Goal: Task Accomplishment & Management: Complete application form

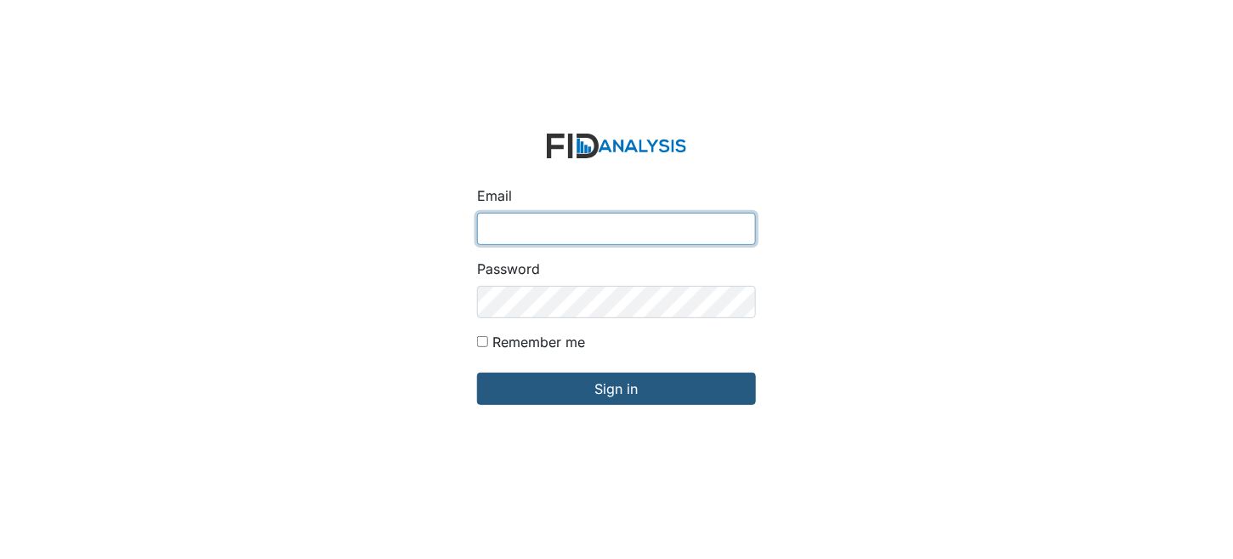
click at [568, 236] on input "Email" at bounding box center [616, 229] width 279 height 32
type input "[EMAIL_ADDRESS][DOMAIN_NAME]"
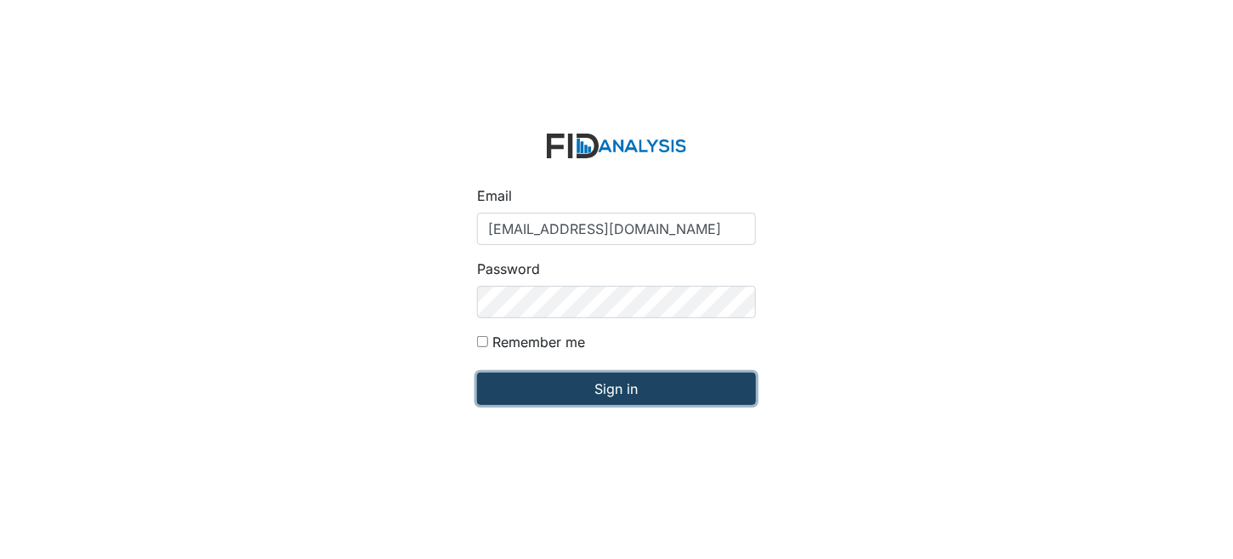
click at [624, 401] on input "Sign in" at bounding box center [616, 389] width 279 height 32
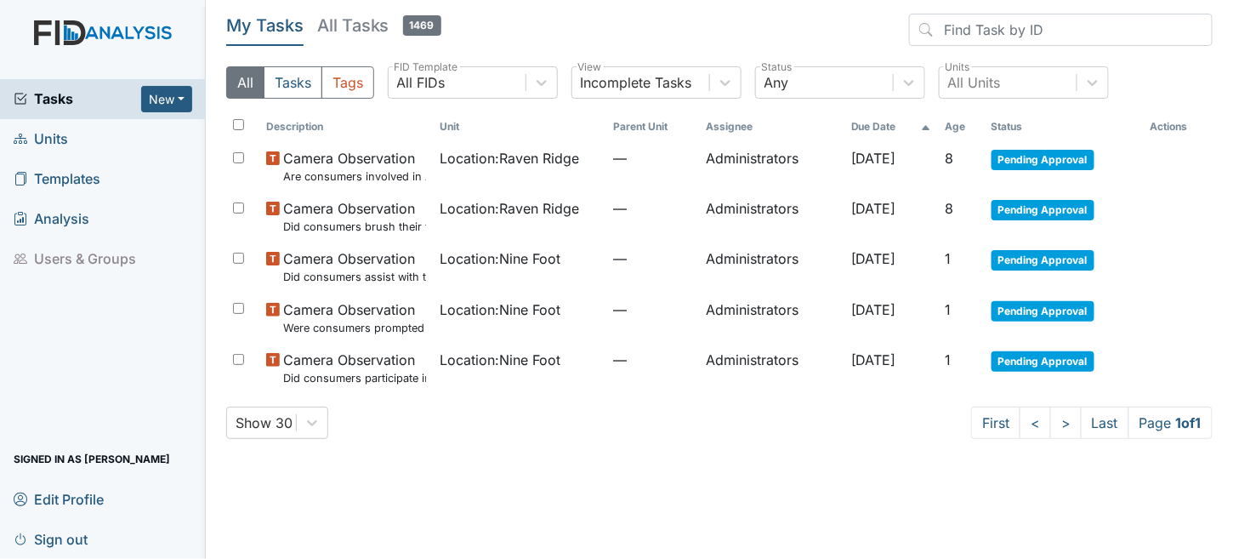
click at [51, 139] on span "Units" at bounding box center [41, 139] width 54 height 26
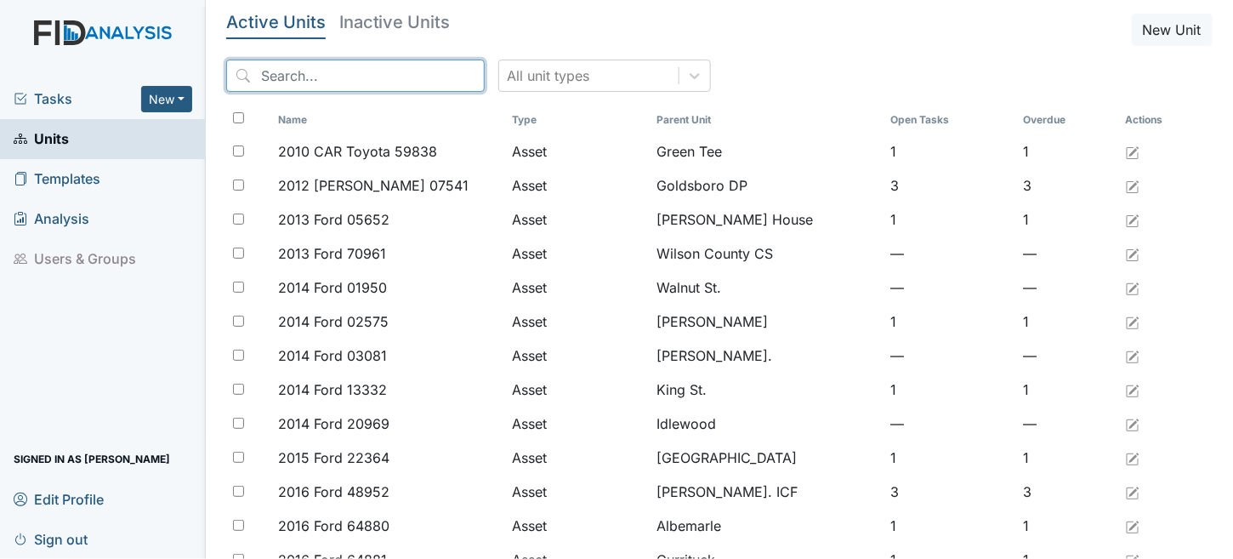
click at [282, 64] on input "search" at bounding box center [355, 76] width 259 height 32
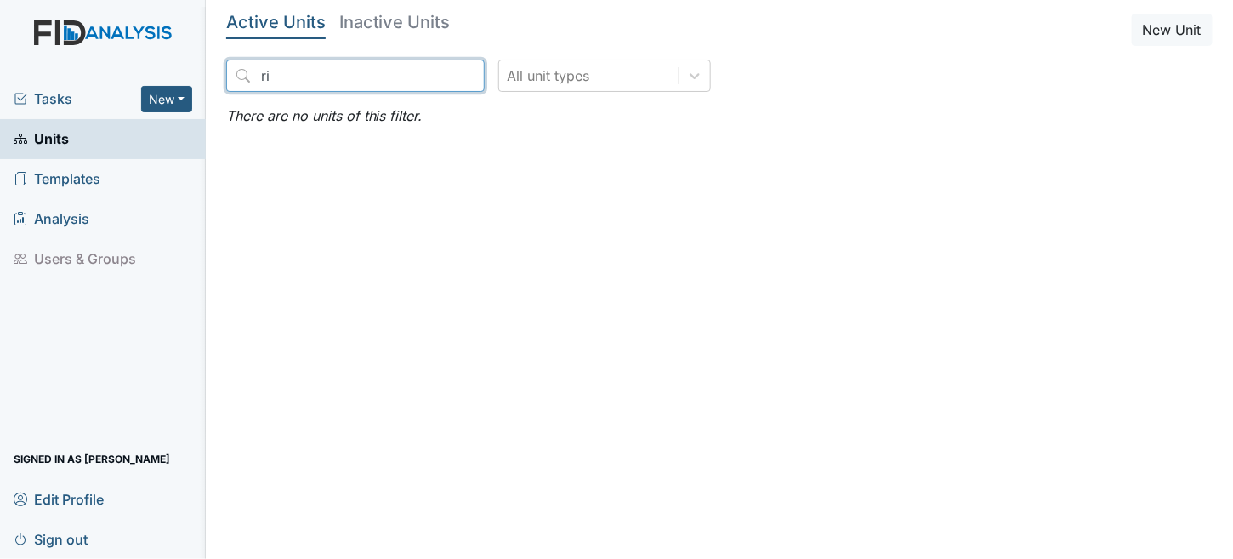
type input "r"
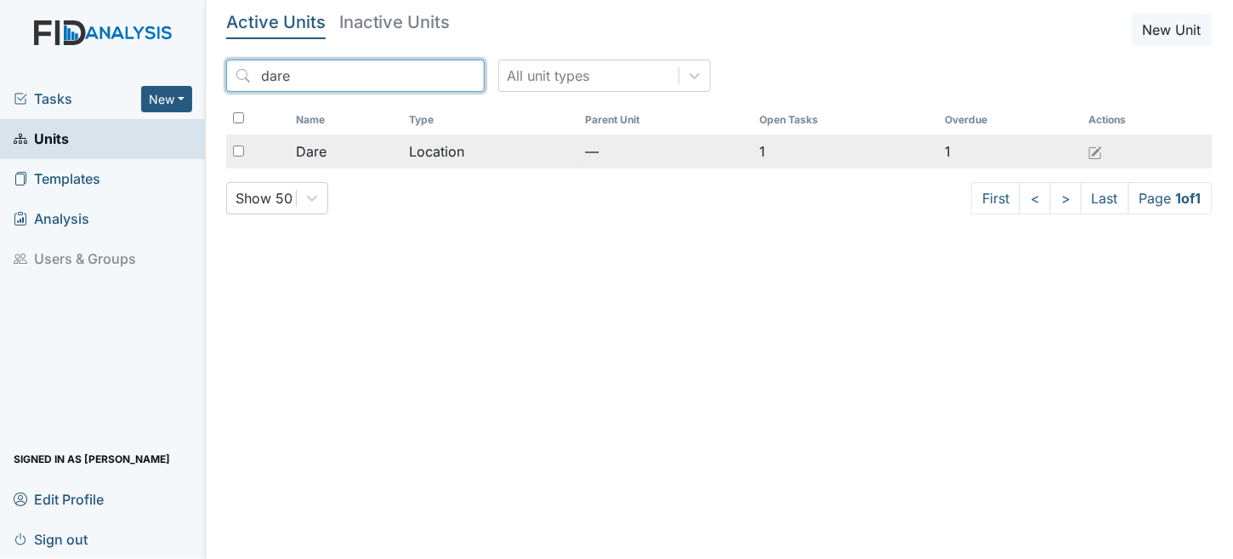
type input "dare"
click at [660, 162] on td "—" at bounding box center [666, 151] width 174 height 34
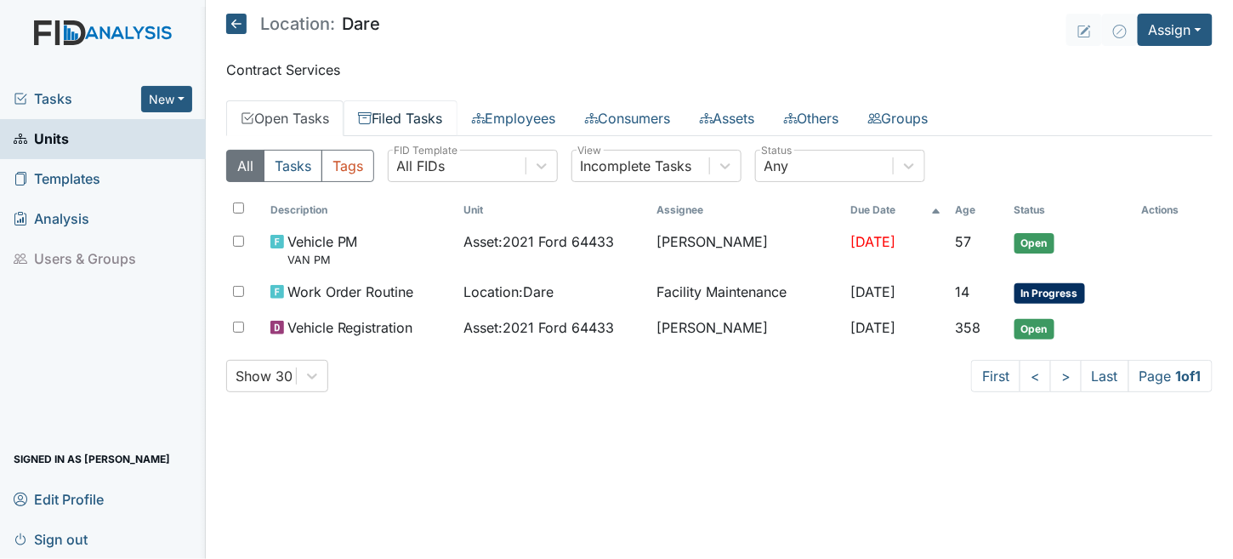
click at [423, 114] on link "Filed Tasks" at bounding box center [401, 118] width 114 height 36
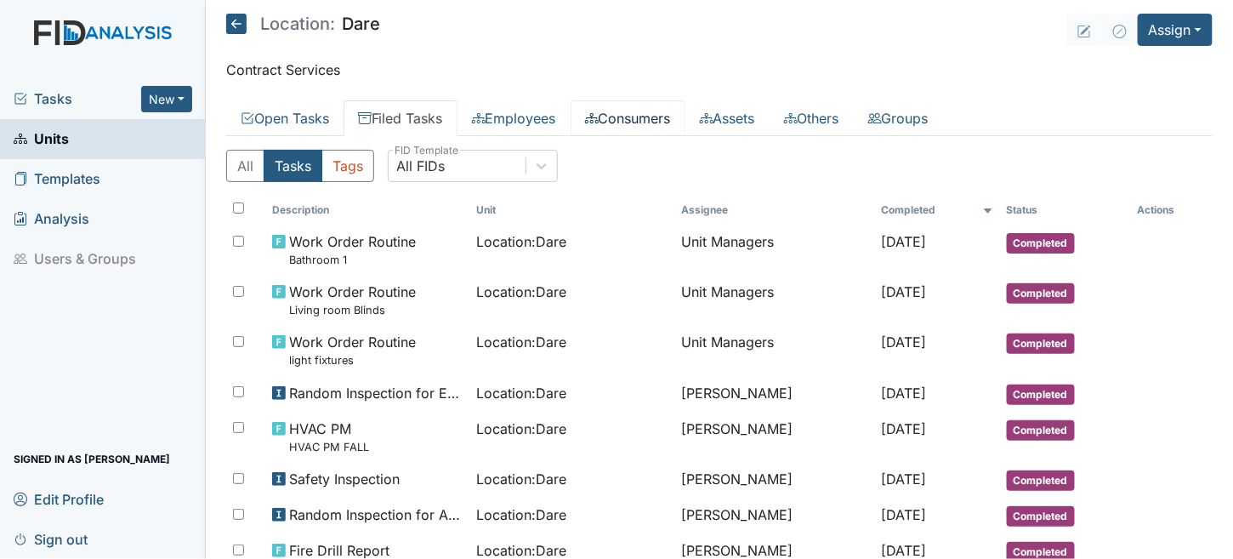
click at [657, 122] on link "Consumers" at bounding box center [628, 118] width 115 height 36
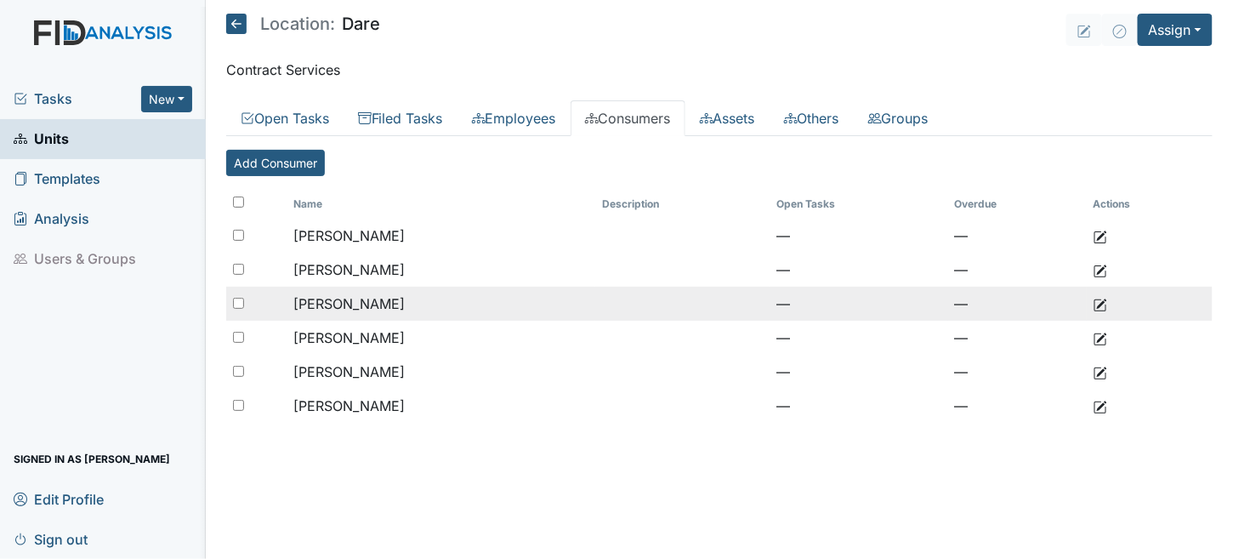
click at [316, 302] on span "Michael, Joshua" at bounding box center [348, 303] width 111 height 17
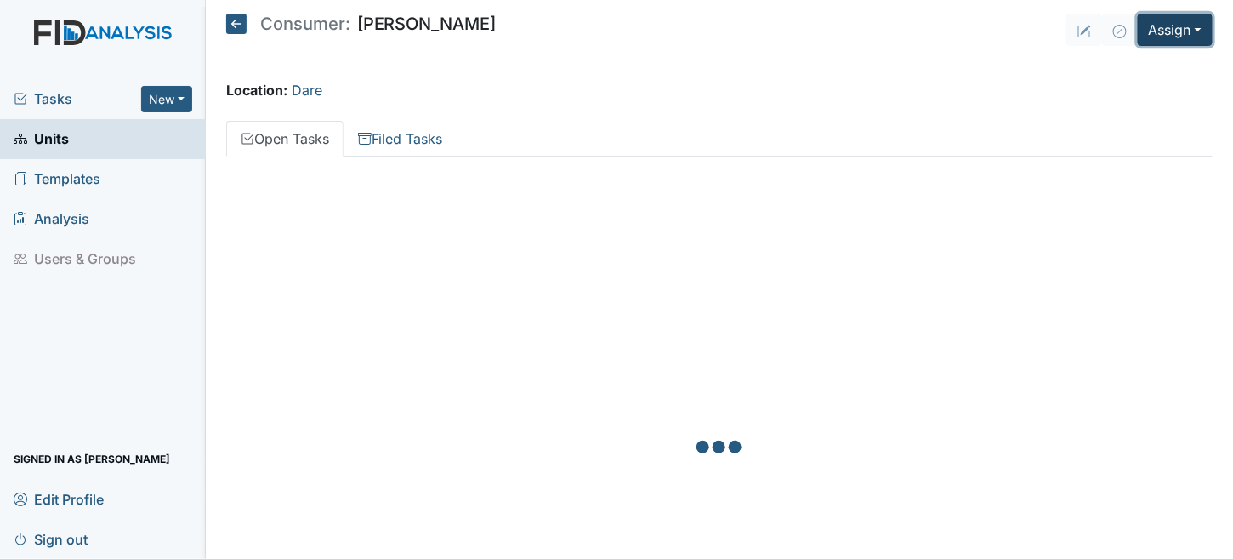
click at [1160, 22] on button "Assign" at bounding box center [1175, 30] width 75 height 32
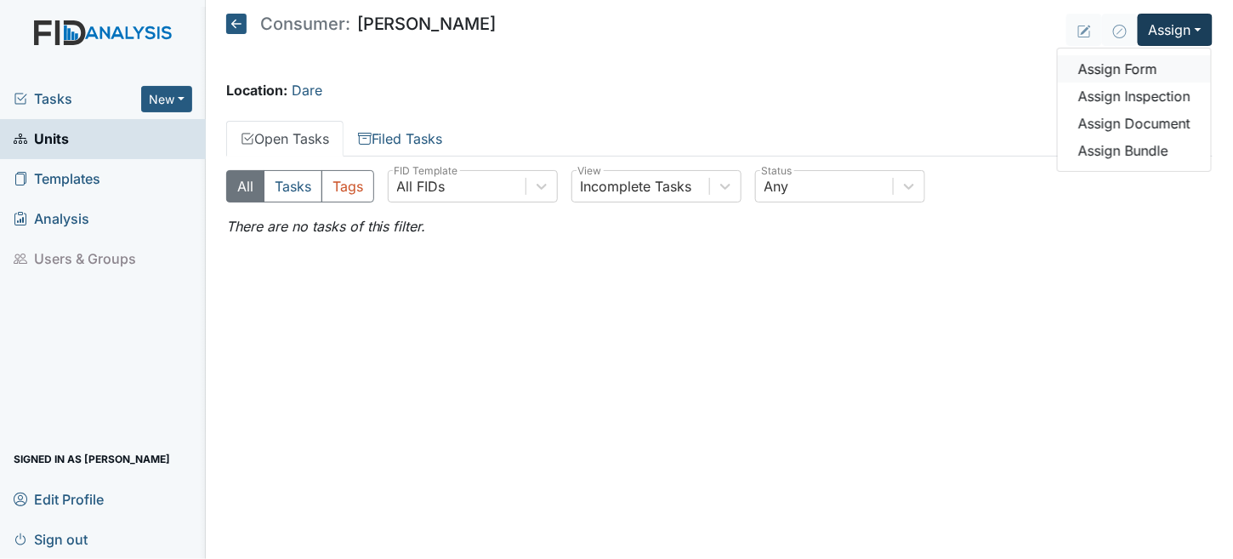
click at [1105, 60] on link "Assign Form" at bounding box center [1134, 68] width 153 height 27
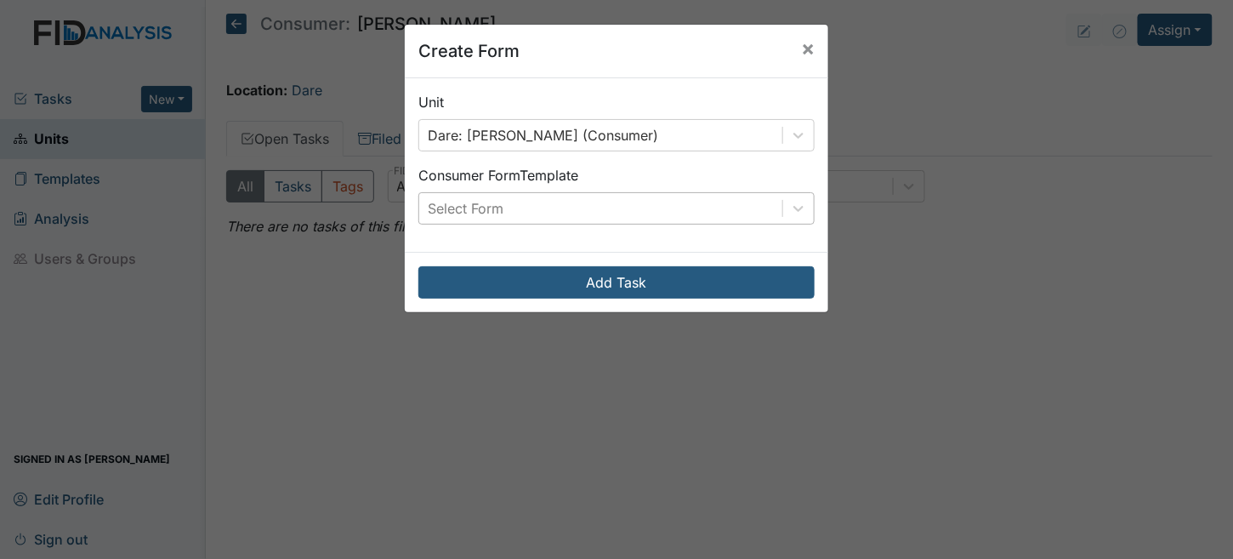
click at [526, 217] on div "Select Form" at bounding box center [600, 208] width 363 height 31
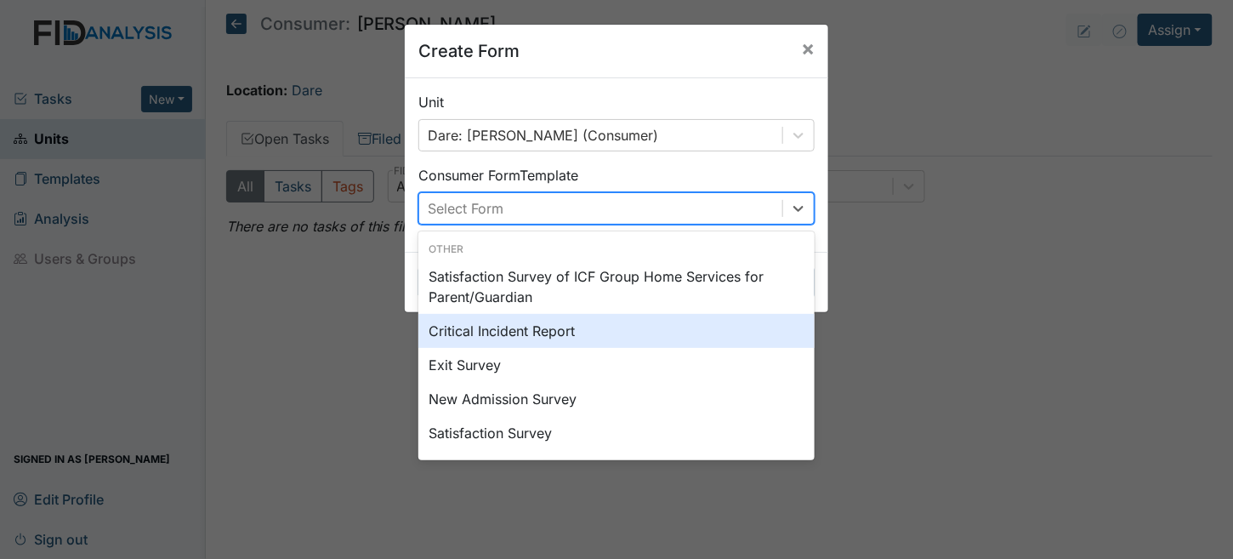
click at [514, 340] on div "Critical Incident Report" at bounding box center [616, 331] width 396 height 34
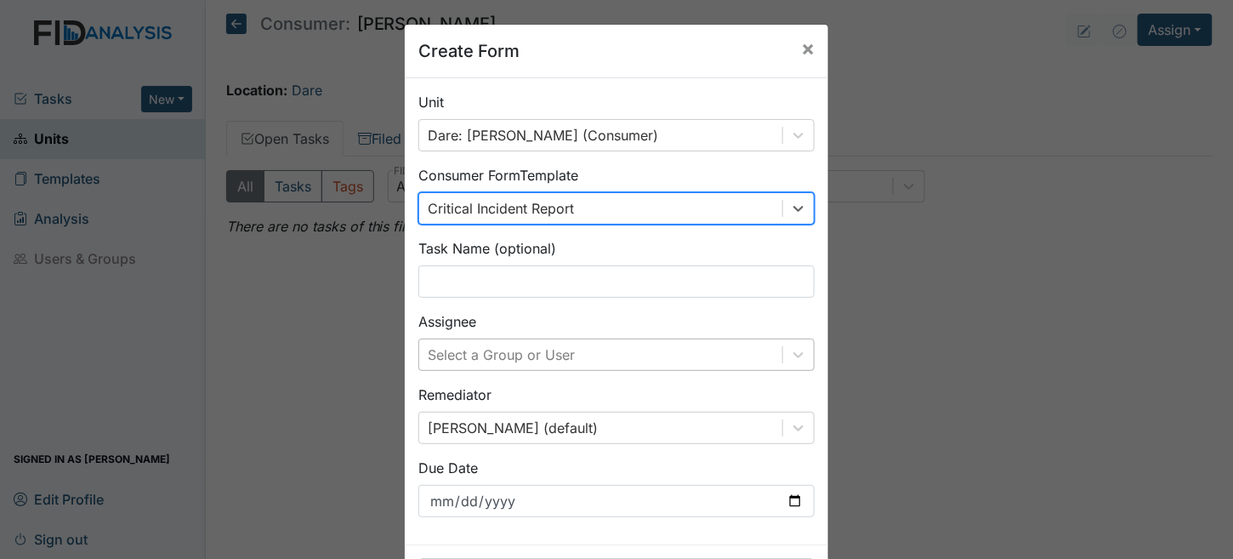
click at [480, 348] on div "Select a Group or User" at bounding box center [616, 355] width 396 height 32
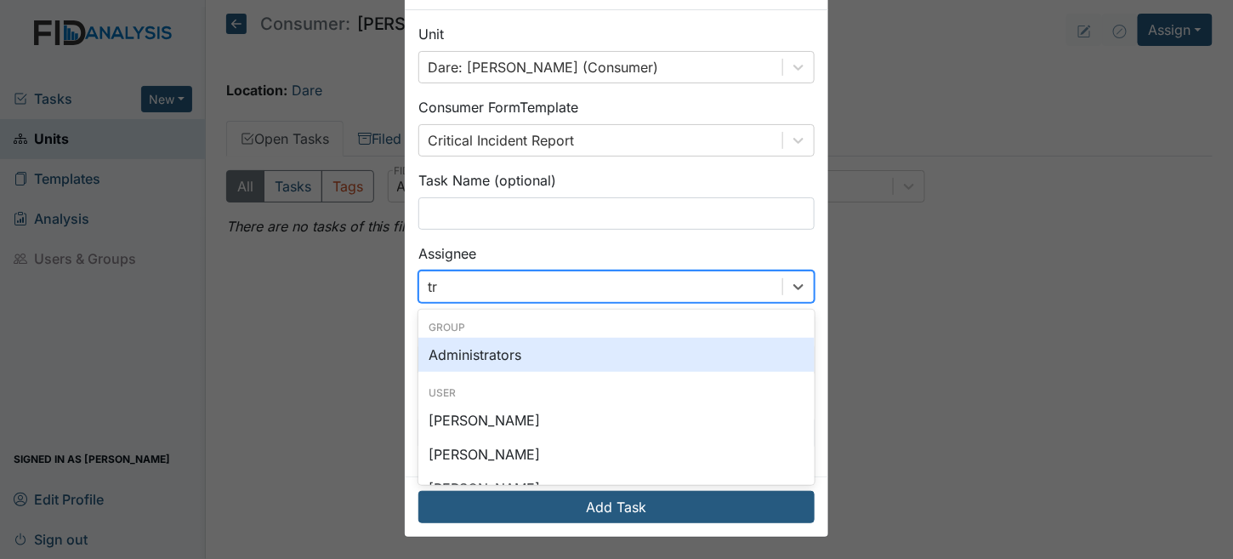
type input "tri"
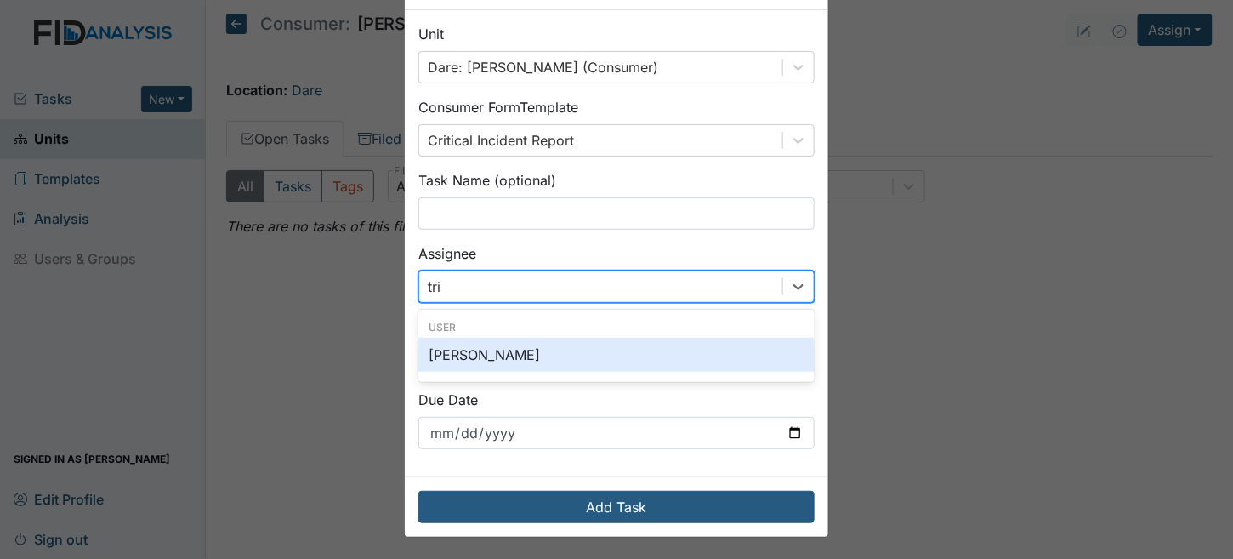
click at [480, 348] on div "[PERSON_NAME]" at bounding box center [616, 355] width 396 height 34
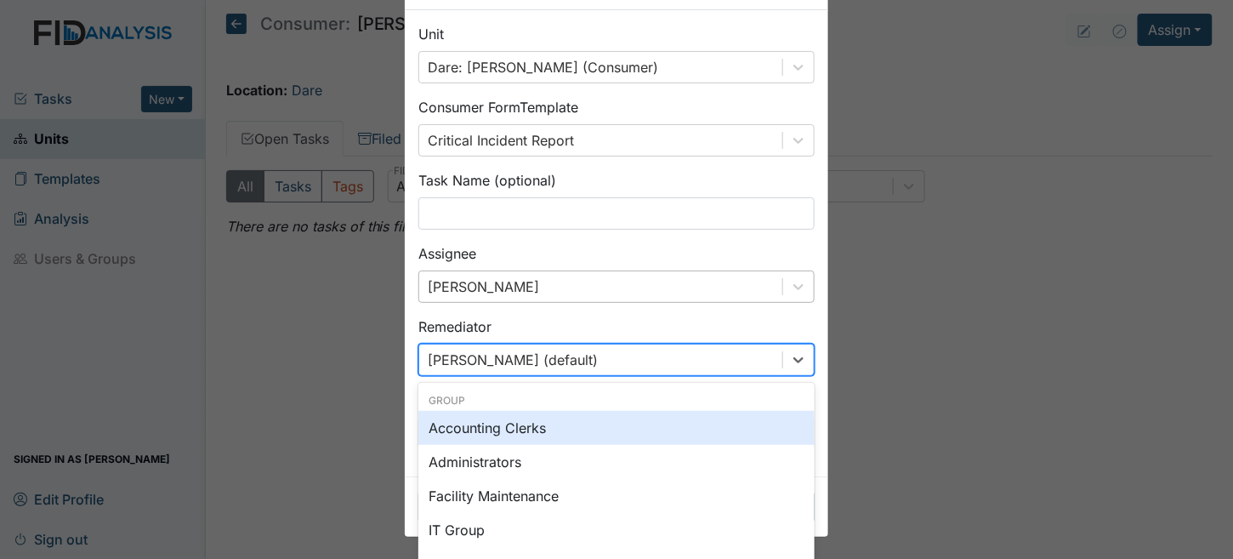
click at [475, 356] on div "option Accounting Clerks focused, 0 of 2. 129 results available. Use Up and Dow…" at bounding box center [616, 360] width 396 height 32
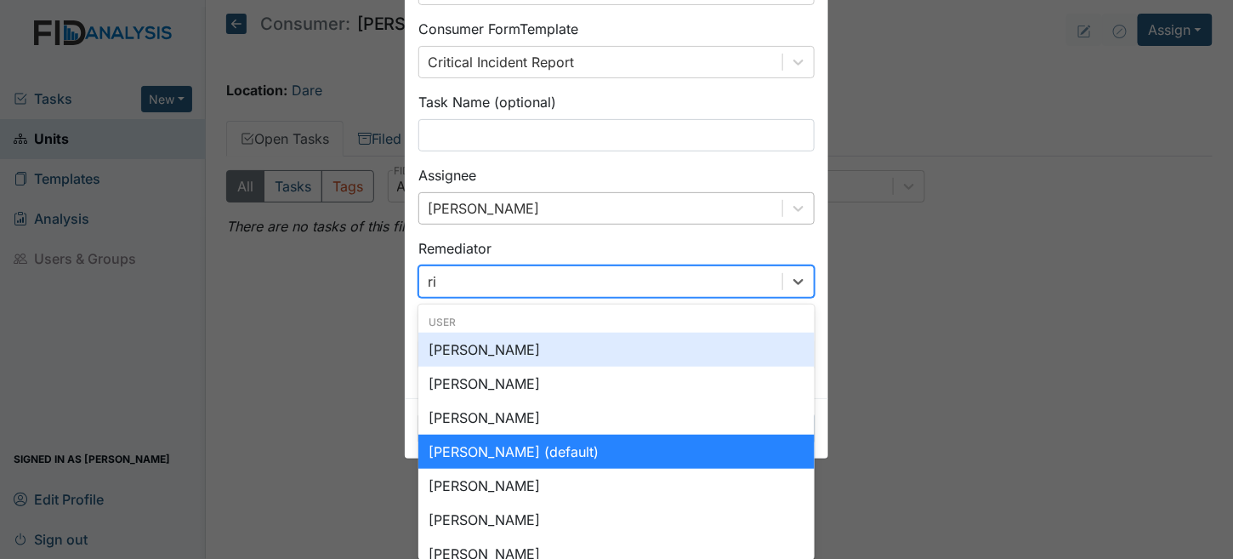
type input "r"
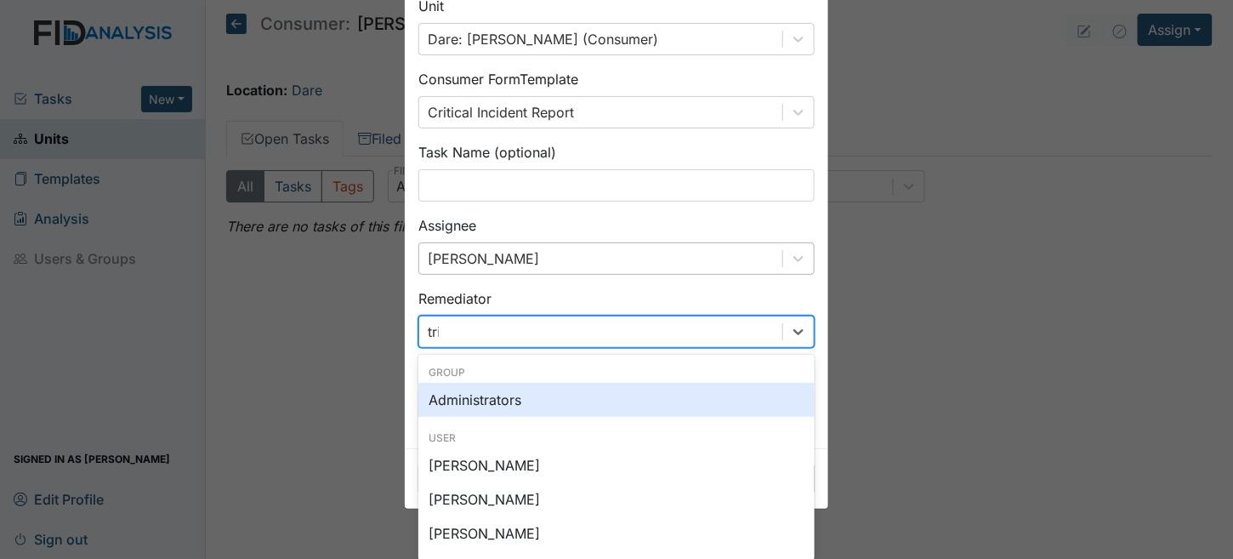
type input "trin"
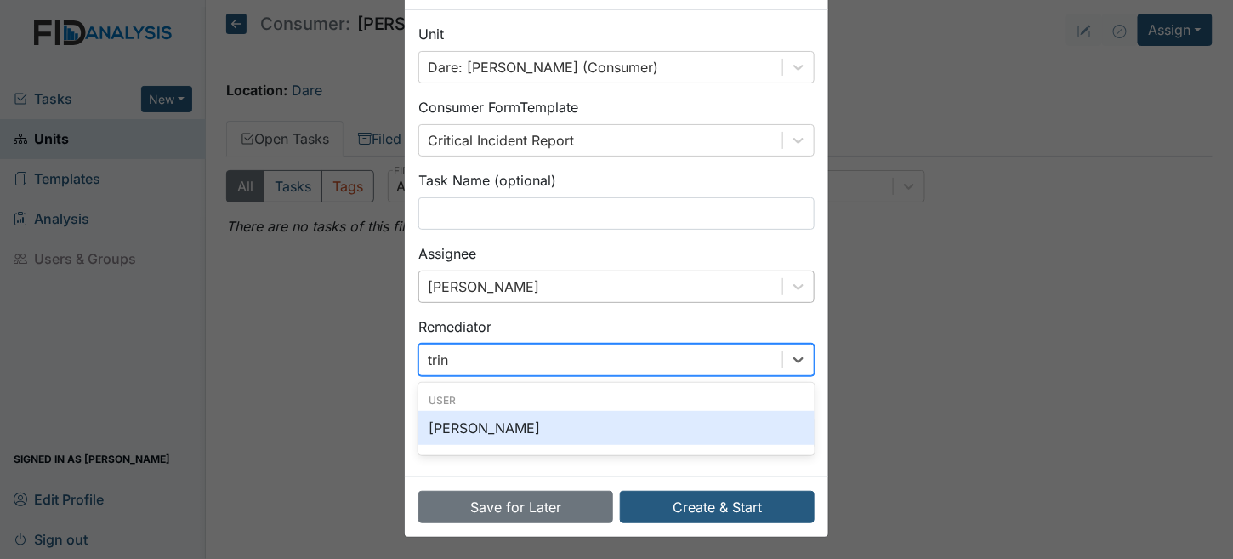
click at [469, 424] on div "[PERSON_NAME]" at bounding box center [616, 428] width 396 height 34
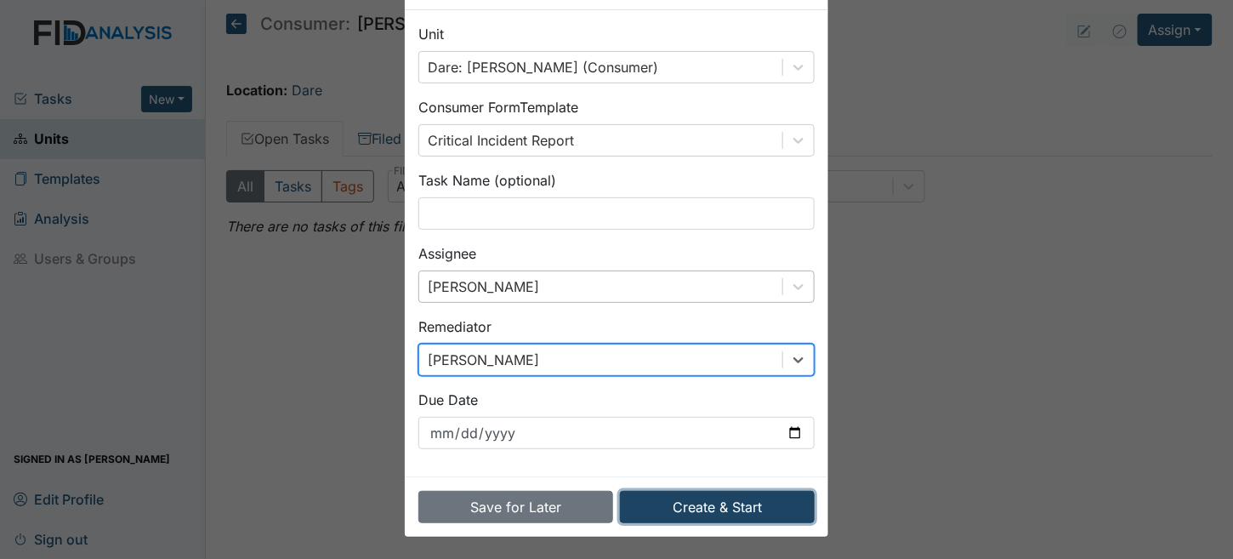
click at [766, 515] on button "Create & Start" at bounding box center [717, 507] width 195 height 32
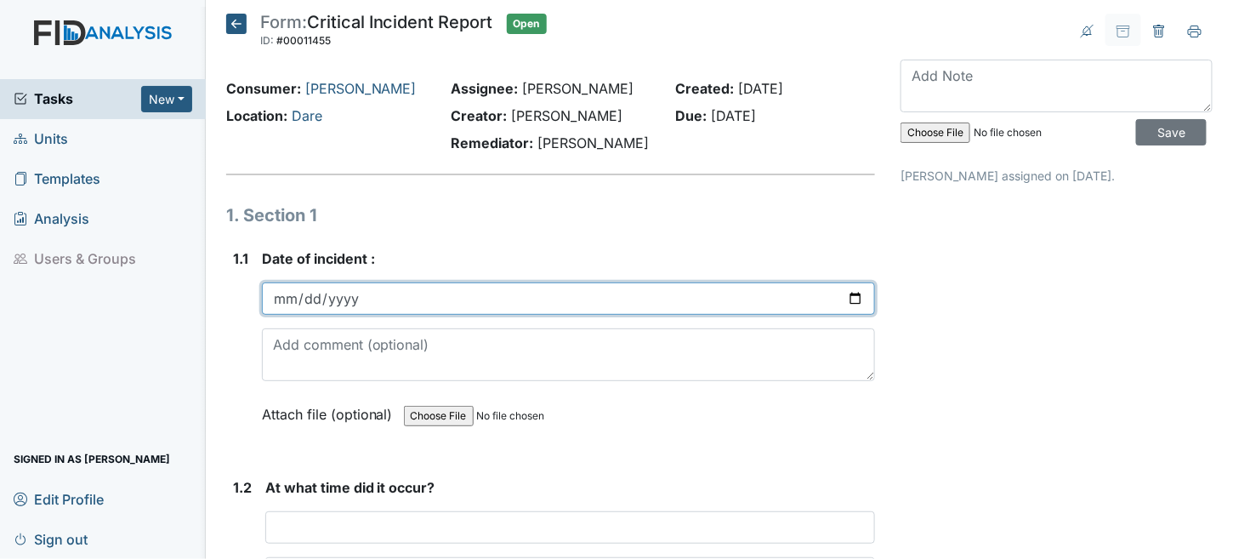
click at [286, 299] on input "date" at bounding box center [569, 298] width 614 height 32
type input "2025-07-07"
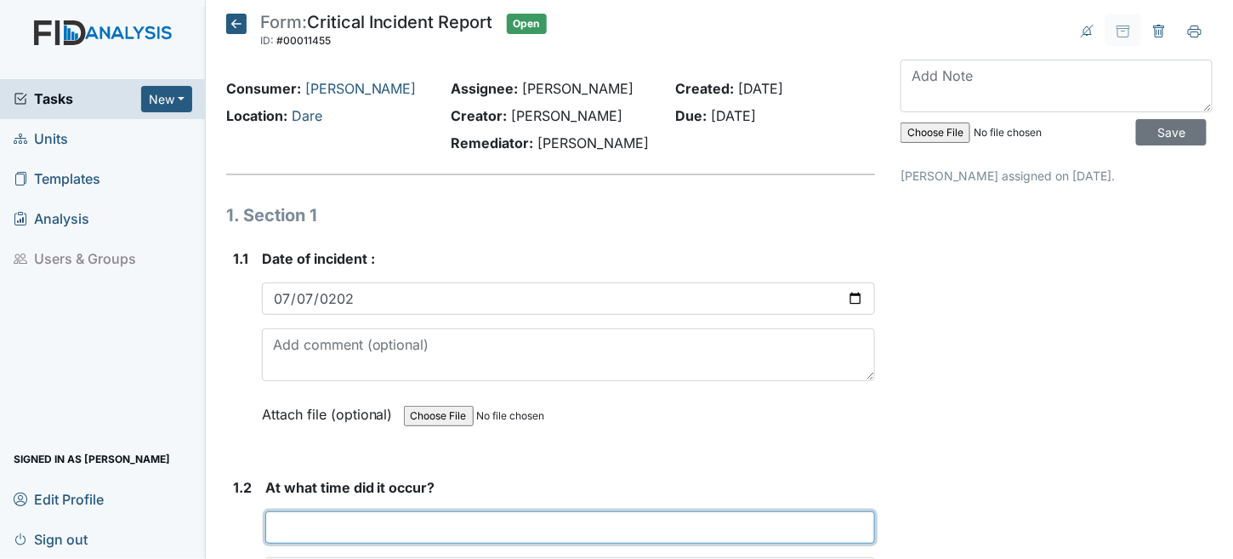
click at [340, 538] on input "text" at bounding box center [570, 527] width 611 height 32
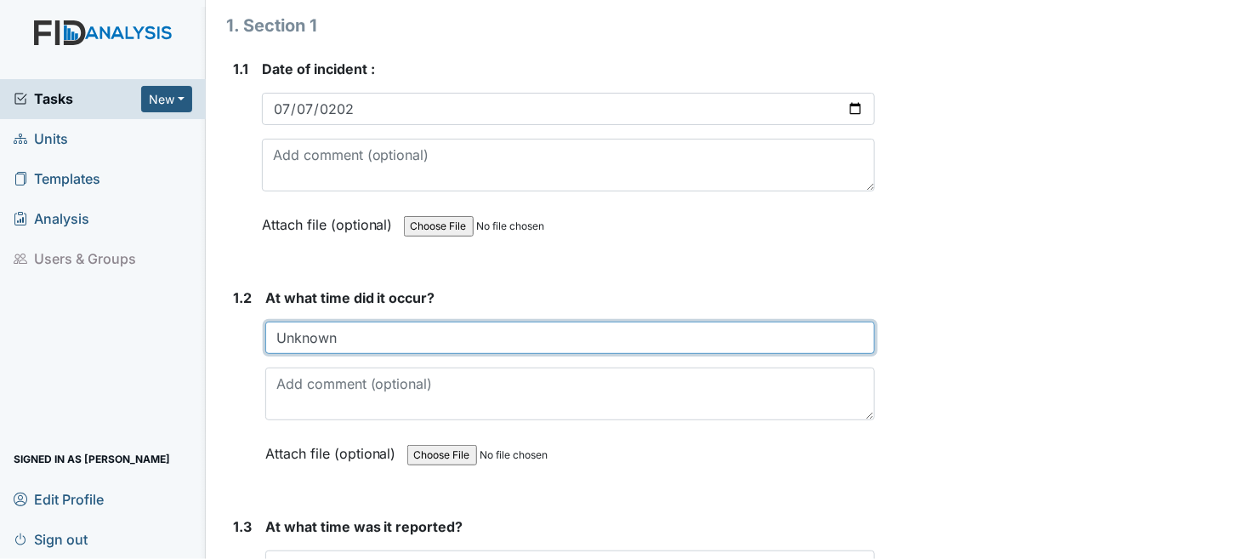
scroll to position [340, 0]
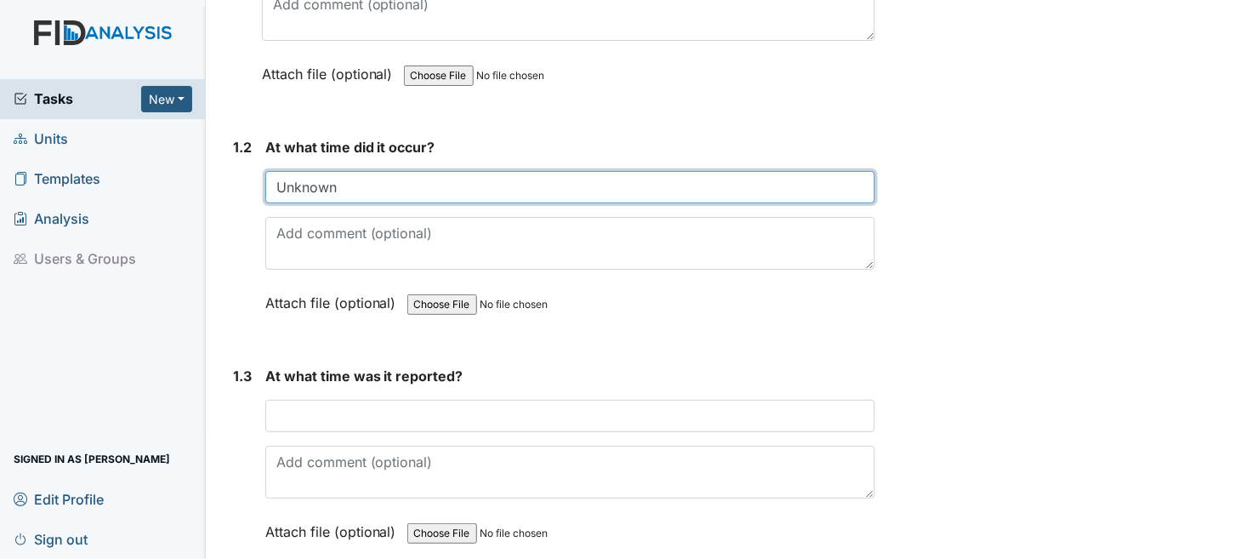
type input "Unknown"
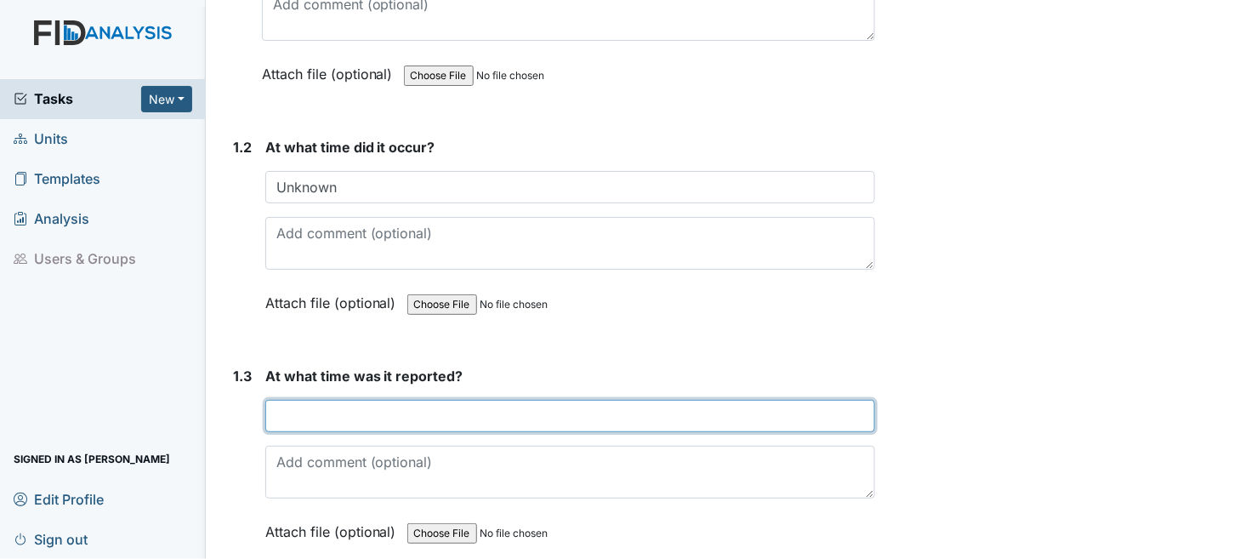
click at [318, 420] on input "text" at bounding box center [570, 416] width 611 height 32
type input "7/8/25 2:30pm"
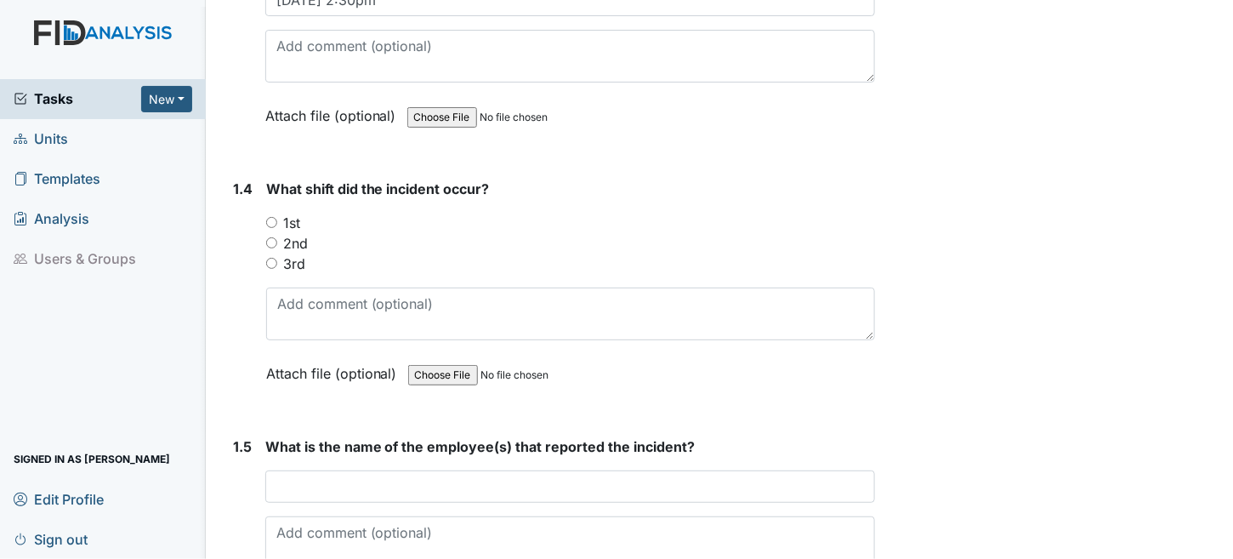
scroll to position [765, 0]
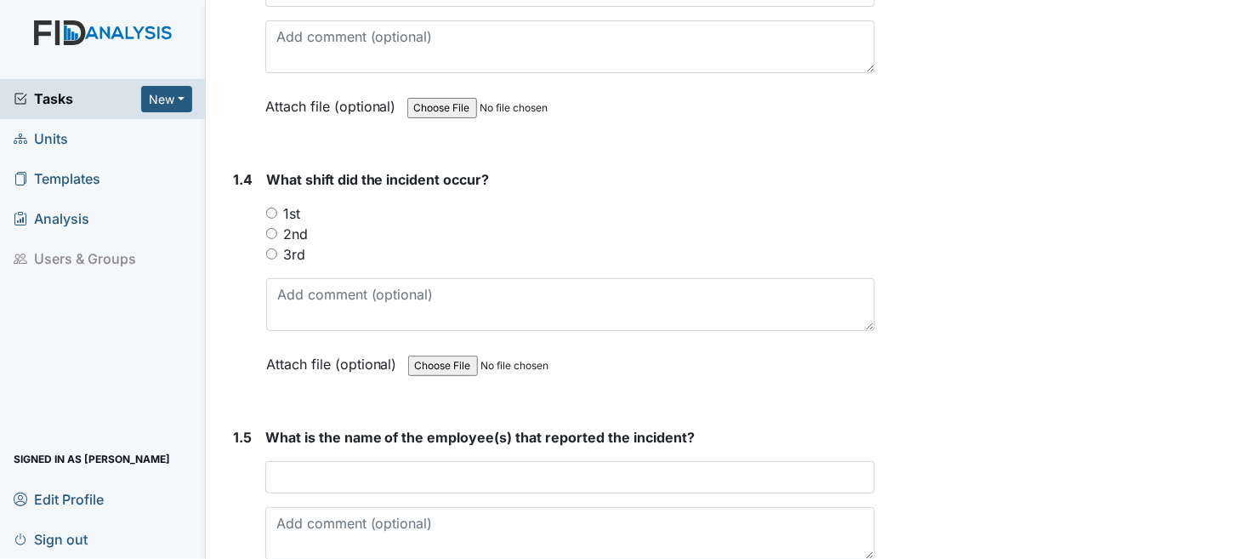
click at [269, 229] on input "2nd" at bounding box center [271, 233] width 11 height 11
radio input "true"
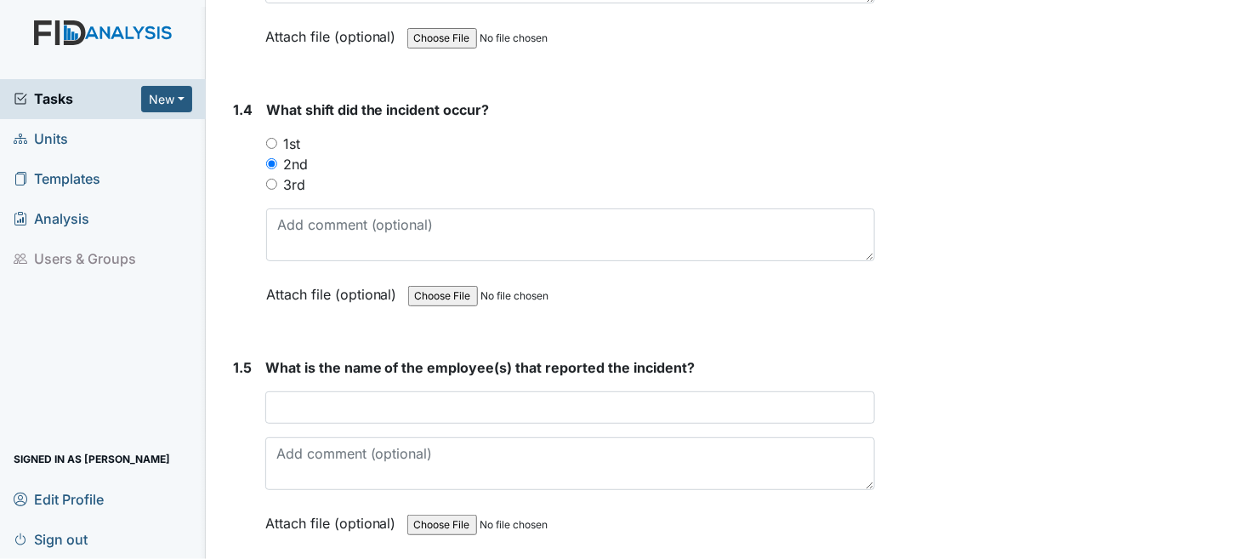
scroll to position [1021, 0]
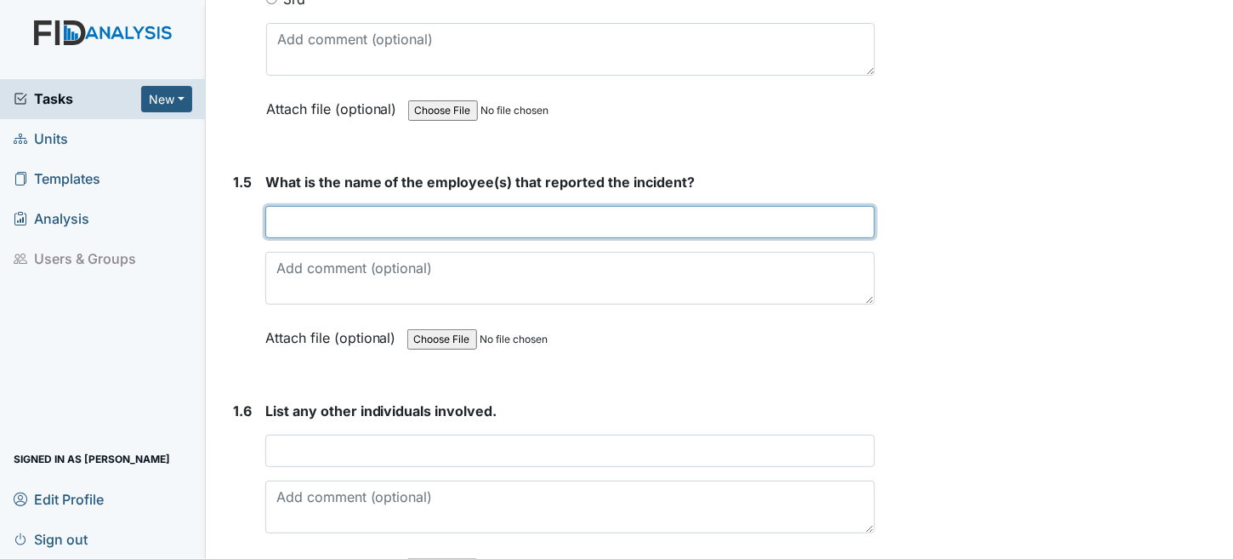
drag, startPoint x: 363, startPoint y: 219, endPoint x: 370, endPoint y: 201, distance: 19.1
click at [363, 219] on input "text" at bounding box center [570, 222] width 611 height 32
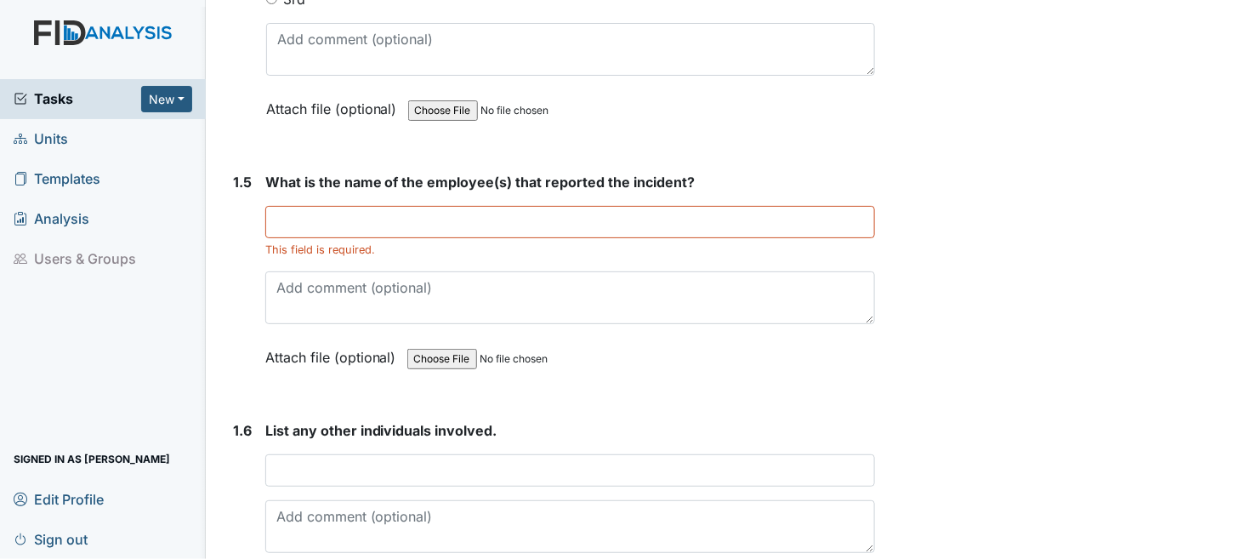
click at [319, 242] on div "This field is required." at bounding box center [570, 250] width 611 height 16
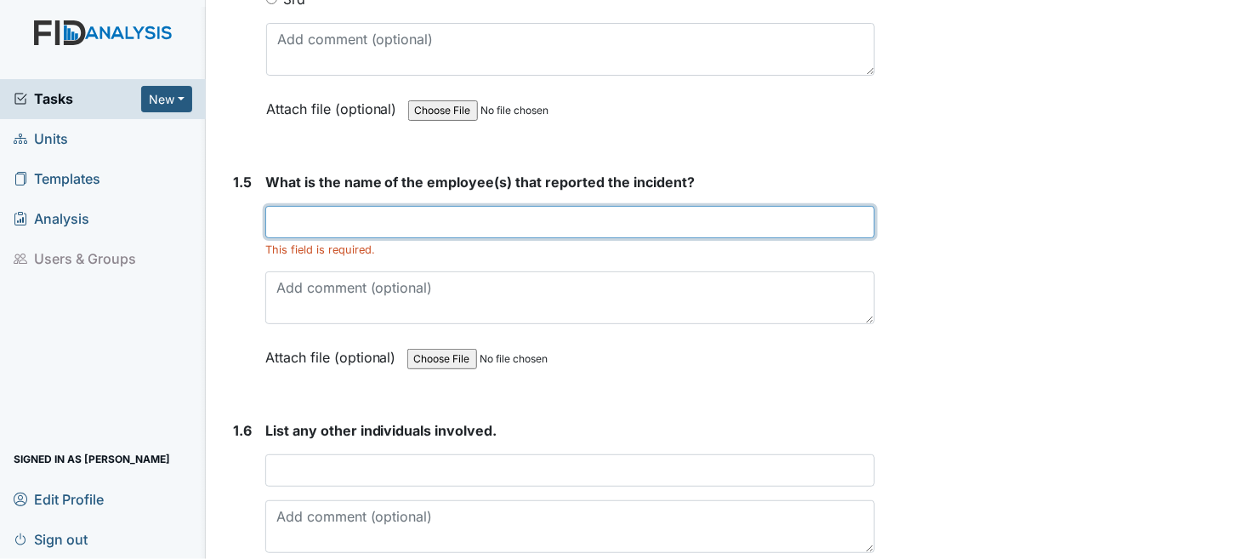
click at [322, 208] on input "text" at bounding box center [570, 222] width 611 height 32
type input "[PERSON_NAME]"
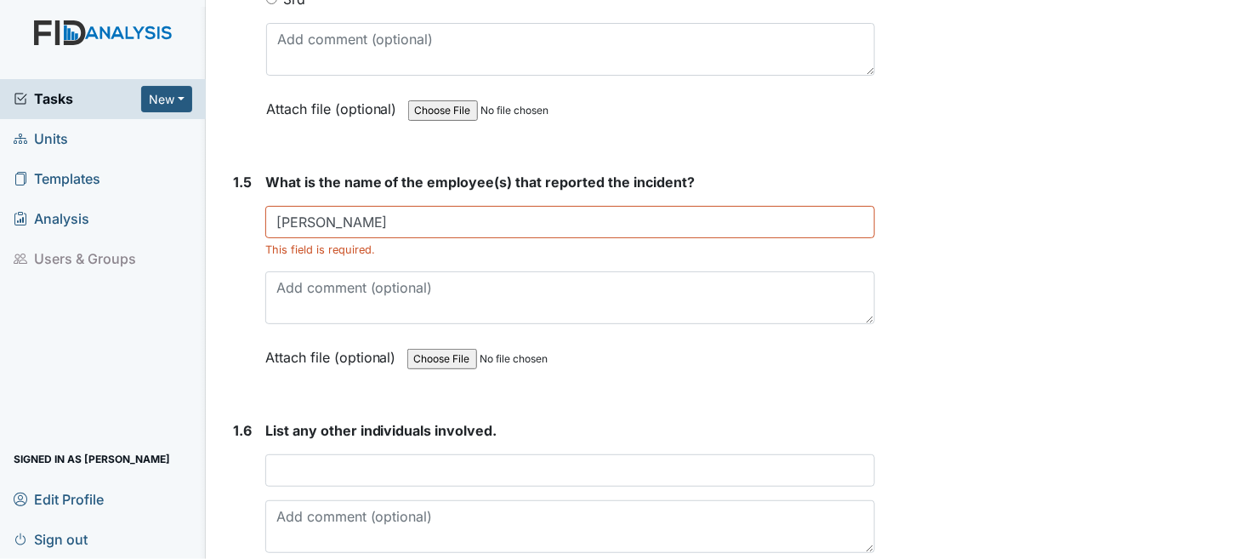
click at [375, 484] on div "List any other individuals involved. This field is required. Attach file (optio…" at bounding box center [570, 514] width 611 height 188
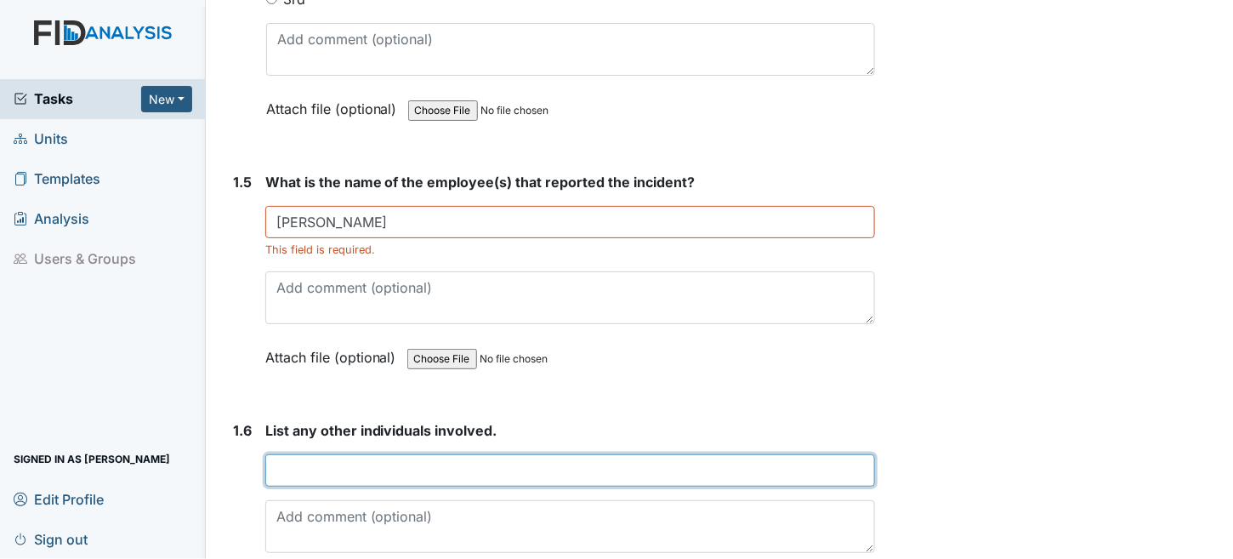
click at [375, 470] on input "text" at bounding box center [570, 470] width 611 height 32
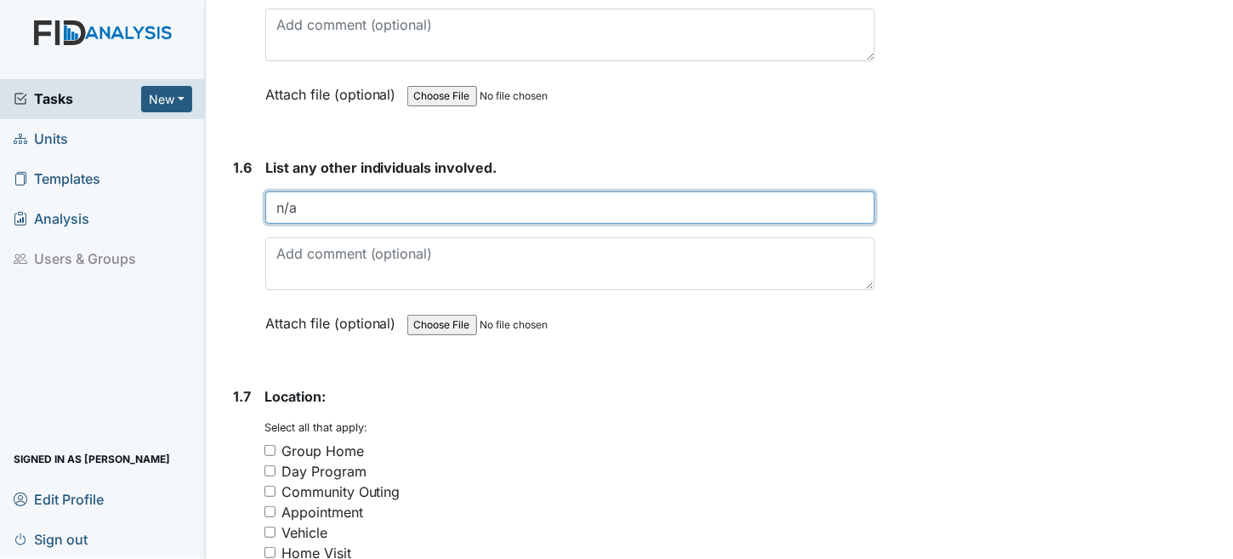
scroll to position [1446, 0]
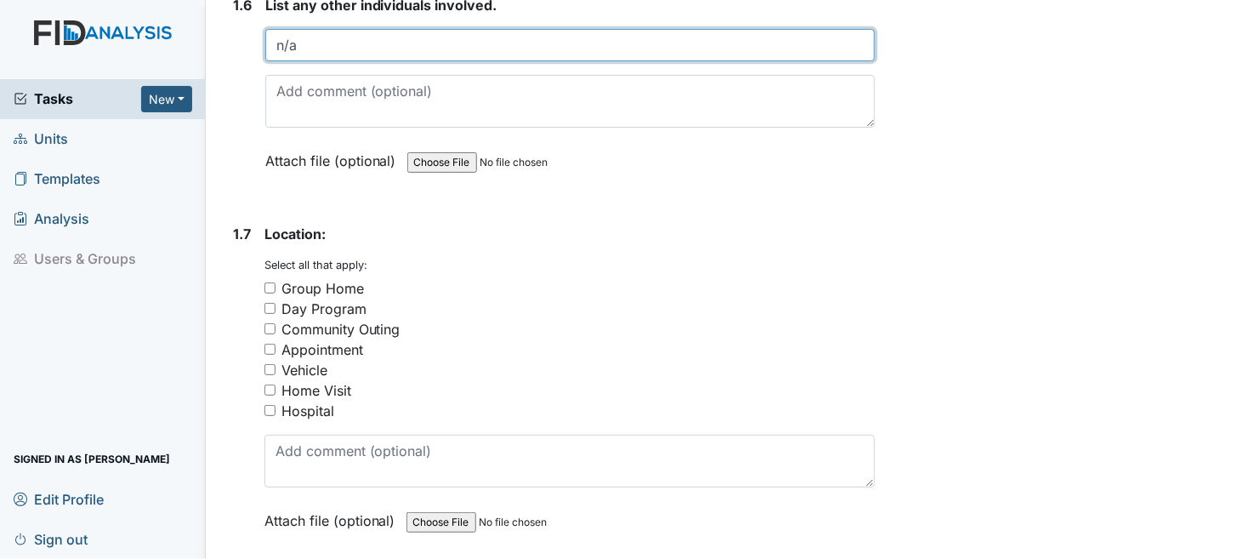
type input "n/a"
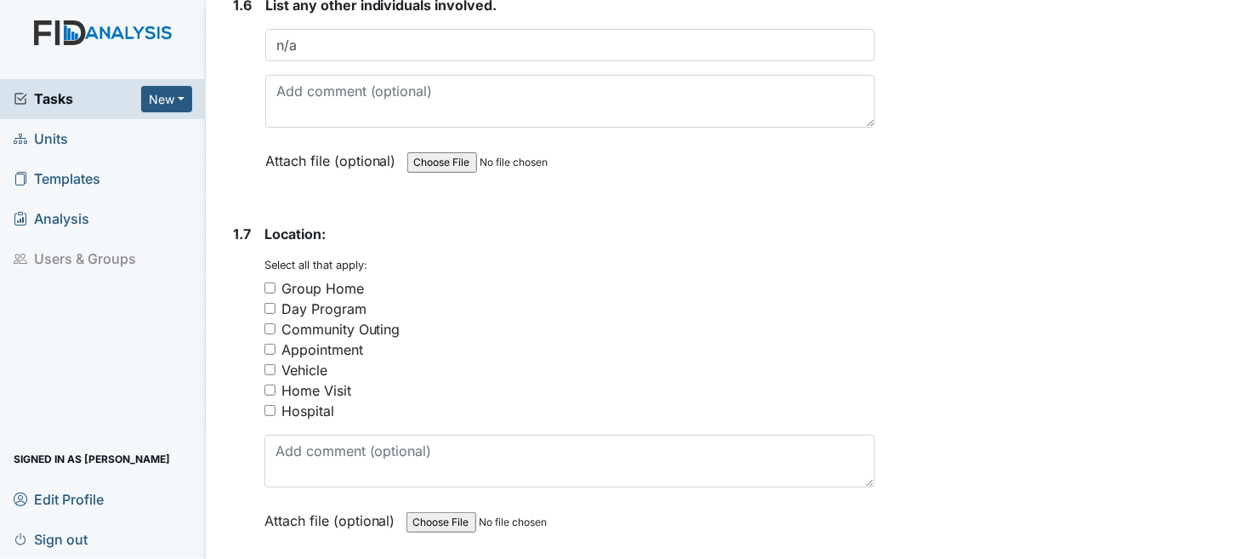
click at [265, 384] on input "Home Visit" at bounding box center [270, 389] width 11 height 11
checkbox input "true"
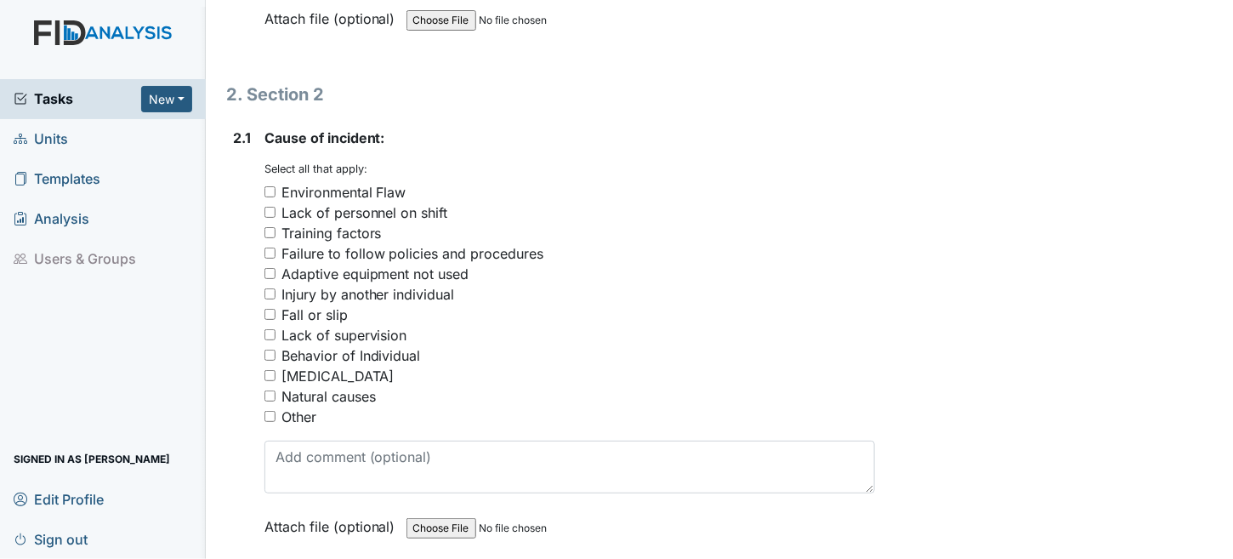
scroll to position [2041, 0]
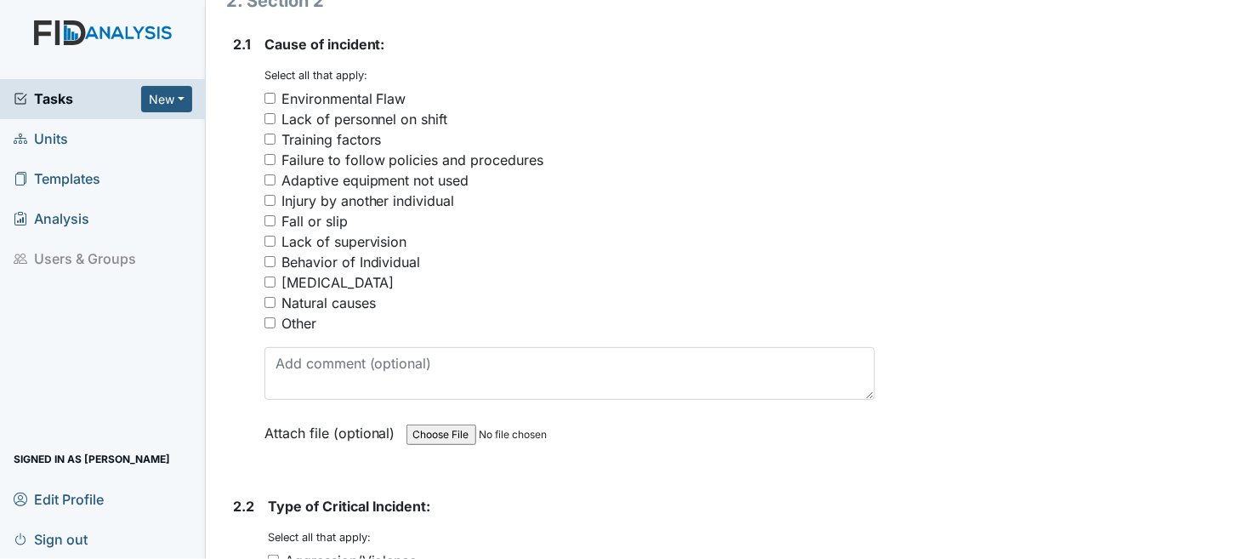
click at [270, 256] on input "Behavior of Individual" at bounding box center [270, 261] width 11 height 11
checkbox input "true"
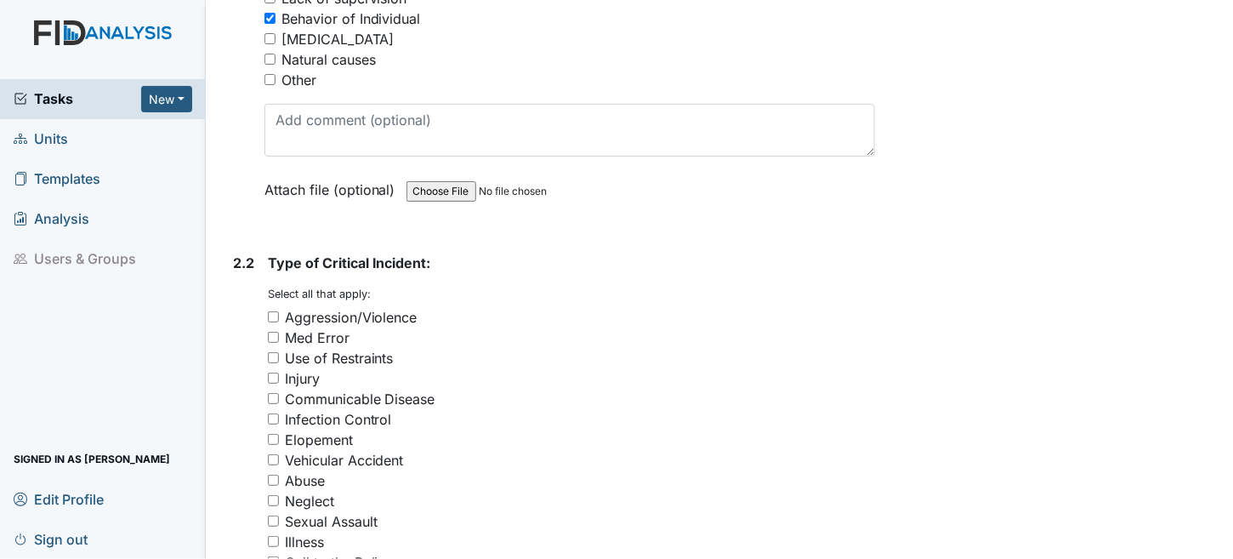
scroll to position [2296, 0]
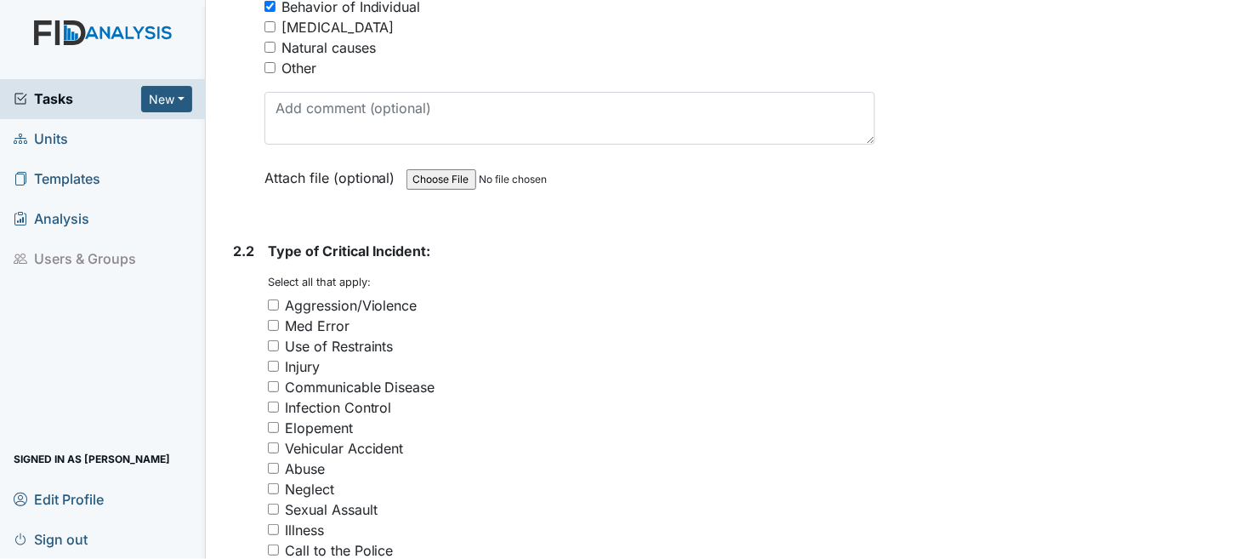
click at [271, 299] on input "Aggression/Violence" at bounding box center [273, 304] width 11 height 11
checkbox input "true"
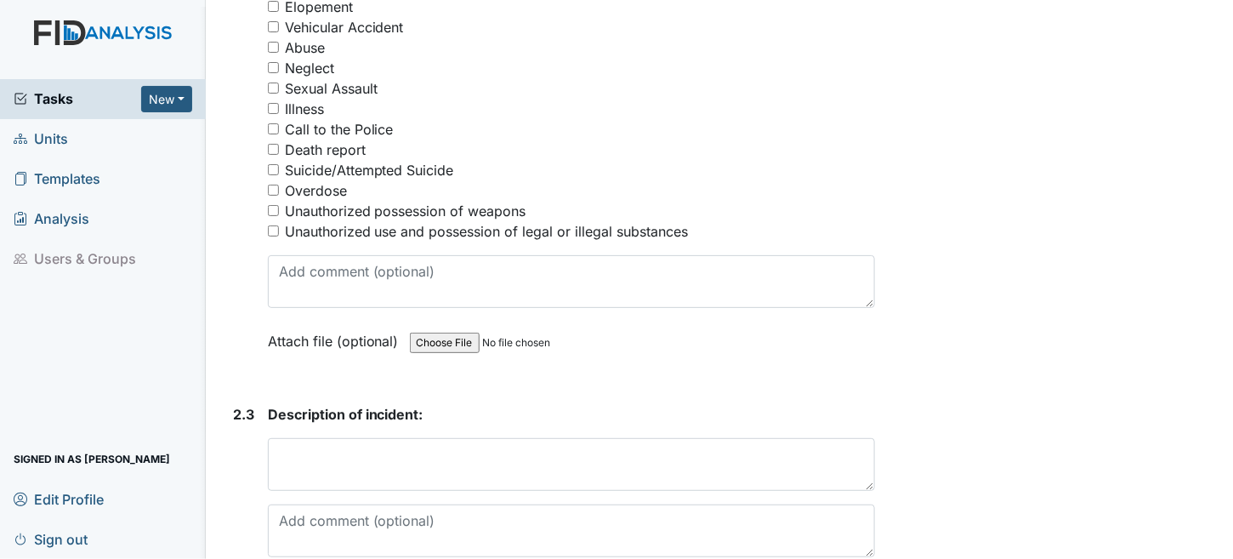
scroll to position [2722, 0]
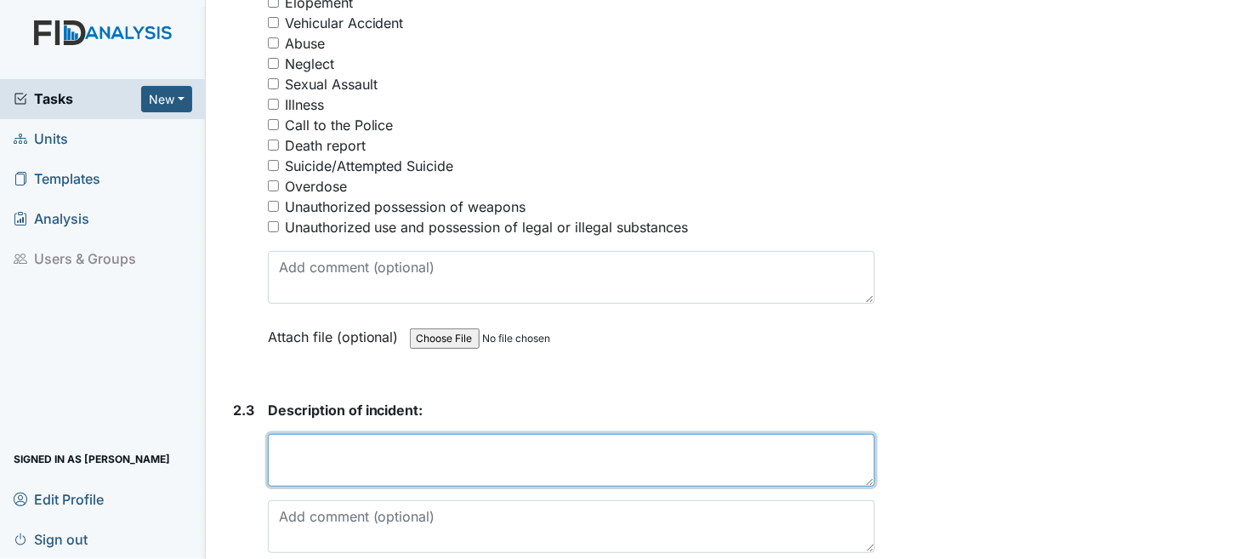
click at [385, 434] on textarea at bounding box center [572, 460] width 608 height 53
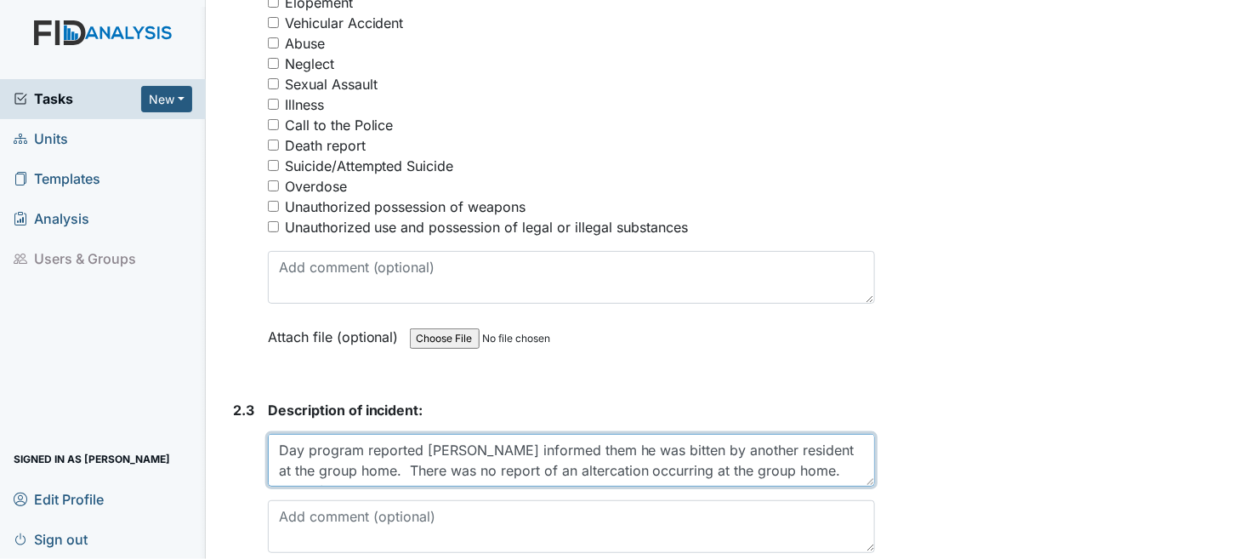
scroll to position [13, 0]
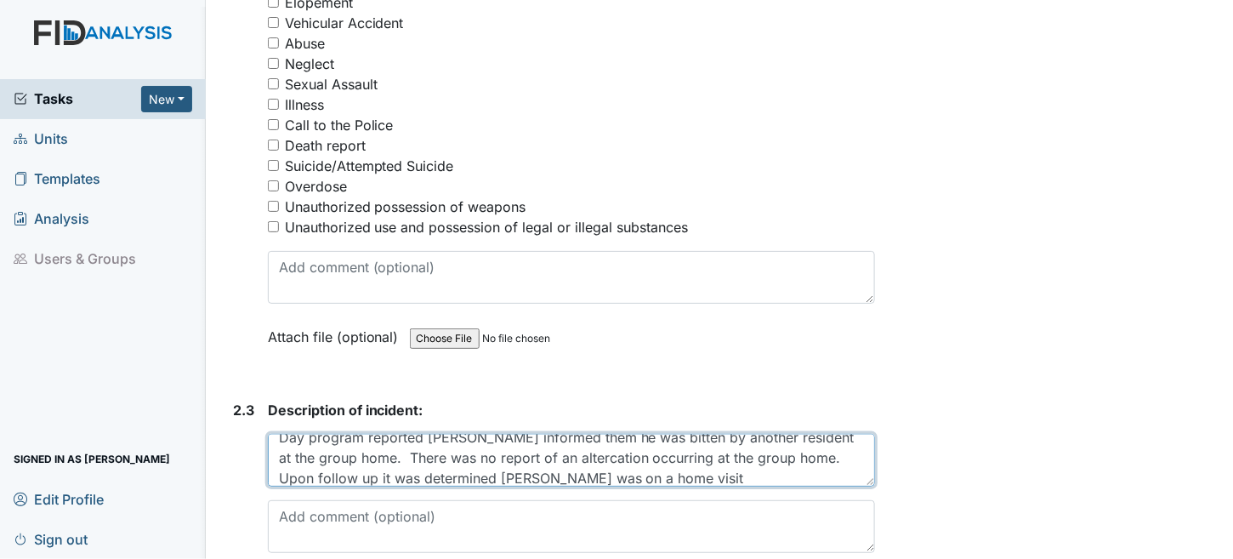
click at [333, 463] on textarea "Day program reported Joshua informed them he was bitten by another resident at …" at bounding box center [572, 460] width 608 height 53
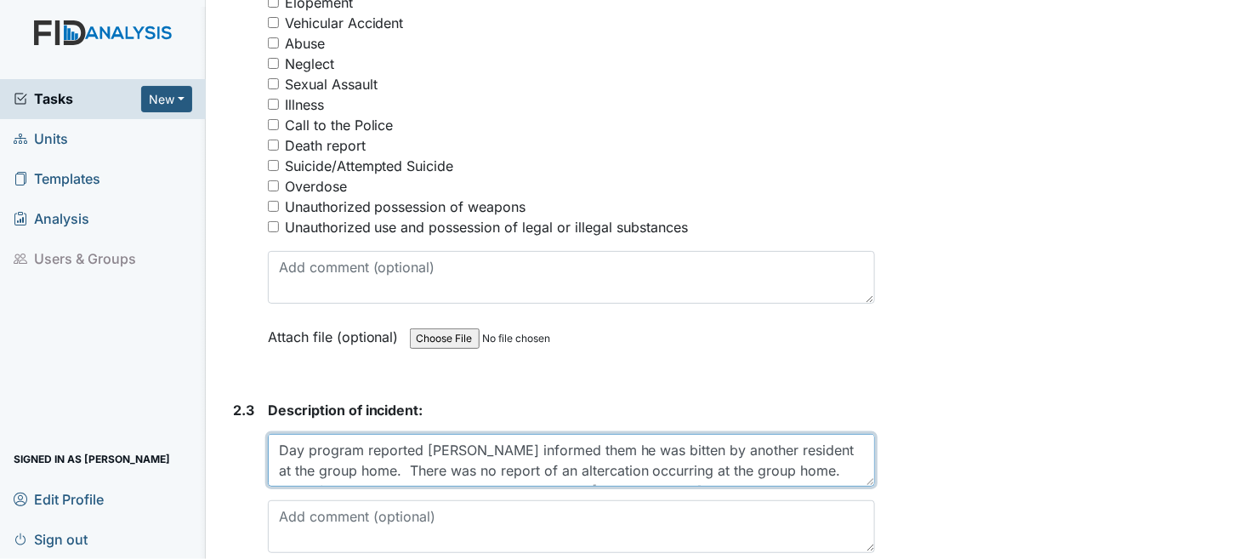
scroll to position [20, 0]
click at [759, 458] on textarea "Day program reported Joshua informed them he was bitten by another resident at …" at bounding box center [572, 460] width 608 height 53
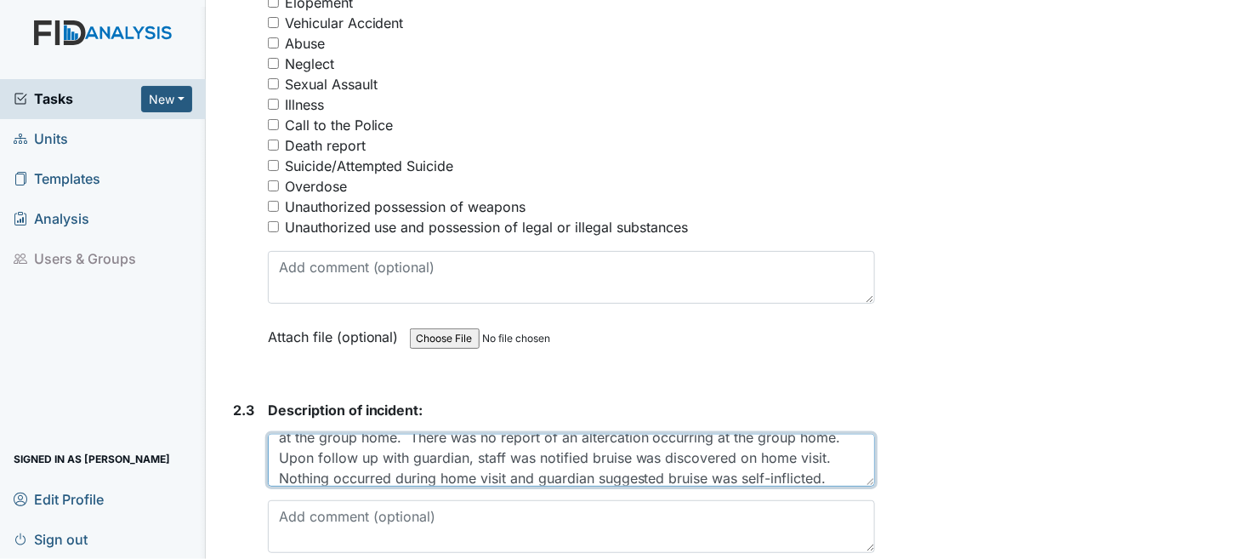
click at [716, 468] on textarea "Day program reported Joshua informed them he was bitten by another resident at …" at bounding box center [572, 460] width 608 height 53
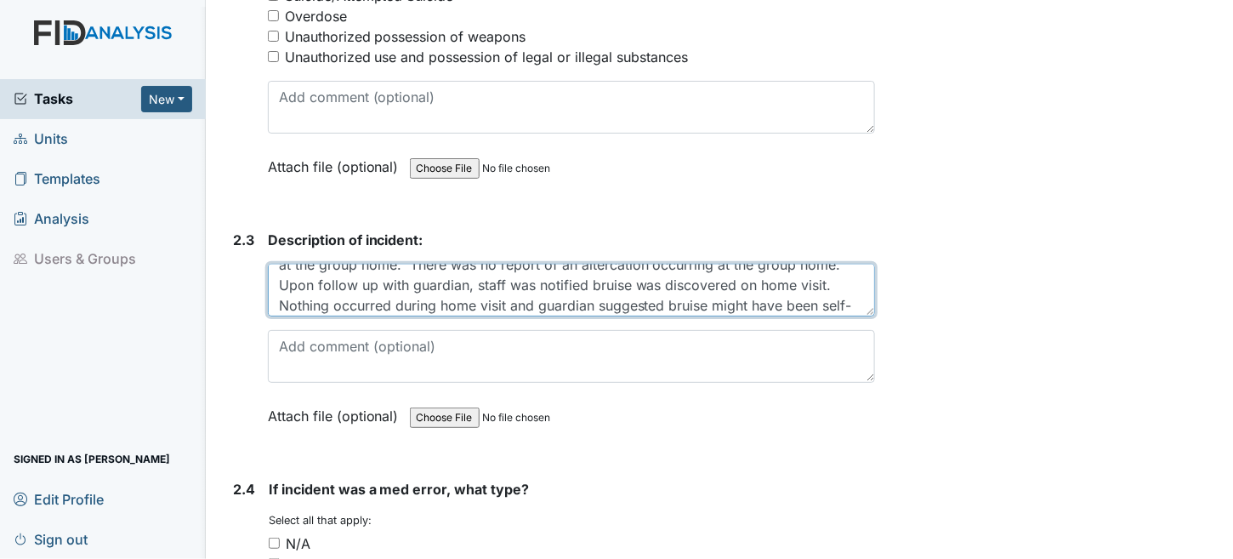
scroll to position [60, 0]
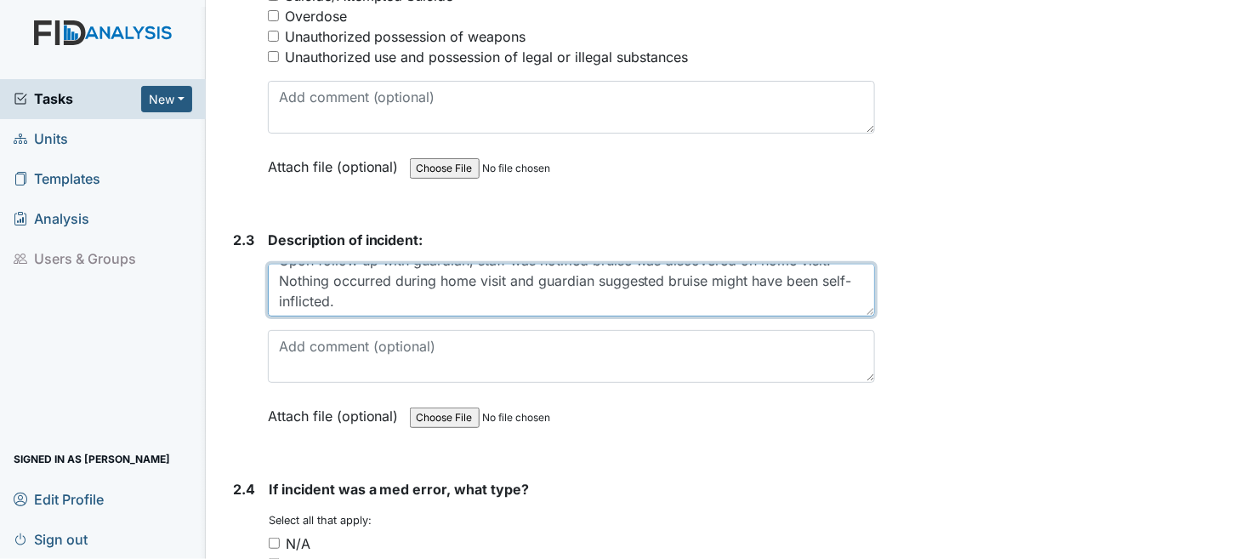
click at [280, 265] on textarea "Day program reported Joshua informed them he was bitten by another resident at …" at bounding box center [572, 290] width 608 height 53
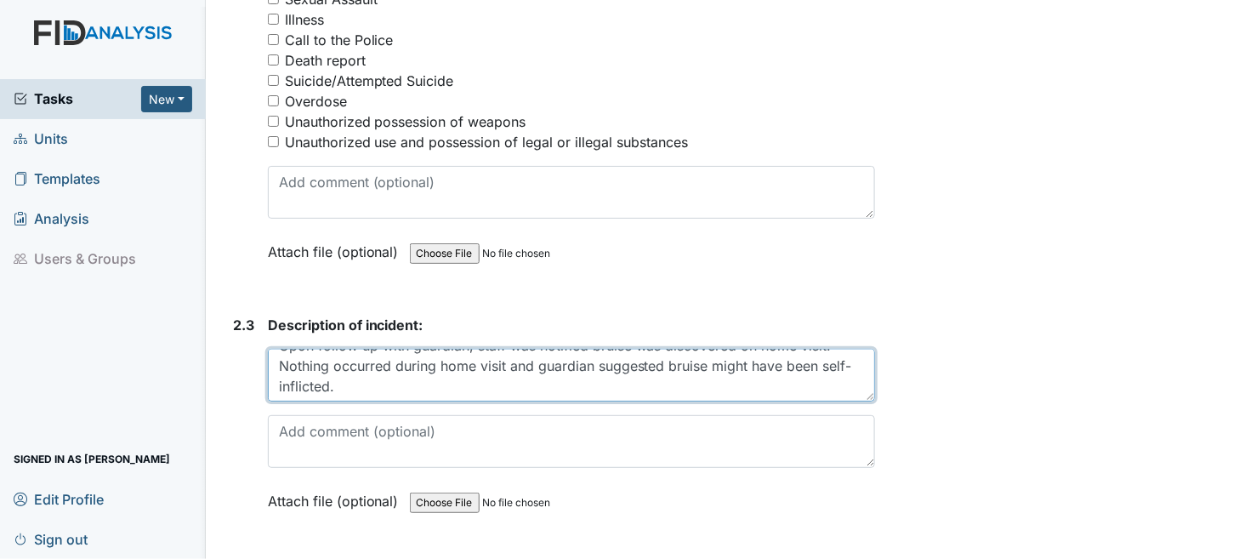
scroll to position [26, 0]
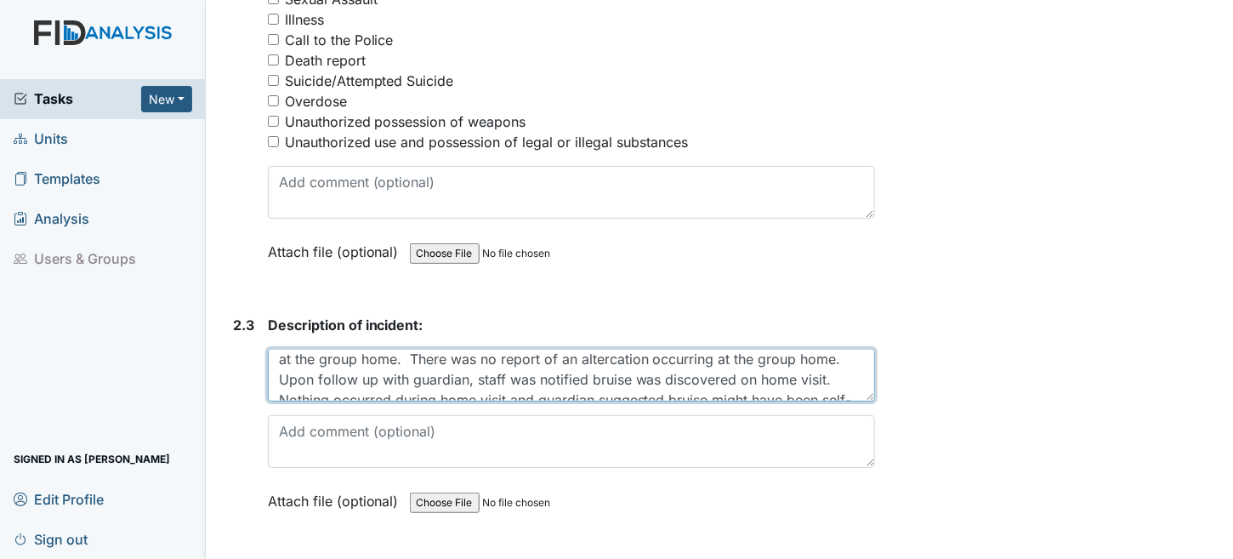
click at [795, 367] on textarea "Day program reported Joshua informed them he was bitten by another resident at …" at bounding box center [572, 375] width 608 height 53
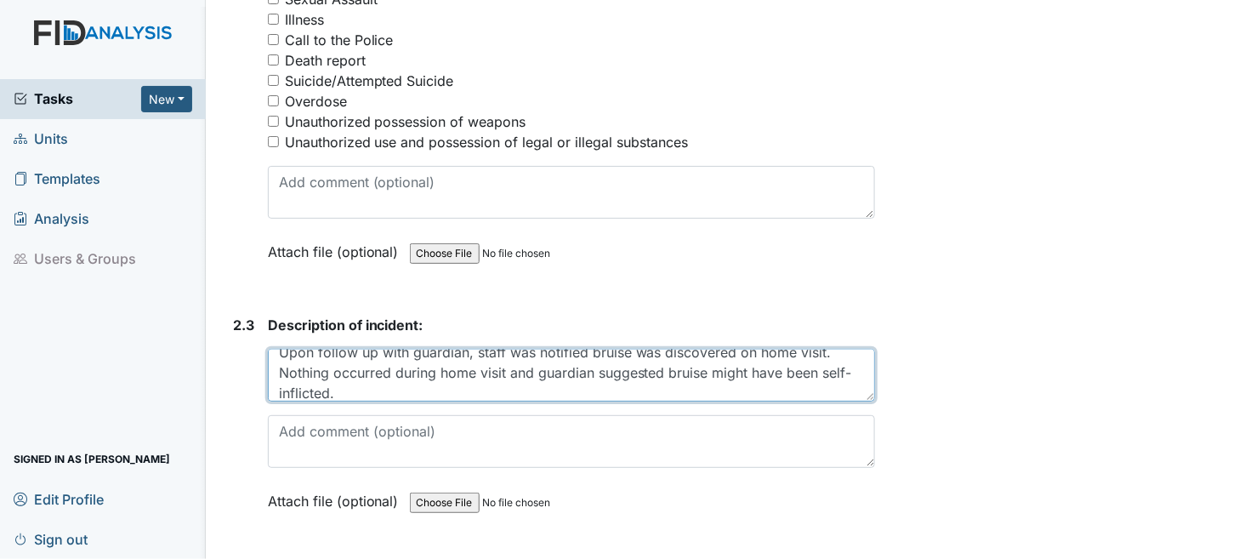
scroll to position [47, 0]
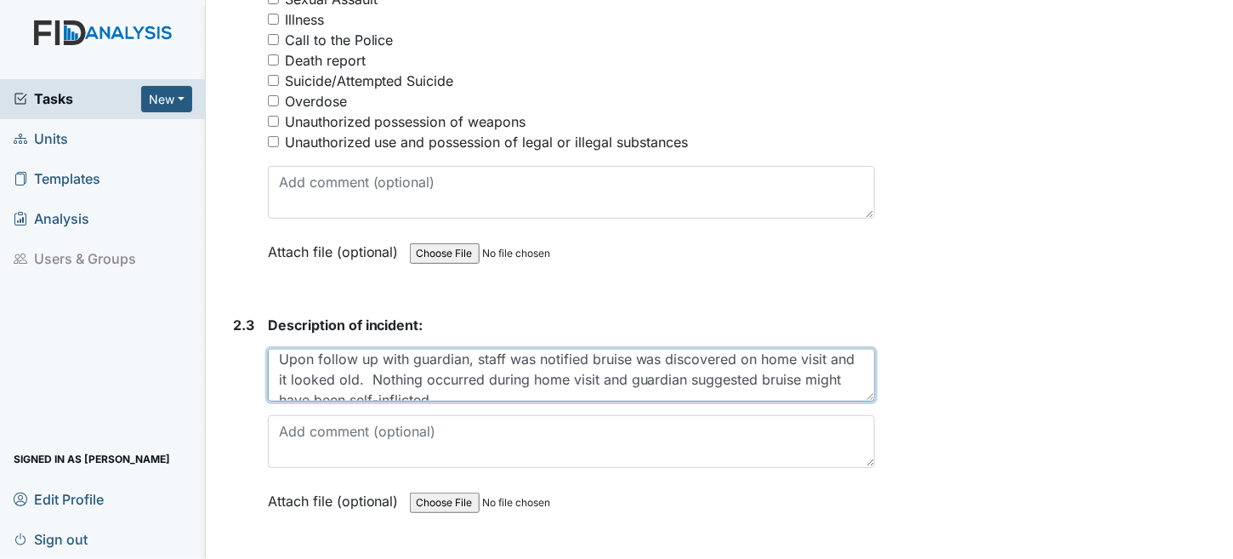
click at [783, 349] on textarea "Day program reported Joshua informed them he was bitten by another resident at …" at bounding box center [572, 375] width 608 height 53
click at [549, 350] on textarea "Day program reported Joshua informed them he was bitten by another resident at …" at bounding box center [572, 375] width 608 height 53
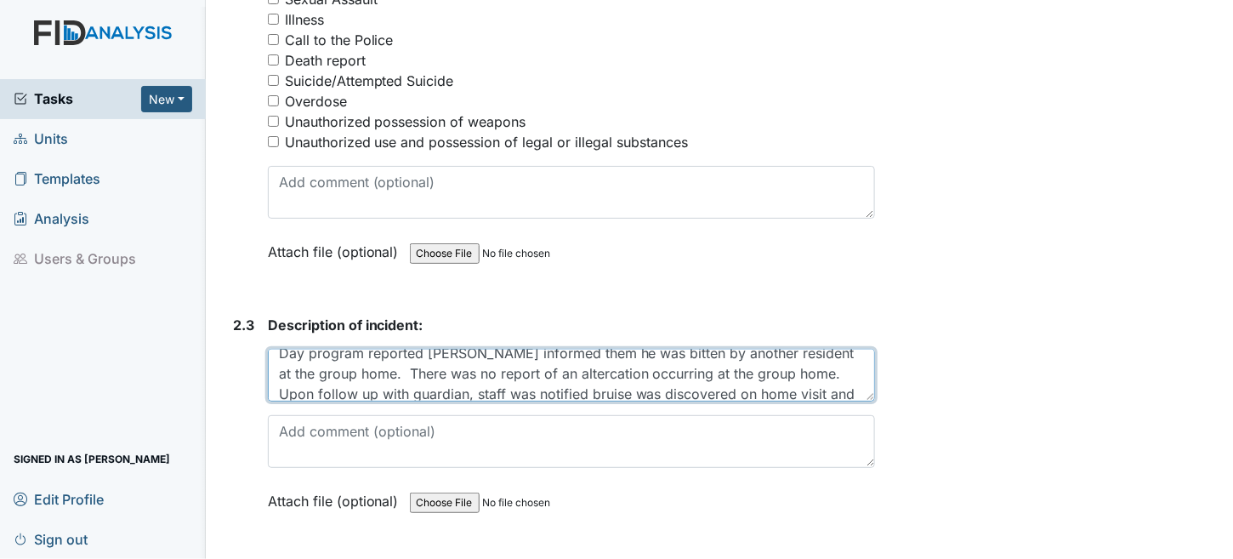
scroll to position [0, 0]
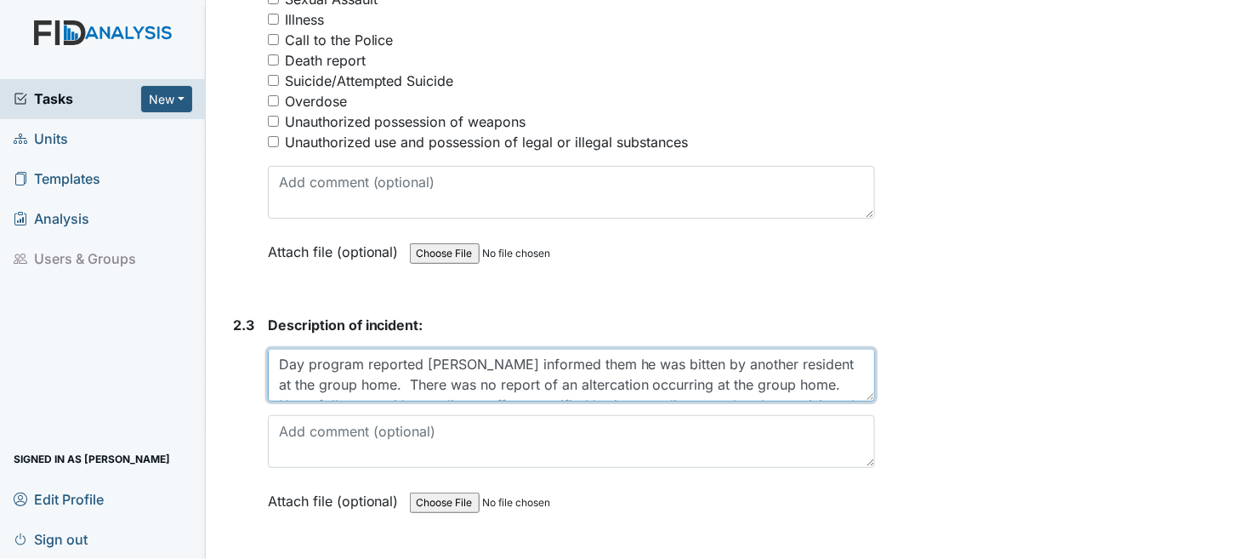
drag, startPoint x: 786, startPoint y: 348, endPoint x: 827, endPoint y: 348, distance: 40.8
click at [827, 349] on textarea "Day program reported Joshua informed them he was bitten by another resident at …" at bounding box center [572, 375] width 608 height 53
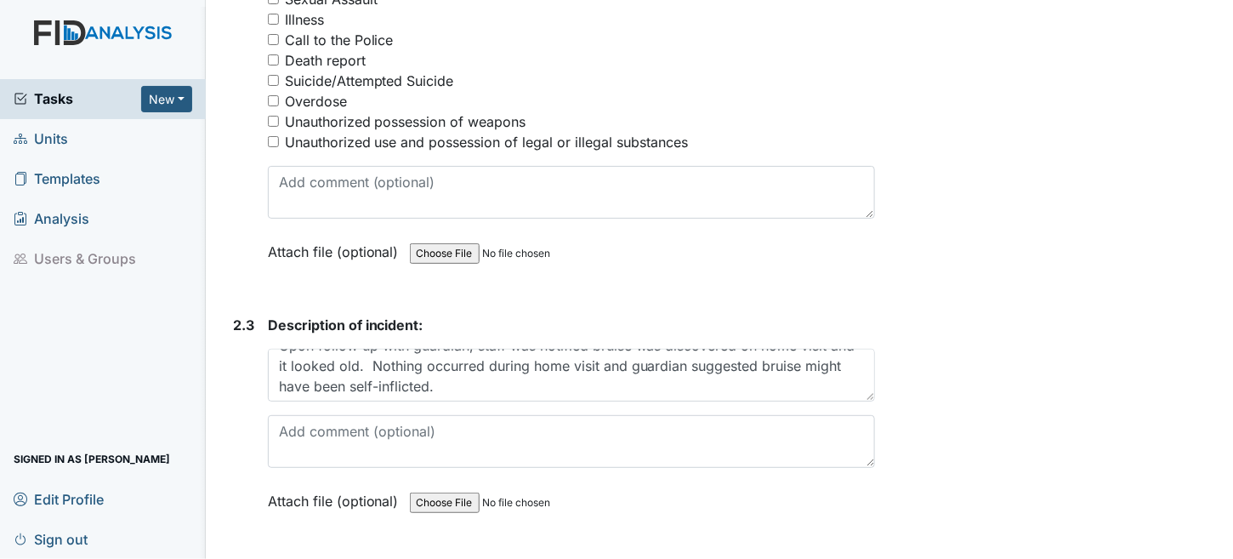
click at [765, 391] on div "Description of incident: Day program reported Joshua informed them he was bitte…" at bounding box center [572, 419] width 608 height 208
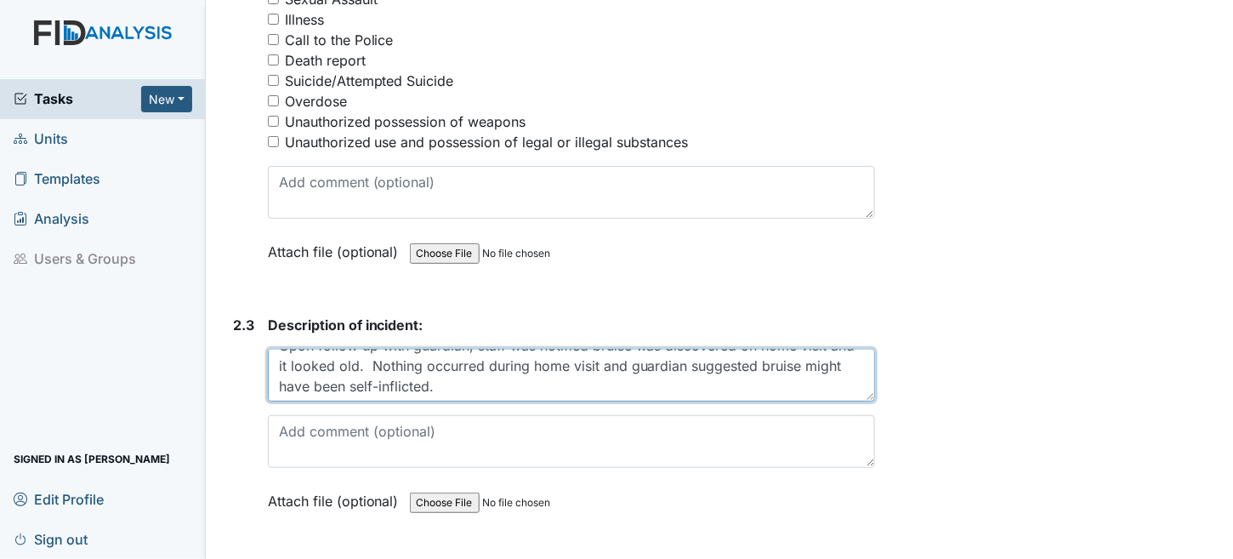
click at [346, 353] on textarea "Day program reported Joshua informed them he was bitten by another resident at …" at bounding box center [572, 375] width 608 height 53
click at [318, 351] on textarea "Day program reported Joshua informed them he was bitten by another resident at …" at bounding box center [572, 375] width 608 height 53
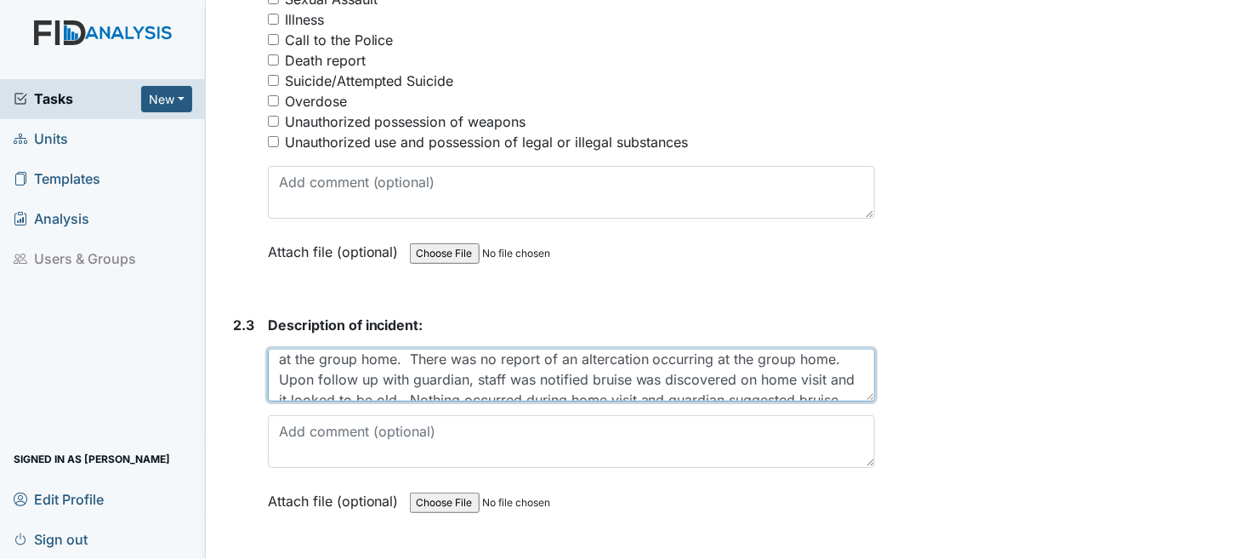
scroll to position [54, 0]
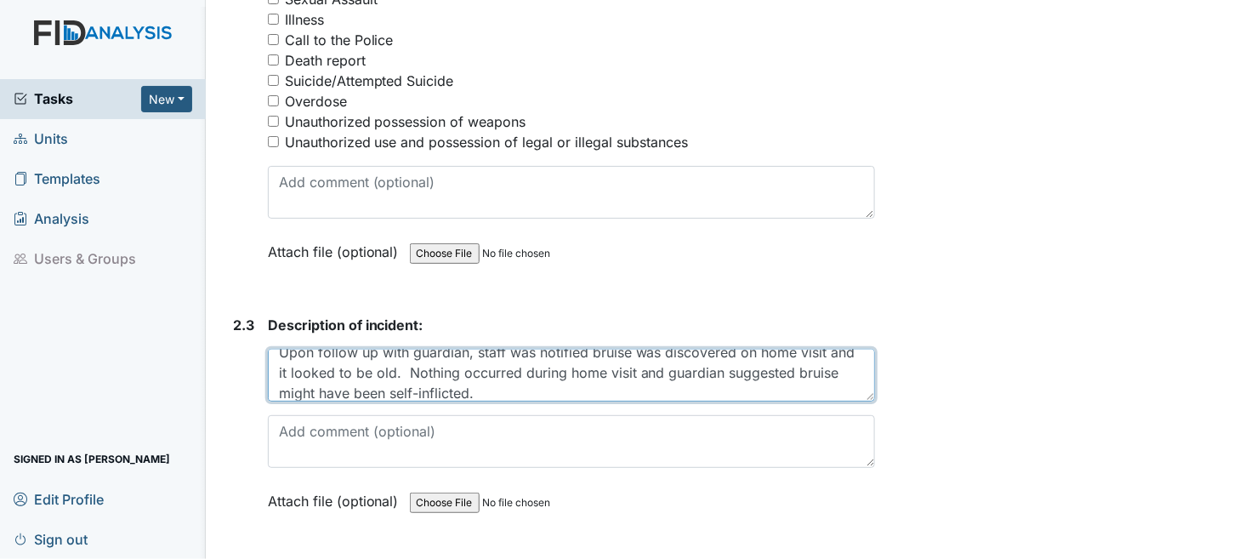
click at [627, 359] on textarea "Day program reported Joshua informed them he was bitten by another resident at …" at bounding box center [572, 375] width 608 height 53
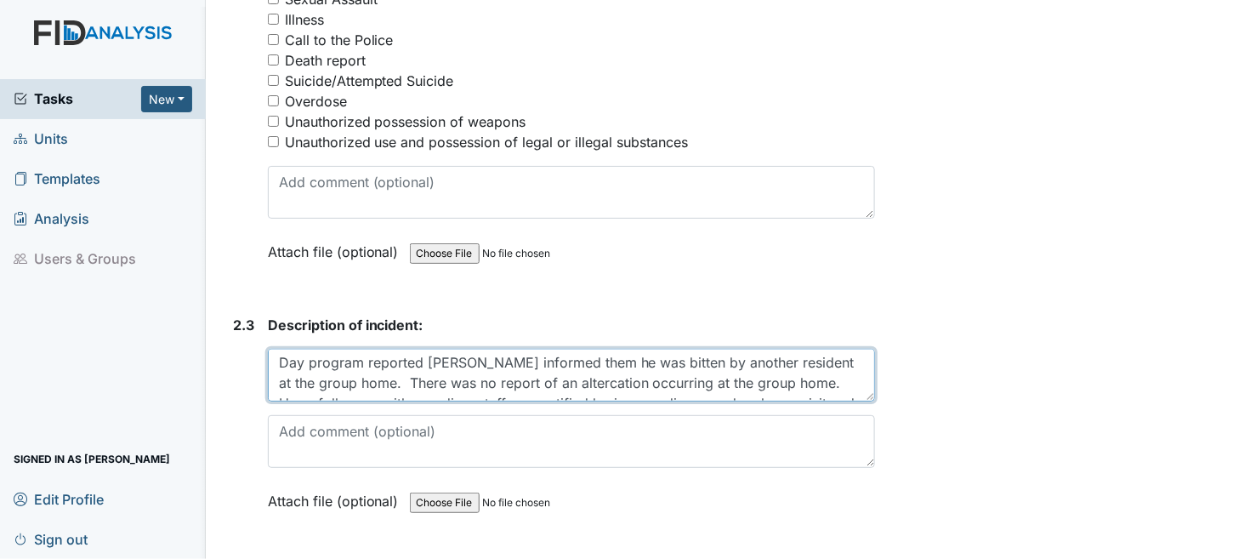
scroll to position [0, 0]
drag, startPoint x: 582, startPoint y: 355, endPoint x: 416, endPoint y: 357, distance: 165.9
click at [416, 357] on textarea "Day program reported Joshua informed them he was bitten by another resident at …" at bounding box center [572, 375] width 608 height 53
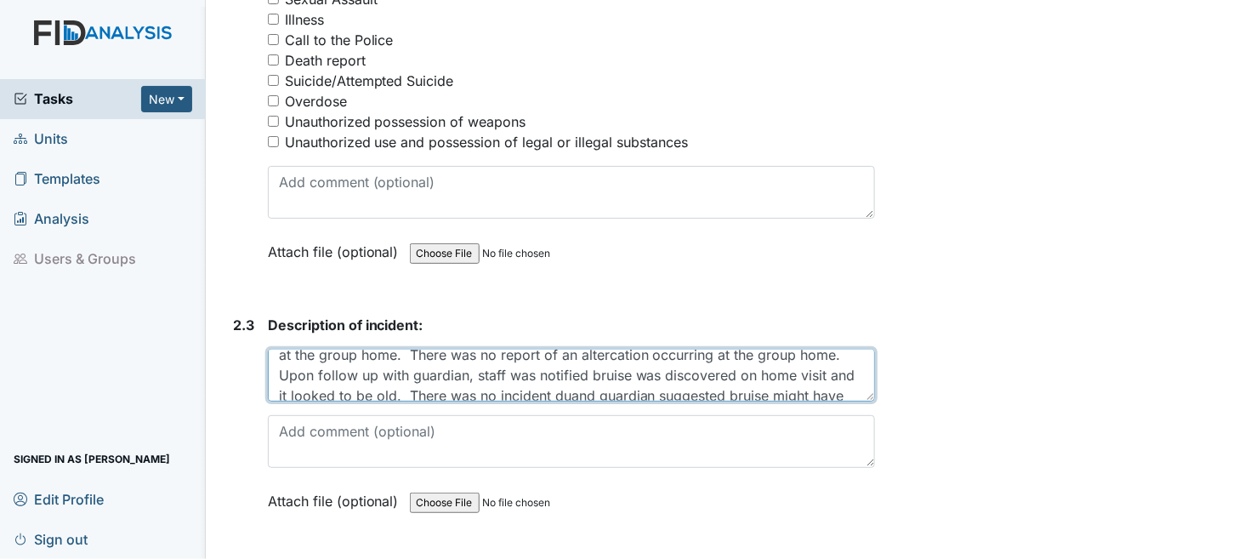
scroll to position [60, 0]
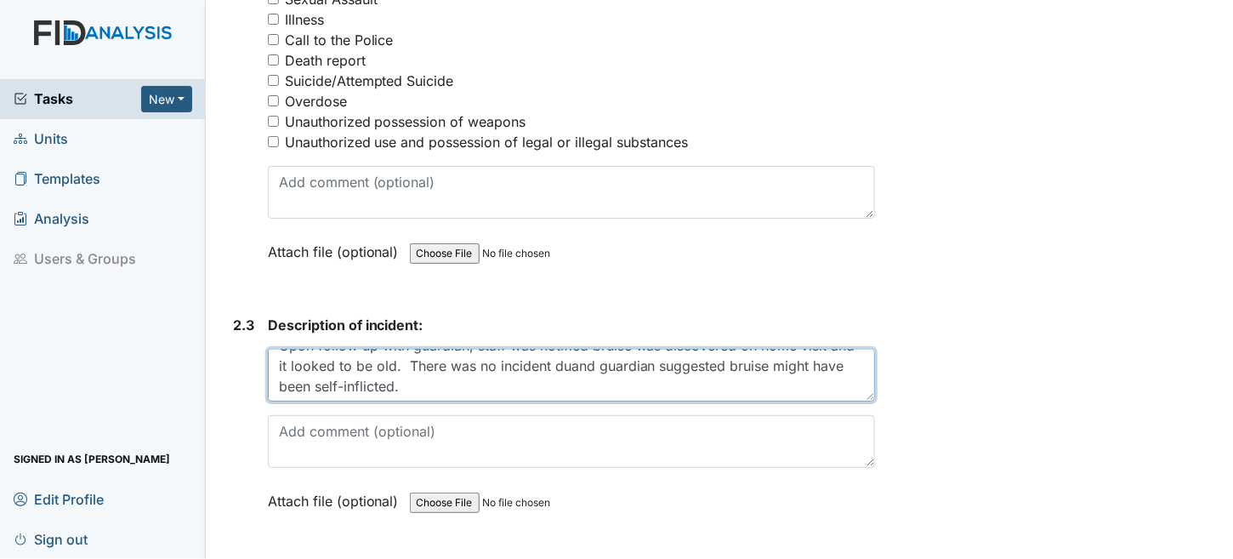
click at [578, 359] on textarea "Day program reported Joshua informed them he was bitten by another resident at …" at bounding box center [572, 375] width 608 height 53
drag, startPoint x: 583, startPoint y: 350, endPoint x: 429, endPoint y: 383, distance: 157.3
click at [429, 383] on textarea "Day program reported Joshua informed them he was bitten by another resident at …" at bounding box center [572, 375] width 608 height 53
click at [583, 362] on textarea "Day program reported Joshua informed them he was bitten by another resident at …" at bounding box center [572, 375] width 608 height 53
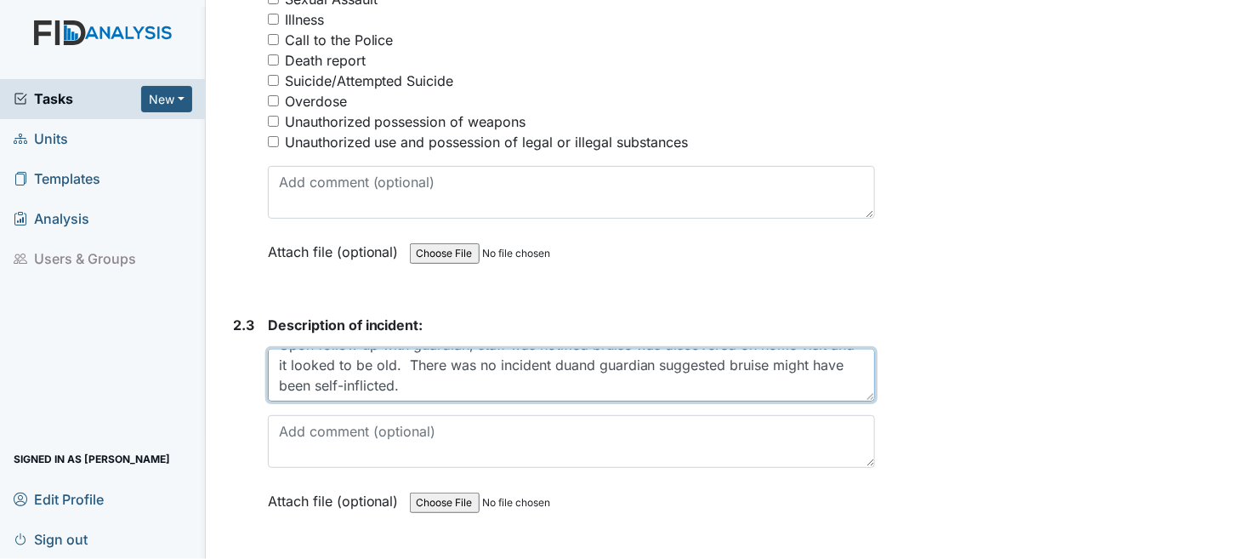
drag, startPoint x: 639, startPoint y: 355, endPoint x: 397, endPoint y: 352, distance: 241.6
click at [397, 352] on textarea "Day program reported Joshua informed them he was bitten by another resident at …" at bounding box center [572, 375] width 608 height 53
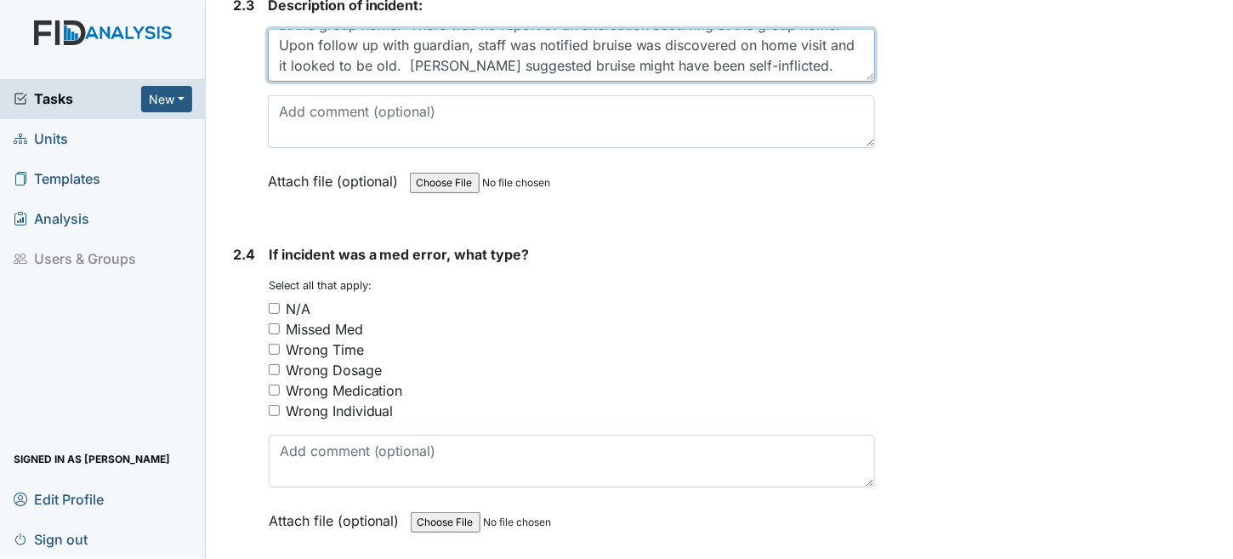
scroll to position [3147, 0]
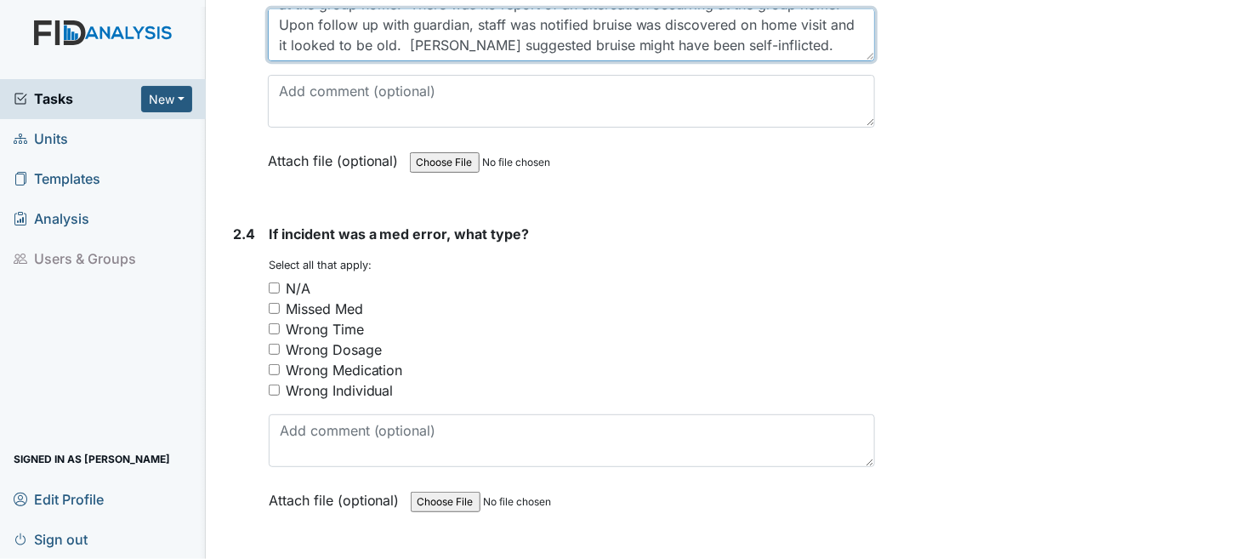
type textarea "Day program reported Joshua informed them he was bitten by another resident at …"
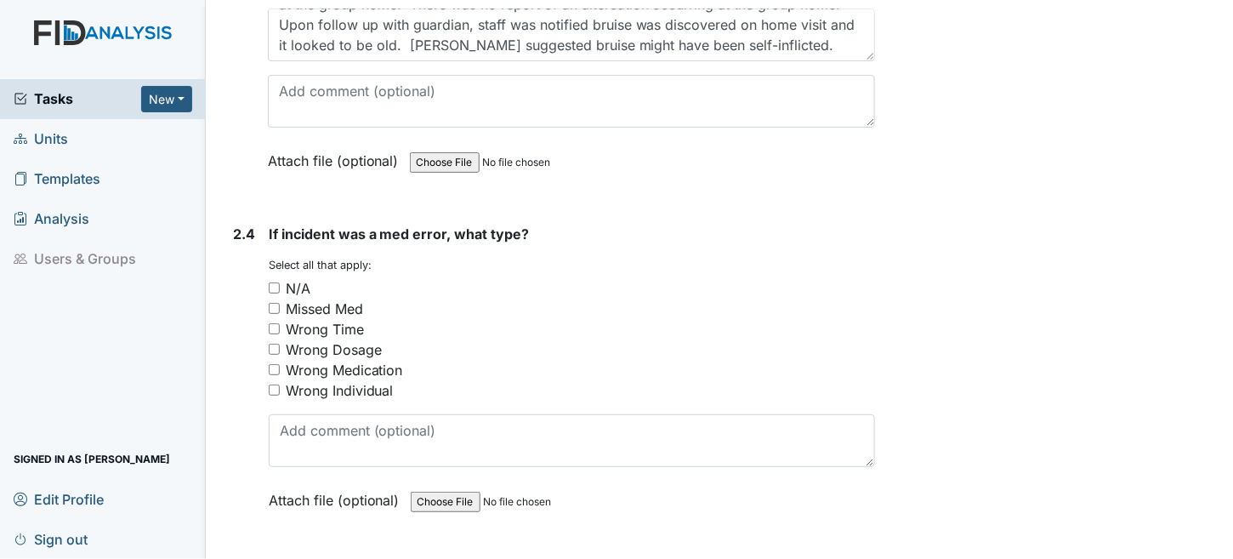
click at [270, 282] on input "N/A" at bounding box center [274, 287] width 11 height 11
checkbox input "true"
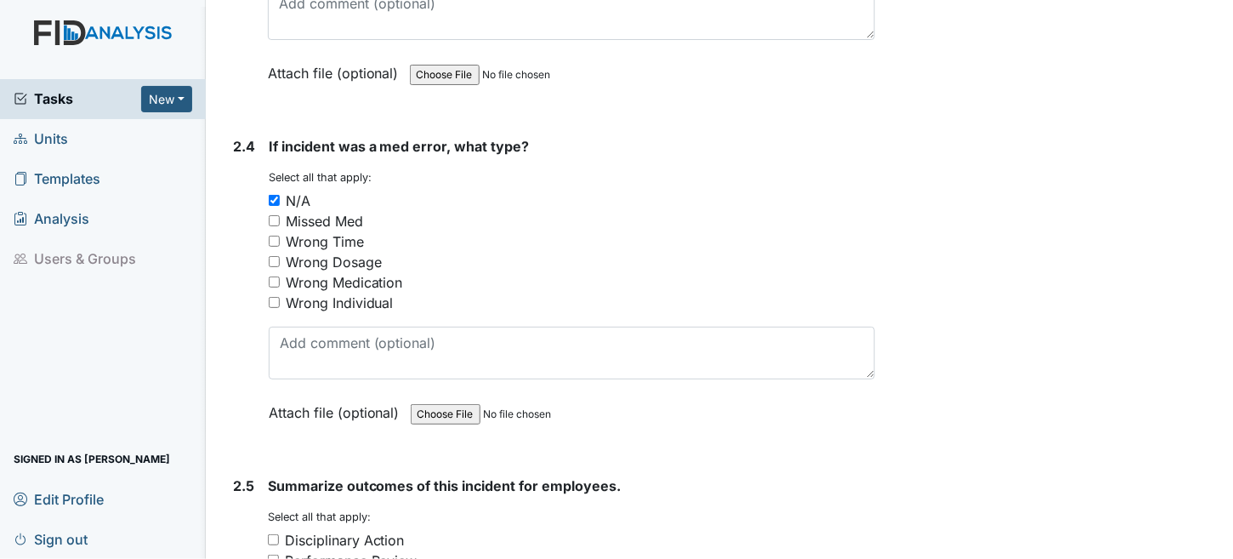
scroll to position [3487, 0]
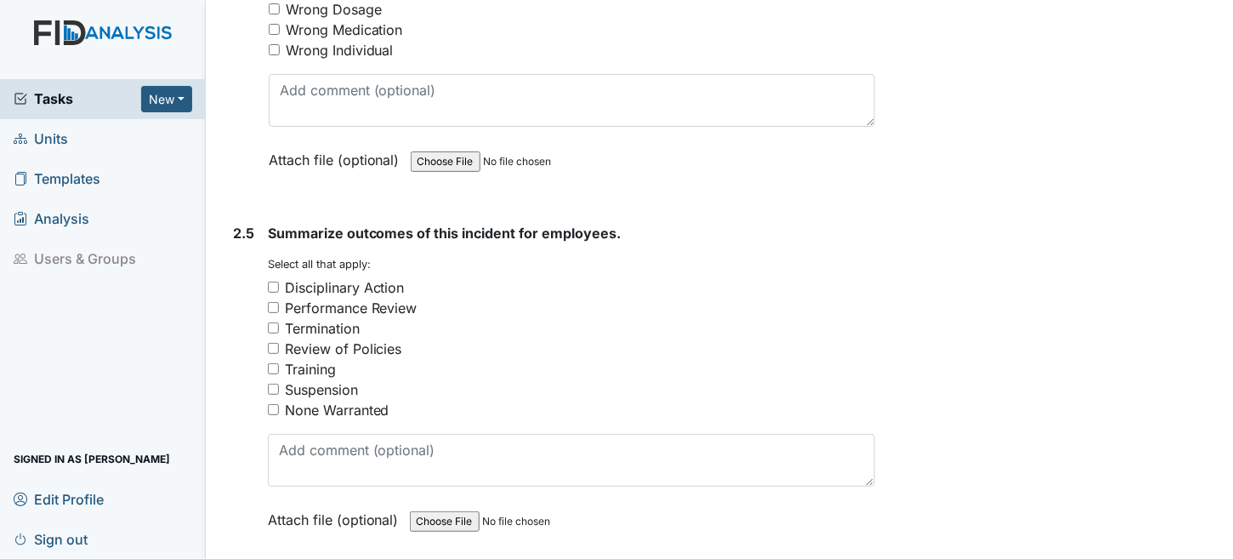
click at [273, 404] on input "None Warranted" at bounding box center [273, 409] width 11 height 11
checkbox input "true"
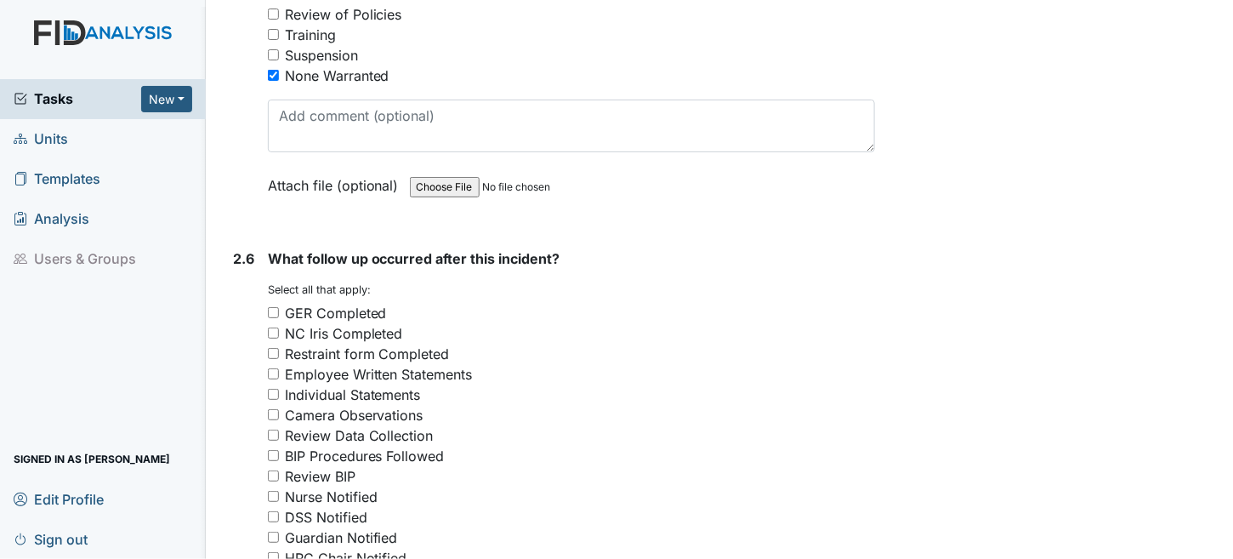
scroll to position [3827, 0]
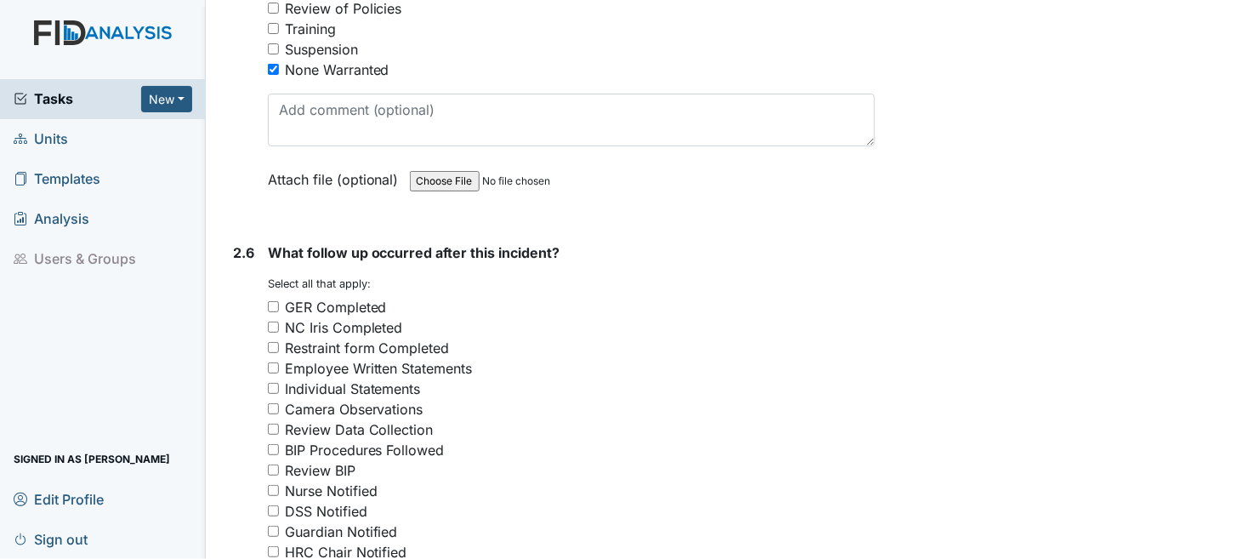
click at [271, 301] on input "GER Completed" at bounding box center [273, 306] width 11 height 11
checkbox input "true"
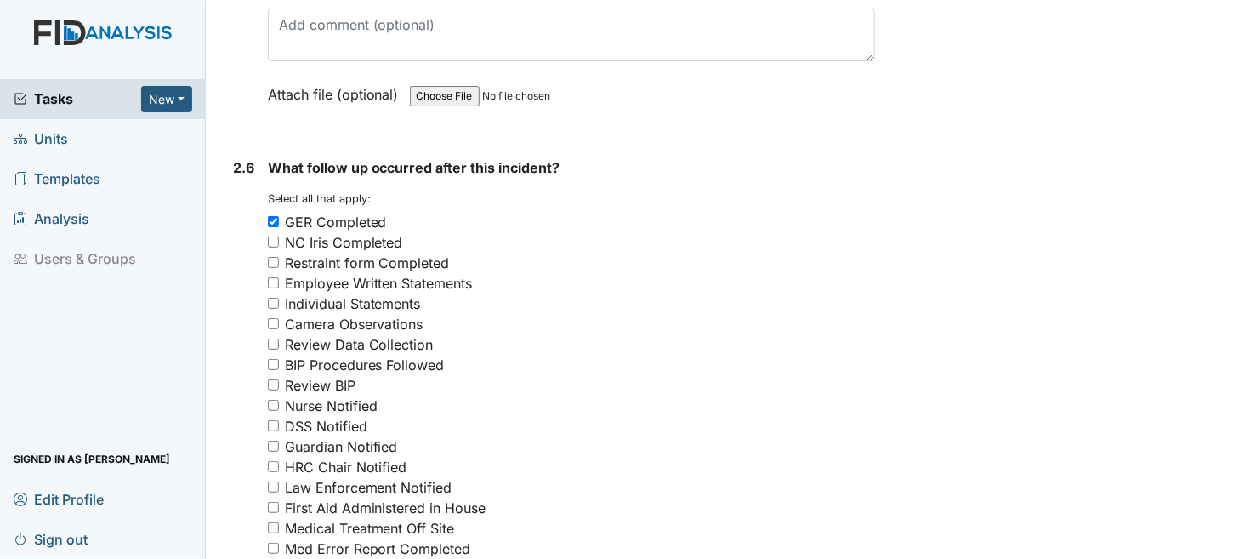
click at [323, 436] on div "Guardian Notified" at bounding box center [341, 446] width 113 height 20
click at [279, 441] on input "Guardian Notified" at bounding box center [273, 446] width 11 height 11
checkbox input "true"
click at [270, 400] on input "Nurse Notified" at bounding box center [273, 405] width 11 height 11
checkbox input "true"
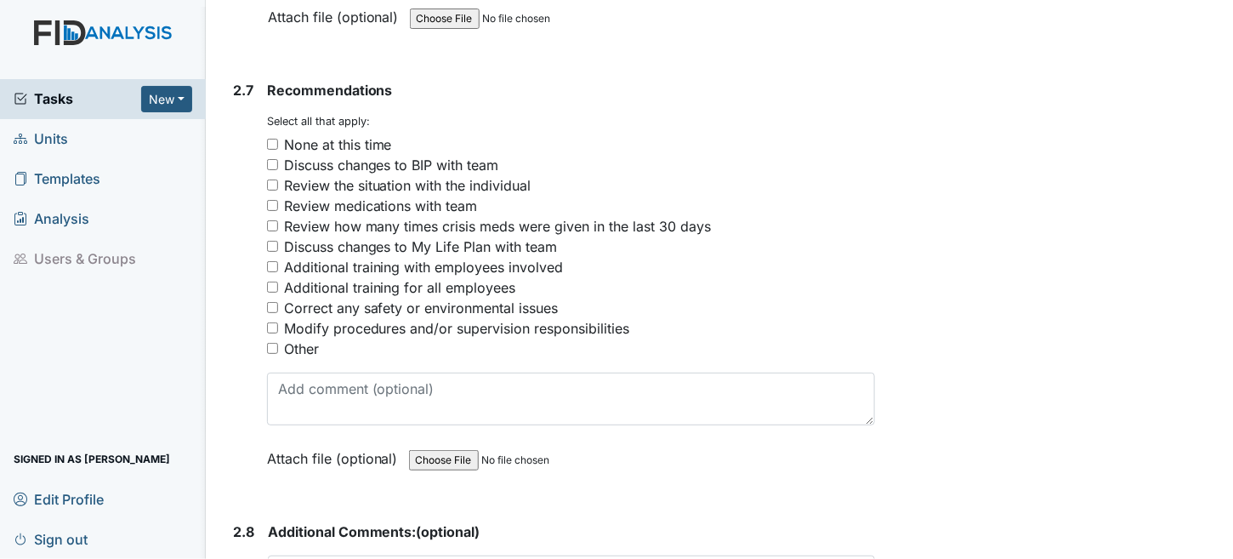
scroll to position [4593, 0]
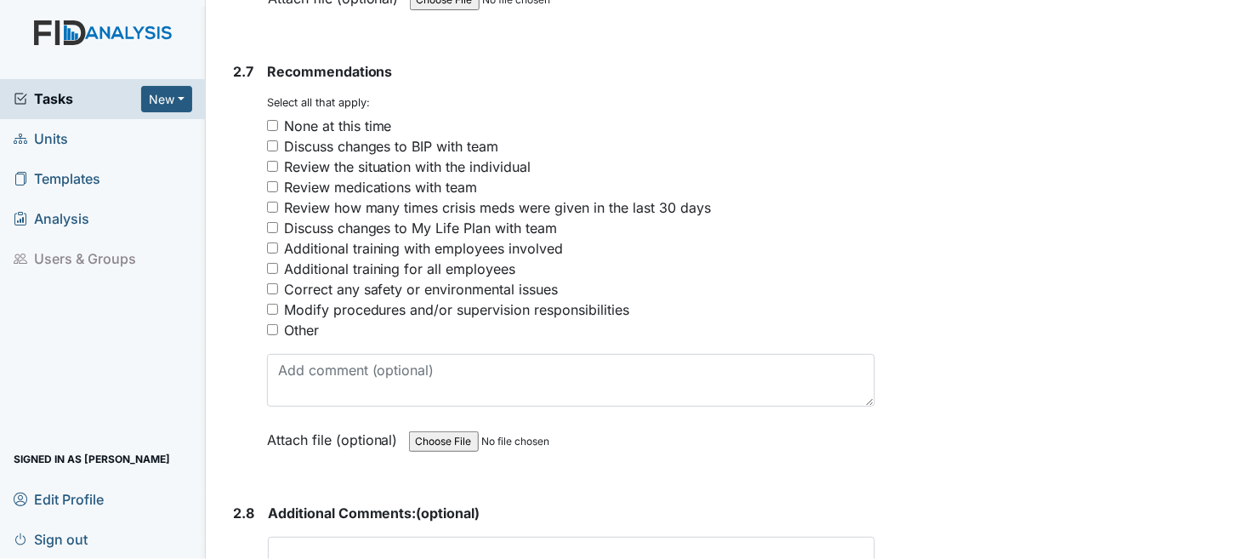
click at [266, 102] on div "2.7 Recommendations You must select one or more of the below options. Select al…" at bounding box center [551, 268] width 650 height 414
click at [275, 120] on input "None at this time" at bounding box center [272, 125] width 11 height 11
checkbox input "true"
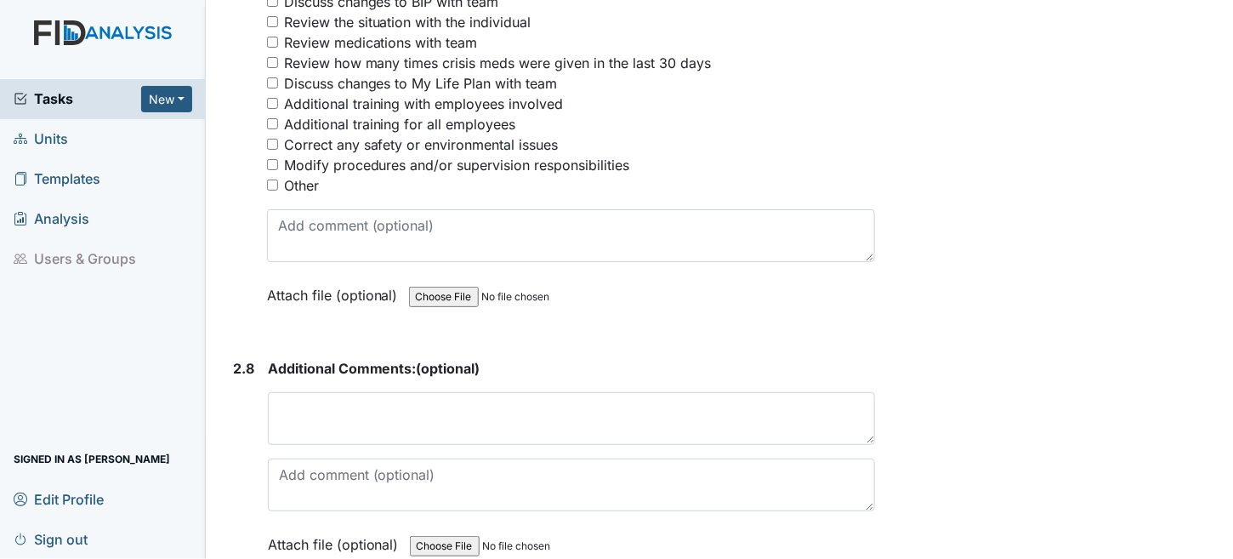
scroll to position [4810, 0]
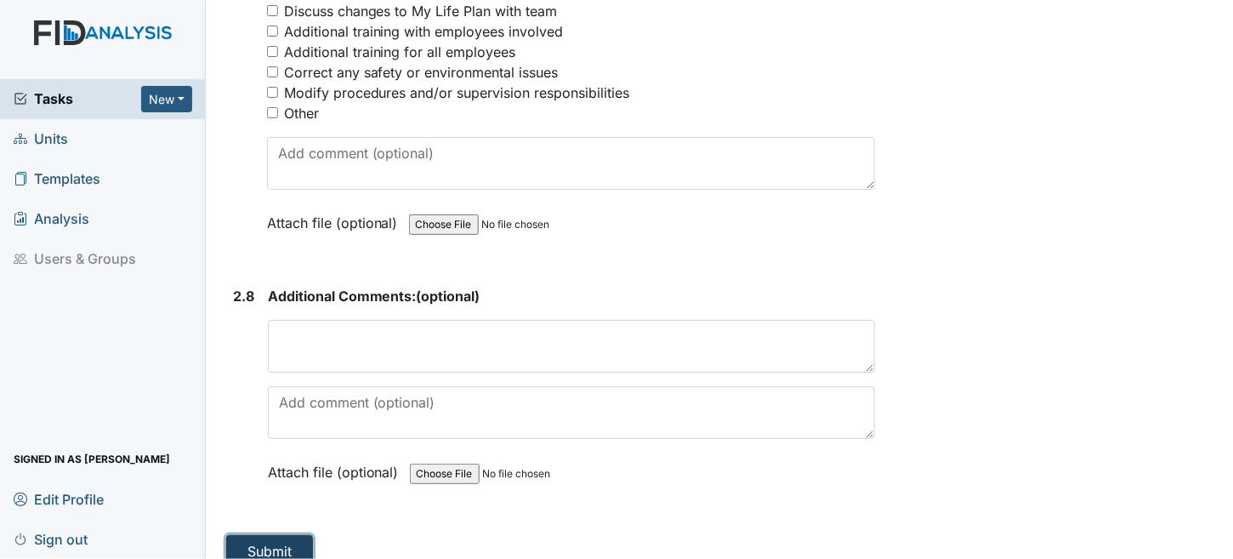
click at [271, 535] on button "Submit" at bounding box center [269, 551] width 87 height 32
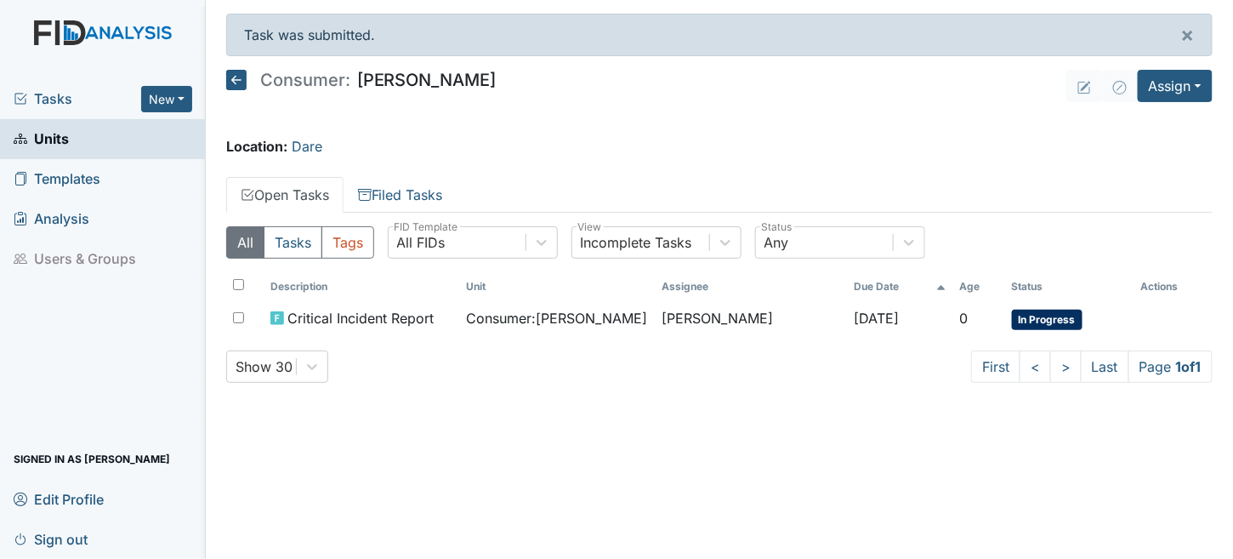
click at [229, 76] on icon at bounding box center [236, 80] width 20 height 20
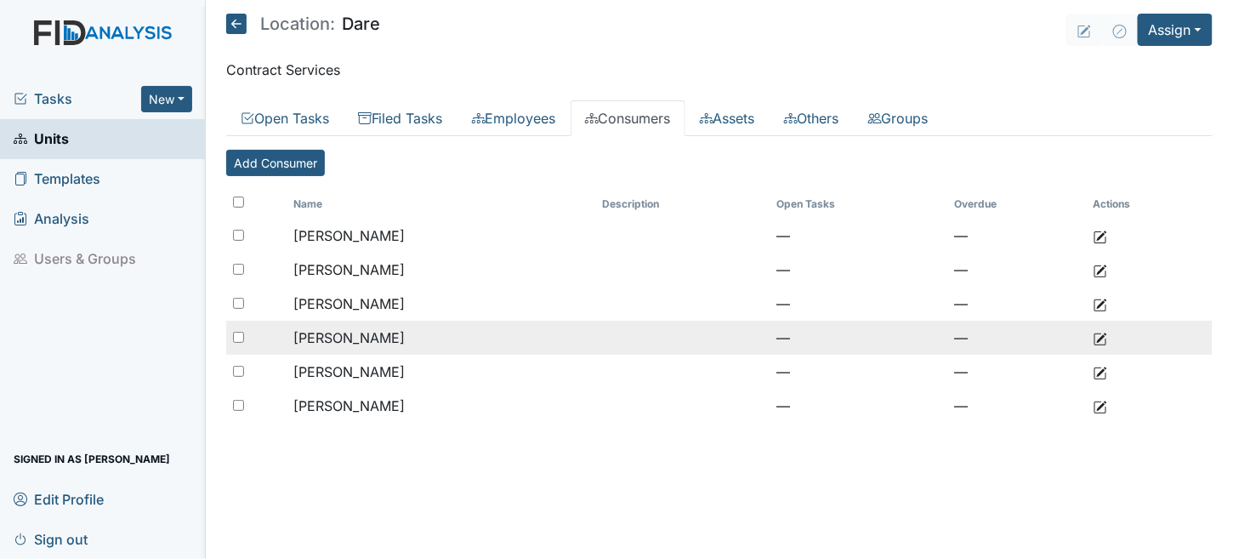
click at [327, 344] on td "[PERSON_NAME]" at bounding box center [441, 338] width 309 height 34
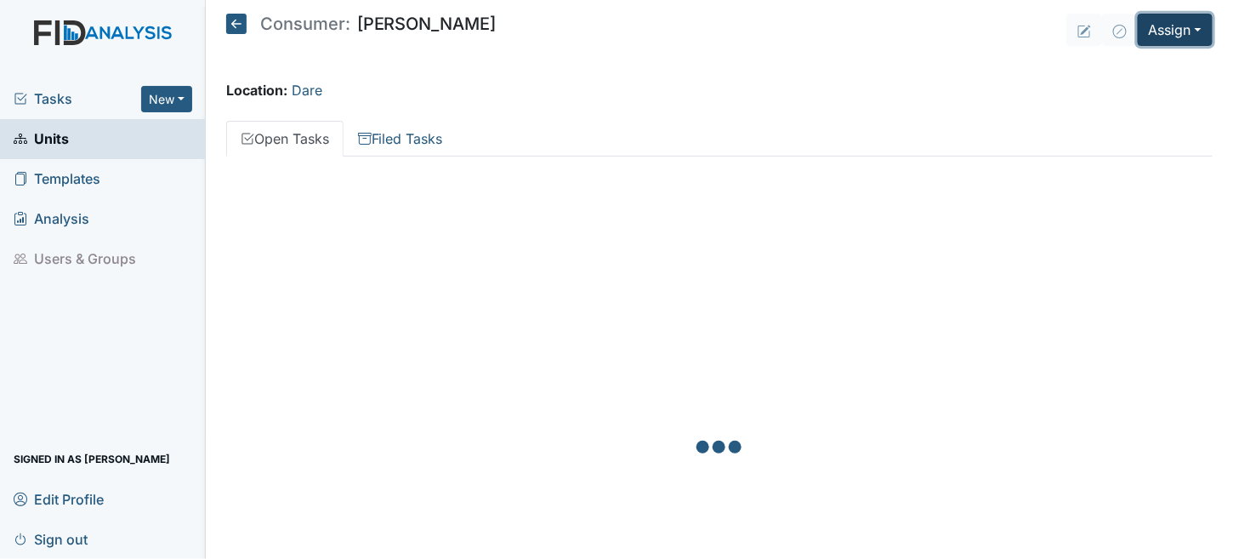
click at [1167, 26] on button "Assign" at bounding box center [1175, 30] width 75 height 32
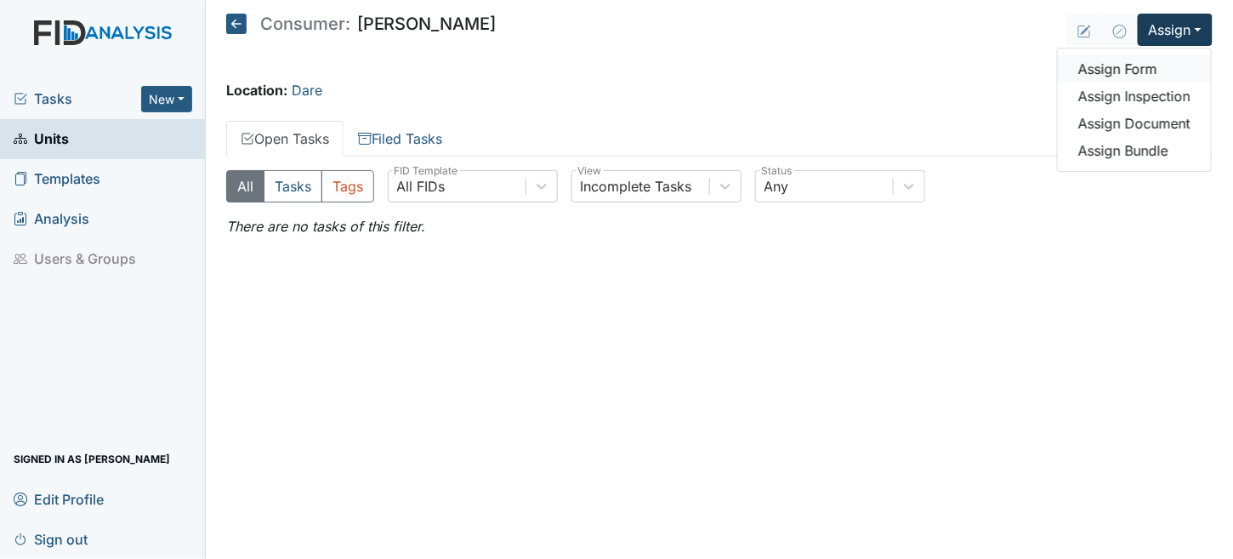
click at [1140, 70] on link "Assign Form" at bounding box center [1134, 68] width 153 height 27
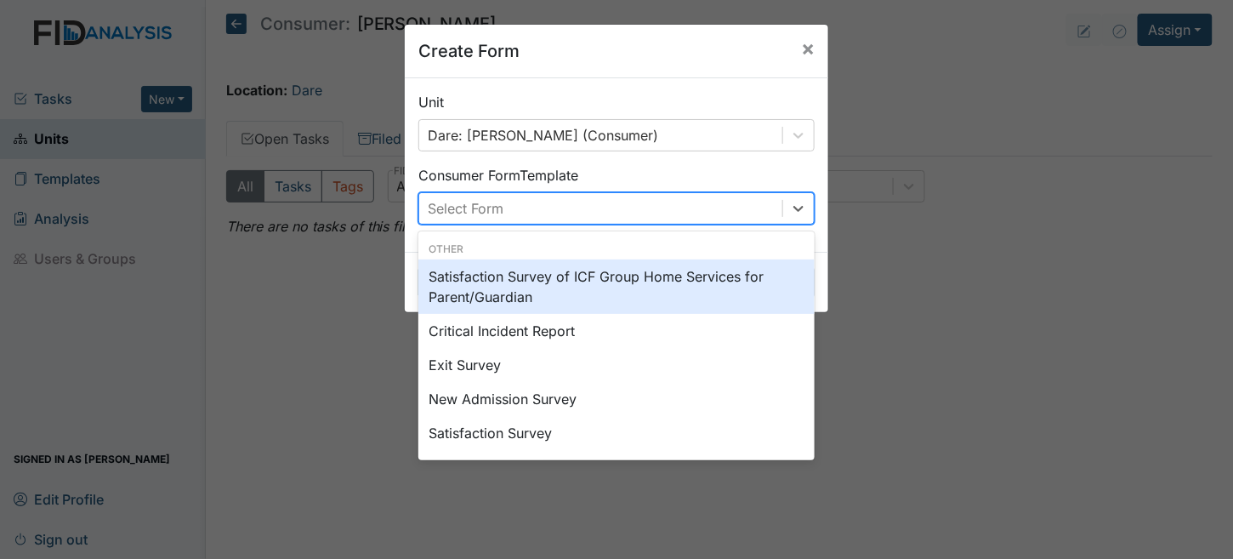
click at [582, 214] on div "Select Form" at bounding box center [600, 208] width 363 height 31
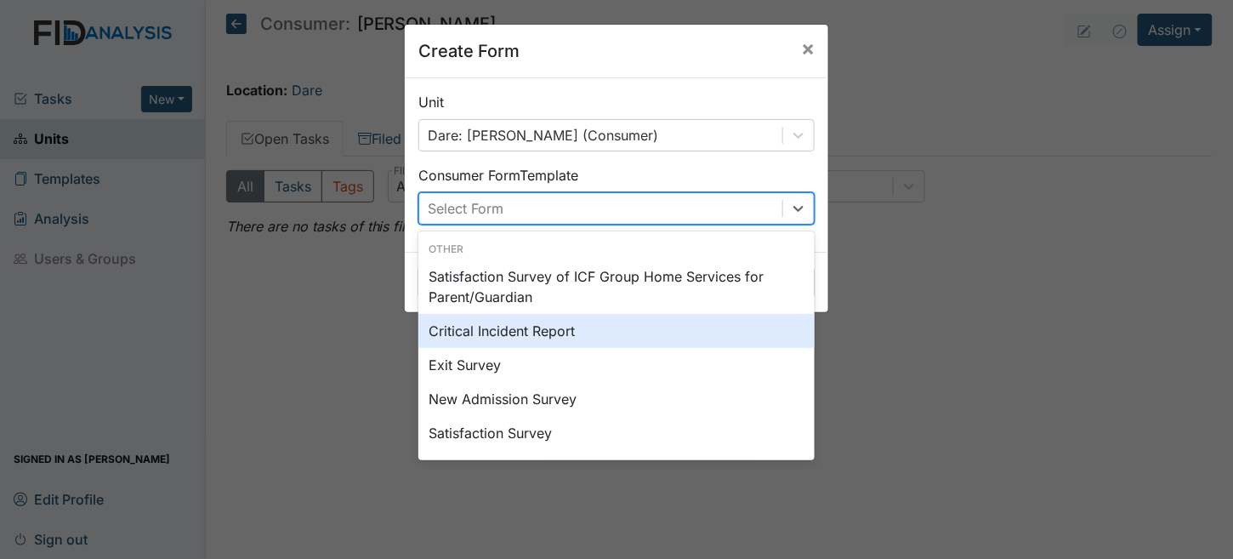
click at [526, 329] on div "Critical Incident Report" at bounding box center [616, 331] width 396 height 34
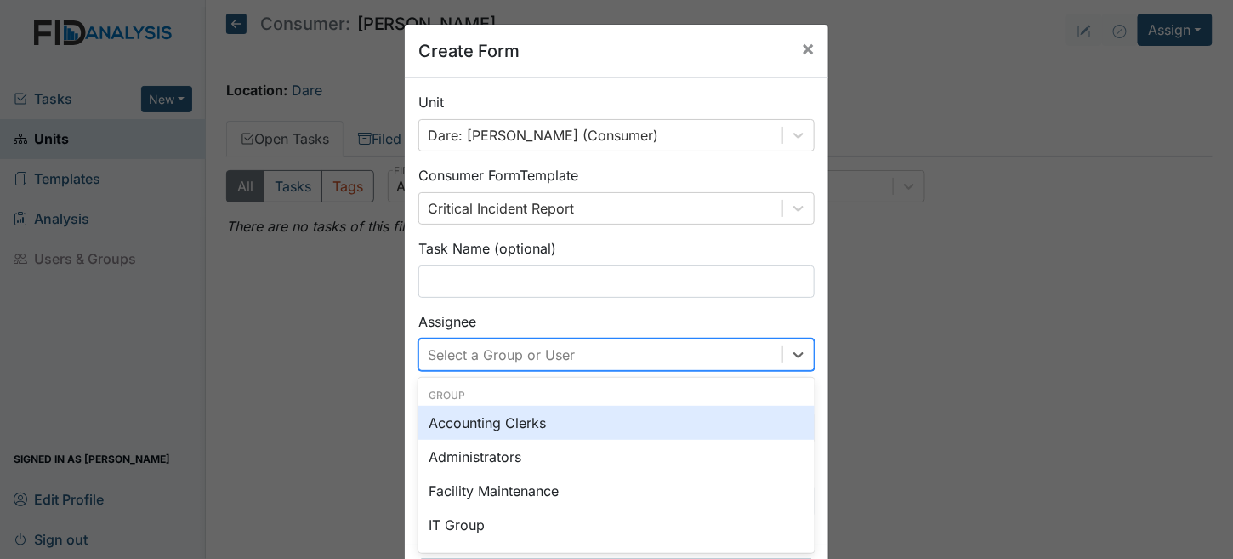
scroll to position [68, 0]
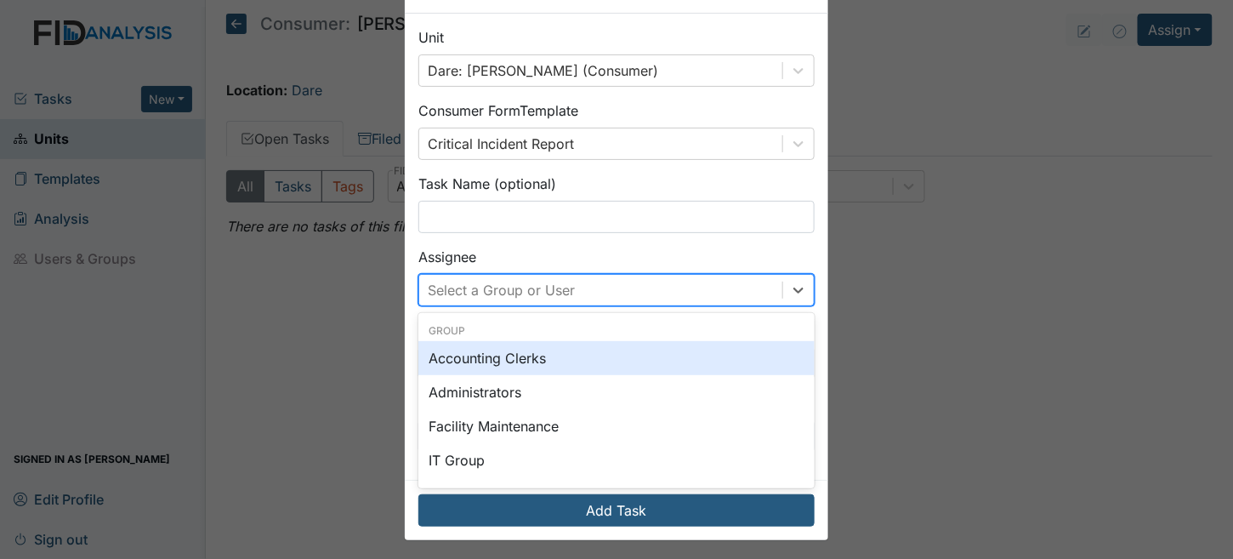
click at [484, 306] on div "option Accounting Clerks focused, 0 of 2. 129 results available. Use Up and Dow…" at bounding box center [616, 290] width 396 height 32
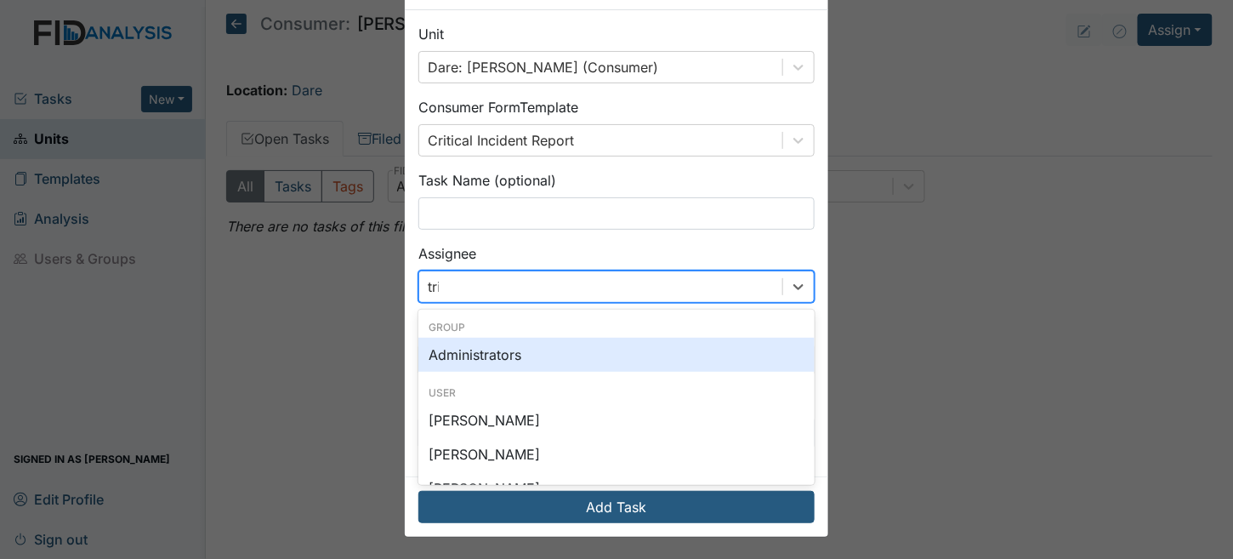
type input "trin"
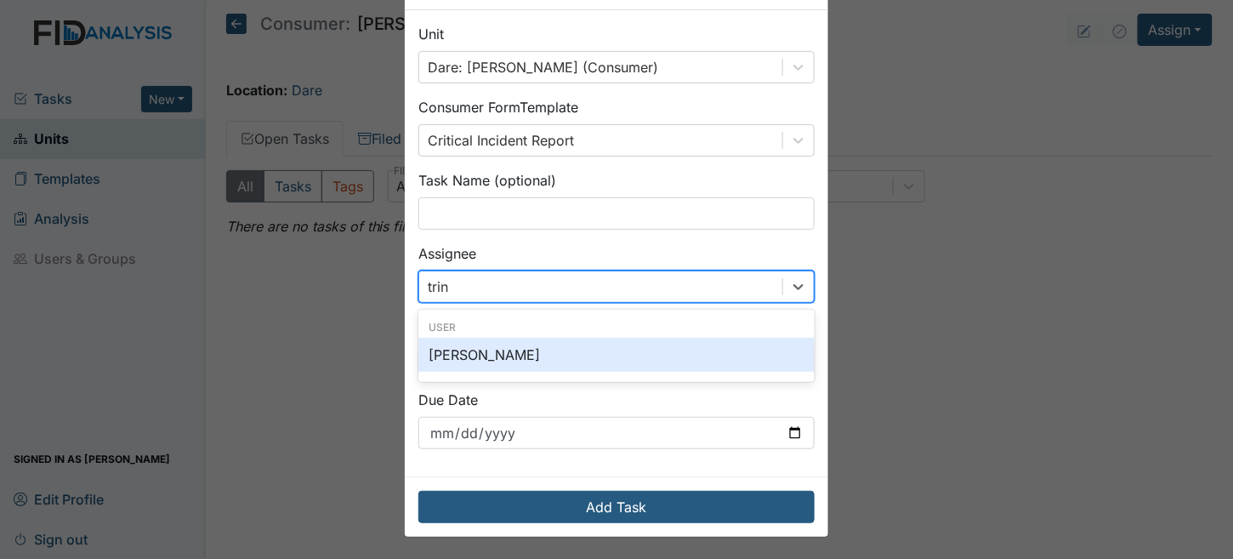
click at [484, 356] on div "[PERSON_NAME]" at bounding box center [616, 355] width 396 height 34
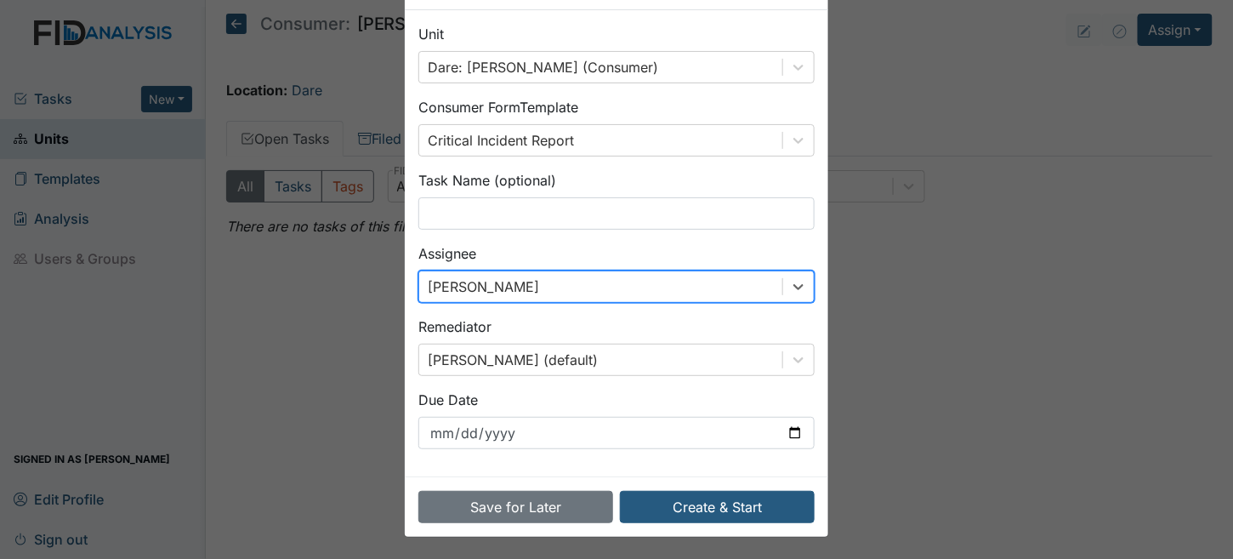
click at [484, 356] on div "Brittney Dunn (default)" at bounding box center [616, 360] width 396 height 32
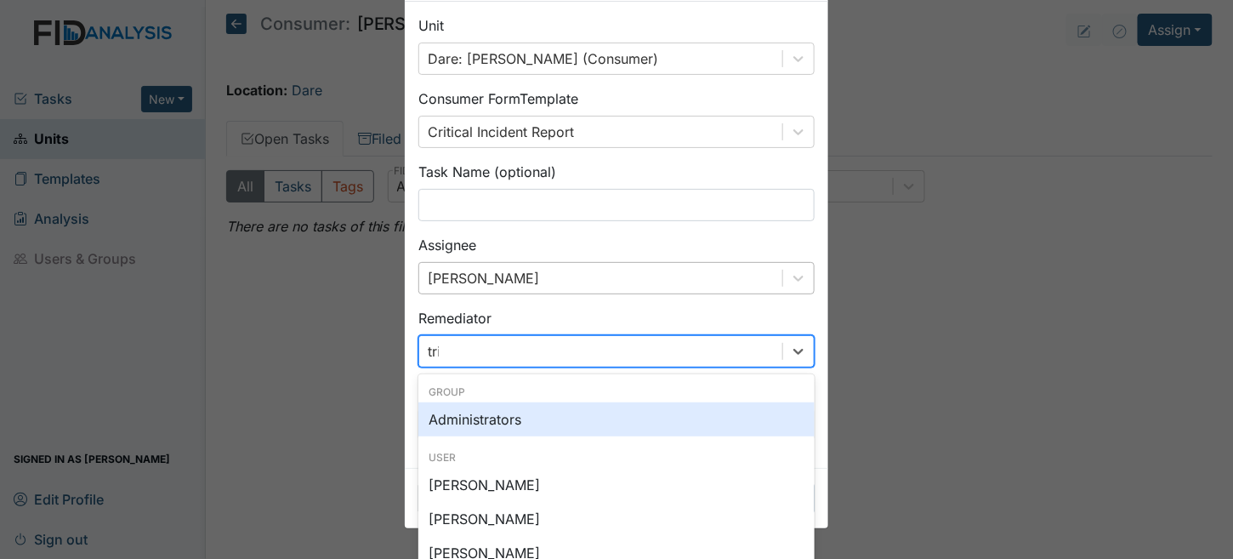
type input "trin"
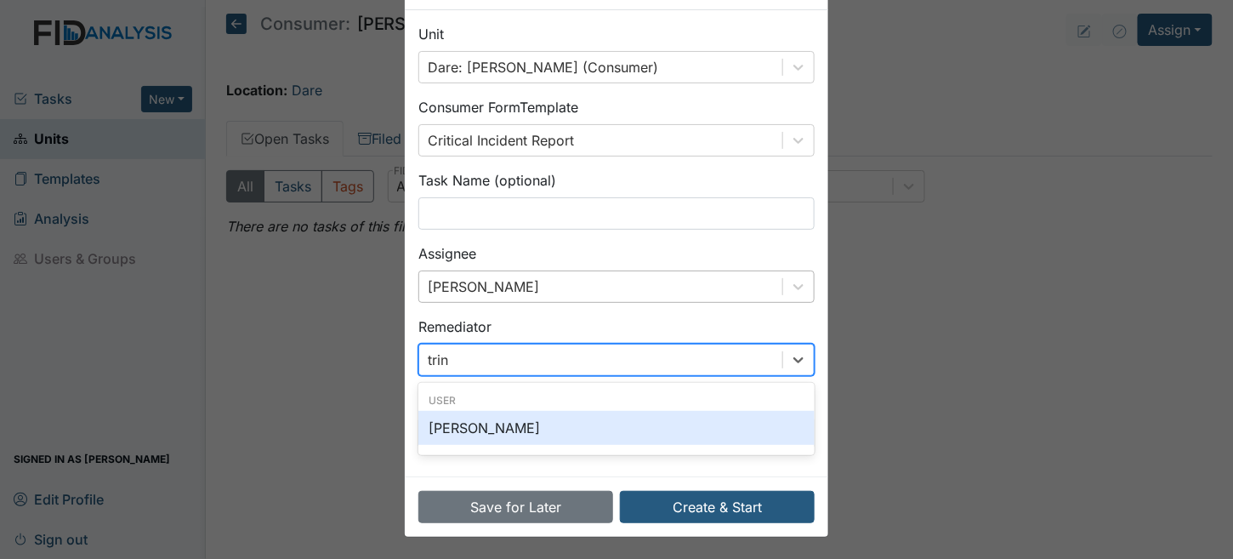
click at [586, 430] on div "[PERSON_NAME]" at bounding box center [616, 428] width 396 height 34
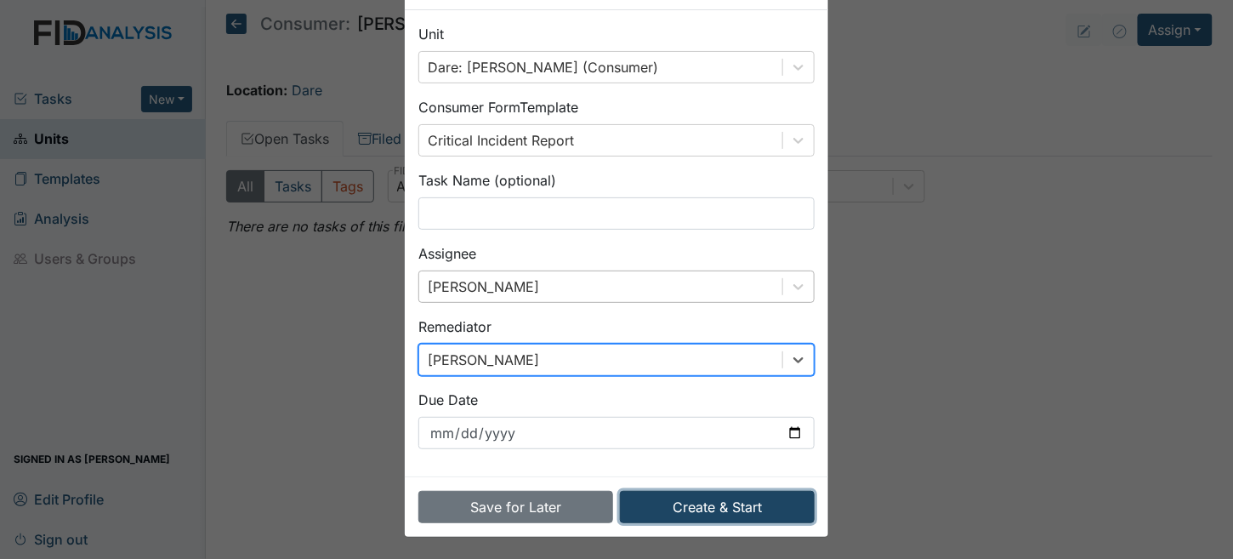
click at [748, 500] on button "Create & Start" at bounding box center [717, 507] width 195 height 32
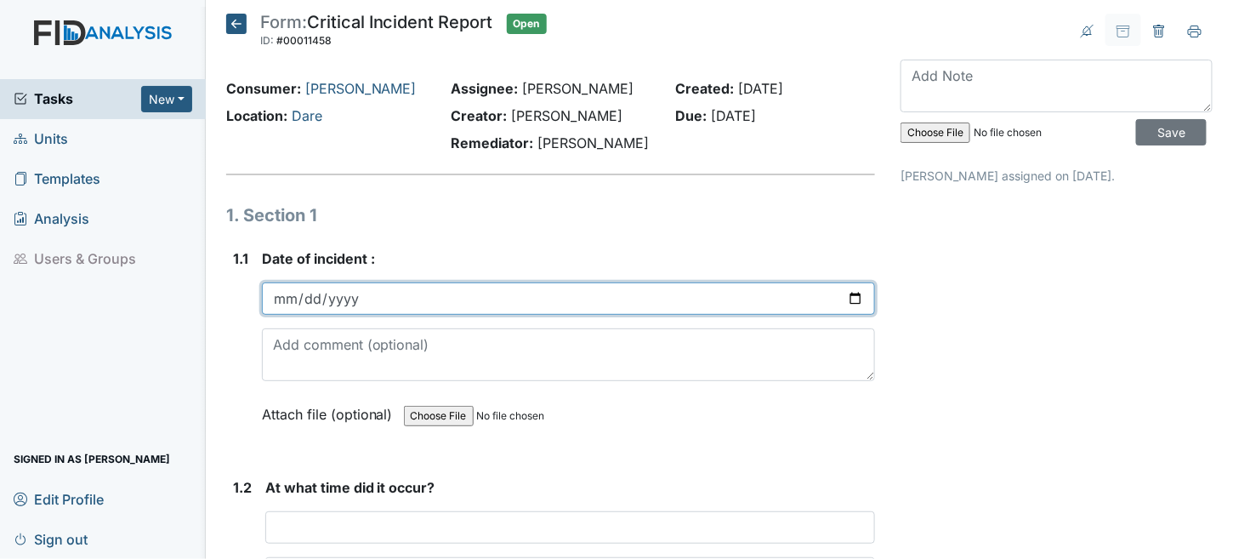
click at [279, 289] on input "date" at bounding box center [569, 298] width 614 height 32
type input "[DATE]"
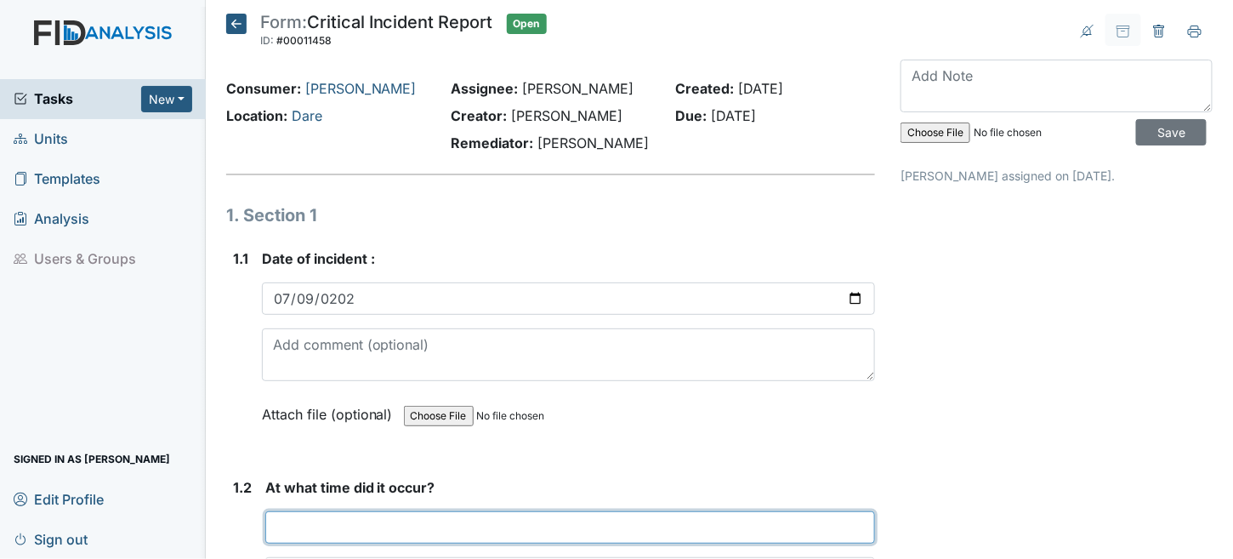
drag, startPoint x: 418, startPoint y: 532, endPoint x: 418, endPoint y: 516, distance: 16.2
click at [418, 532] on input "text" at bounding box center [570, 527] width 611 height 32
click at [381, 520] on input "text" at bounding box center [570, 527] width 611 height 32
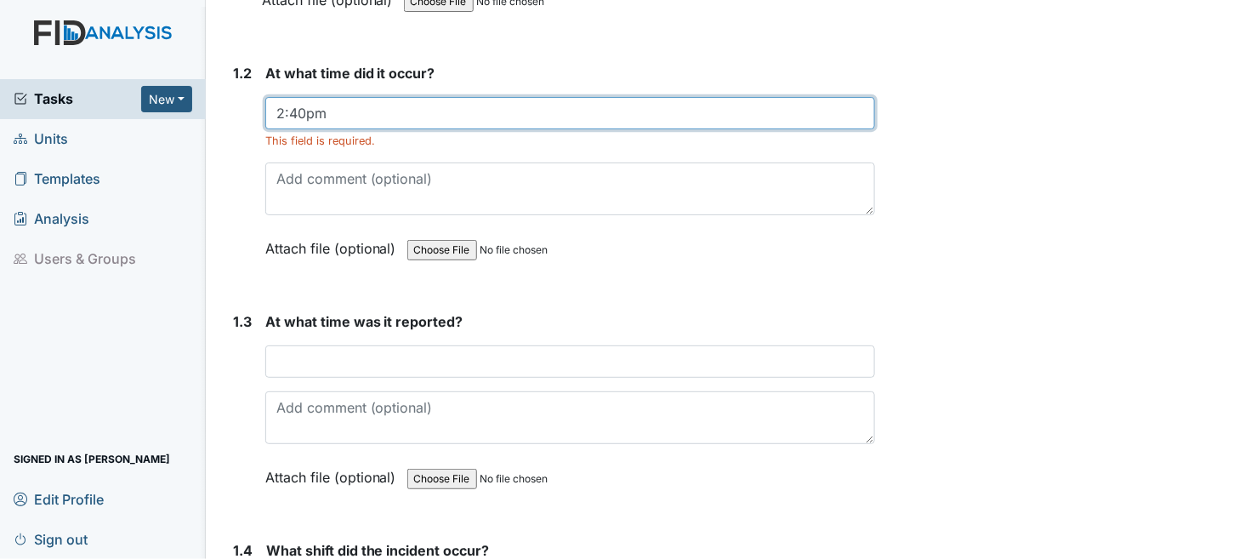
scroll to position [425, 0]
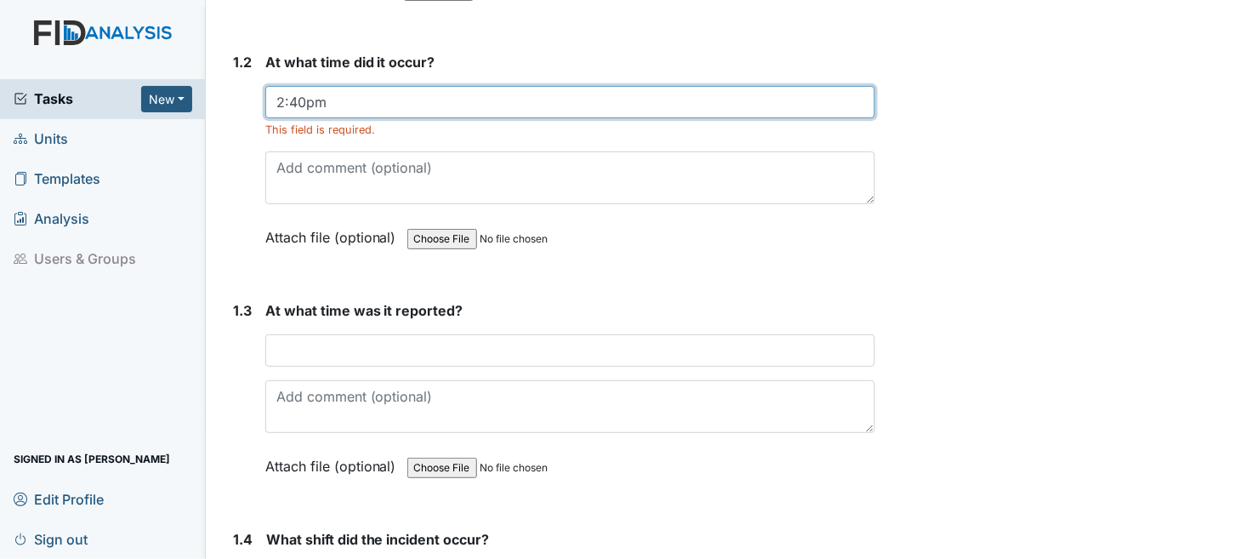
type input "2:40pm"
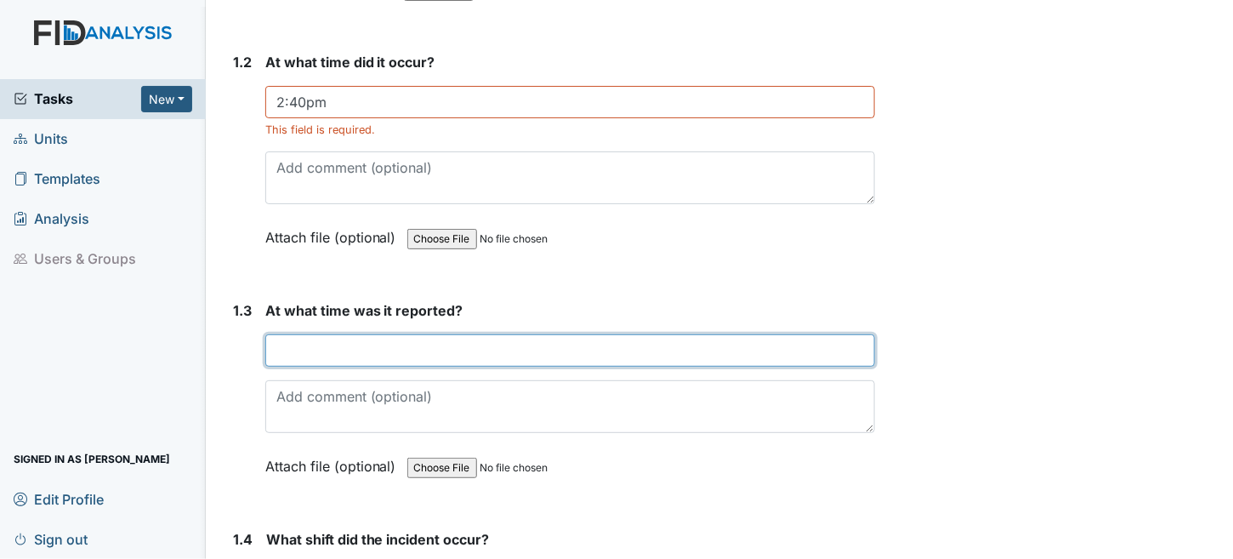
click at [368, 342] on input "text" at bounding box center [570, 350] width 611 height 32
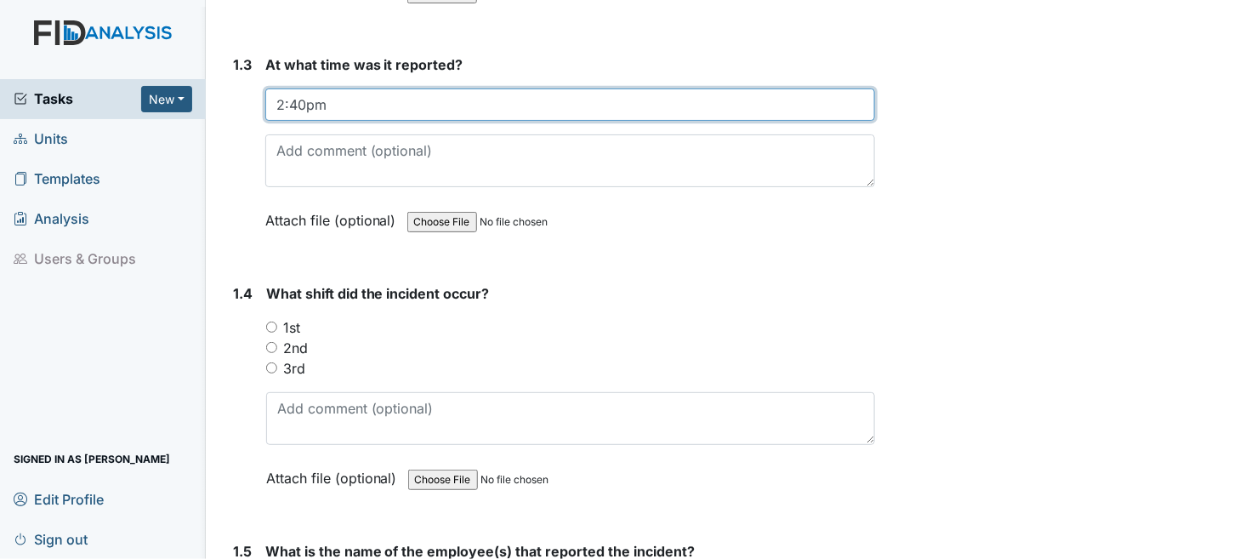
scroll to position [851, 0]
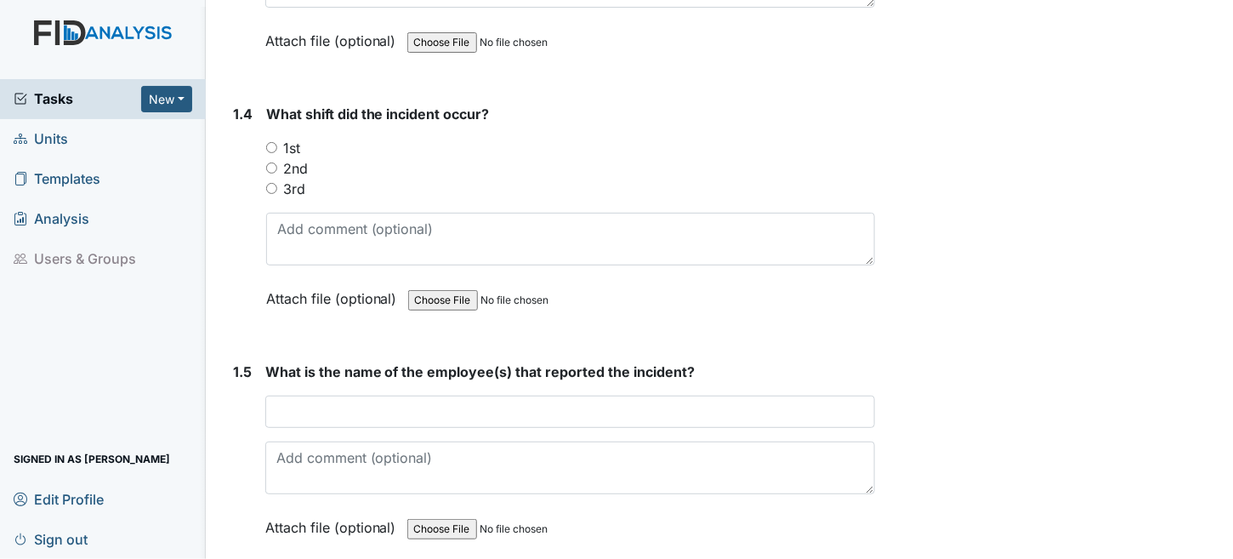
type input "2:40pm"
click at [266, 162] on input "2nd" at bounding box center [271, 167] width 11 height 11
radio input "true"
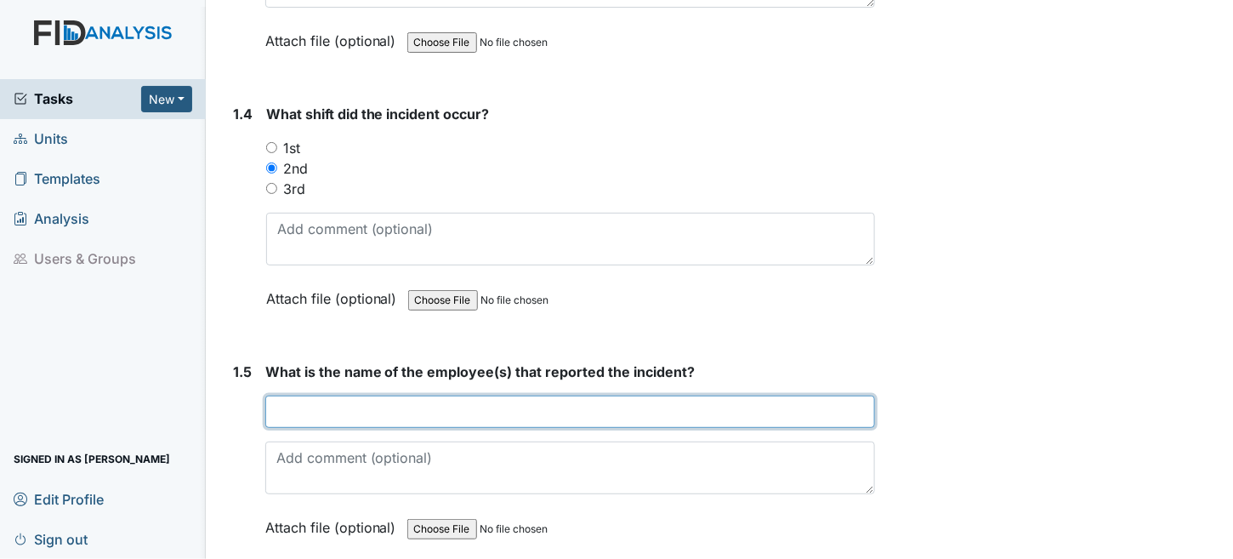
click at [344, 395] on input "text" at bounding box center [570, 411] width 611 height 32
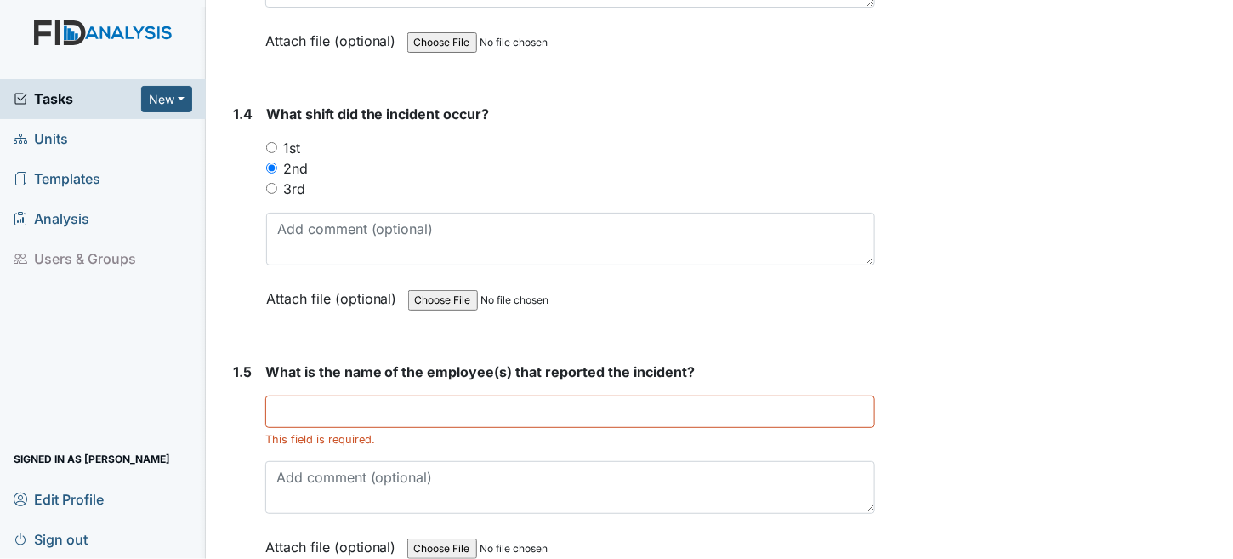
click at [329, 382] on div "What is the name of the employee(s) that reported the incident? This field is r…" at bounding box center [570, 465] width 611 height 208
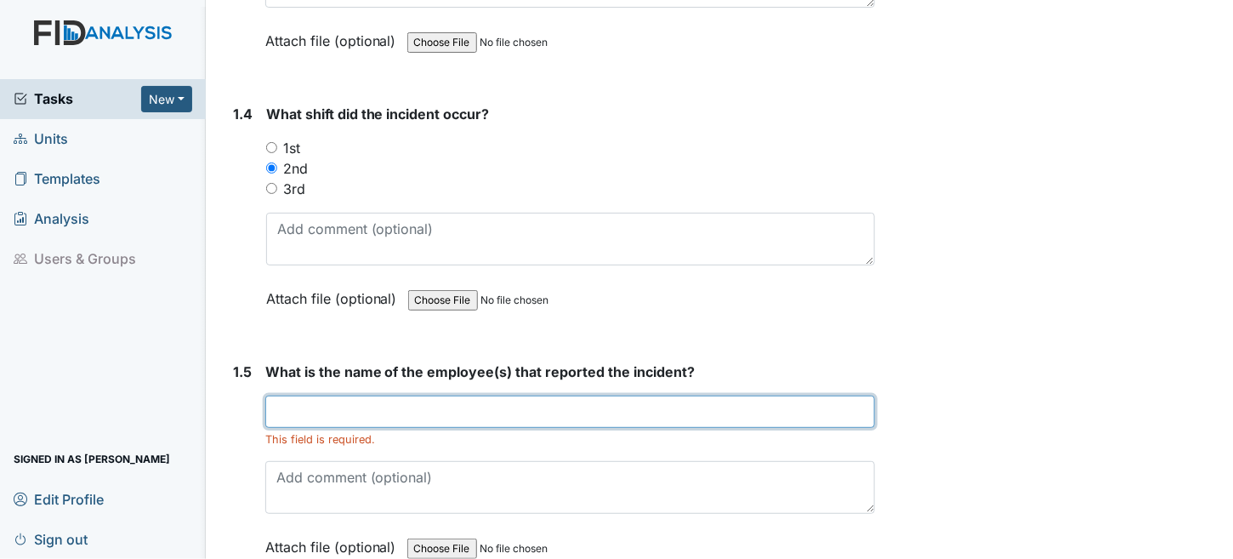
click at [331, 409] on input "text" at bounding box center [570, 411] width 611 height 32
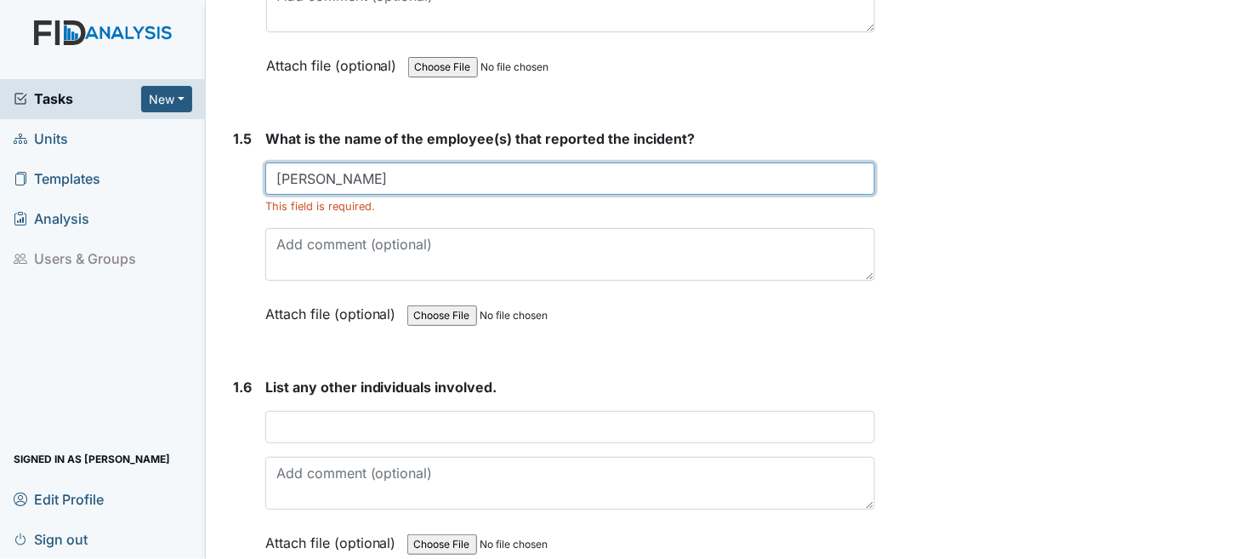
scroll to position [1191, 0]
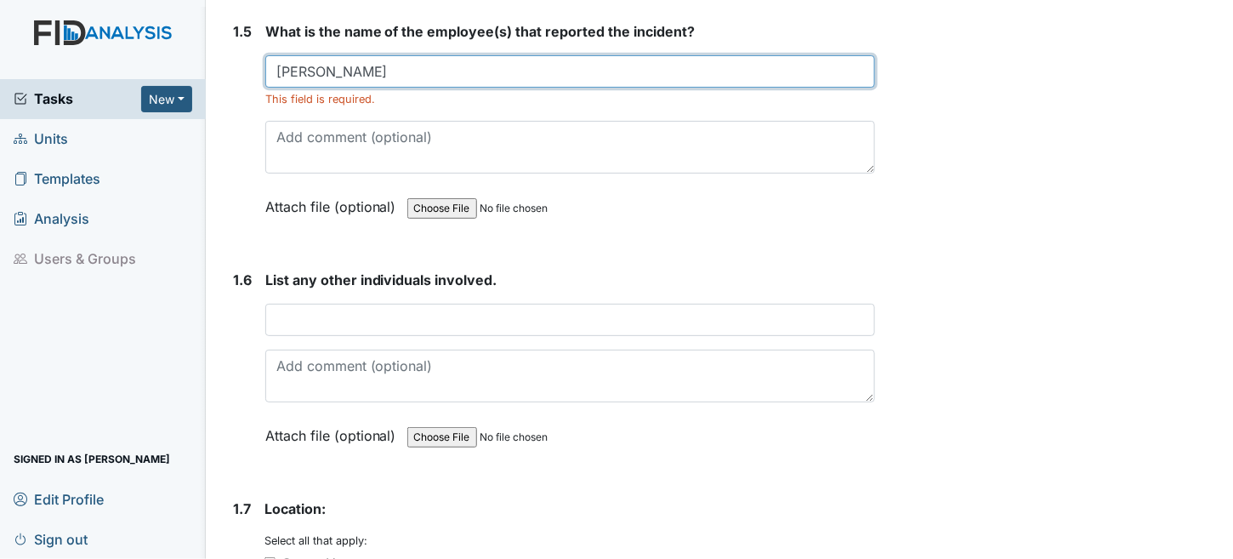
type input "[PERSON_NAME]"
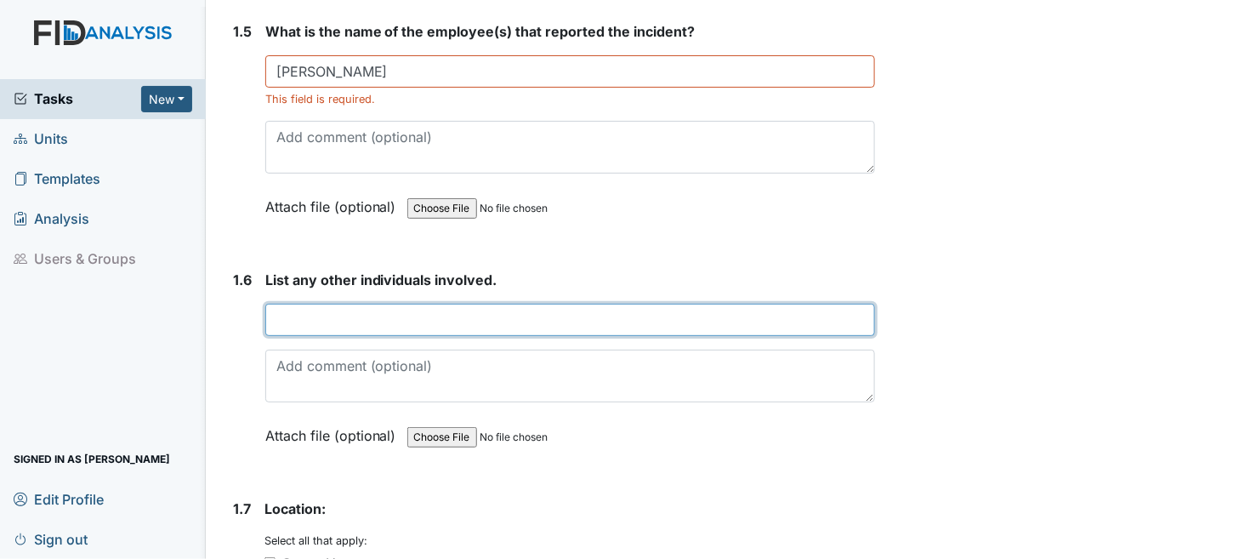
click at [324, 317] on input "text" at bounding box center [570, 320] width 611 height 32
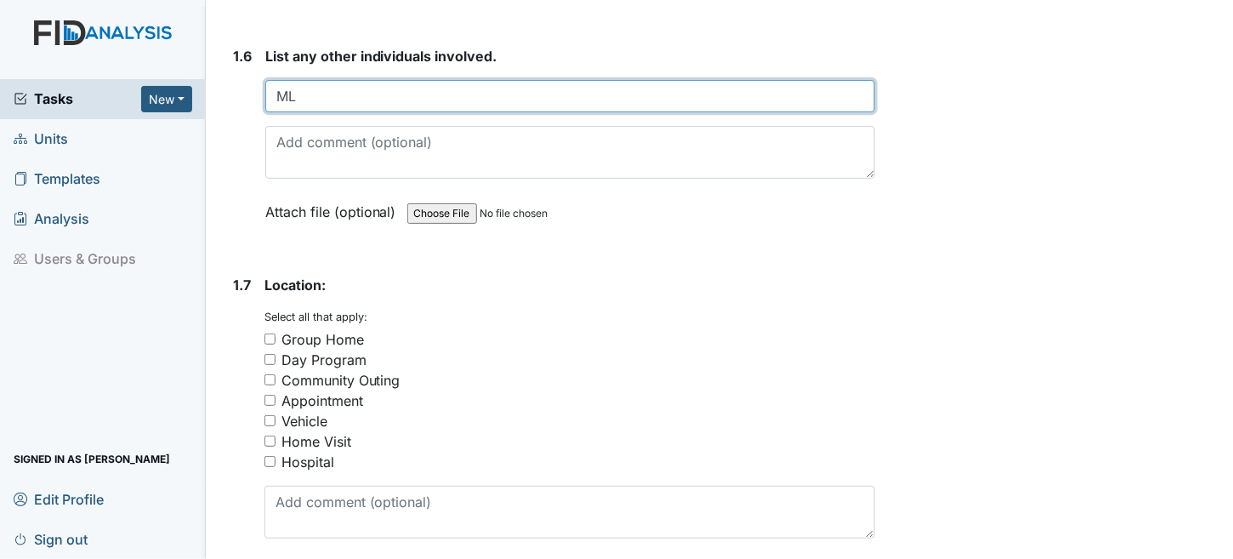
scroll to position [1531, 0]
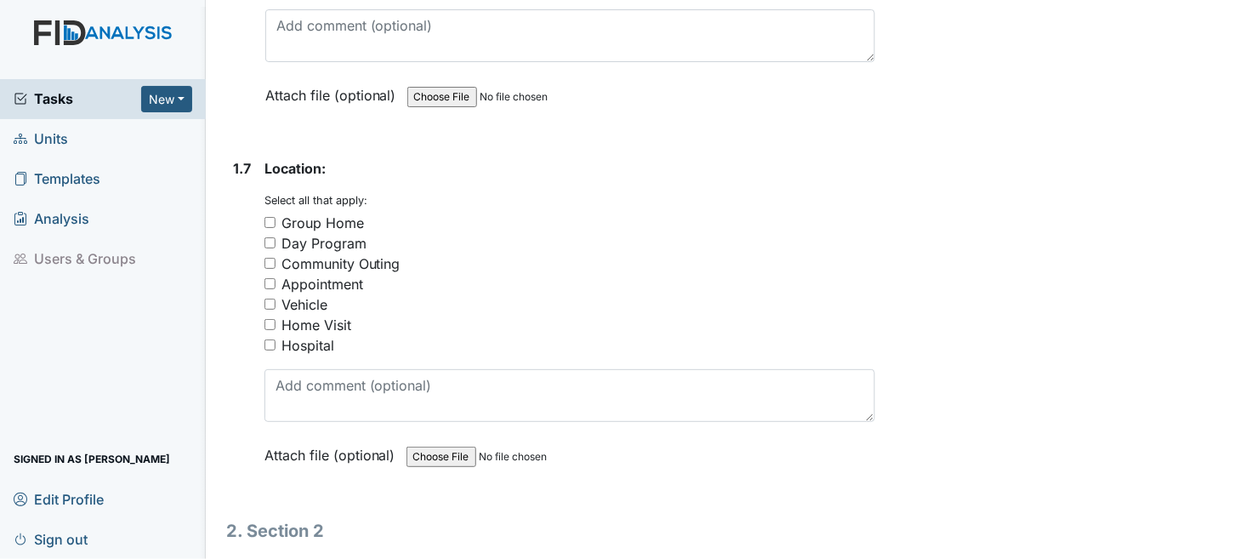
type input "ML"
click at [266, 217] on input "Group Home" at bounding box center [270, 222] width 11 height 11
checkbox input "true"
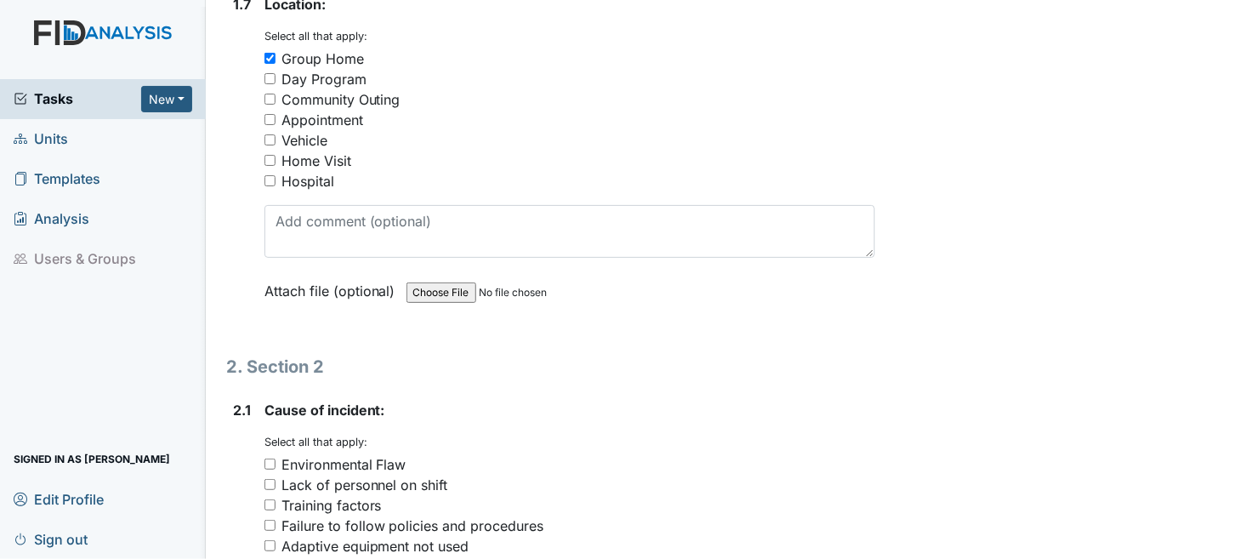
scroll to position [1956, 0]
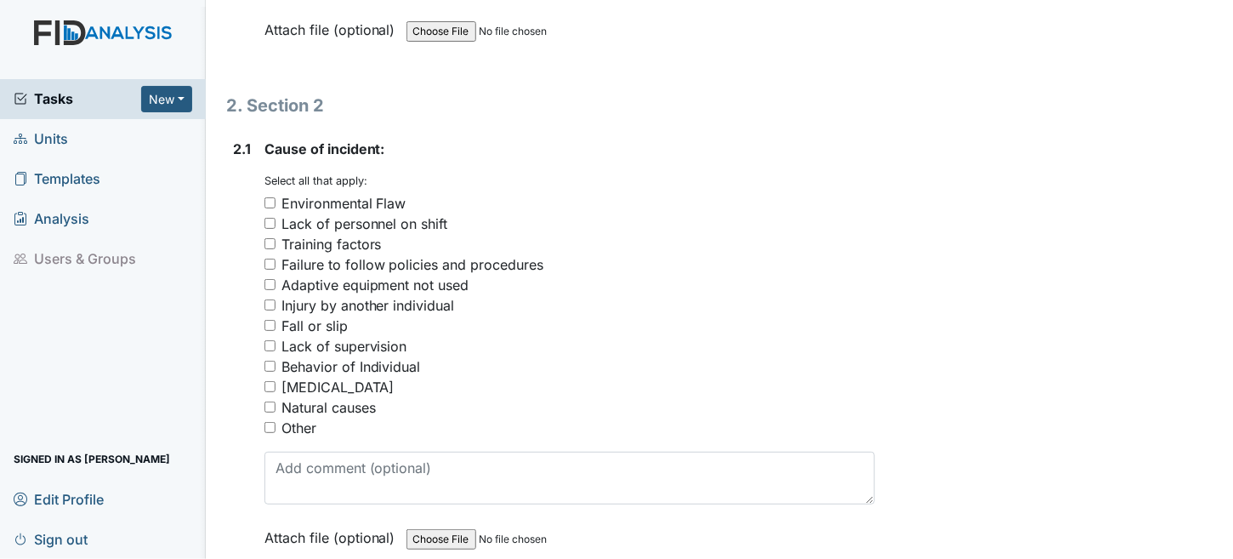
drag, startPoint x: 316, startPoint y: 355, endPoint x: 362, endPoint y: 367, distance: 47.7
click at [316, 356] on div "Behavior of Individual" at bounding box center [351, 366] width 139 height 20
click at [276, 361] on input "Behavior of Individual" at bounding box center [270, 366] width 11 height 11
checkbox input "true"
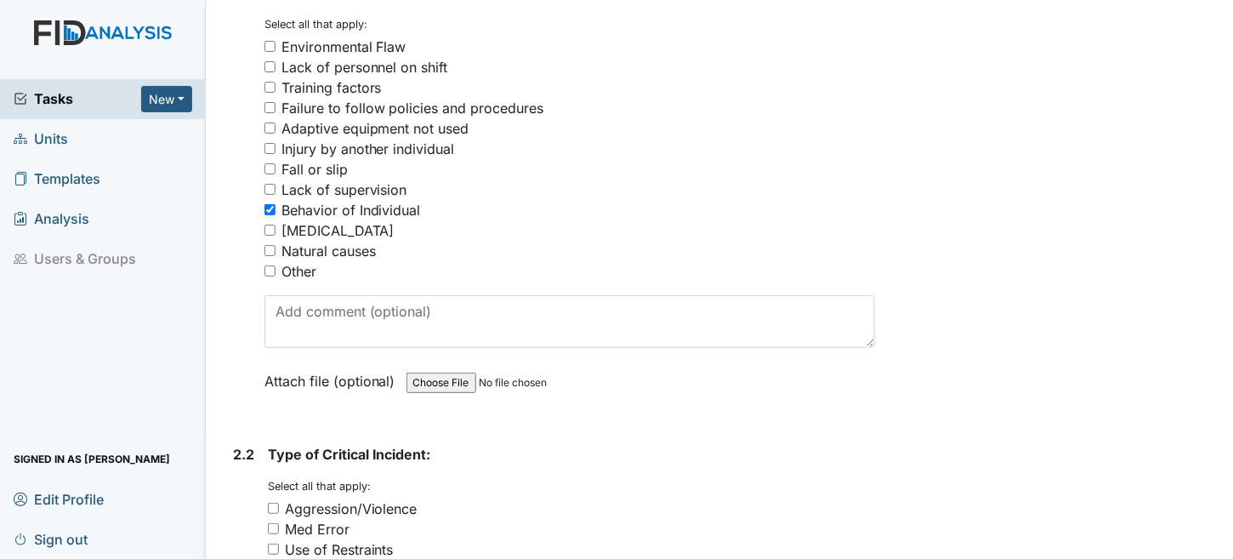
scroll to position [2381, 0]
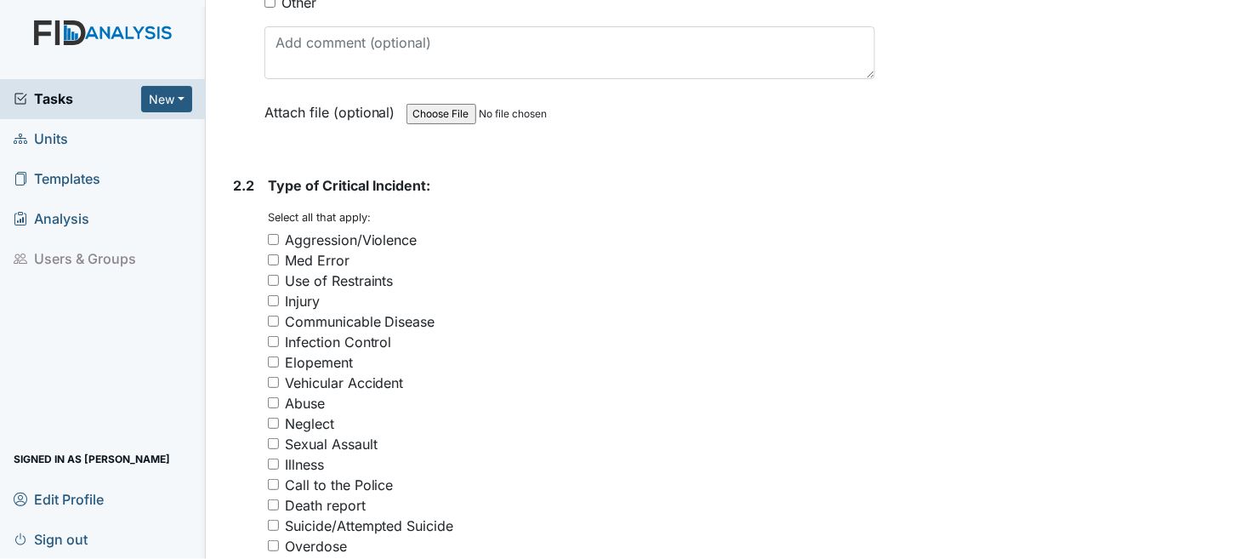
click at [338, 230] on div "Aggression/Violence" at bounding box center [351, 240] width 133 height 20
click at [279, 234] on input "Aggression/Violence" at bounding box center [273, 239] width 11 height 11
checkbox input "true"
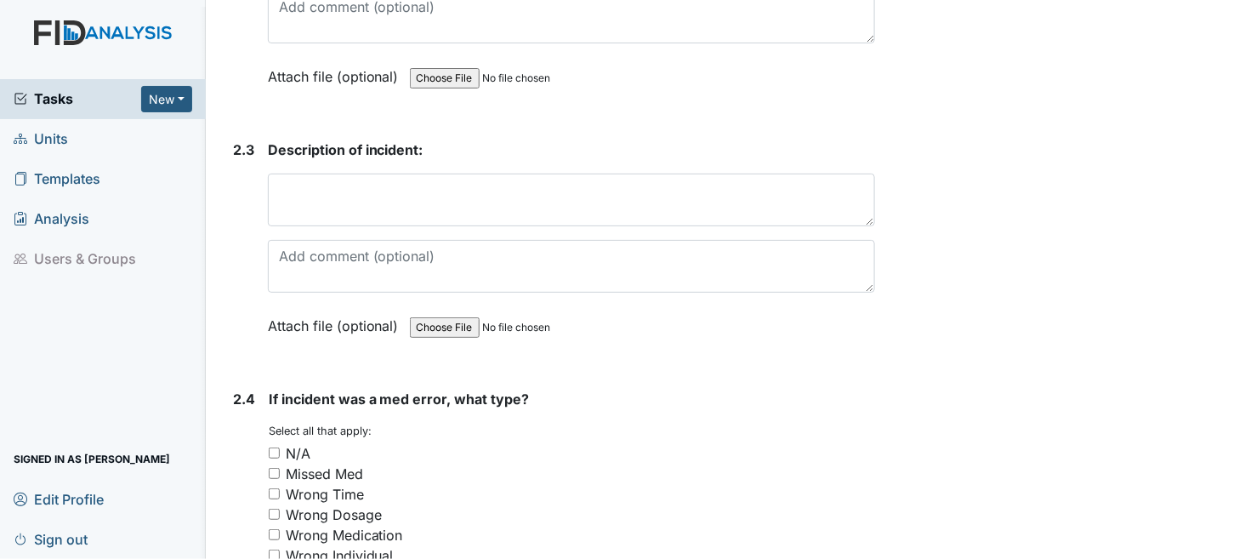
scroll to position [3062, 0]
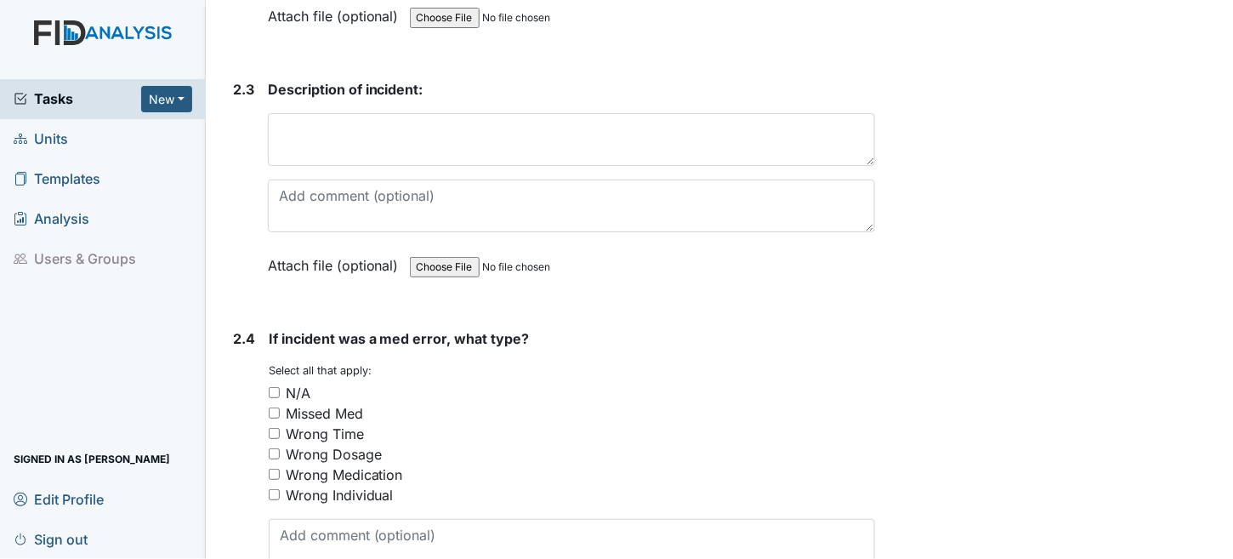
click at [332, 98] on div "Description of incident: This field is required. Attach file (optional) You can…" at bounding box center [572, 183] width 608 height 208
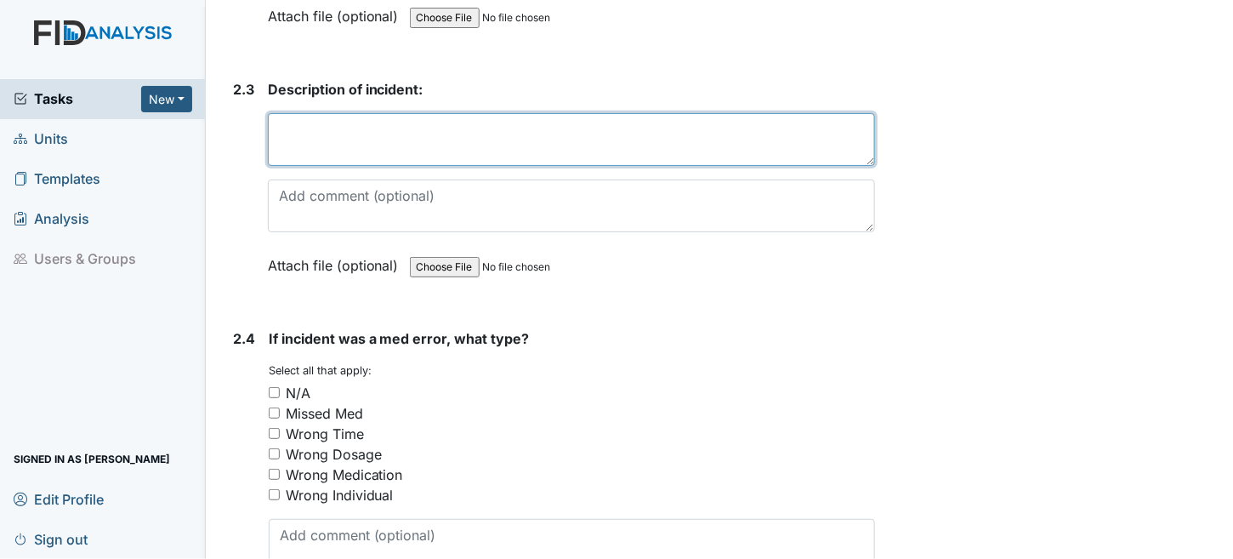
click at [314, 117] on textarea at bounding box center [572, 139] width 608 height 53
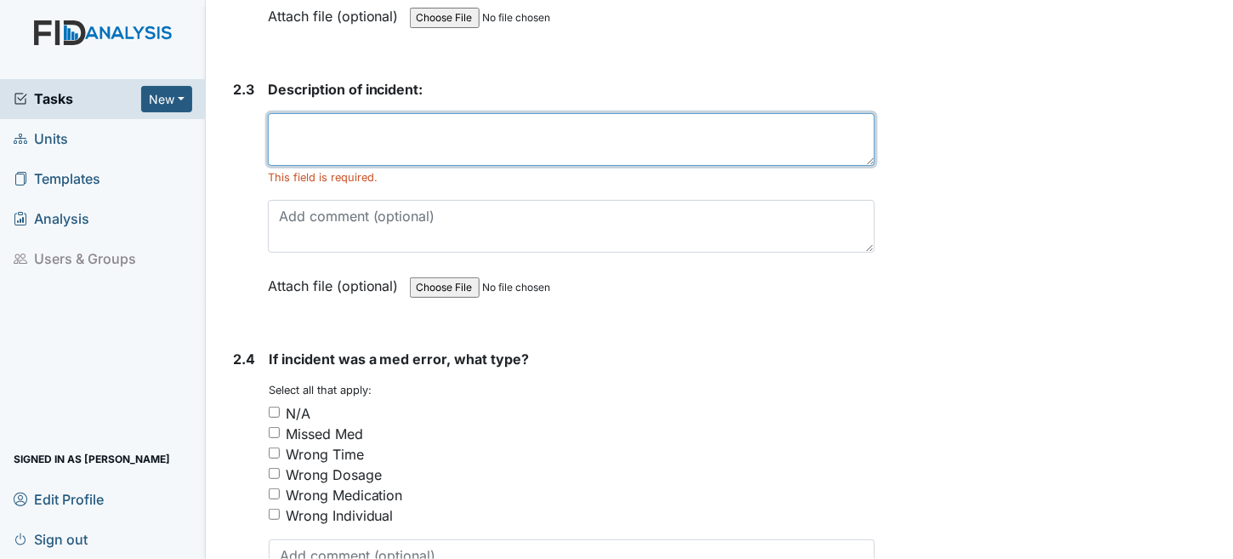
click at [343, 139] on textarea at bounding box center [572, 139] width 608 height 53
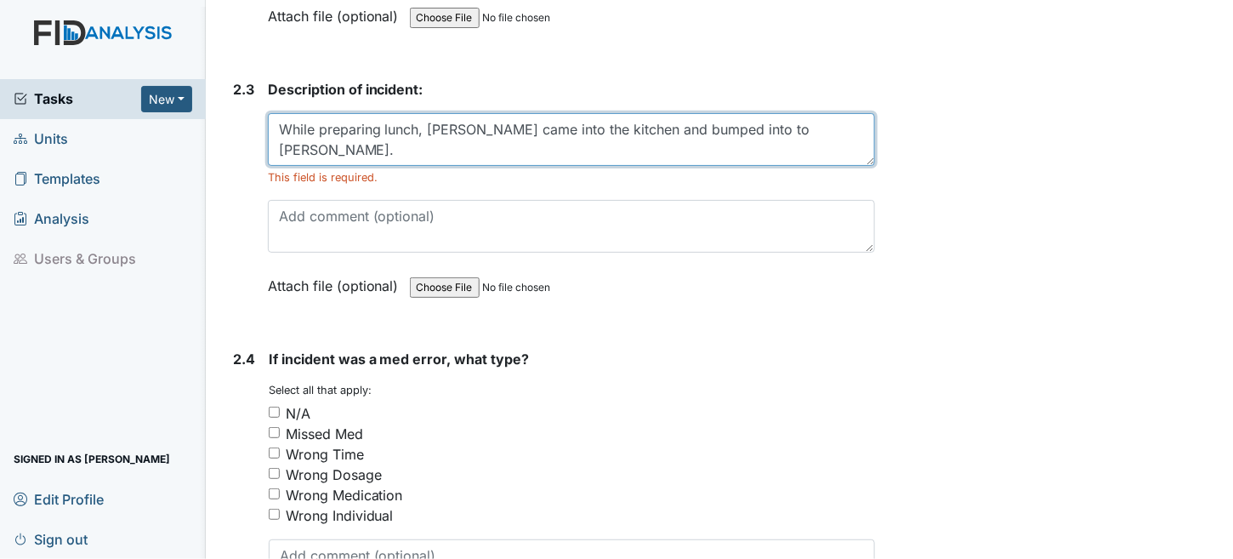
click at [458, 119] on textarea "While preparing lunch, peer came into the kitchen and bumped into to Ryan." at bounding box center [572, 139] width 608 height 53
click at [465, 120] on textarea "While preparing lunch, peer was impatient to put away his things and bumped int…" at bounding box center [572, 139] width 608 height 53
drag, startPoint x: 825, startPoint y: 109, endPoint x: 424, endPoint y: 129, distance: 402.0
click at [424, 129] on textarea "While preparing lunch,was impatient to put away his things and bumped into to R…" at bounding box center [572, 139] width 608 height 53
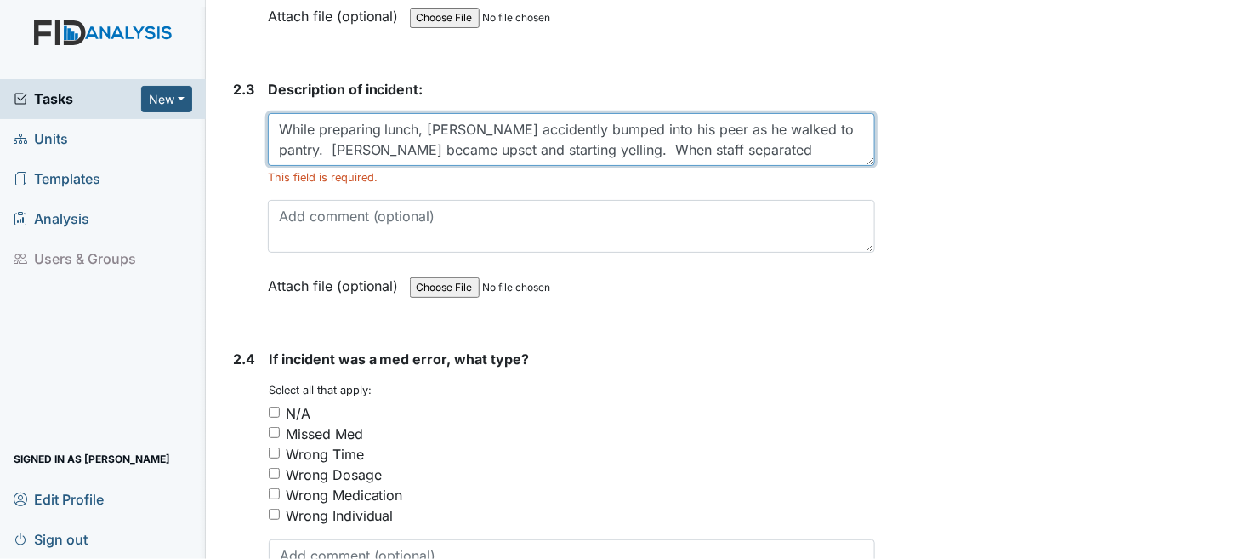
drag, startPoint x: 703, startPoint y: 140, endPoint x: 545, endPoint y: 147, distance: 158.3
click at [545, 147] on textarea "While preparing lunch, Ryan accidently bumped into his peer as he walked to pan…" at bounding box center [572, 139] width 608 height 53
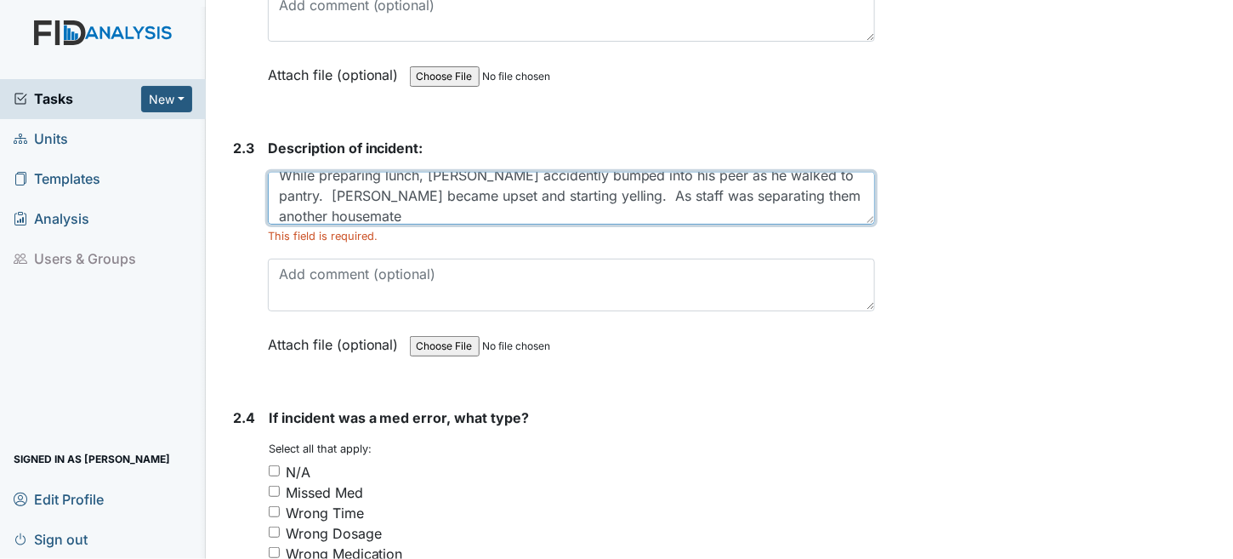
scroll to position [2892, 0]
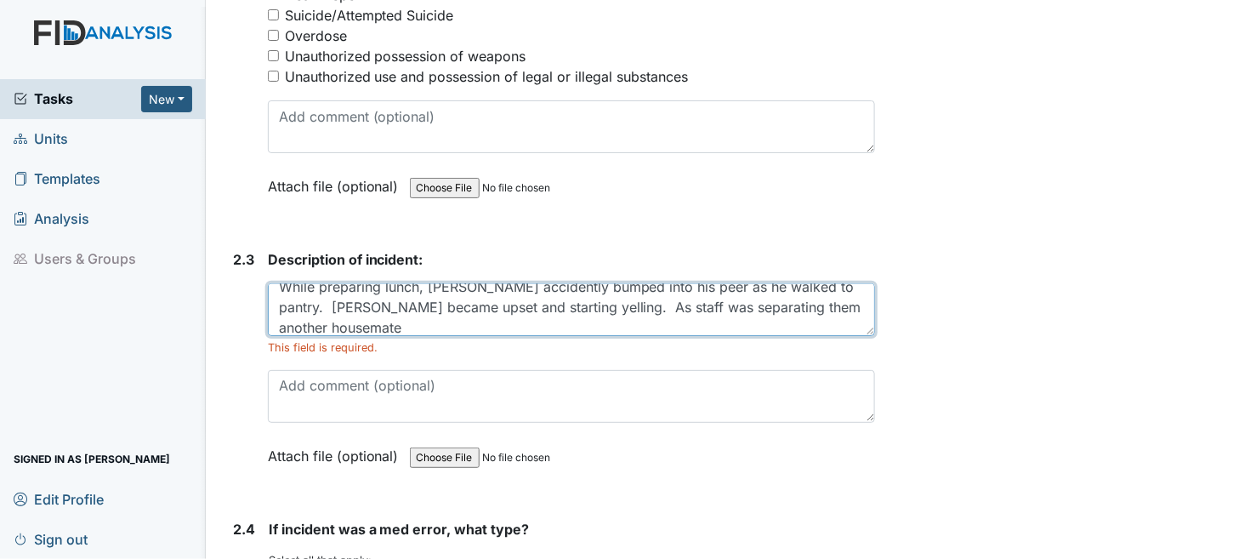
drag, startPoint x: 307, startPoint y: 290, endPoint x: 269, endPoint y: 293, distance: 38.4
click at [269, 293] on textarea "While preparing lunch, Ryan accidently bumped into his peer as he walked to pan…" at bounding box center [572, 309] width 608 height 53
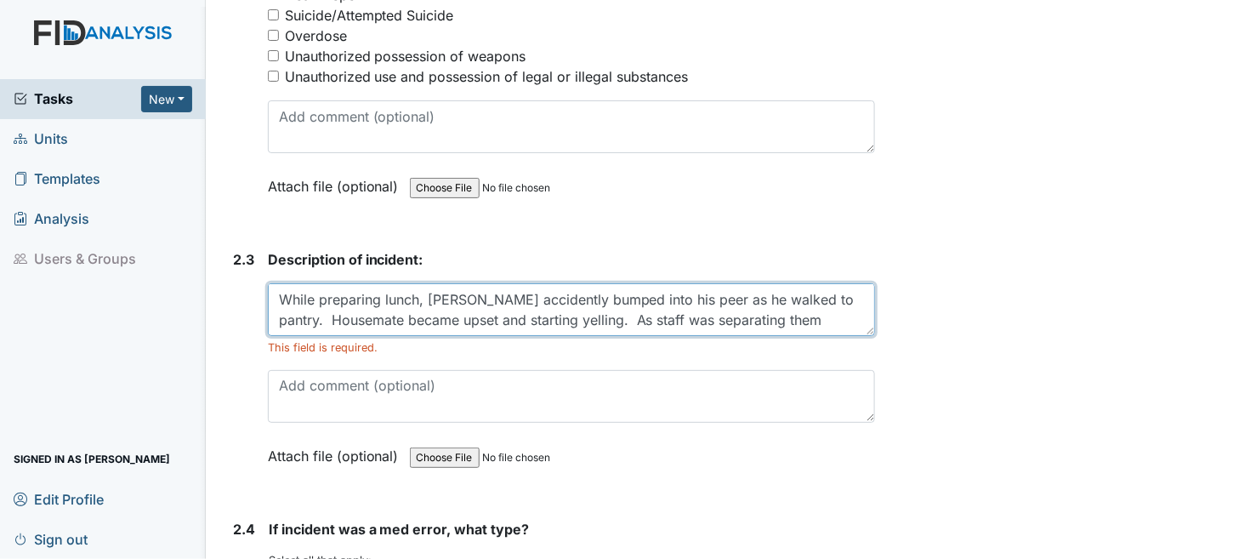
drag, startPoint x: 666, startPoint y: 283, endPoint x: 653, endPoint y: 285, distance: 12.9
click at [653, 285] on textarea "While preparing lunch, Ryan accidently bumped into his peer as he walked to pan…" at bounding box center [572, 309] width 608 height 53
drag, startPoint x: 669, startPoint y: 287, endPoint x: 638, endPoint y: 287, distance: 31.5
click at [638, 287] on textarea "While preparing lunch, Ryan accidently bumped into his peer as he walked to pan…" at bounding box center [572, 309] width 608 height 53
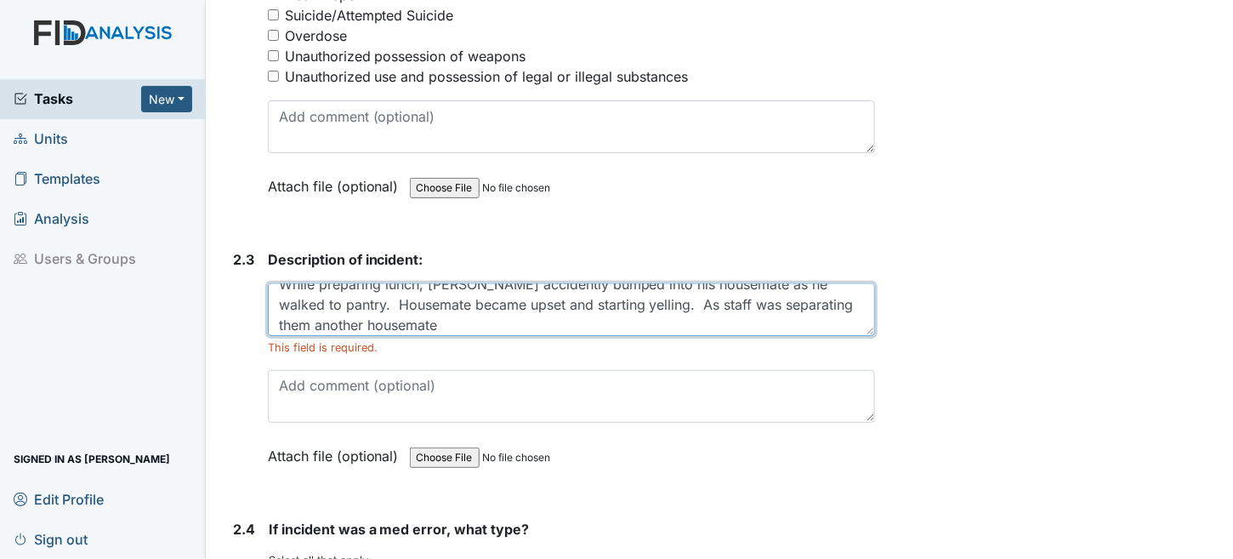
scroll to position [20, 0]
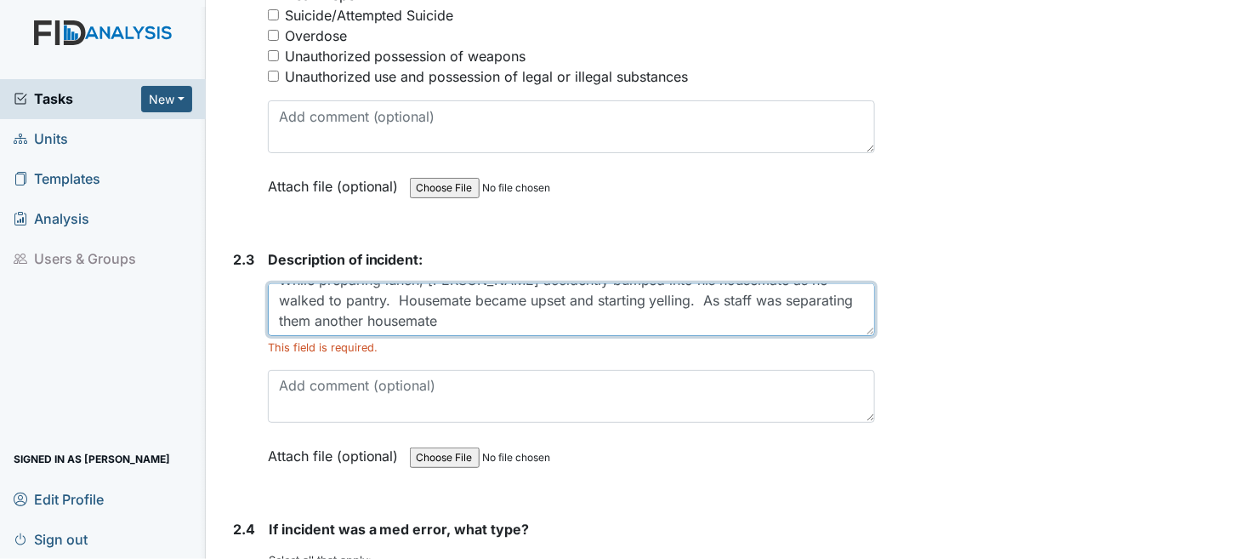
click at [424, 304] on textarea "While preparing lunch, Ryan accidently bumped into his housemate as he walked t…" at bounding box center [572, 309] width 608 height 53
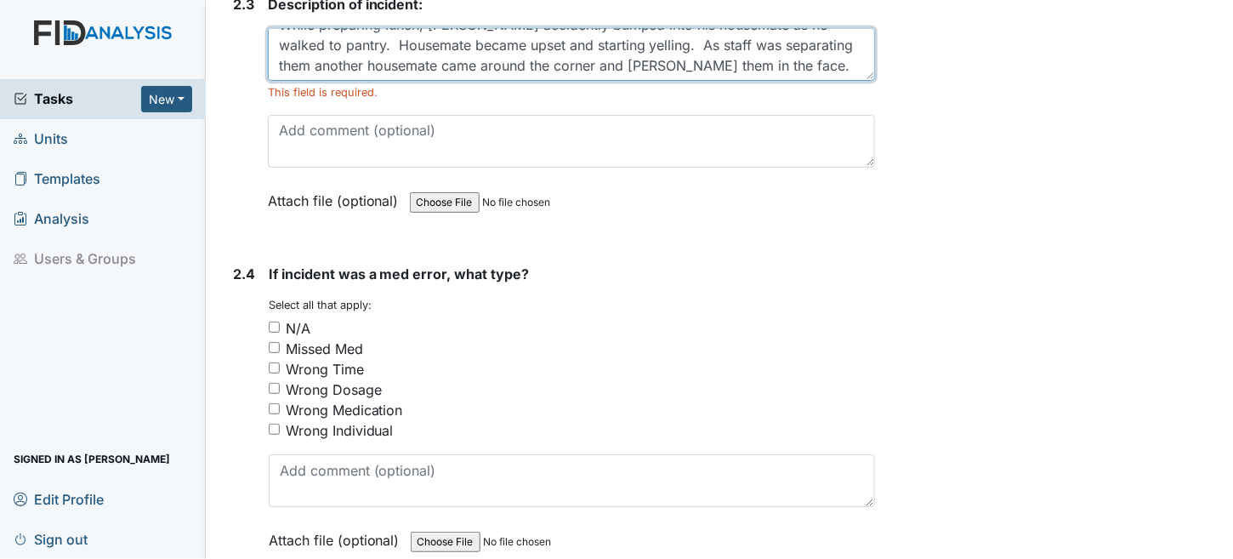
drag, startPoint x: 697, startPoint y: 48, endPoint x: 659, endPoint y: 51, distance: 38.4
click at [659, 51] on textarea "While preparing lunch, Ryan accidently bumped into his housemate as he walked t…" at bounding box center [572, 54] width 608 height 53
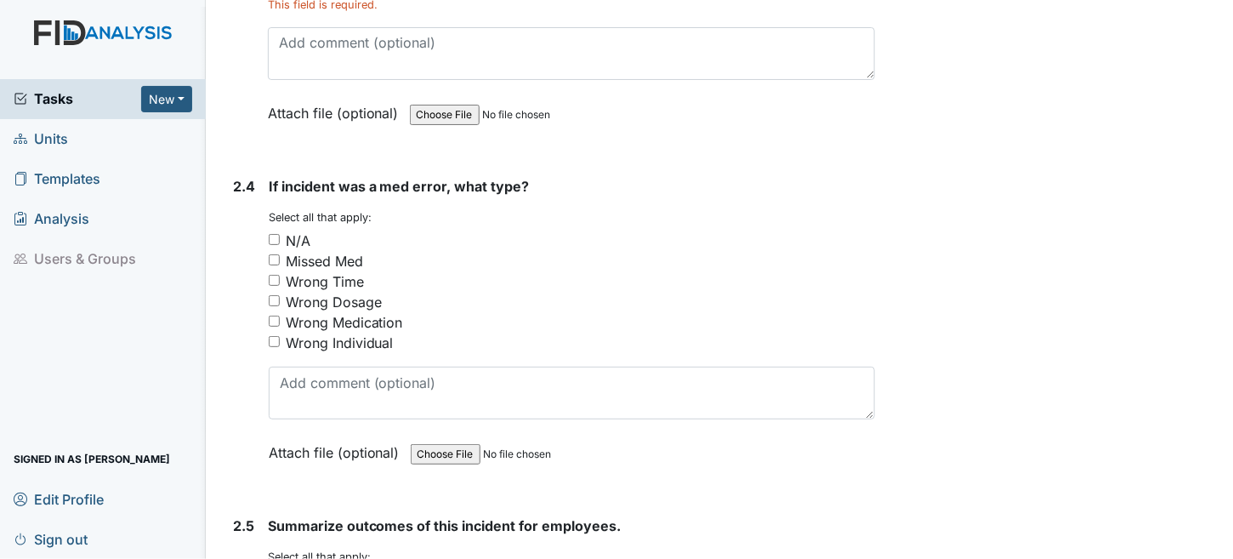
scroll to position [3402, 0]
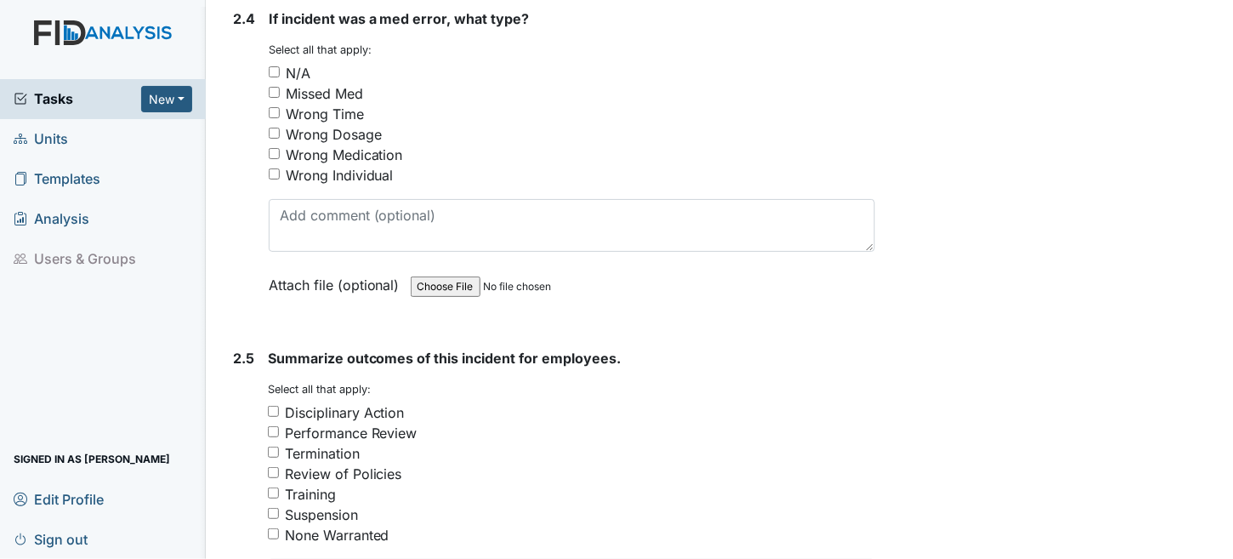
type textarea "While preparing lunch, Ryan accidently bumped into his housemate as he walked t…"
click at [277, 66] on input "N/A" at bounding box center [274, 71] width 11 height 11
checkbox input "true"
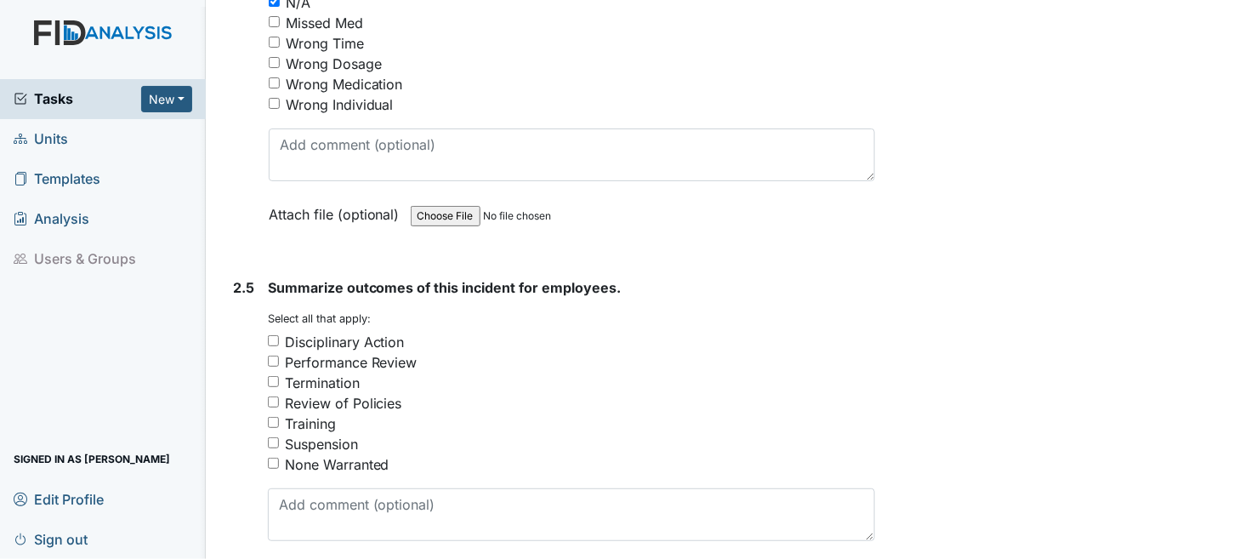
scroll to position [3657, 0]
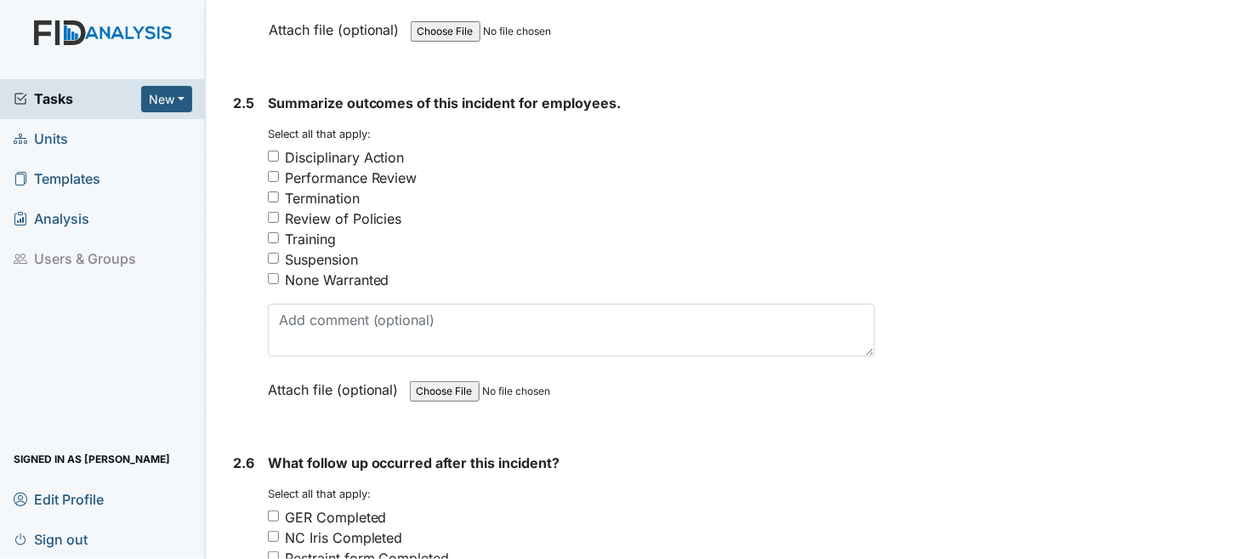
click at [271, 273] on input "None Warranted" at bounding box center [273, 278] width 11 height 11
checkbox input "true"
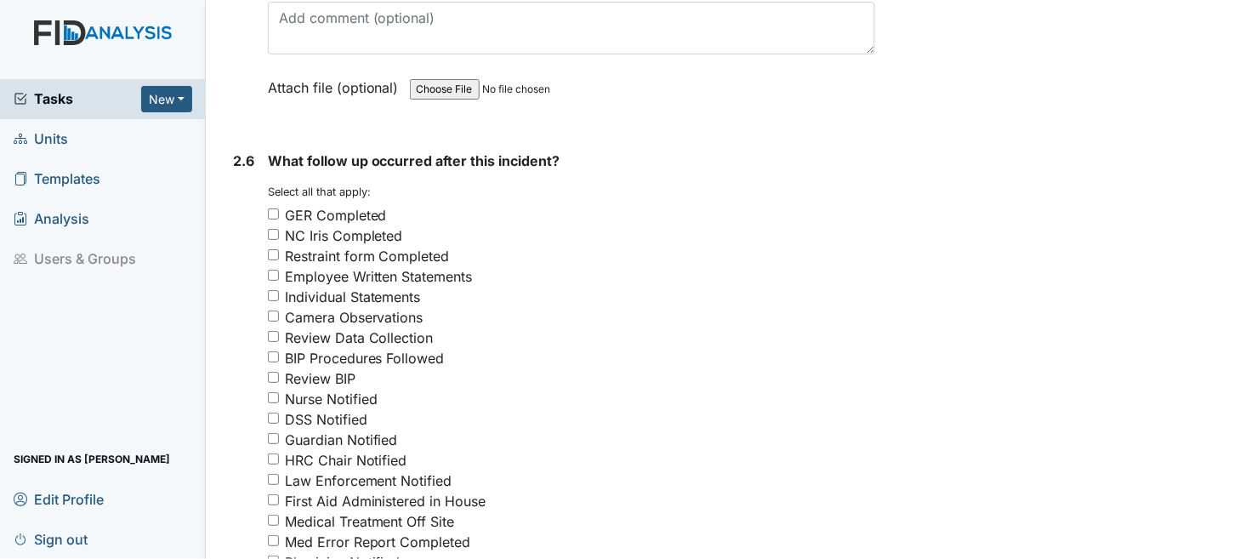
scroll to position [3998, 0]
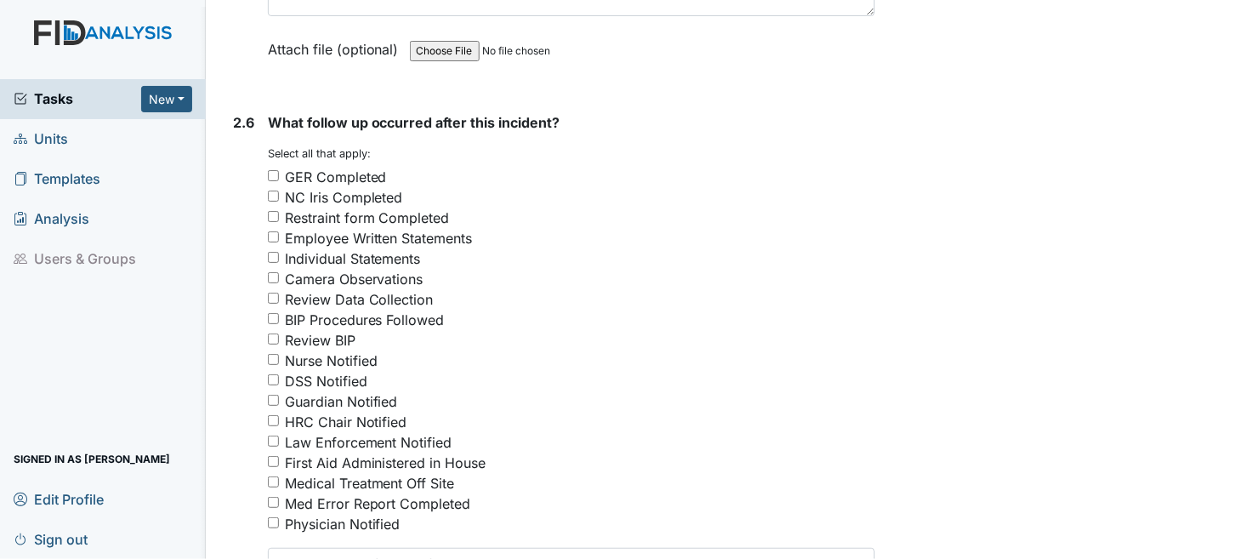
click at [269, 170] on input "GER Completed" at bounding box center [273, 175] width 11 height 11
checkbox input "true"
click at [273, 354] on input "Nurse Notified" at bounding box center [273, 359] width 11 height 11
checkbox input "true"
drag, startPoint x: 276, startPoint y: 378, endPoint x: 379, endPoint y: 382, distance: 103.0
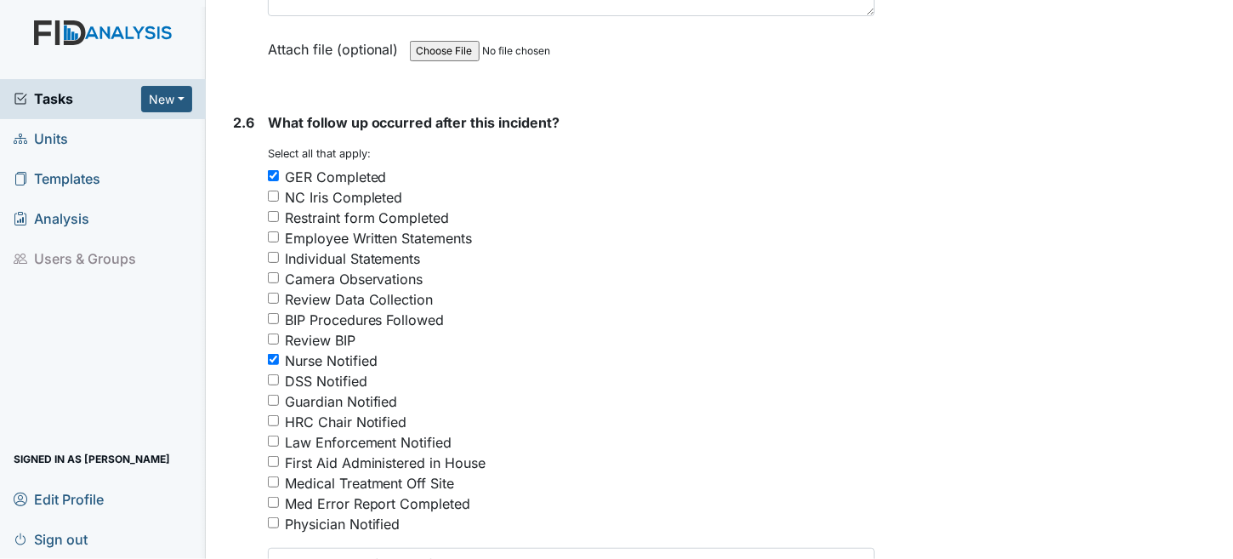
click at [277, 395] on input "Guardian Notified" at bounding box center [273, 400] width 11 height 11
checkbox input "true"
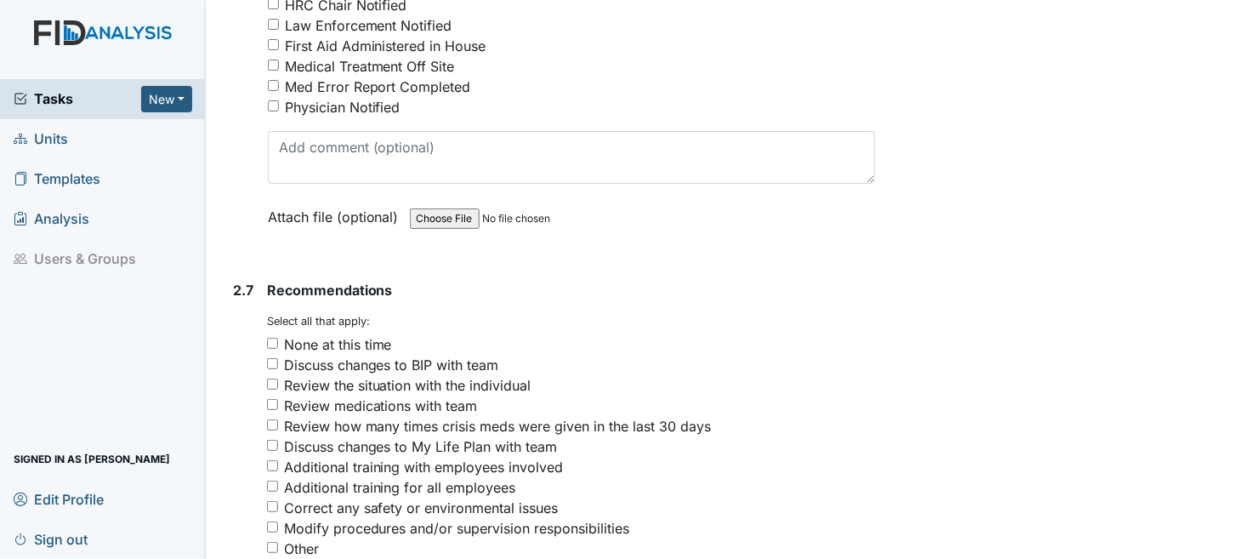
scroll to position [4423, 0]
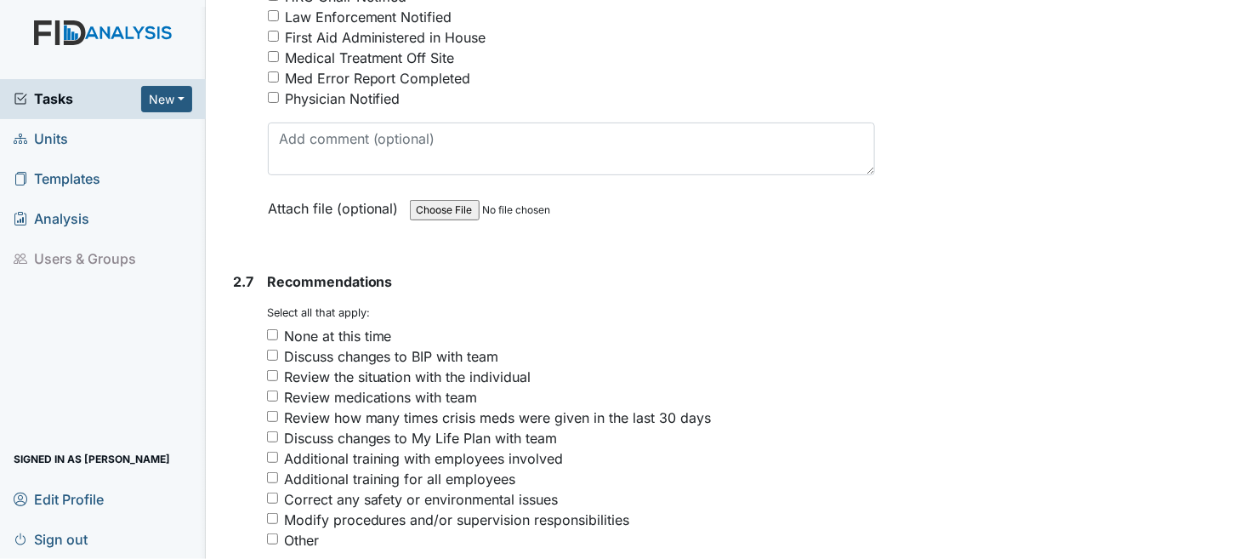
click at [275, 370] on input "Review the situation with the individual" at bounding box center [272, 375] width 11 height 11
checkbox input "true"
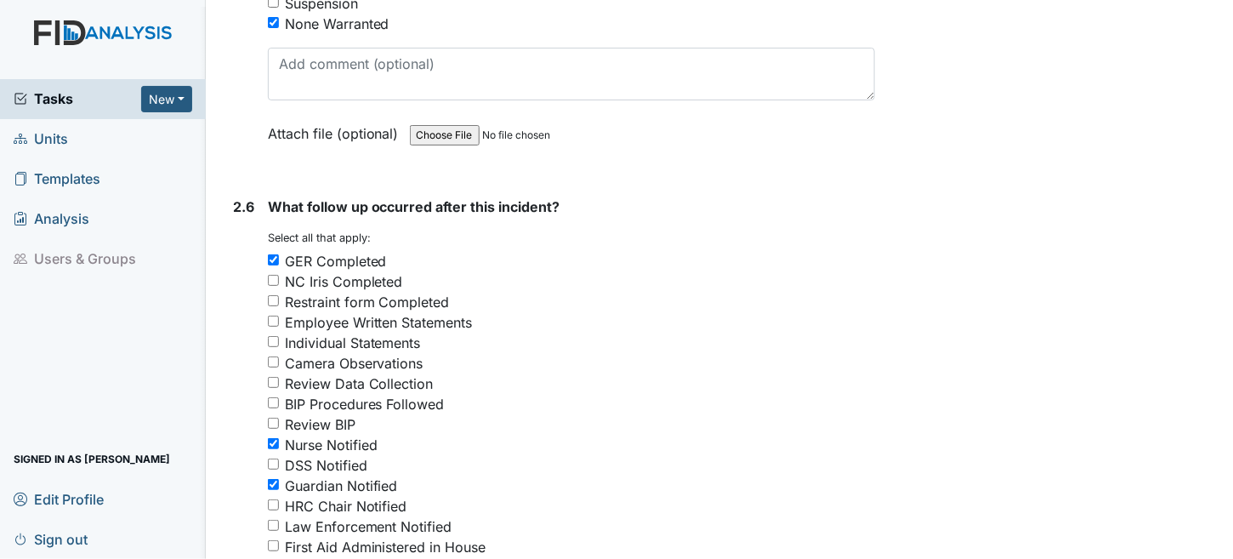
scroll to position [4339, 0]
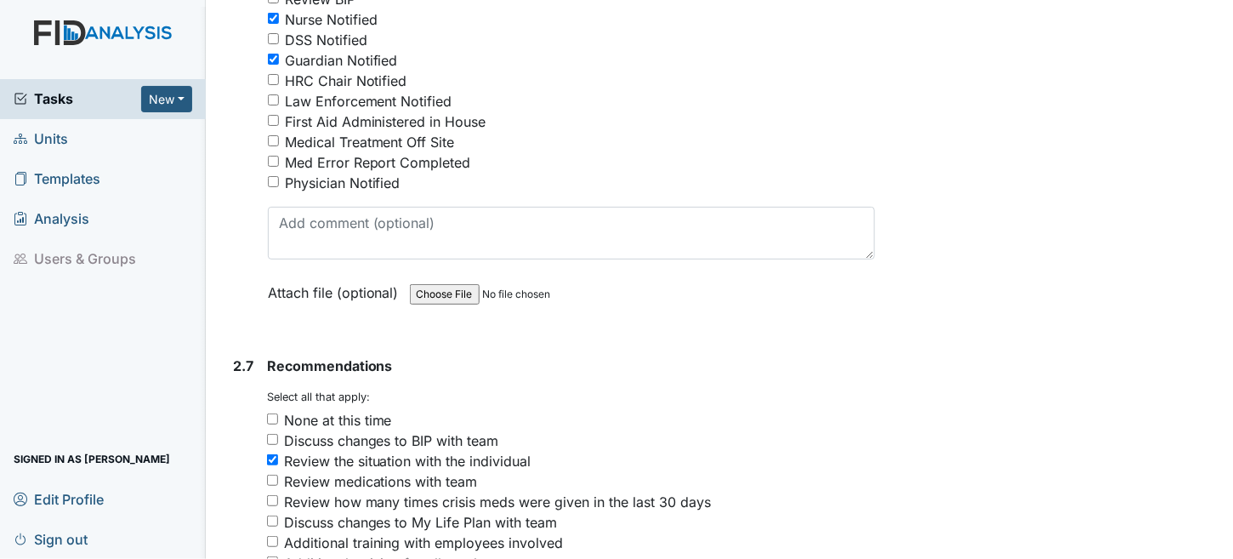
drag, startPoint x: 1127, startPoint y: 367, endPoint x: 919, endPoint y: 504, distance: 248.6
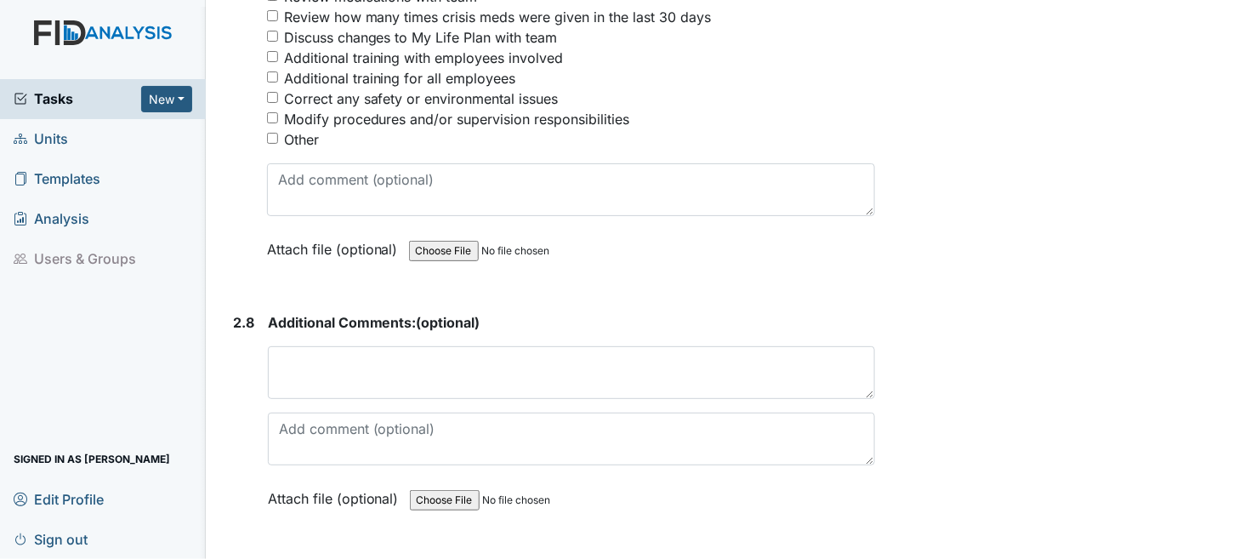
scroll to position [4849, 0]
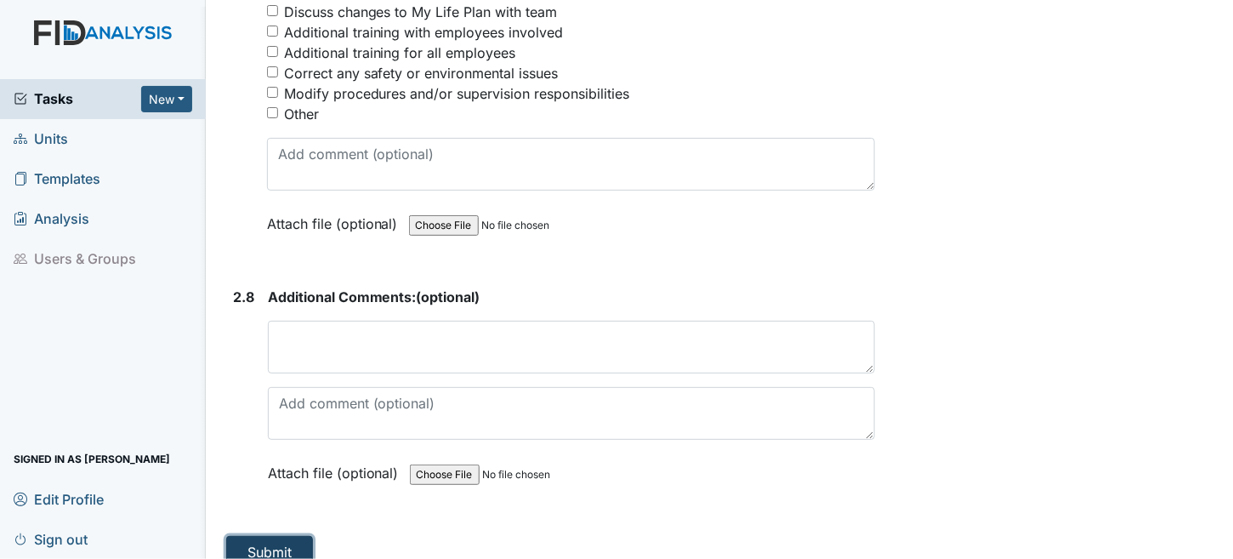
click at [269, 536] on button "Submit" at bounding box center [269, 552] width 87 height 32
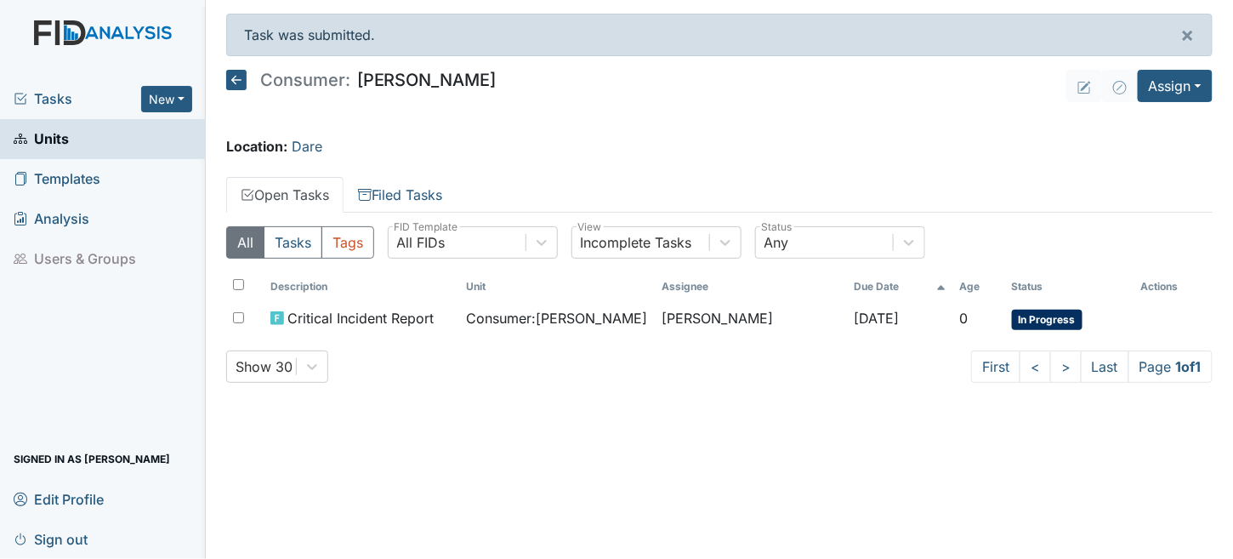
click at [234, 79] on icon at bounding box center [236, 80] width 20 height 20
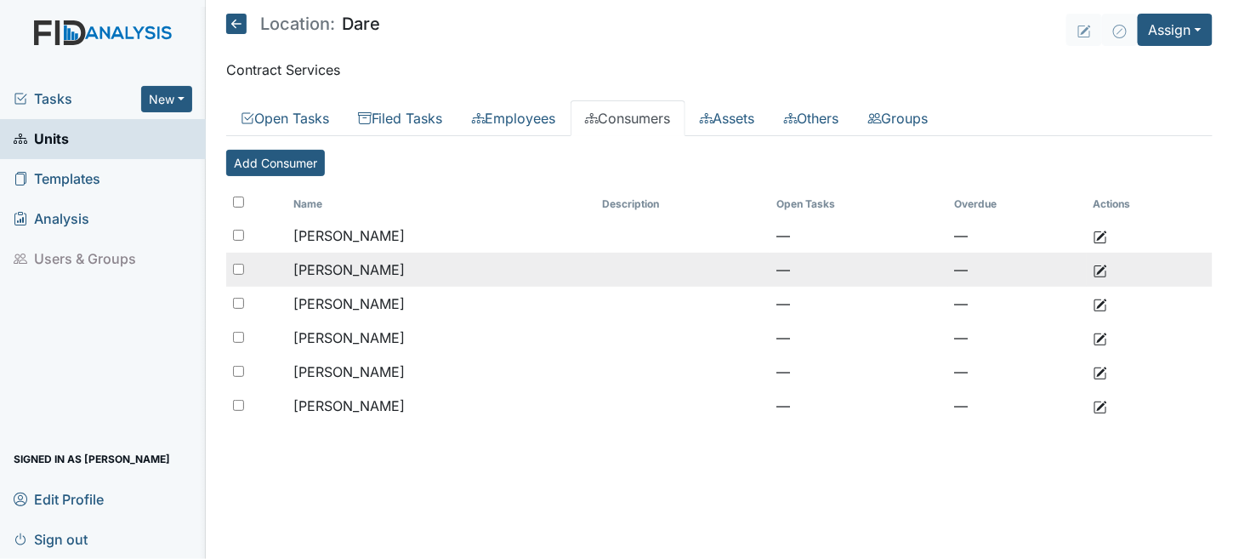
click at [354, 270] on span "[PERSON_NAME]" at bounding box center [348, 269] width 111 height 17
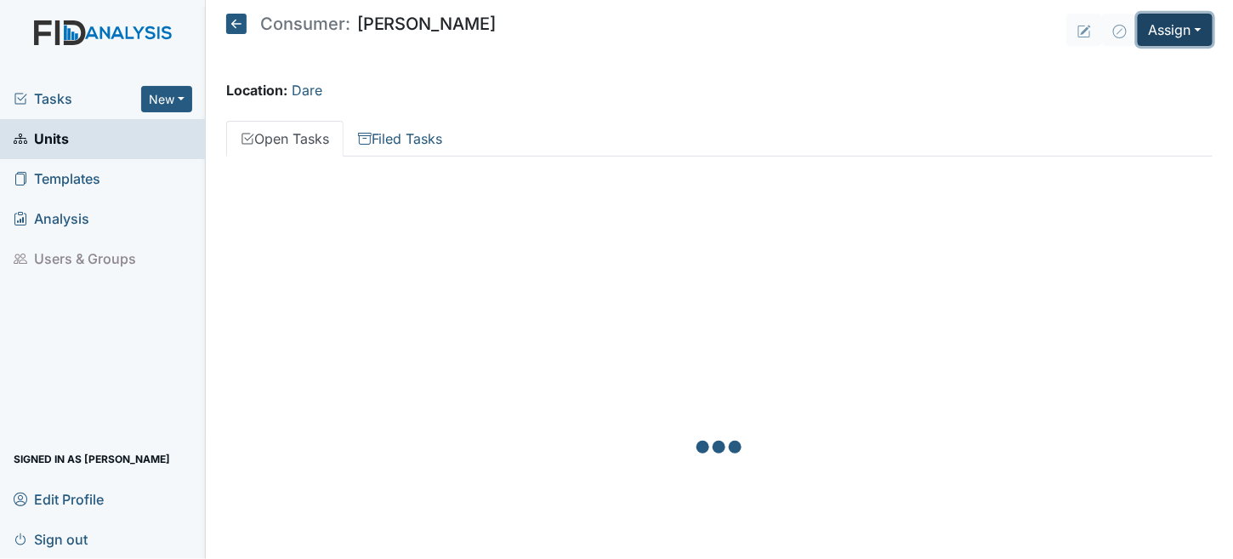
click at [1173, 32] on button "Assign" at bounding box center [1175, 30] width 75 height 32
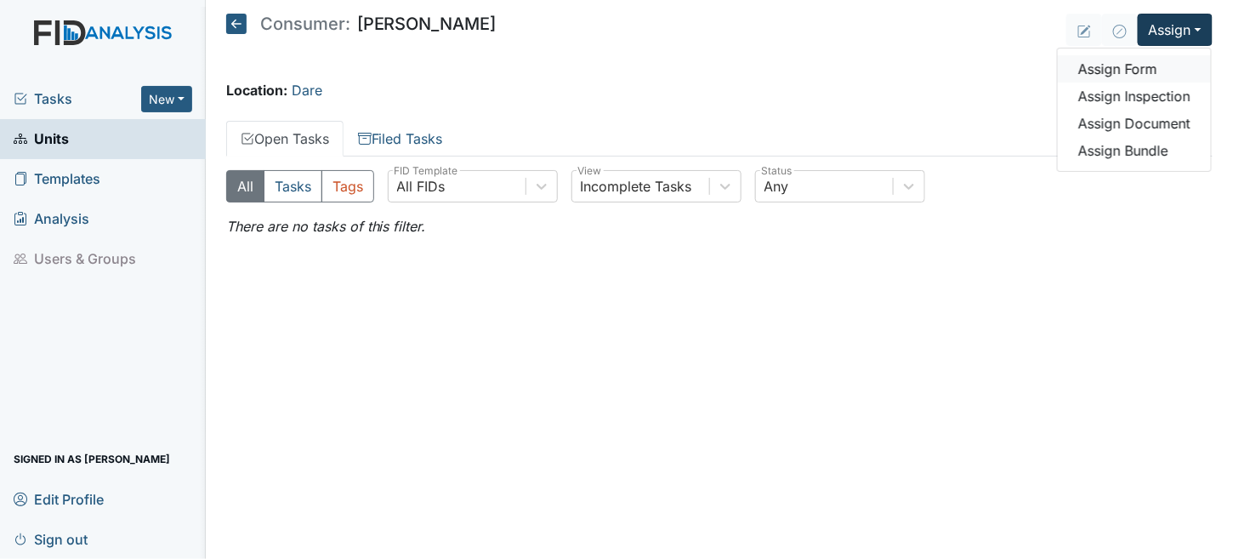
click at [1123, 70] on link "Assign Form" at bounding box center [1134, 68] width 153 height 27
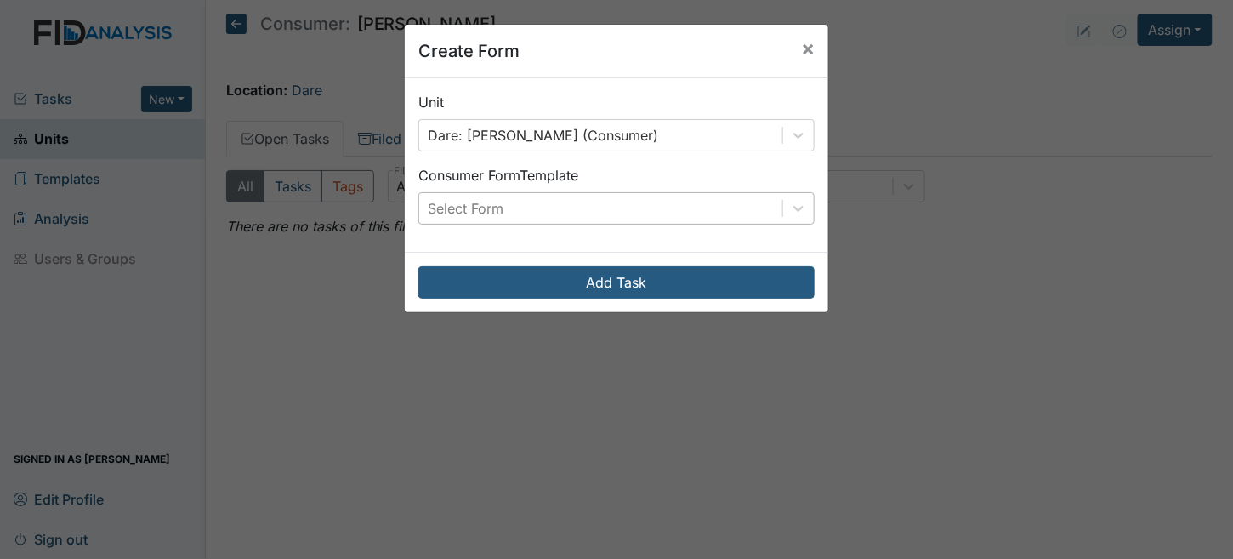
click at [492, 211] on div "Select Form" at bounding box center [466, 208] width 76 height 20
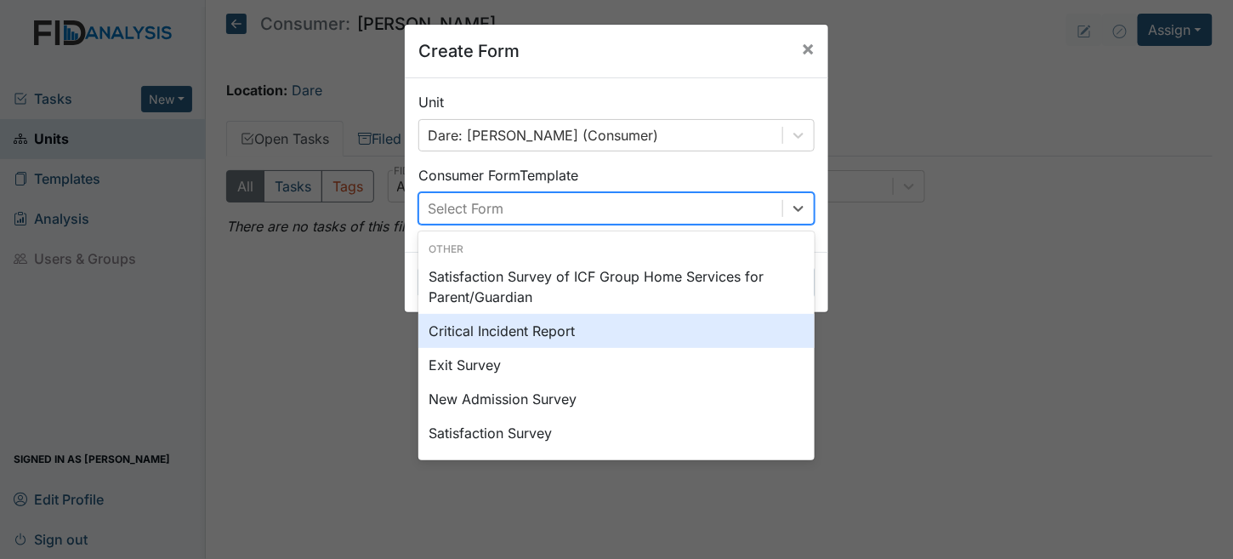
click at [518, 329] on div "Critical Incident Report" at bounding box center [616, 331] width 396 height 34
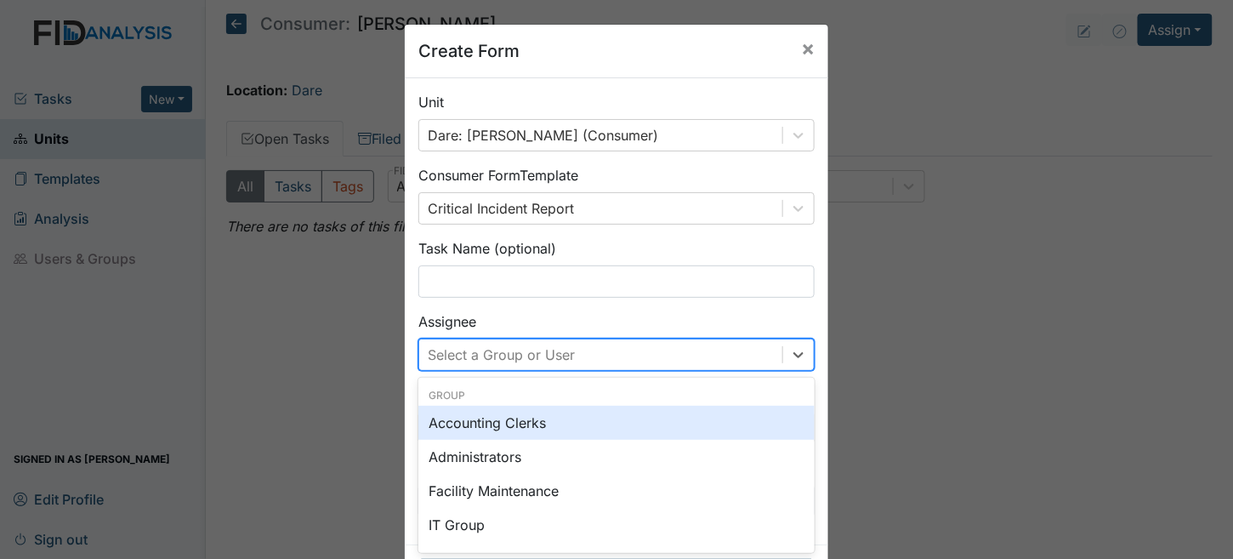
click at [487, 352] on div "option Accounting Clerks focused, 0 of 2. 129 results available. Use Up and Dow…" at bounding box center [616, 355] width 396 height 32
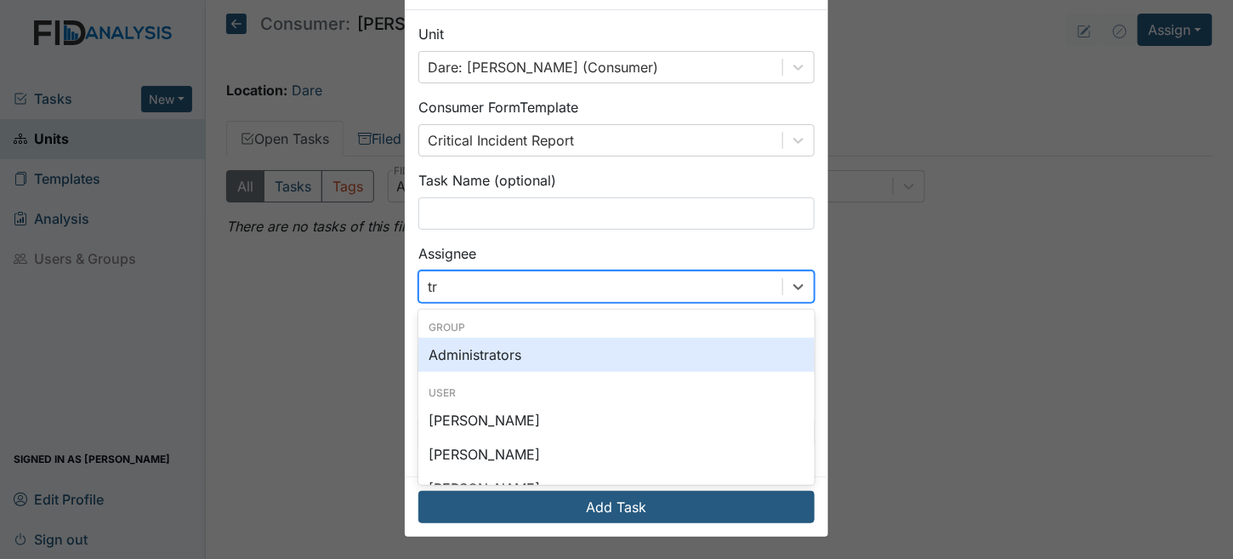
type input "tri"
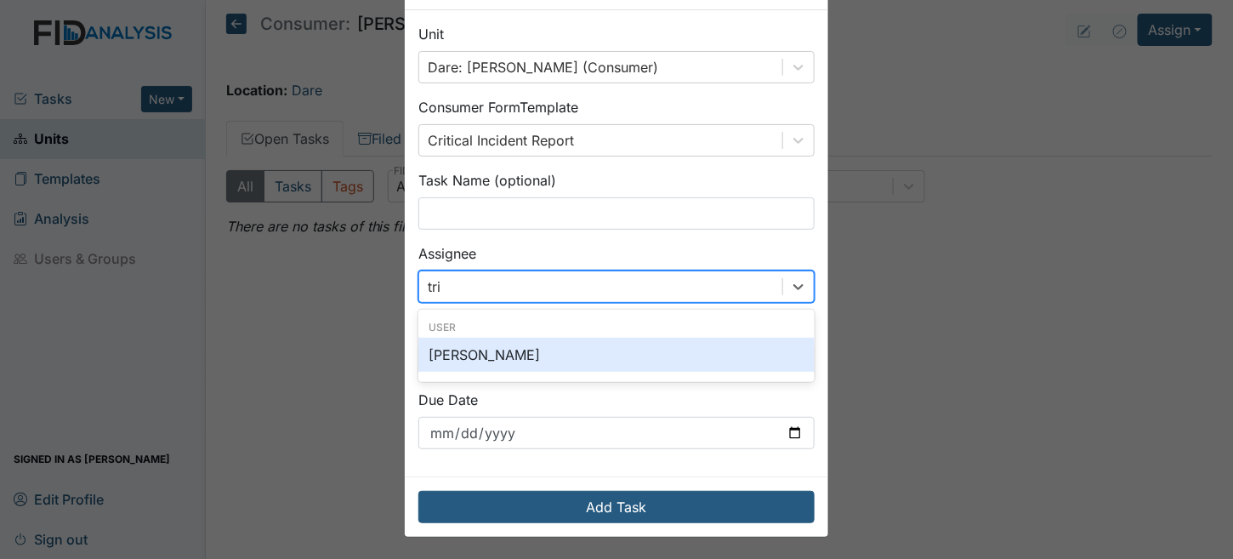
click at [520, 352] on div "[PERSON_NAME]" at bounding box center [616, 355] width 396 height 34
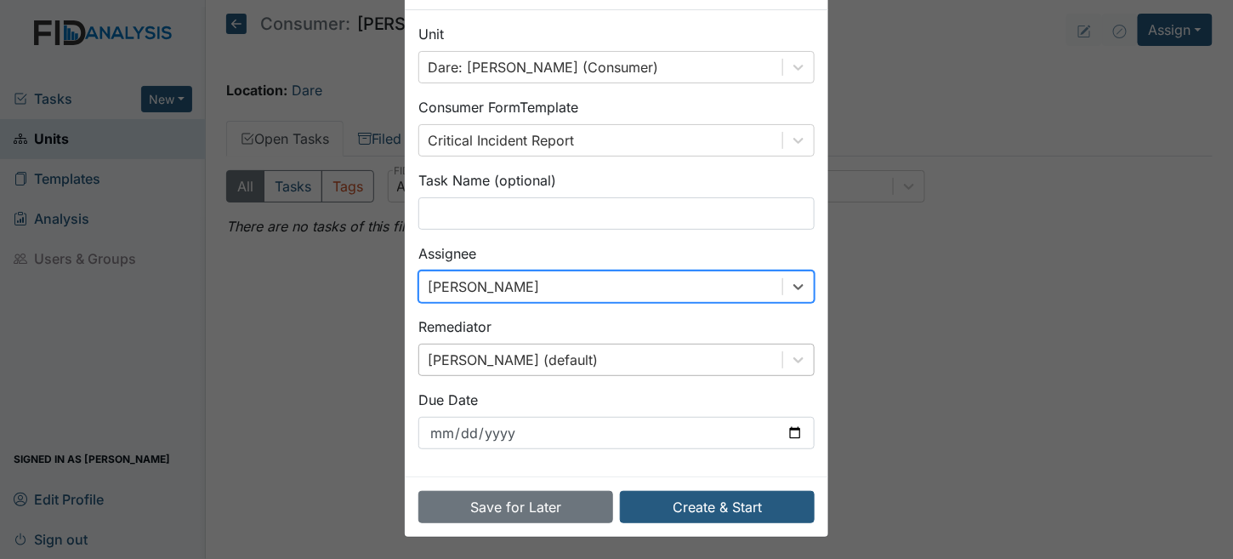
click at [509, 358] on div "Brittney Dunn (default)" at bounding box center [616, 360] width 396 height 32
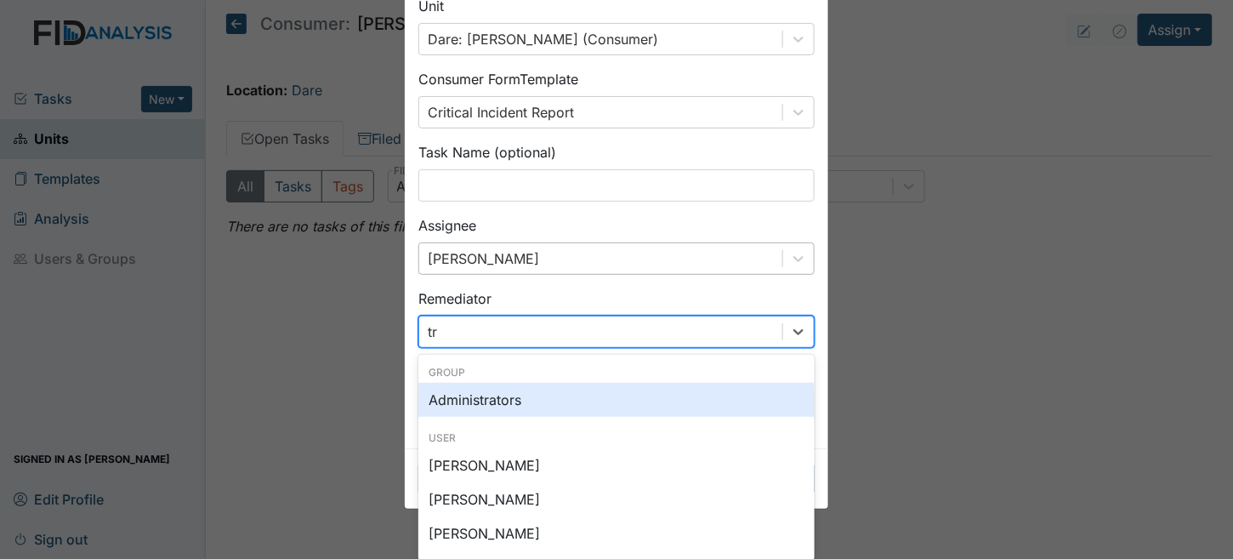
type input "tri"
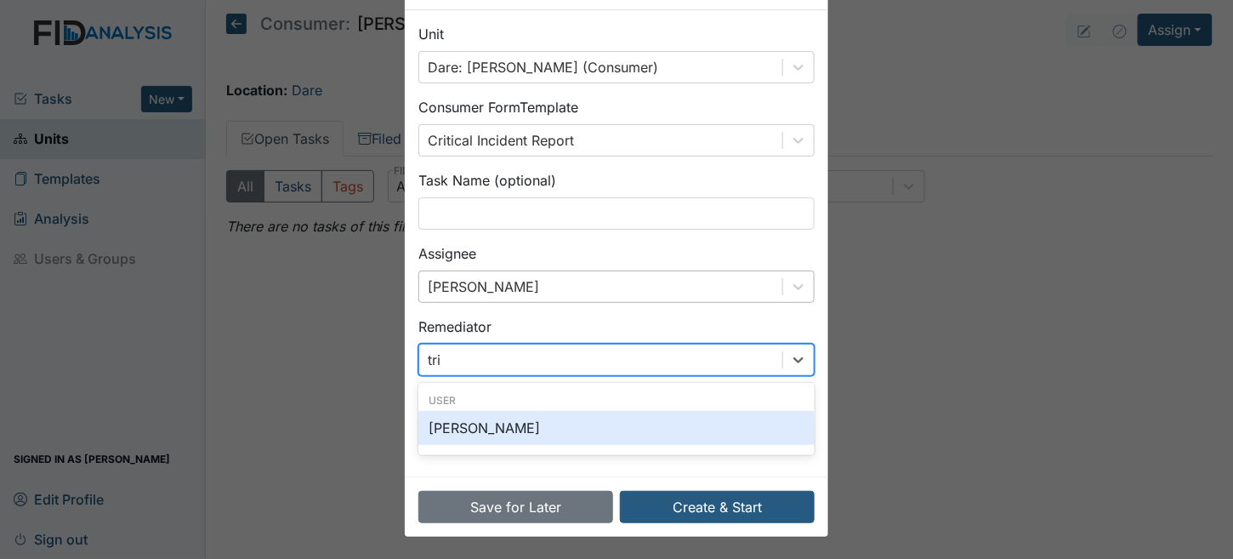
click at [501, 419] on div "[PERSON_NAME]" at bounding box center [616, 428] width 396 height 34
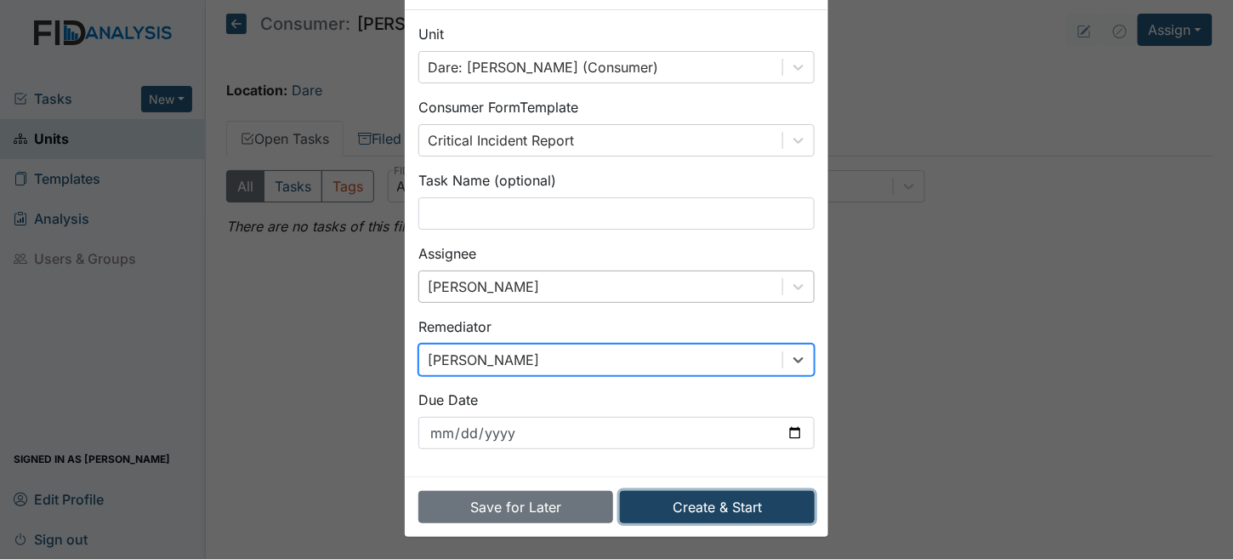
click at [757, 509] on button "Create & Start" at bounding box center [717, 507] width 195 height 32
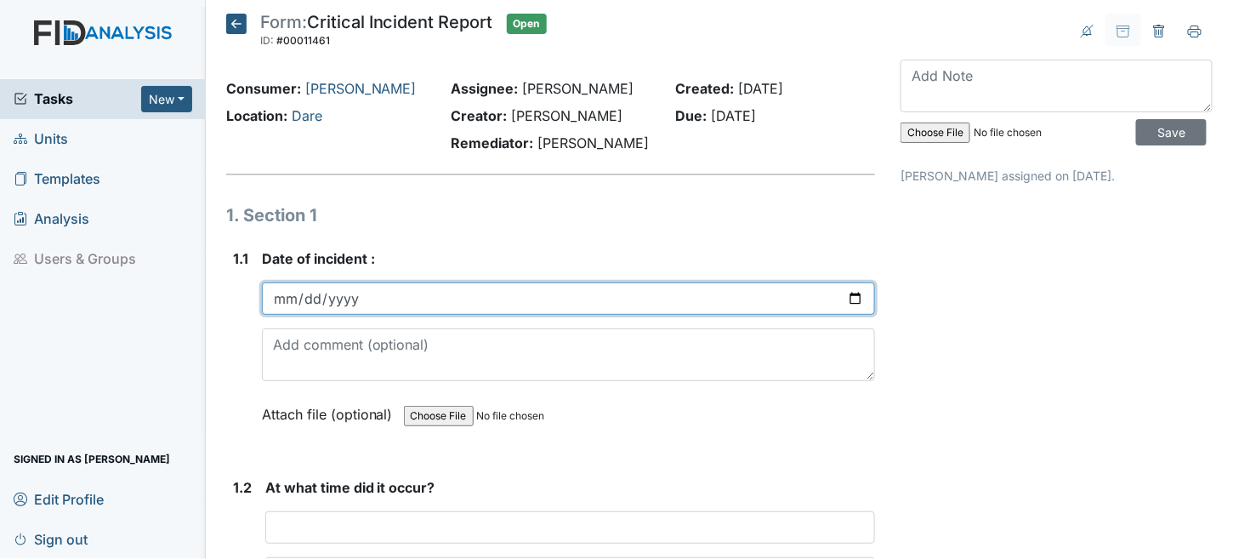
click at [280, 298] on input "date" at bounding box center [569, 298] width 614 height 32
type input "[DATE]"
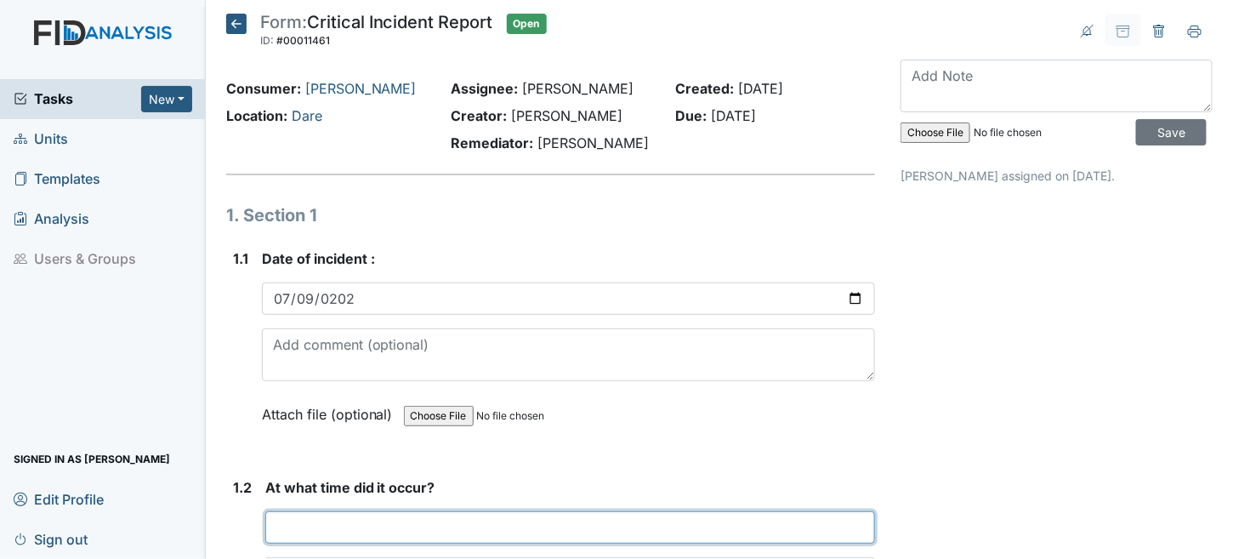
drag, startPoint x: 365, startPoint y: 527, endPoint x: 378, endPoint y: 517, distance: 16.3
click at [365, 527] on input "text" at bounding box center [570, 527] width 611 height 32
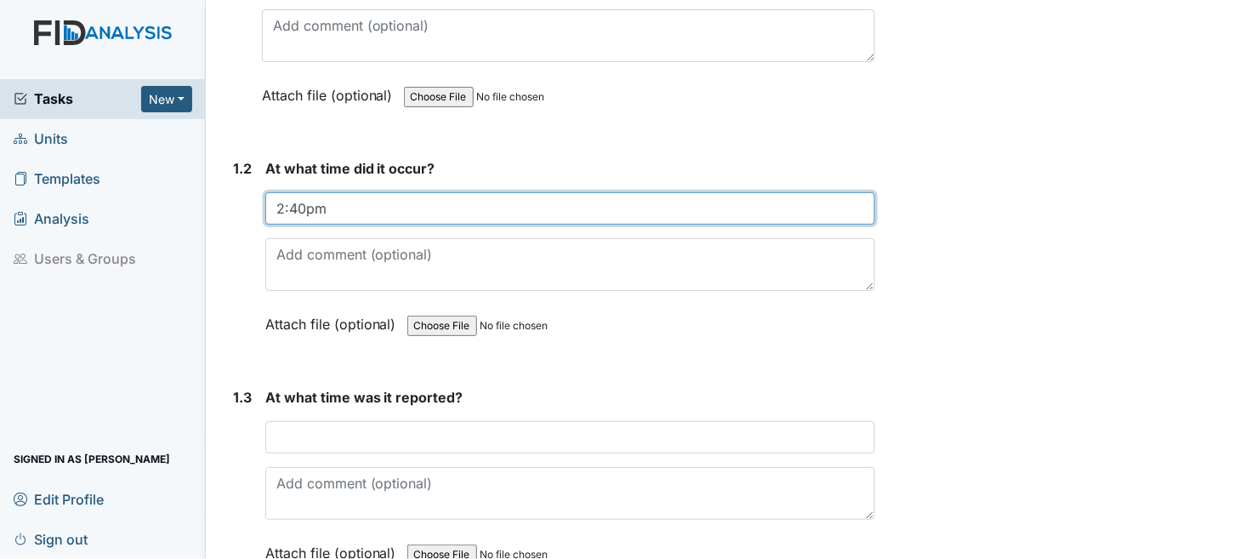
scroll to position [425, 0]
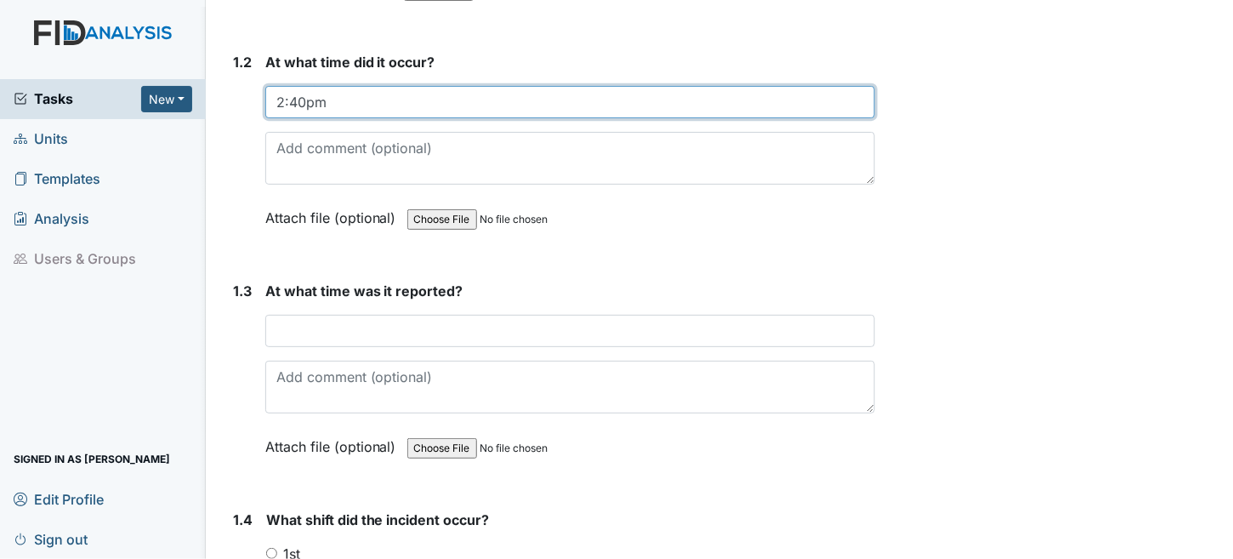
type input "2:40pm"
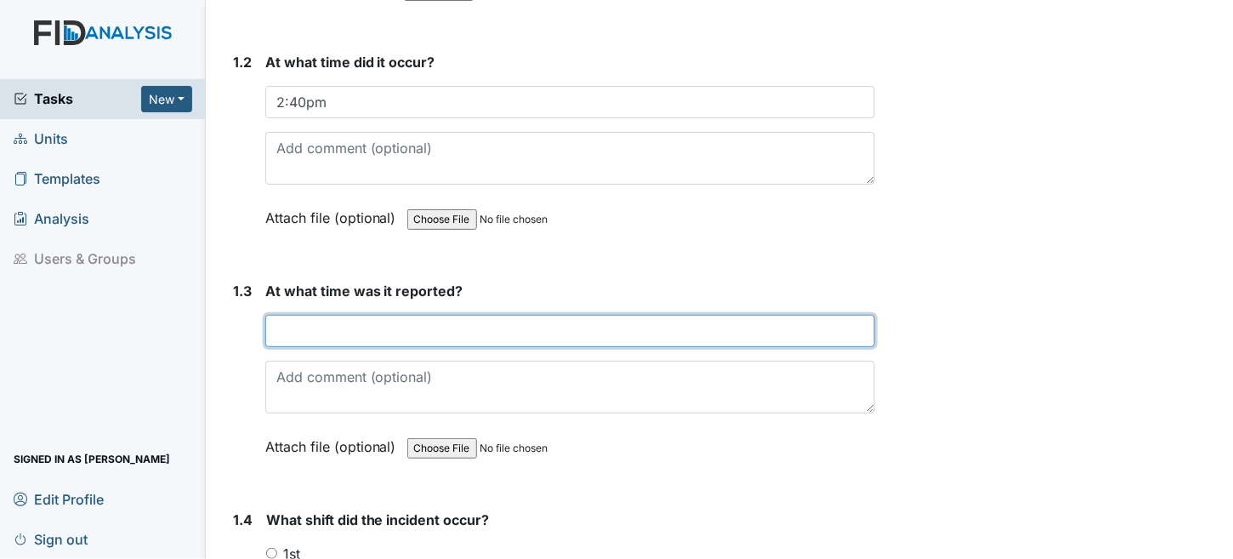
click at [313, 323] on input "text" at bounding box center [570, 331] width 611 height 32
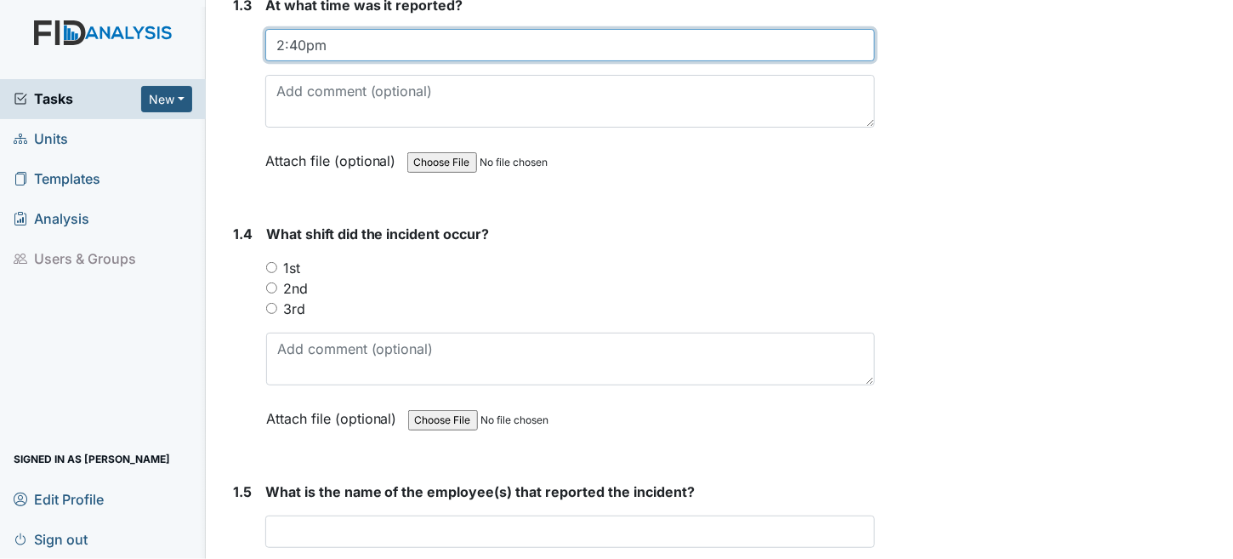
scroll to position [851, 0]
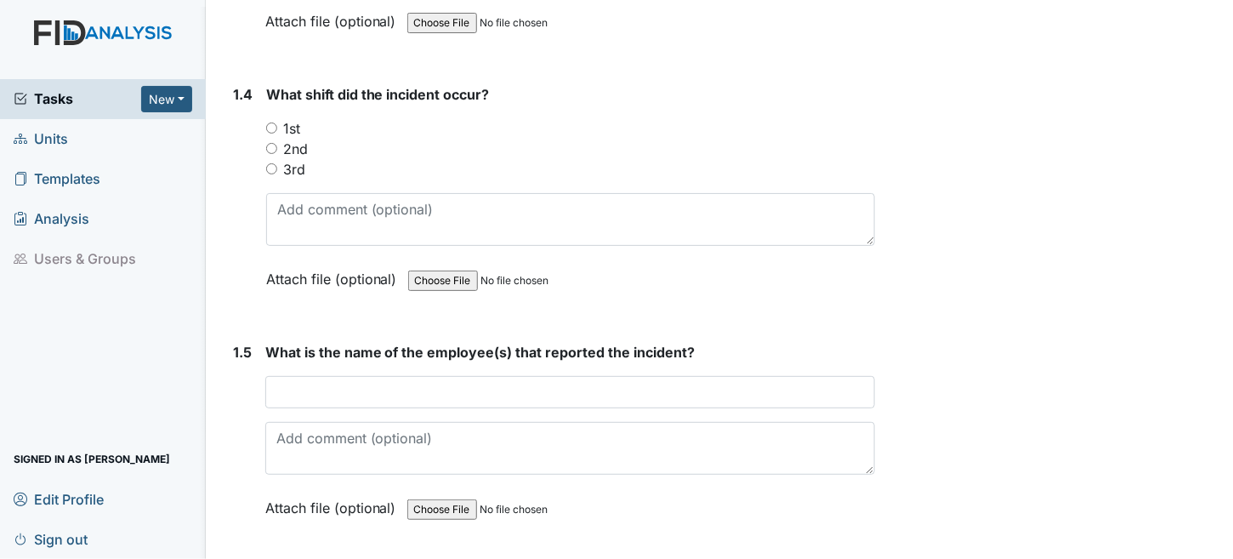
type input "2:40pm"
click at [272, 143] on input "2nd" at bounding box center [271, 148] width 11 height 11
radio input "true"
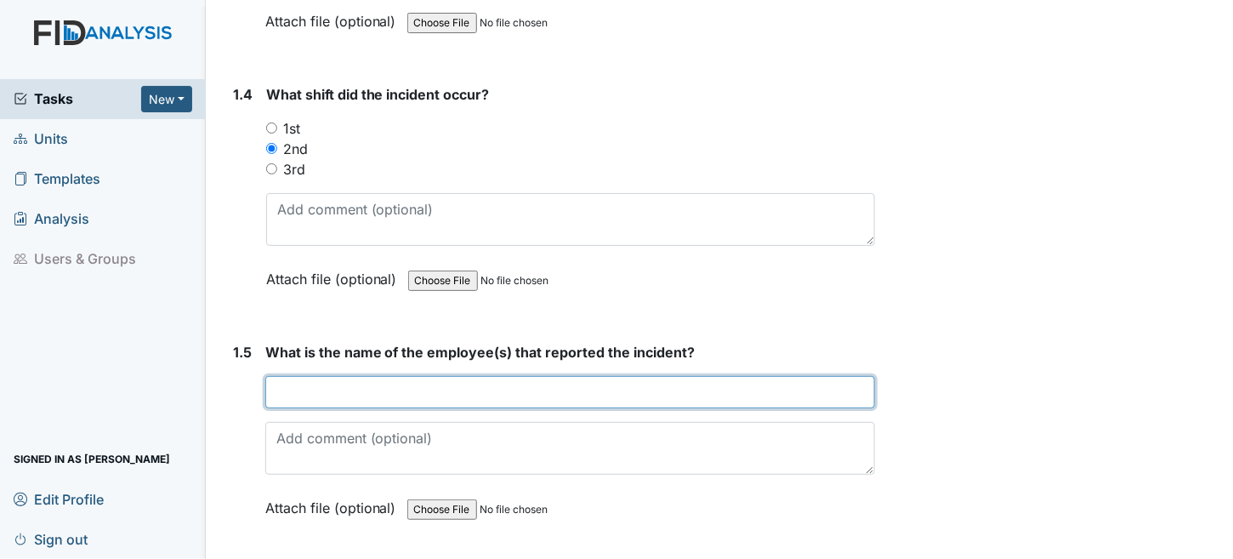
click at [390, 383] on input "text" at bounding box center [570, 392] width 611 height 32
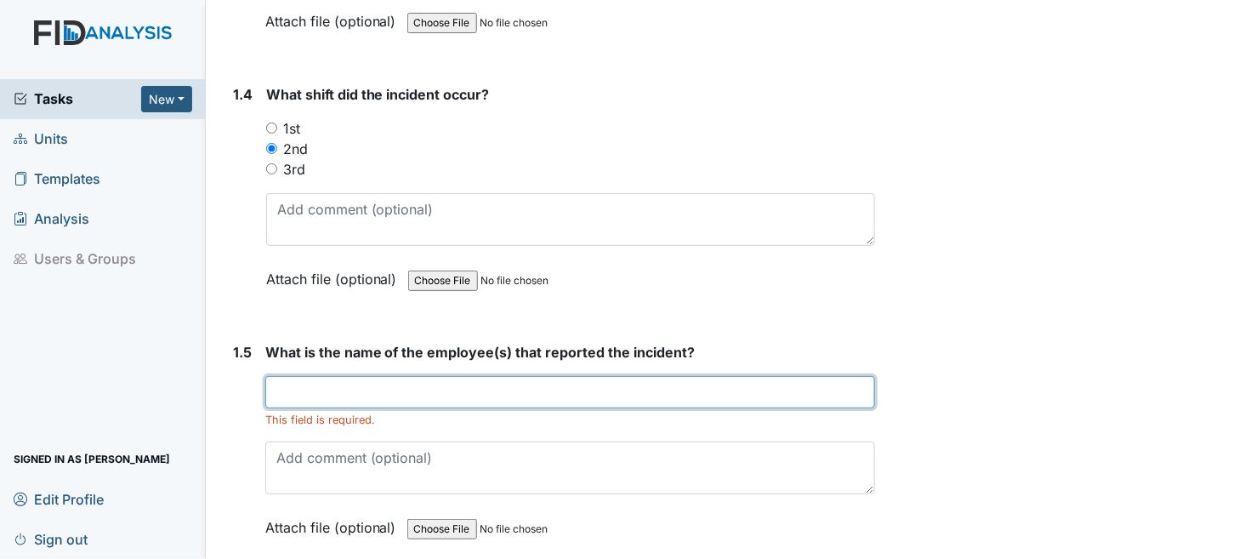
click at [325, 389] on input "text" at bounding box center [570, 392] width 611 height 32
type input "[PERSON_NAME]"
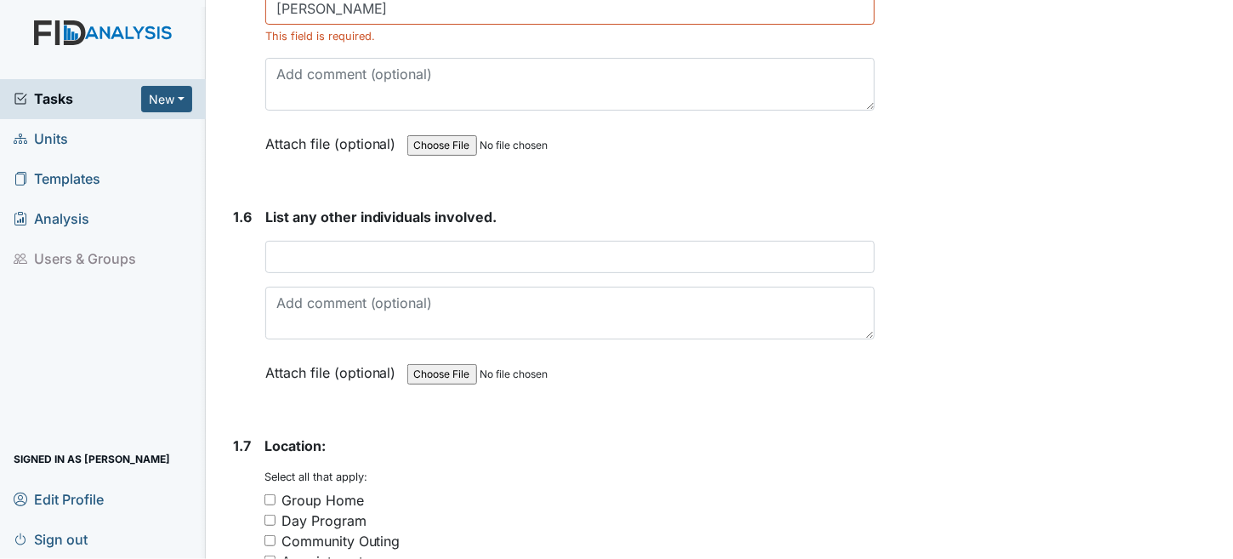
scroll to position [1276, 0]
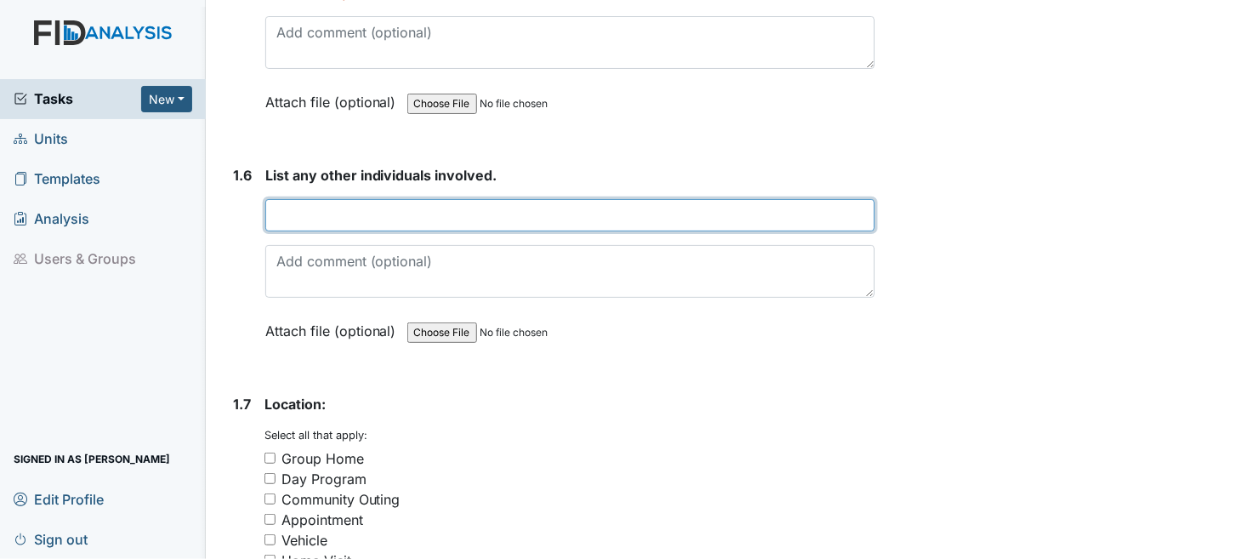
click at [368, 209] on input "text" at bounding box center [570, 215] width 611 height 32
type input "RM"
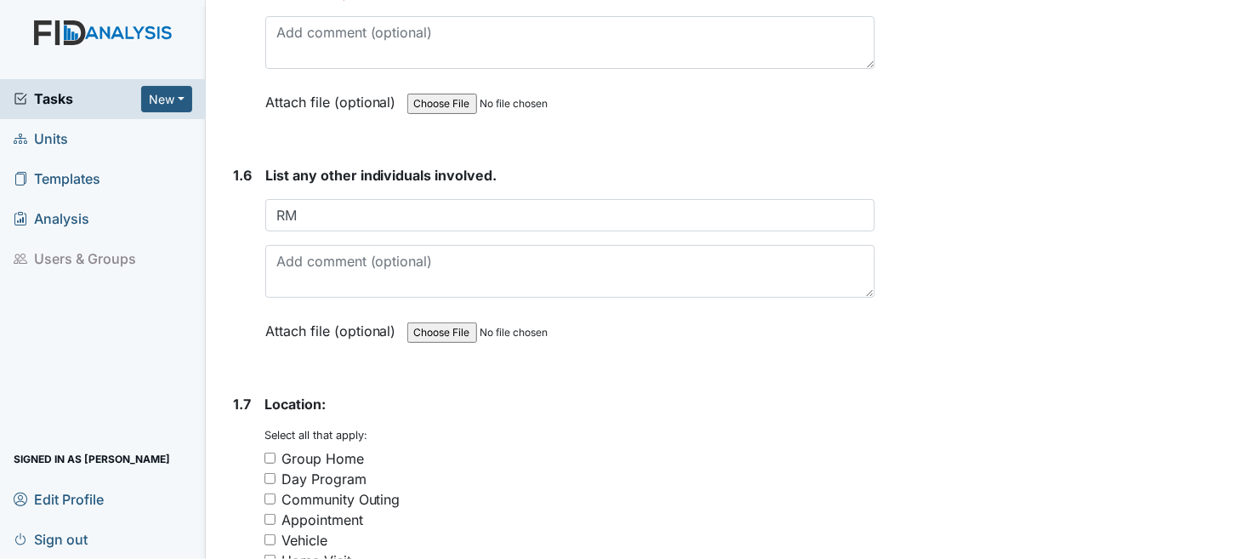
click at [270, 452] on input "Group Home" at bounding box center [270, 457] width 11 height 11
checkbox input "true"
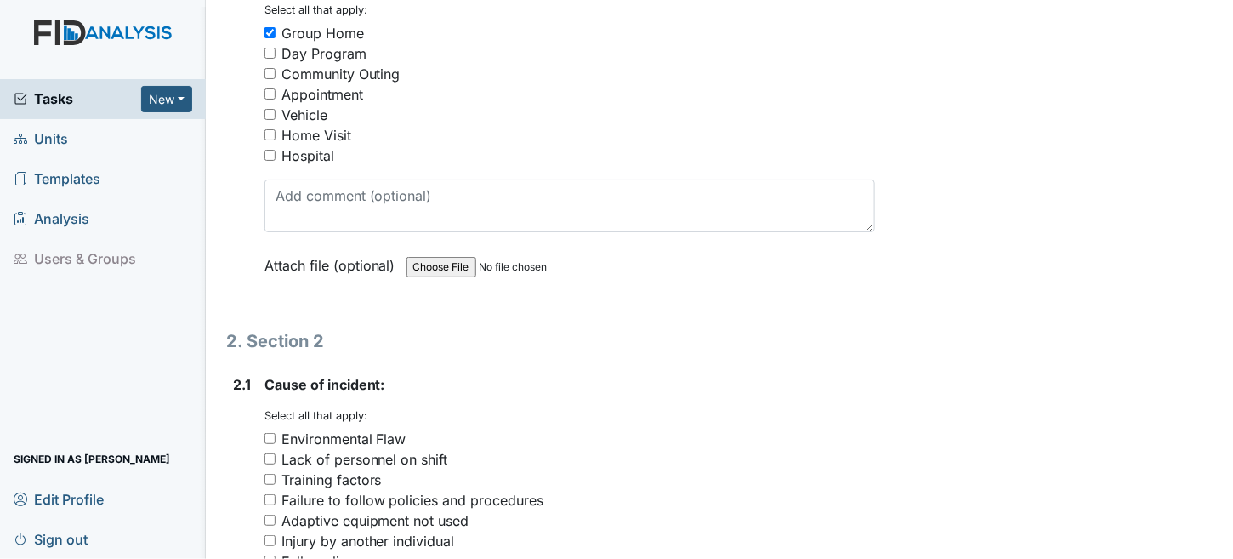
scroll to position [1871, 0]
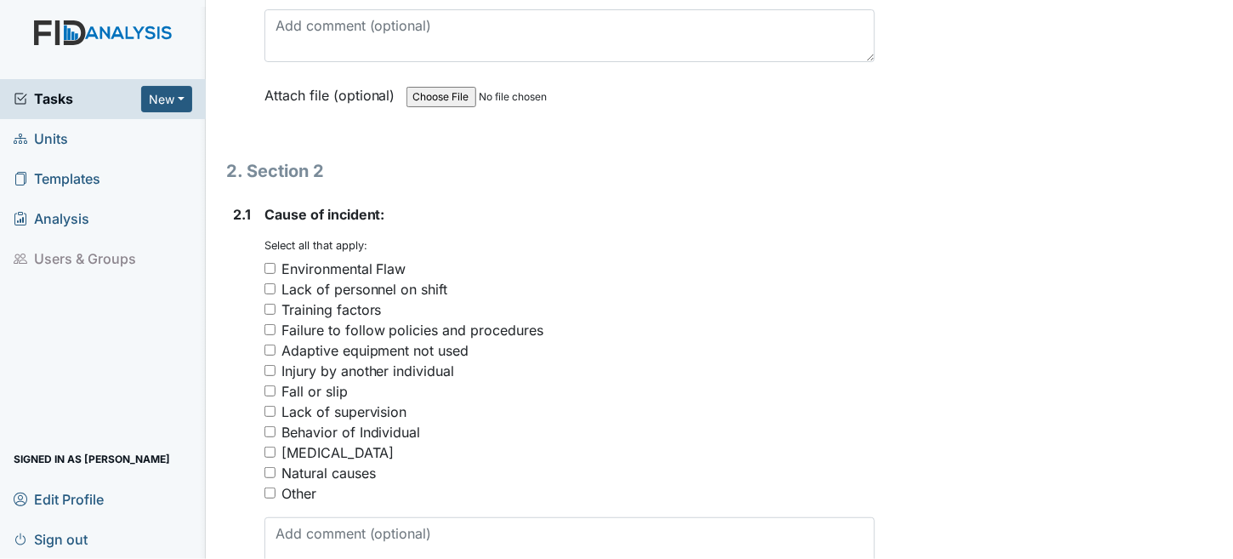
click at [265, 426] on input "Behavior of Individual" at bounding box center [270, 431] width 11 height 11
checkbox input "true"
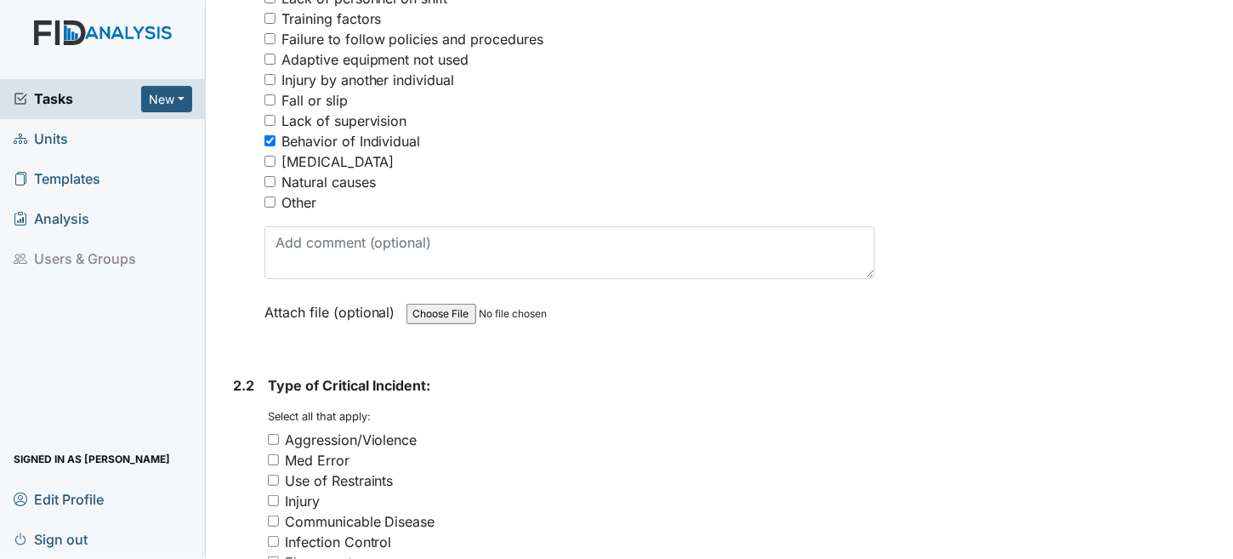
scroll to position [2296, 0]
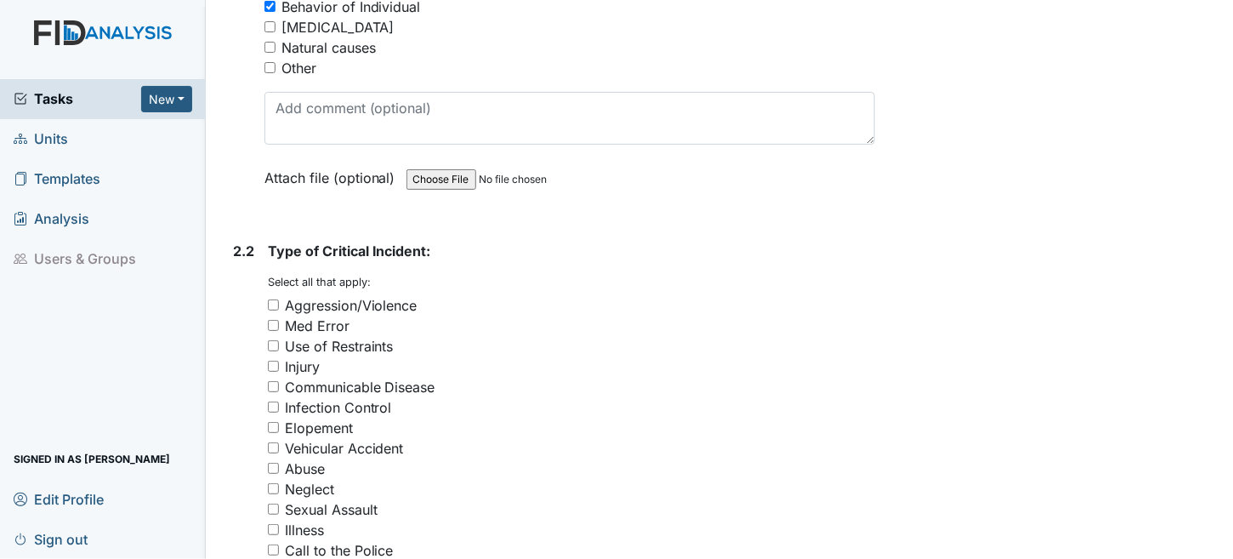
click at [272, 299] on input "Aggression/Violence" at bounding box center [273, 304] width 11 height 11
checkbox input "true"
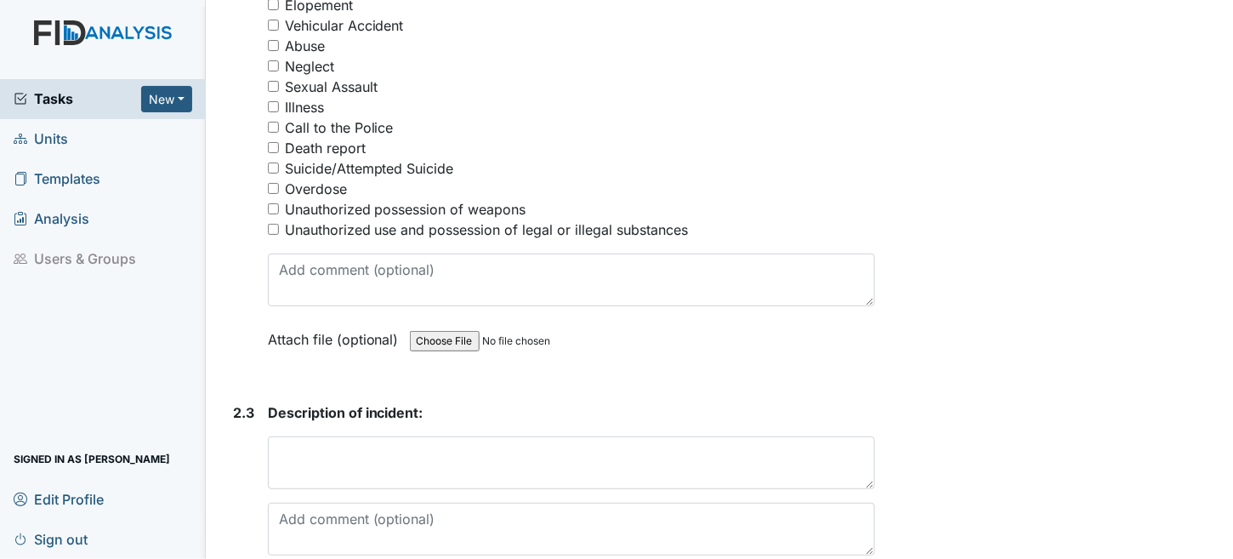
scroll to position [2892, 0]
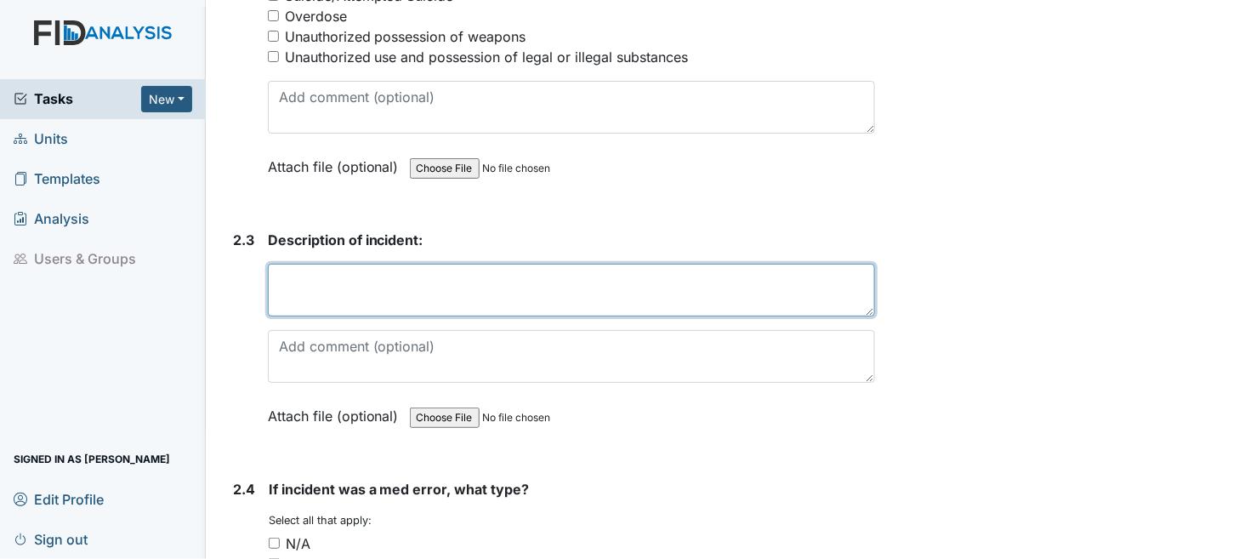
click at [415, 270] on textarea at bounding box center [572, 290] width 608 height 53
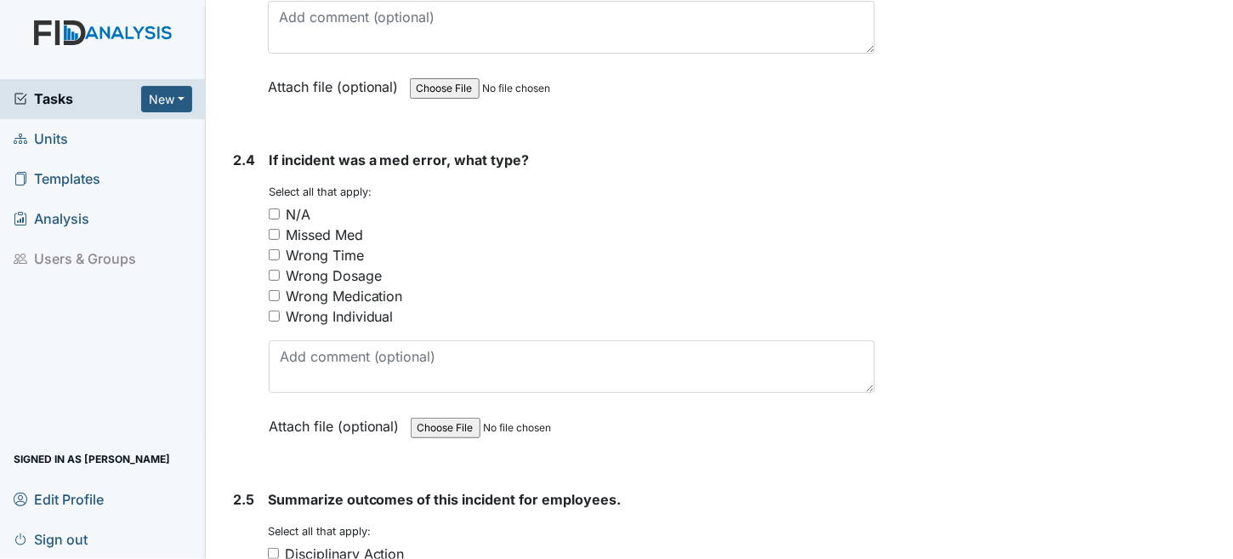
scroll to position [3155, 0]
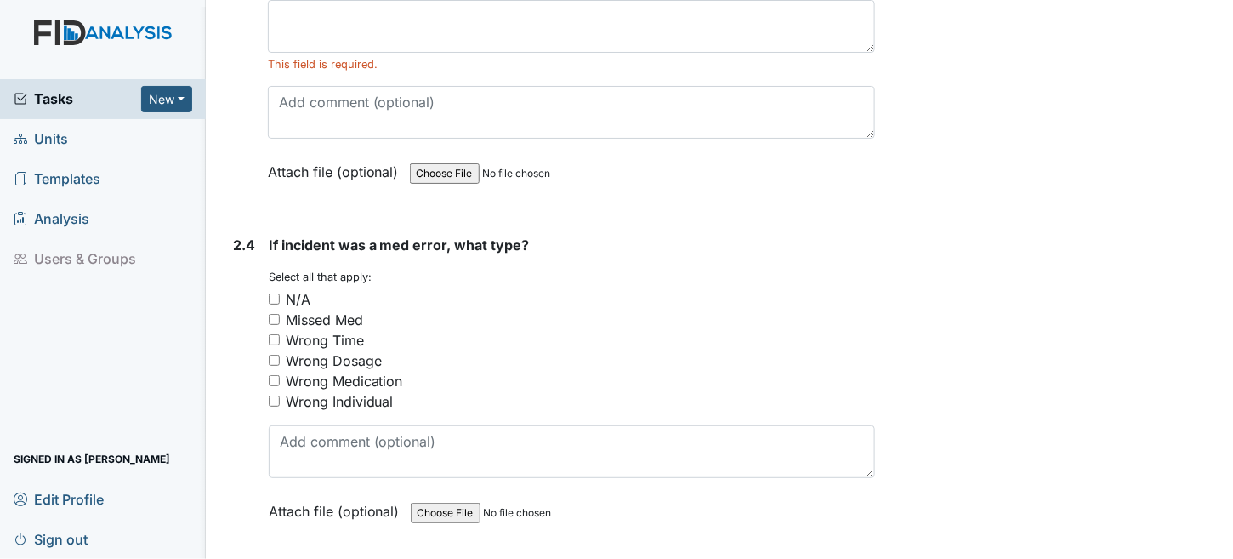
click at [276, 293] on input "N/A" at bounding box center [274, 298] width 11 height 11
checkbox input "true"
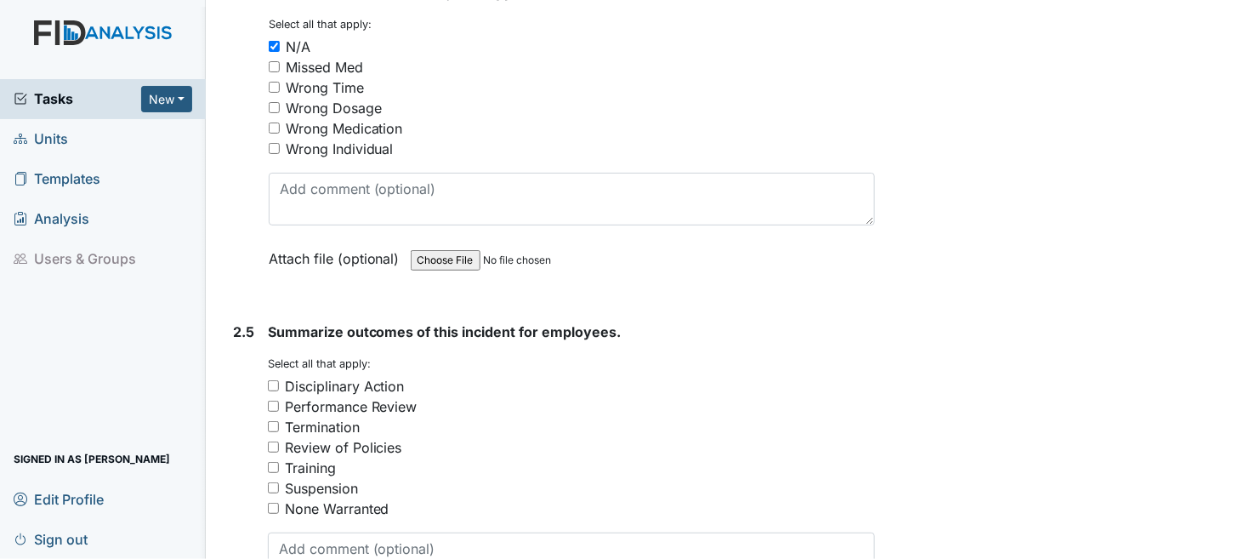
scroll to position [3411, 0]
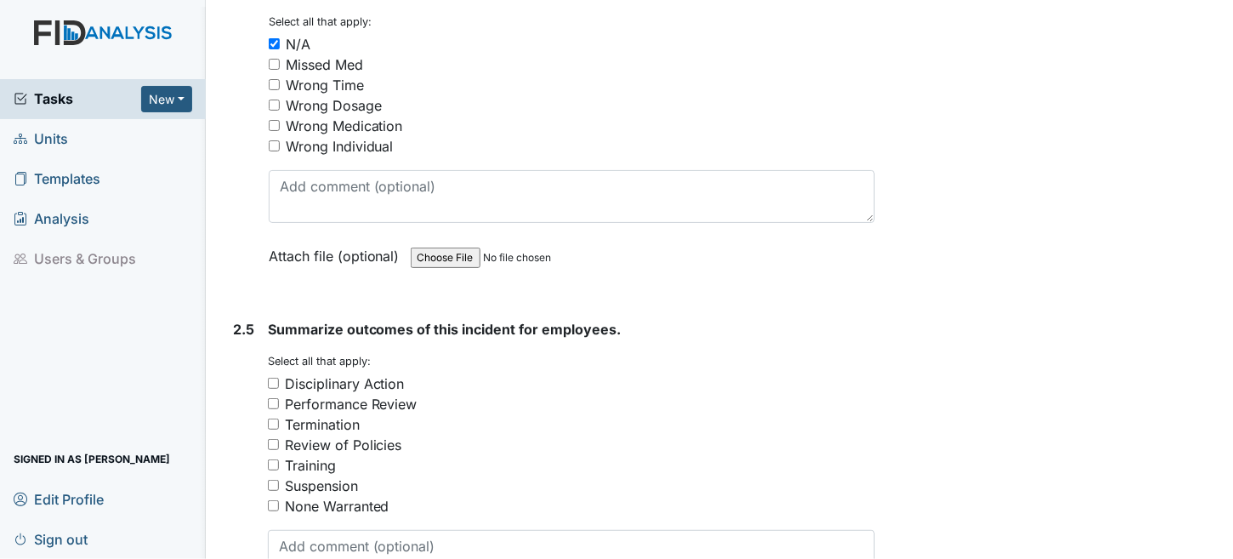
click at [271, 500] on input "None Warranted" at bounding box center [273, 505] width 11 height 11
checkbox input "true"
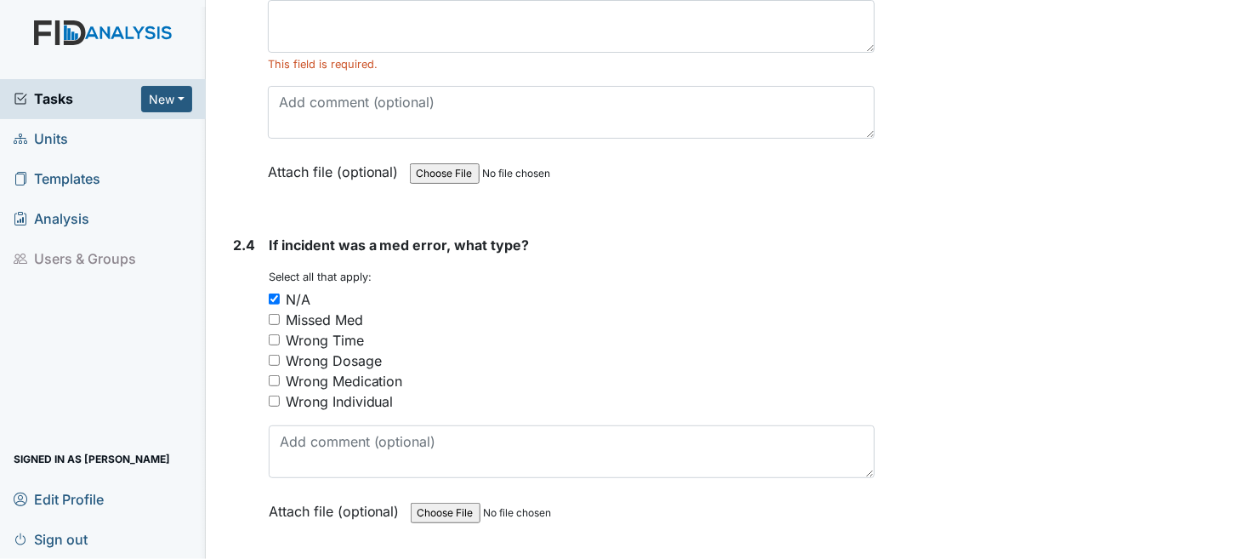
scroll to position [2730, 0]
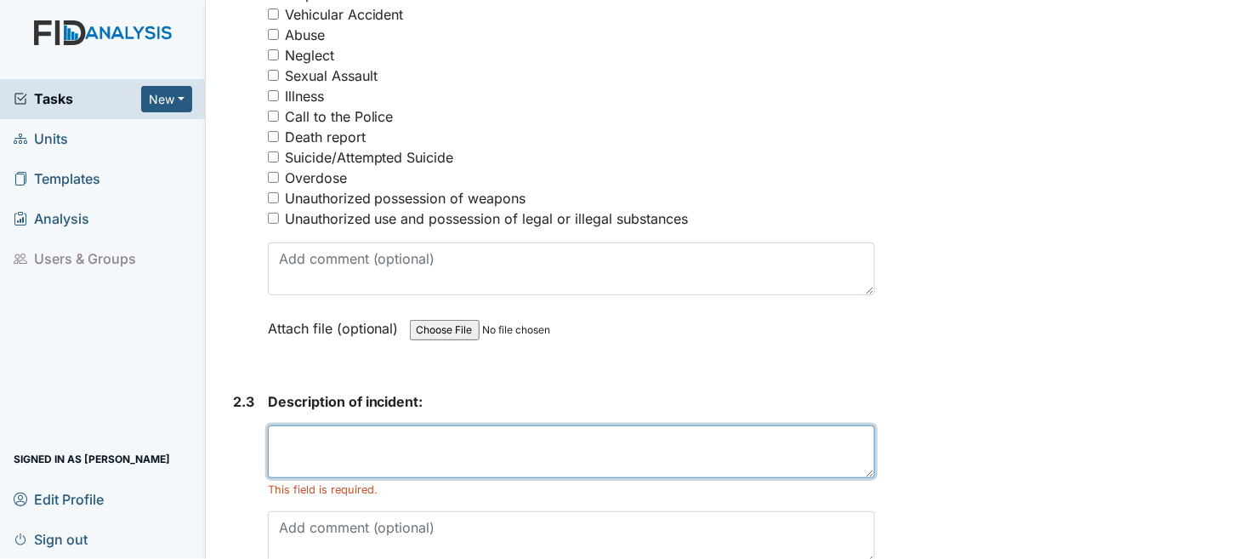
click at [370, 428] on textarea at bounding box center [572, 451] width 608 height 53
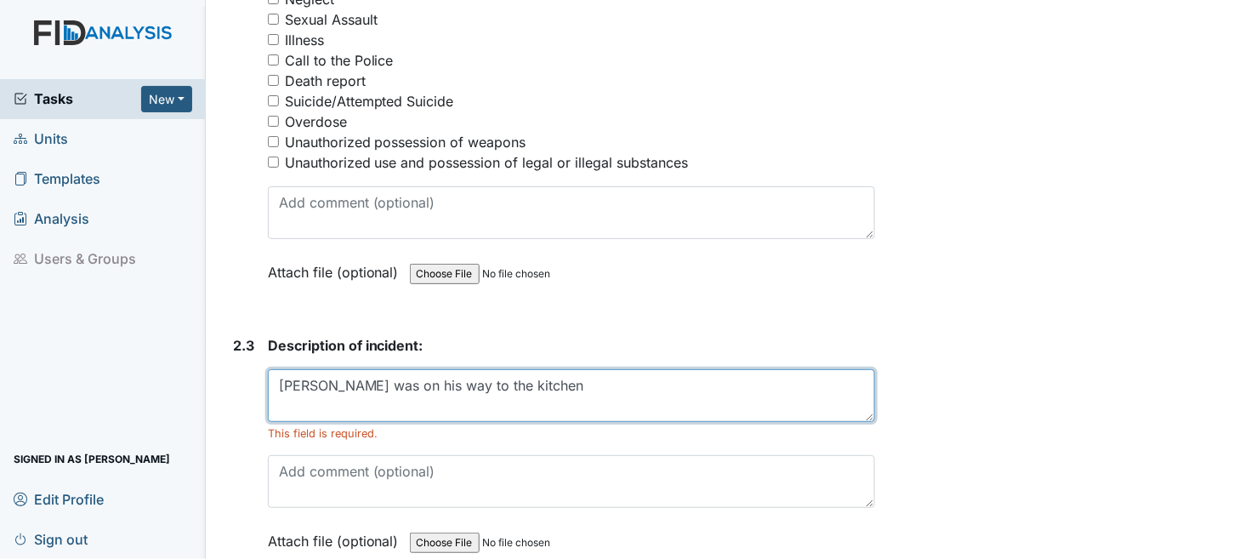
scroll to position [2815, 0]
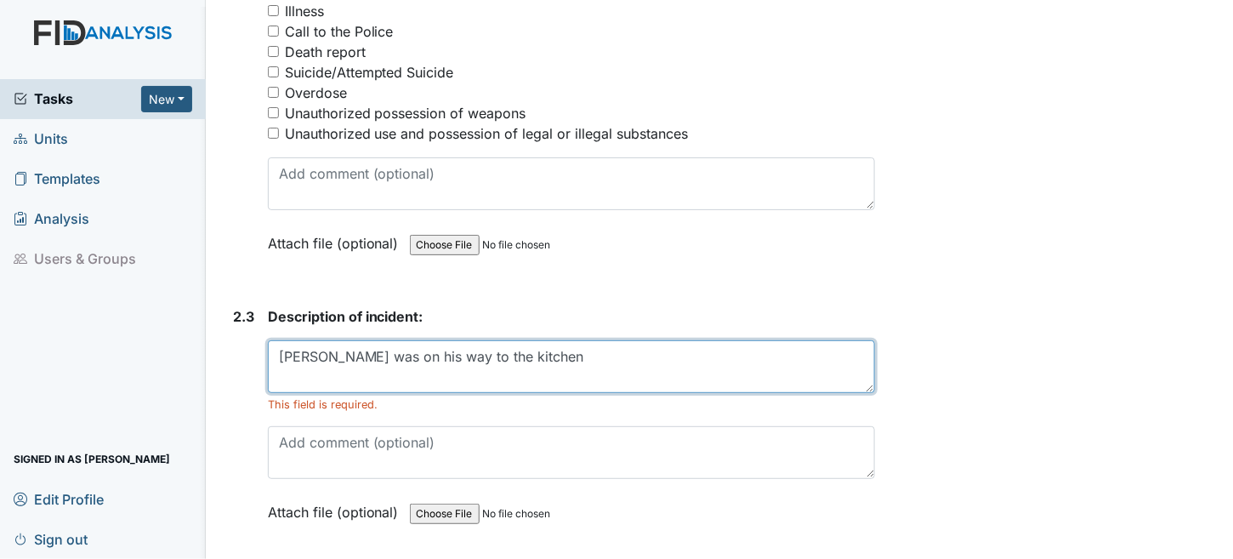
click at [586, 357] on textarea "Michael was on his way to the kitchen" at bounding box center [572, 366] width 608 height 53
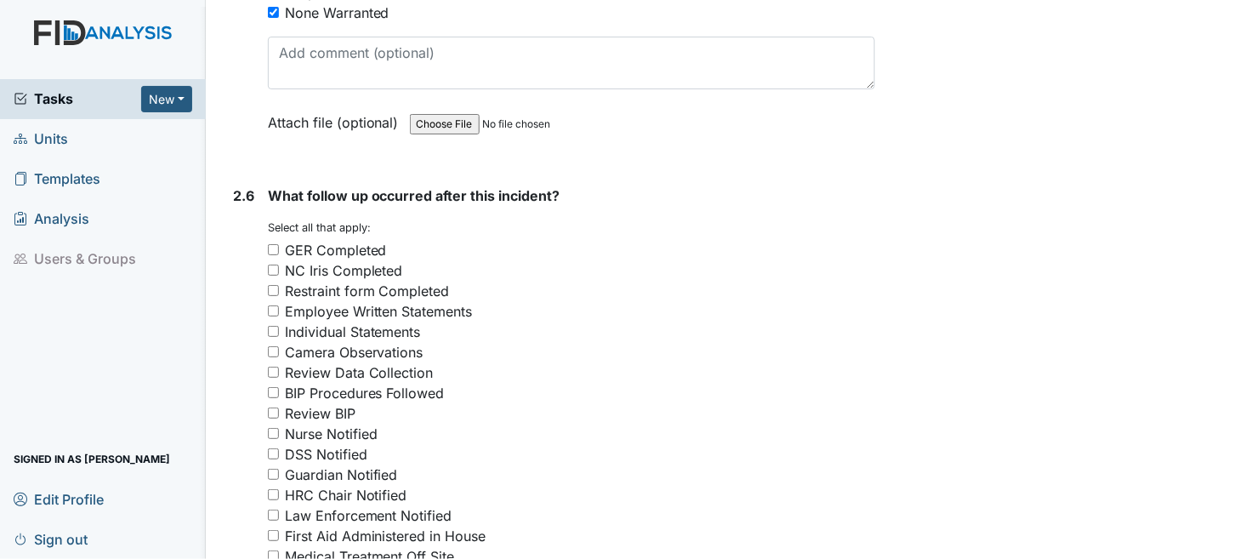
scroll to position [3921, 0]
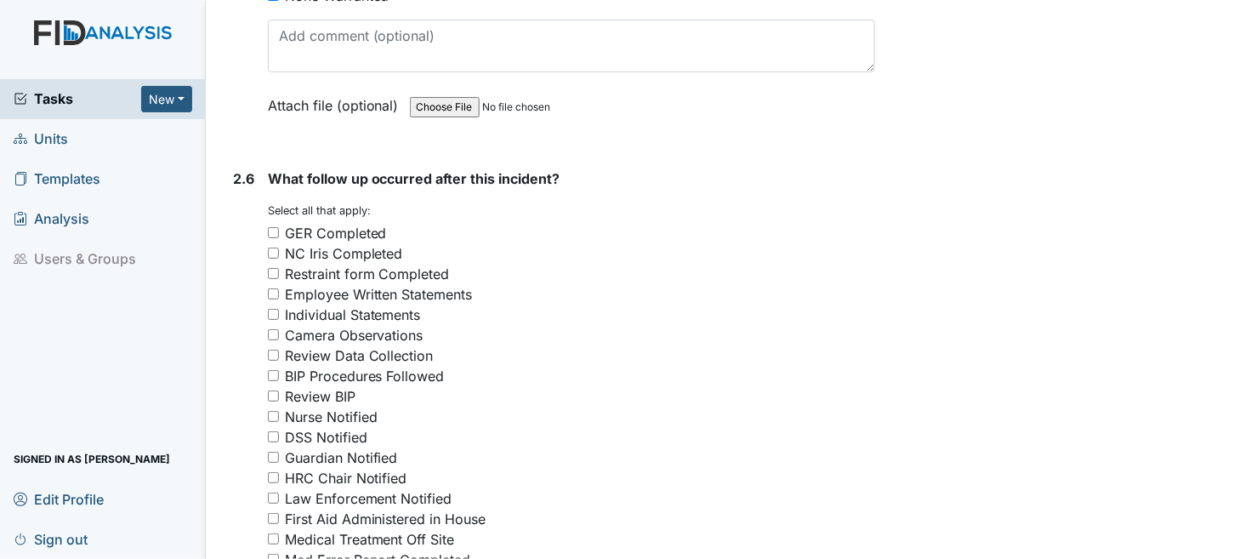
type textarea "Michael was on his way to the kitchen to prepare his lunch when he was struck i…"
click at [275, 227] on input "GER Completed" at bounding box center [273, 232] width 11 height 11
checkbox input "true"
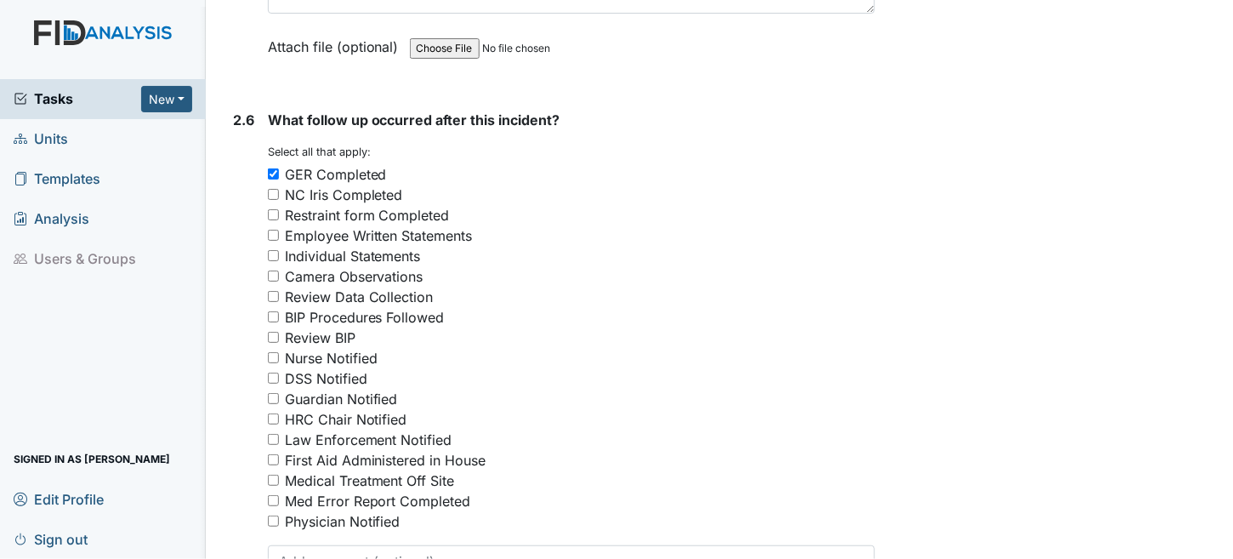
scroll to position [4006, 0]
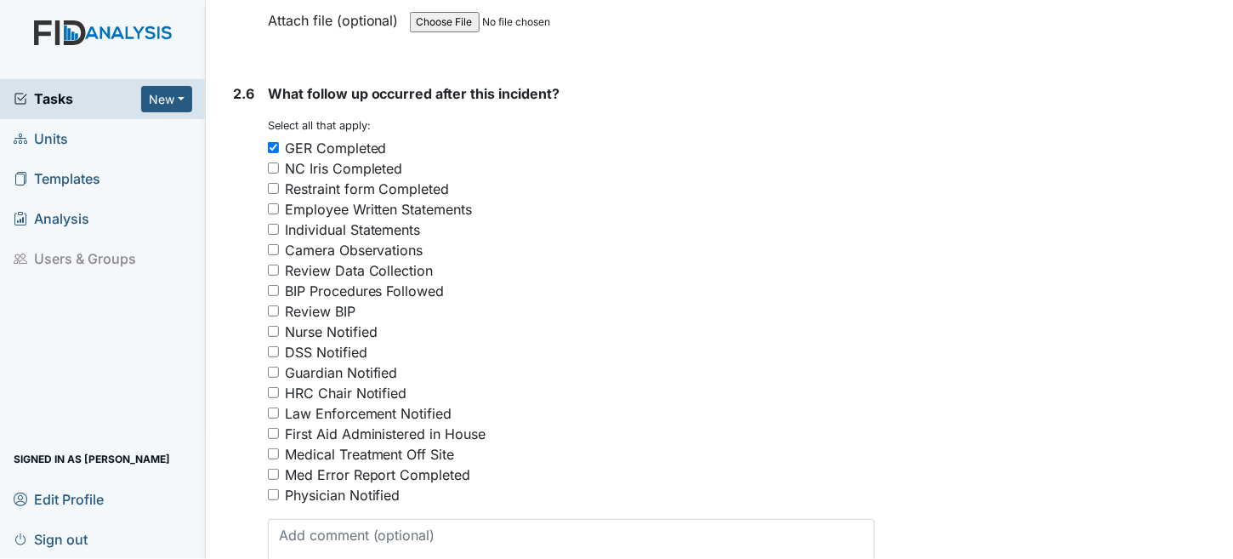
click at [269, 367] on input "Guardian Notified" at bounding box center [273, 372] width 11 height 11
checkbox input "true"
click at [305, 322] on div "Nurse Notified" at bounding box center [331, 332] width 93 height 20
click at [279, 326] on input "Nurse Notified" at bounding box center [273, 331] width 11 height 11
checkbox input "true"
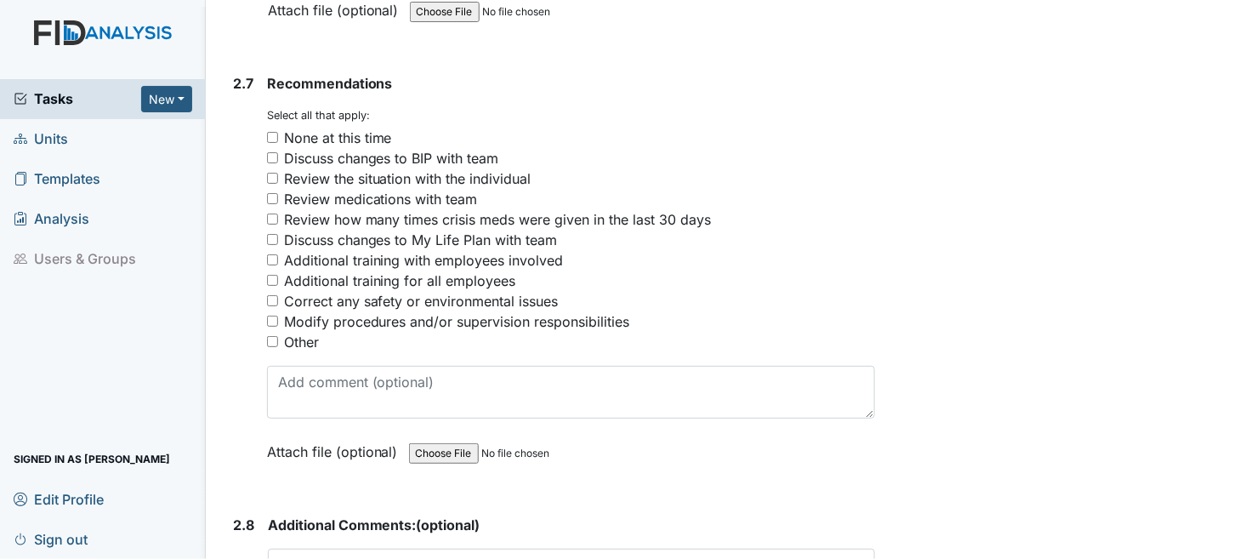
scroll to position [4601, 0]
click at [272, 131] on input "None at this time" at bounding box center [272, 136] width 11 height 11
checkbox input "true"
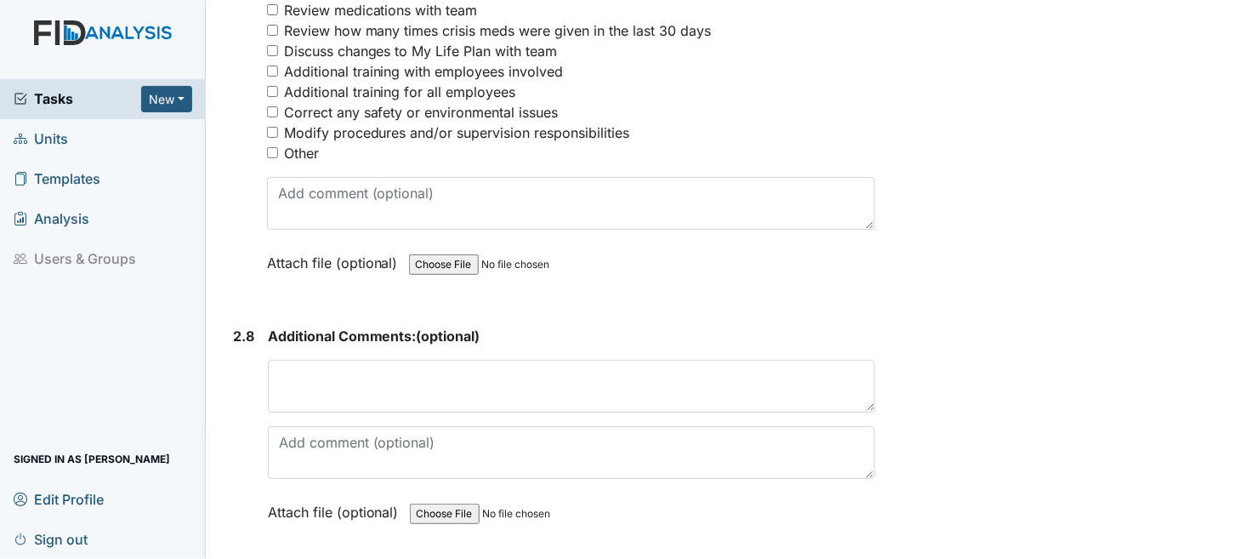
scroll to position [4829, 0]
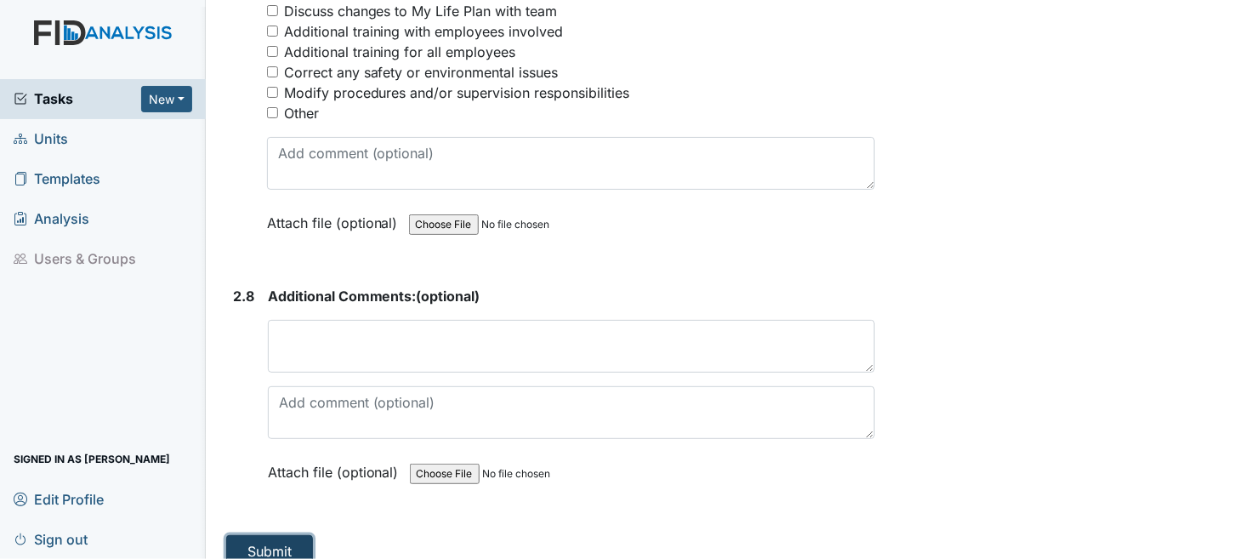
drag, startPoint x: 261, startPoint y: 530, endPoint x: 199, endPoint y: 538, distance: 62.7
click at [260, 535] on button "Submit" at bounding box center [269, 551] width 87 height 32
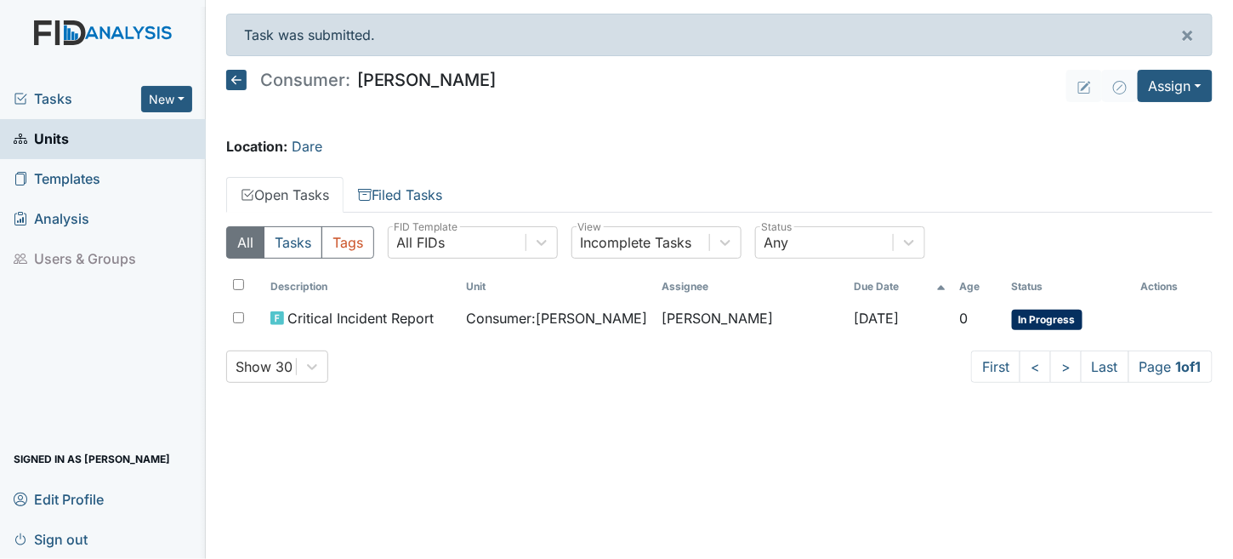
click at [242, 77] on icon at bounding box center [236, 80] width 20 height 20
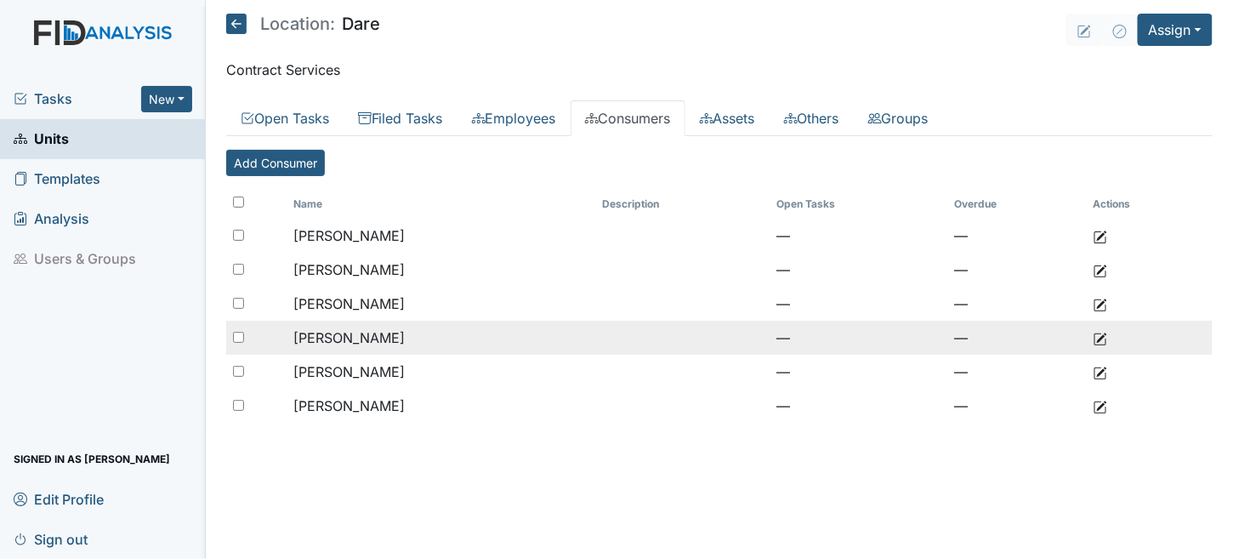
click at [327, 343] on span "[PERSON_NAME]" at bounding box center [348, 337] width 111 height 17
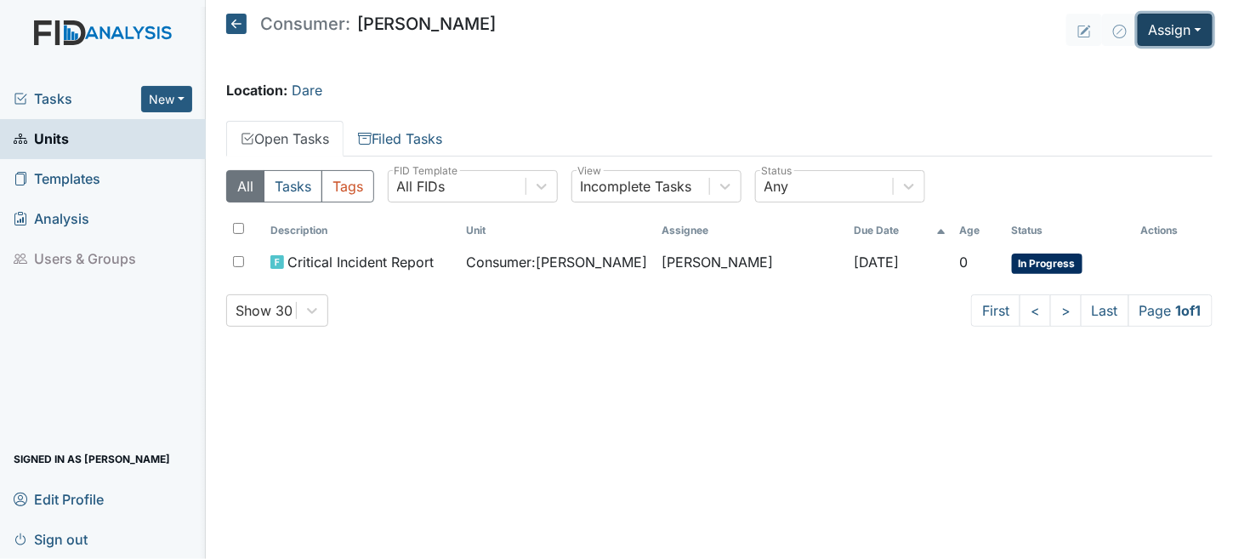
click at [1158, 20] on button "Assign" at bounding box center [1175, 30] width 75 height 32
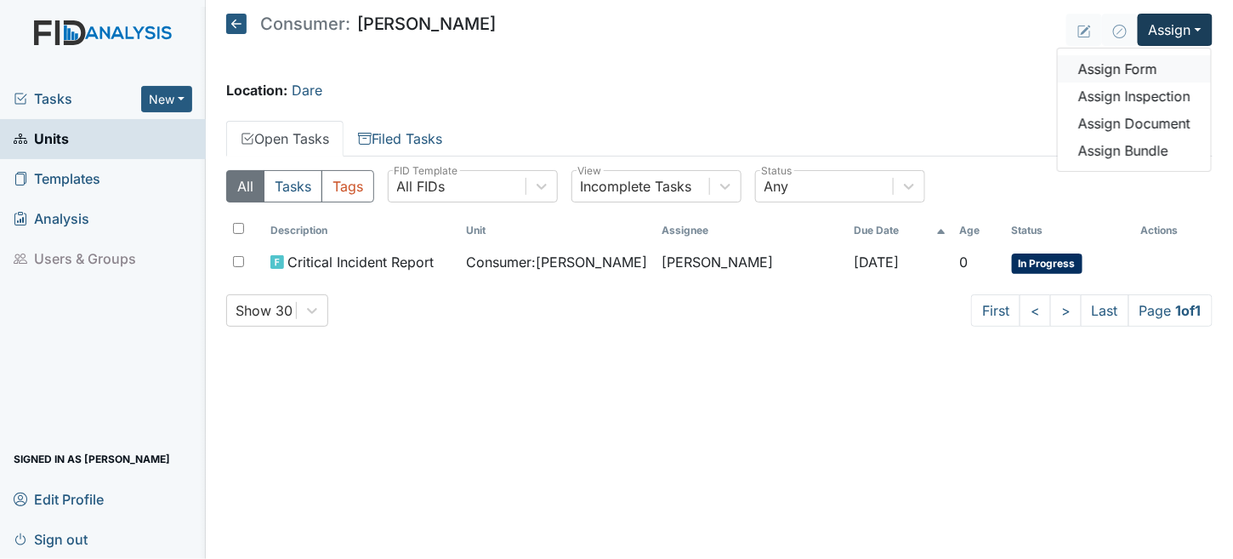
click at [1113, 68] on link "Assign Form" at bounding box center [1134, 68] width 153 height 27
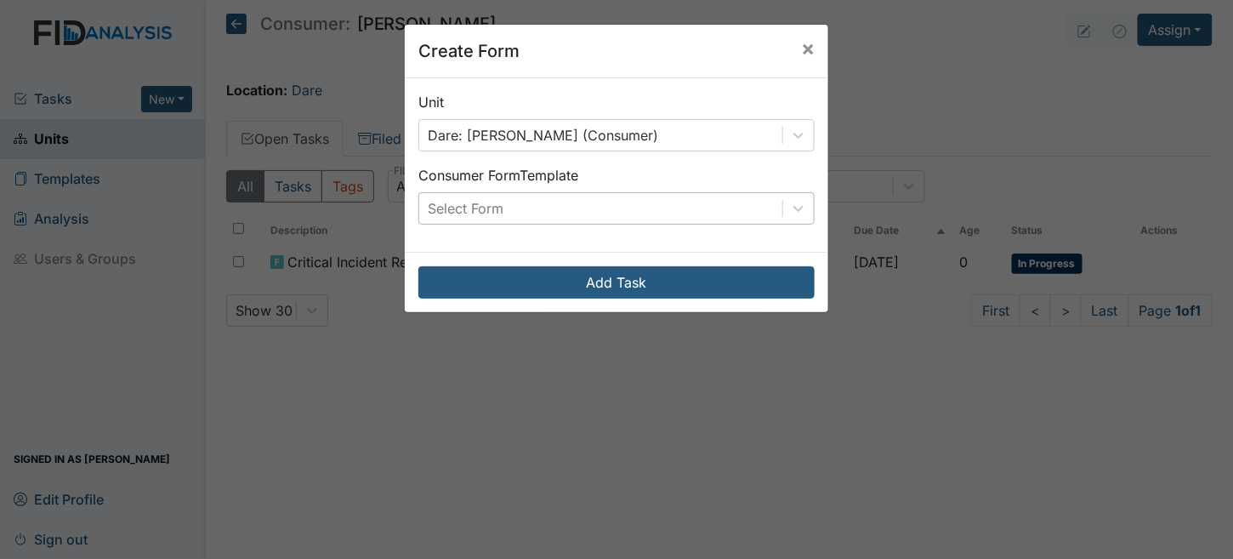
click at [537, 200] on div "Select Form" at bounding box center [600, 208] width 363 height 31
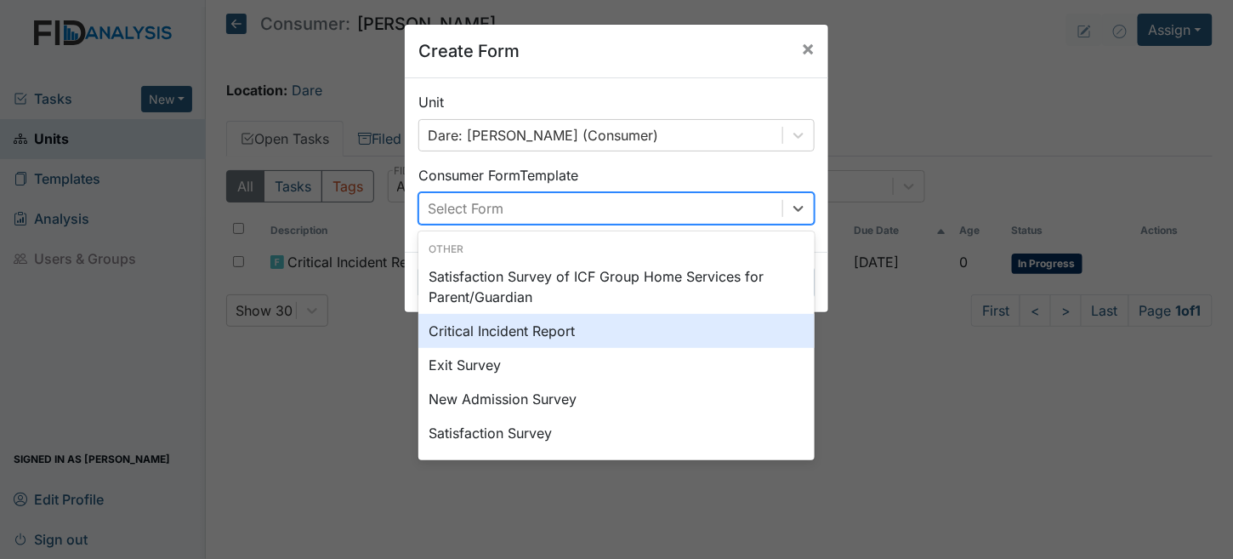
click at [481, 338] on div "Critical Incident Report" at bounding box center [616, 331] width 396 height 34
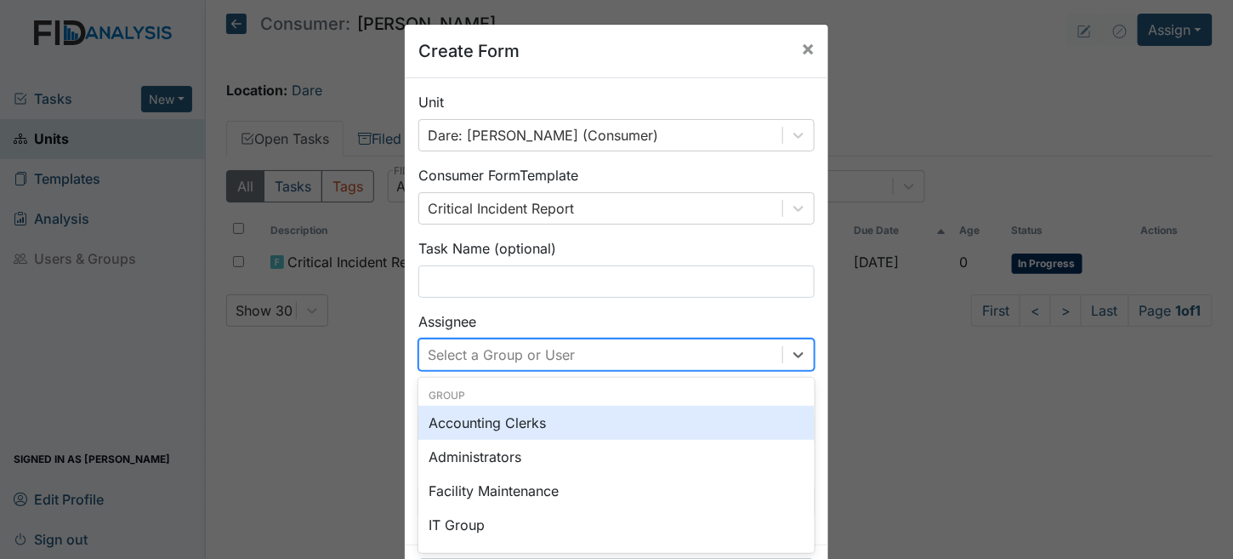
click at [481, 359] on div "option Accounting Clerks focused, 0 of 2. 129 results available. Use Up and Dow…" at bounding box center [616, 355] width 396 height 32
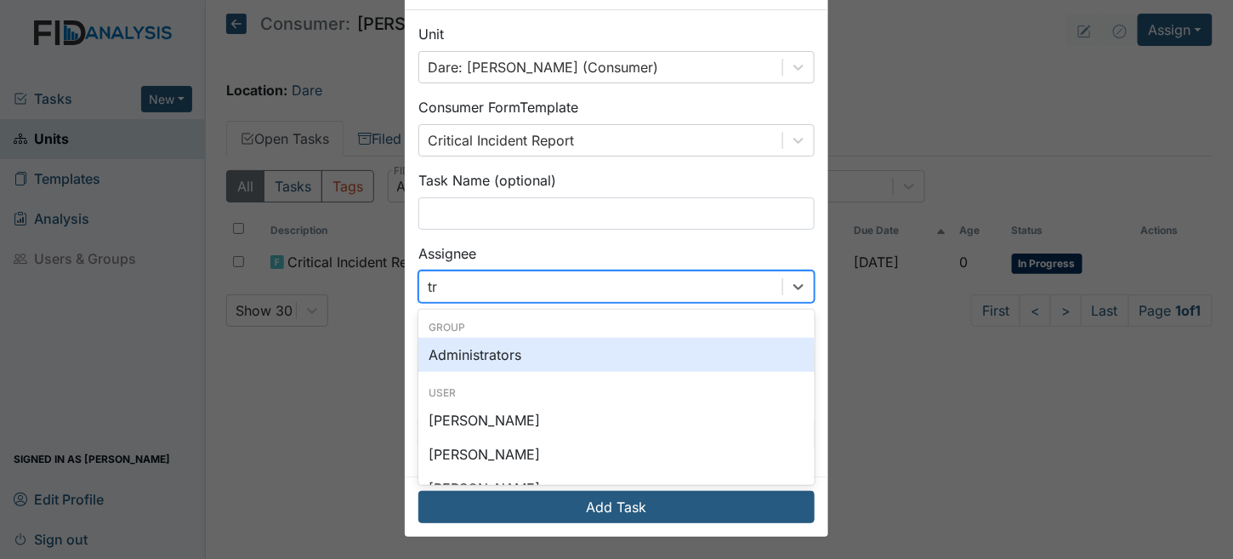
type input "tri"
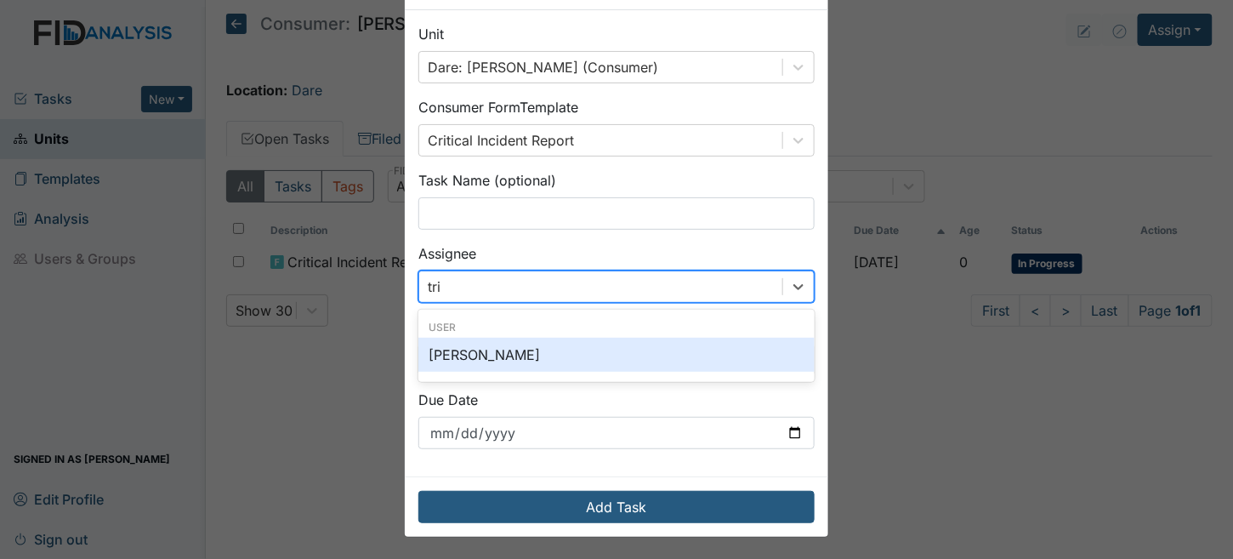
click at [473, 352] on div "[PERSON_NAME]" at bounding box center [616, 355] width 396 height 34
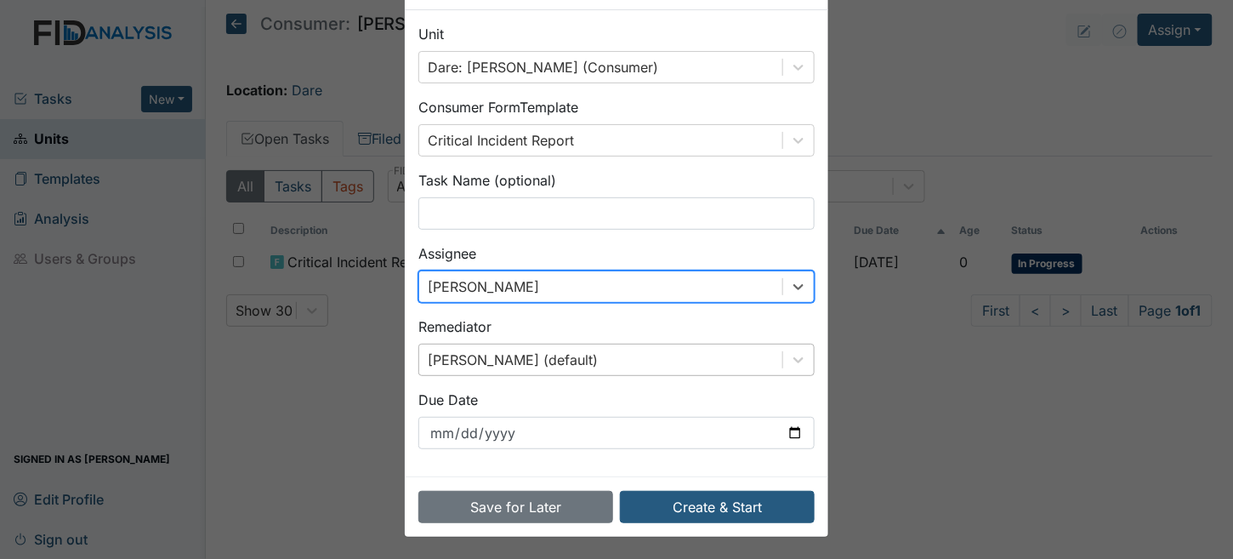
click at [470, 360] on div "Brittney Dunn (default)" at bounding box center [616, 360] width 396 height 32
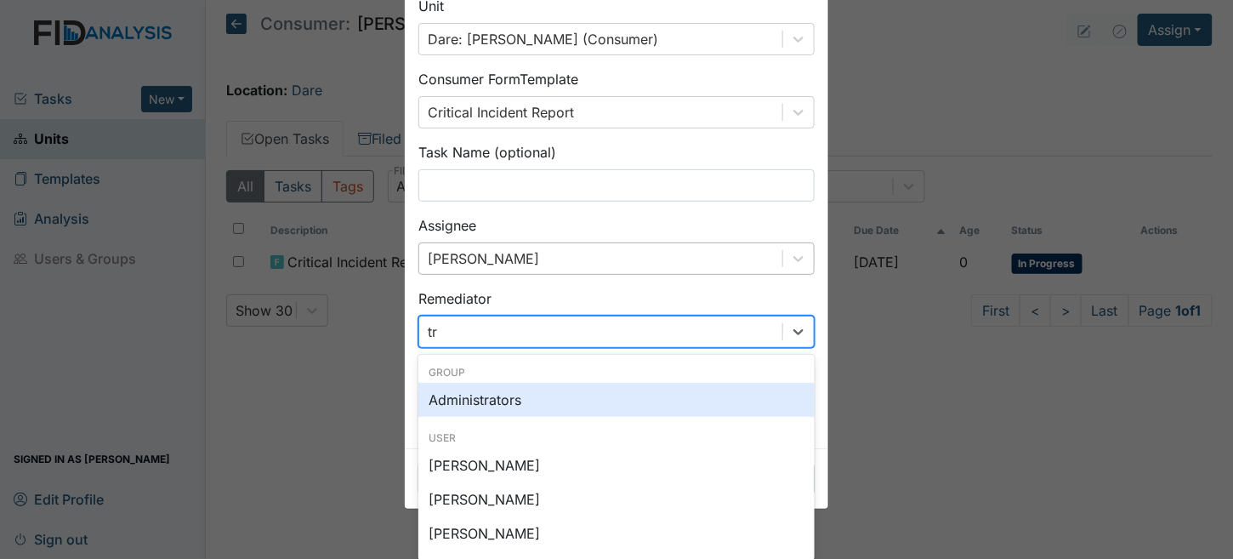
type input "tri"
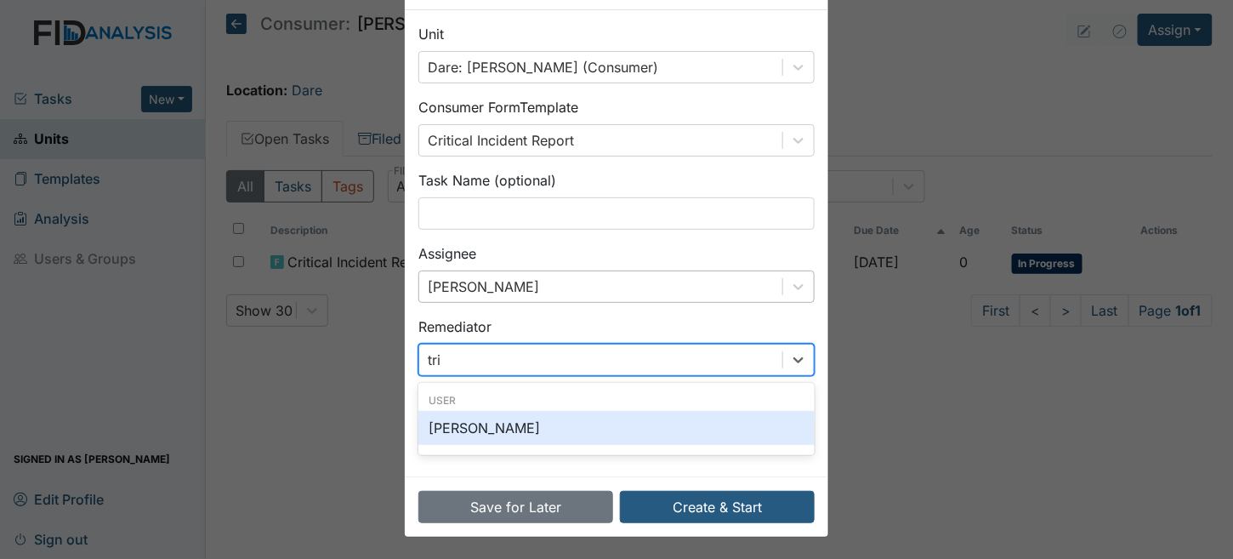
click at [494, 428] on div "[PERSON_NAME]" at bounding box center [616, 428] width 396 height 34
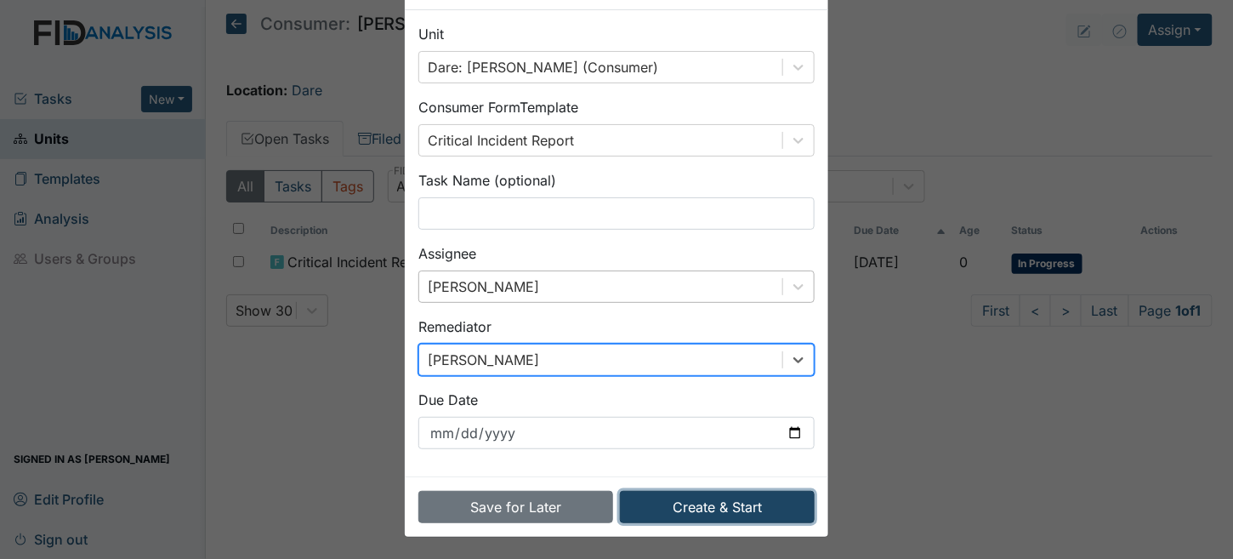
click at [732, 504] on button "Create & Start" at bounding box center [717, 507] width 195 height 32
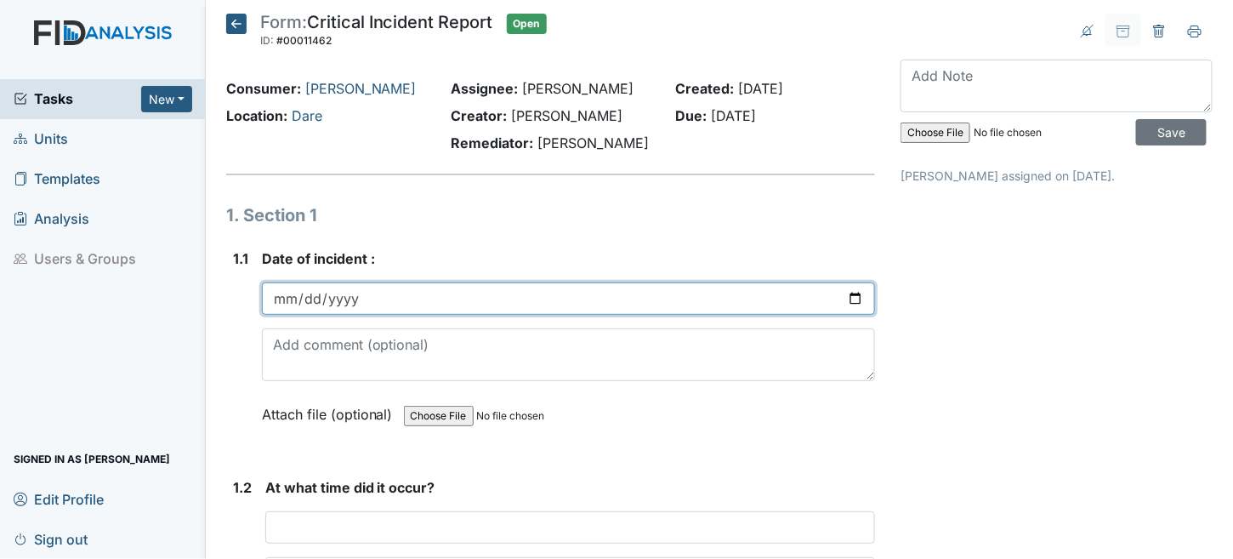
click at [282, 293] on input "date" at bounding box center [569, 298] width 614 height 32
type input "[DATE]"
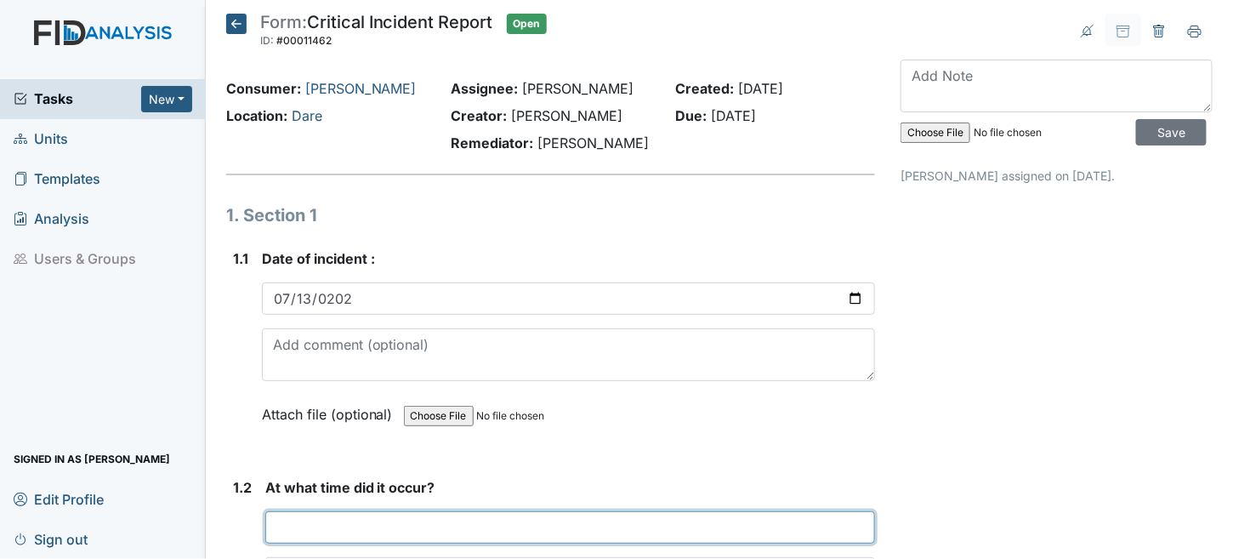
click at [374, 536] on input "text" at bounding box center [570, 527] width 611 height 32
click at [327, 515] on input "text" at bounding box center [570, 527] width 611 height 32
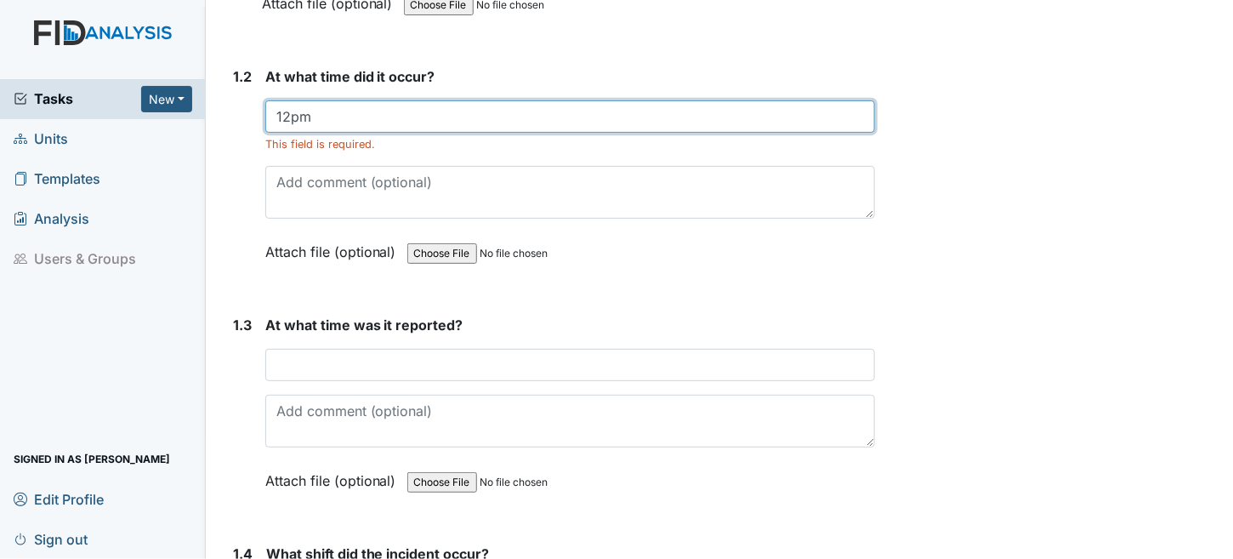
scroll to position [425, 0]
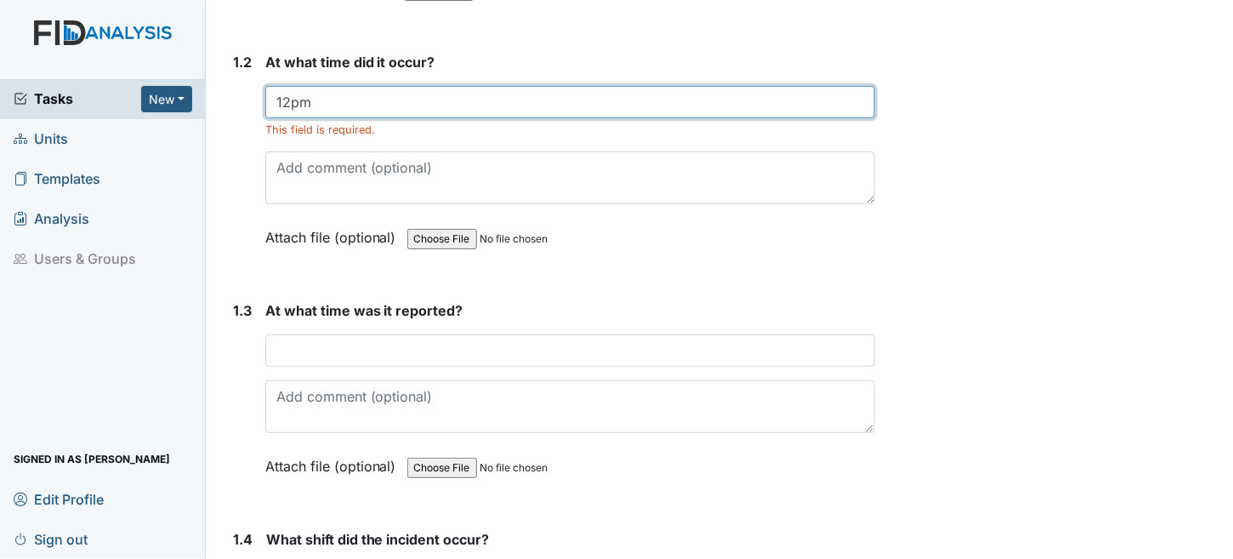
type input "12pm"
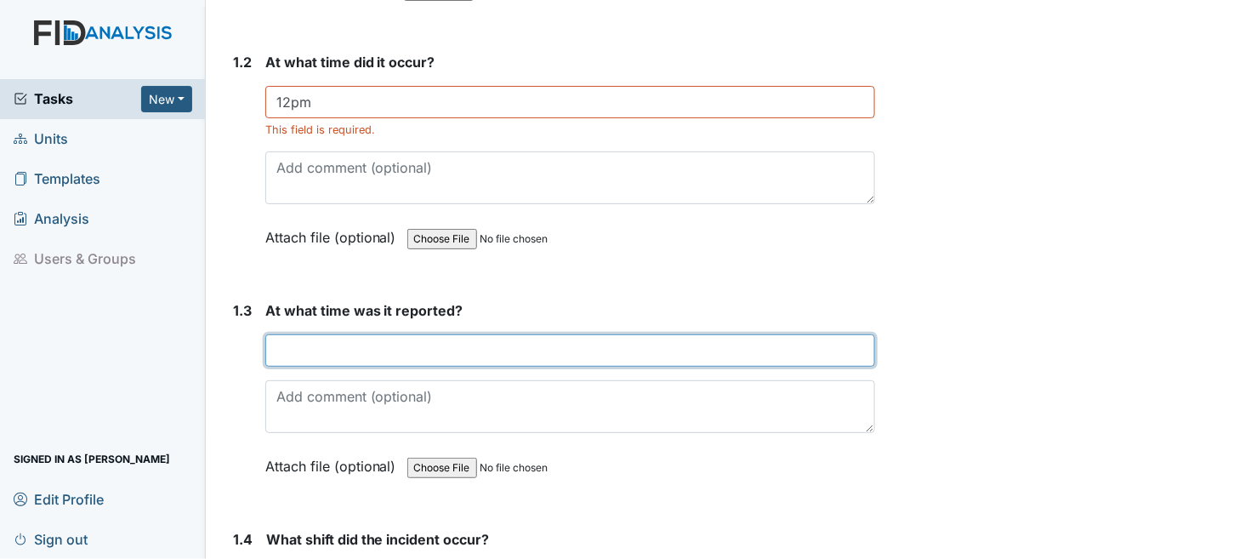
click at [395, 355] on input "text" at bounding box center [570, 350] width 611 height 32
type input "7/14/25 at 12:19pm"
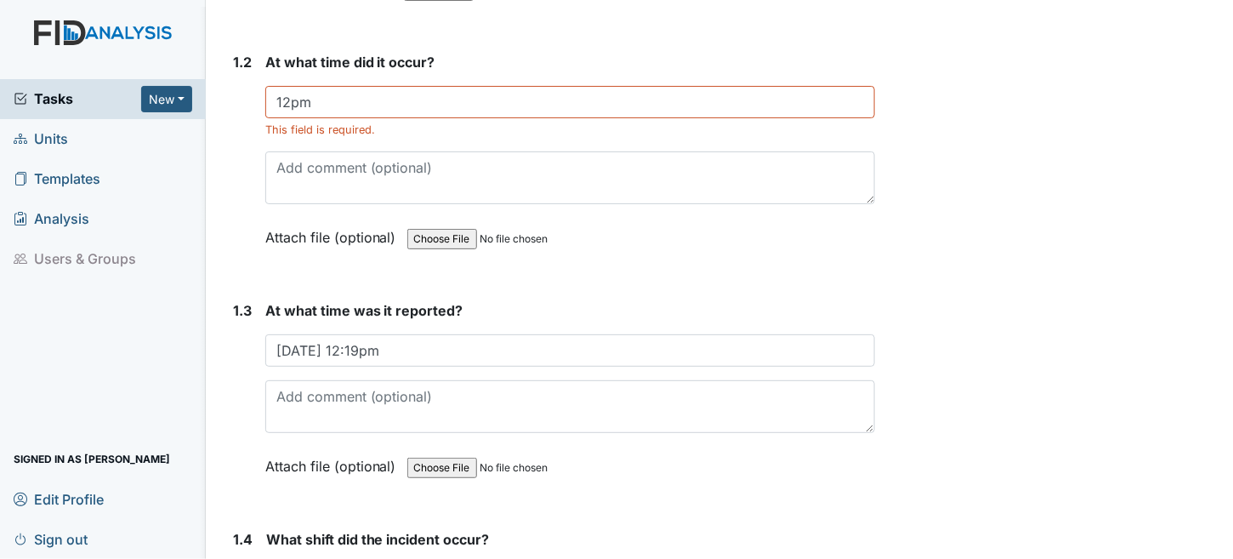
drag, startPoint x: 892, startPoint y: 75, endPoint x: 884, endPoint y: 71, distance: 9.5
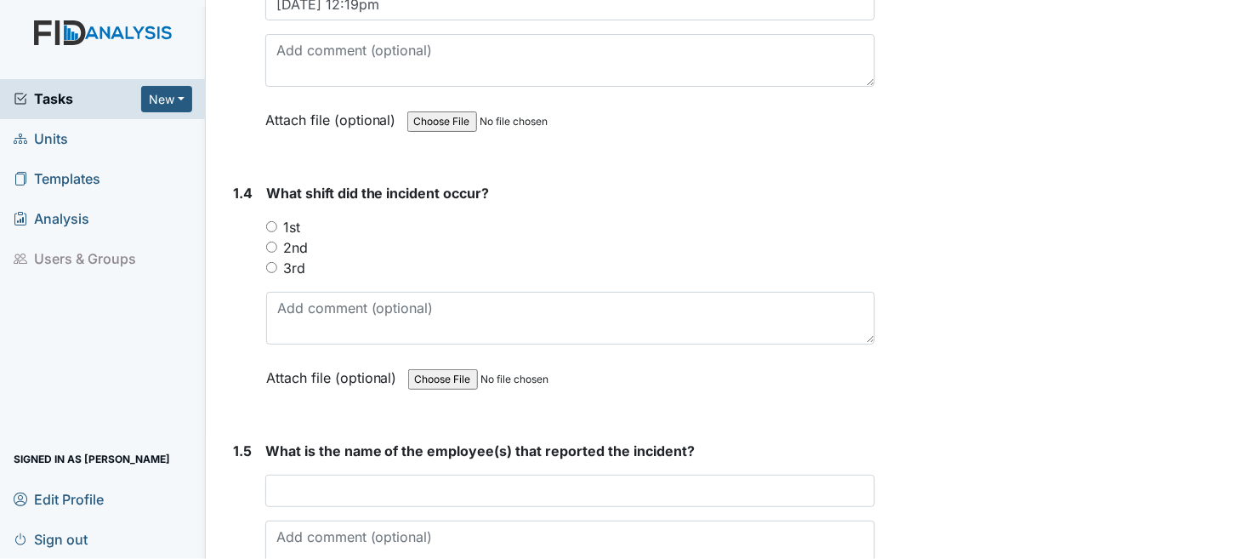
scroll to position [936, 0]
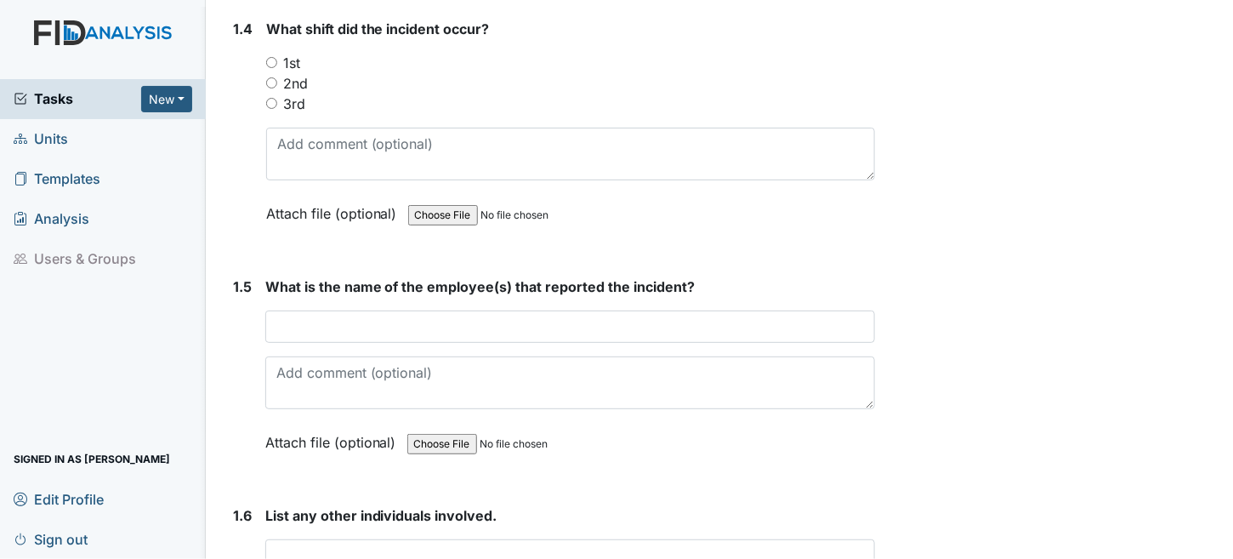
click at [781, 430] on div "Attach file (optional) You can upload .pdf, .txt, .jpg, .jpeg, .png, .csv, .xls…" at bounding box center [570, 444] width 611 height 42
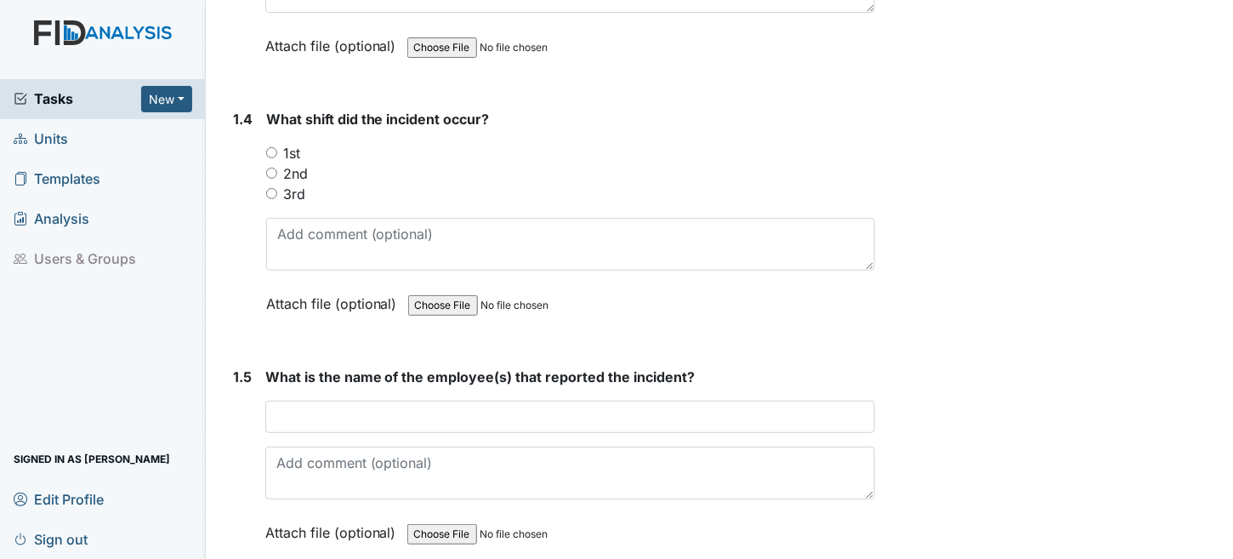
scroll to position [680, 0]
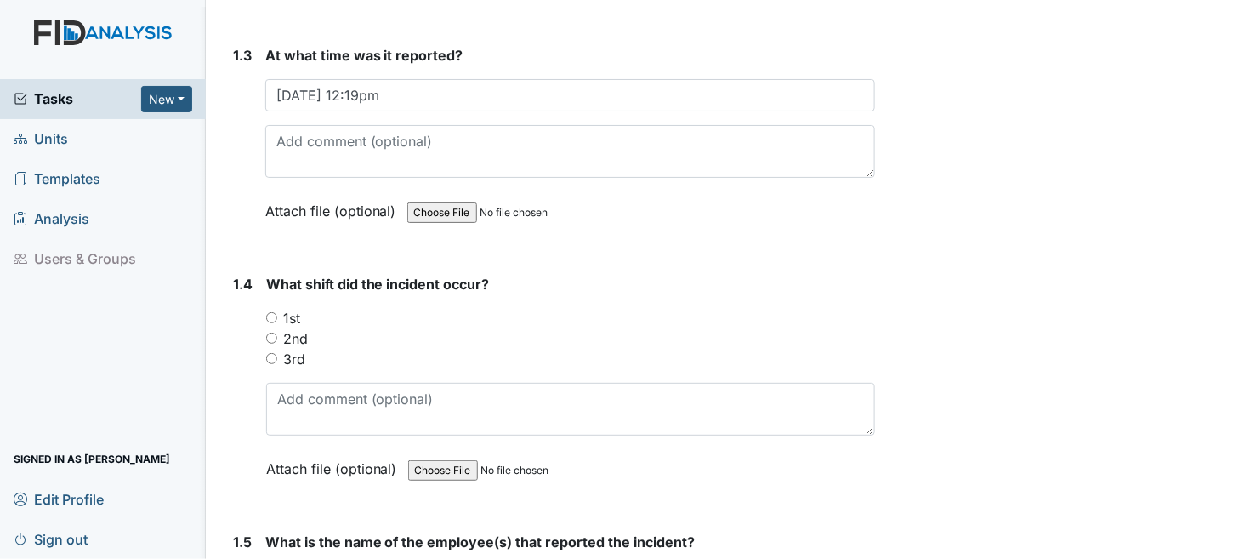
click at [337, 316] on div "1st" at bounding box center [571, 318] width 610 height 20
click at [270, 312] on input "1st" at bounding box center [271, 317] width 11 height 11
radio input "true"
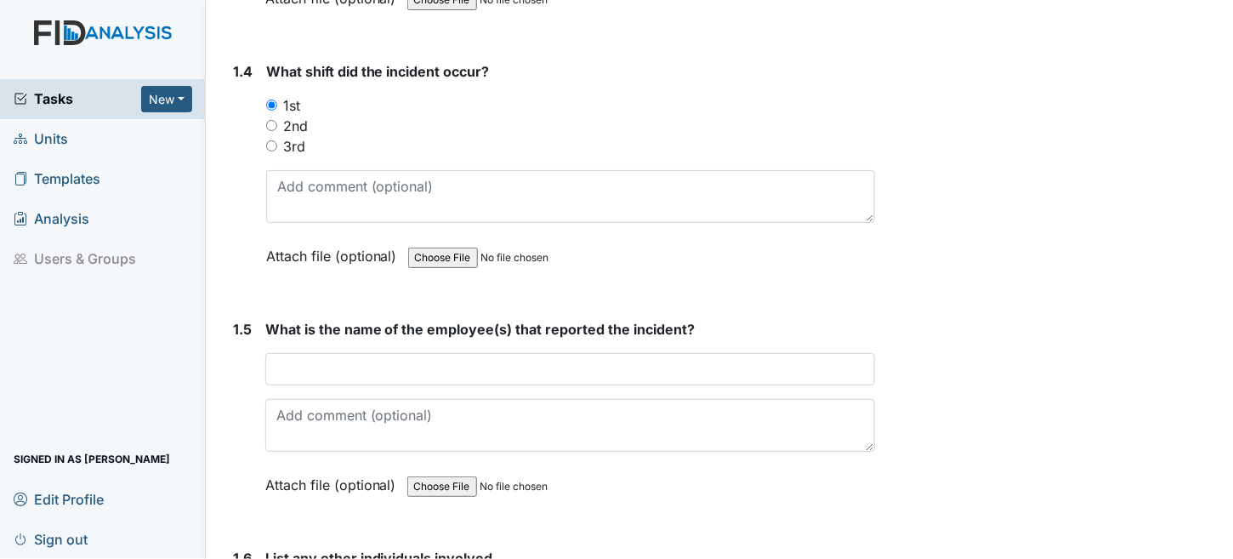
scroll to position [936, 0]
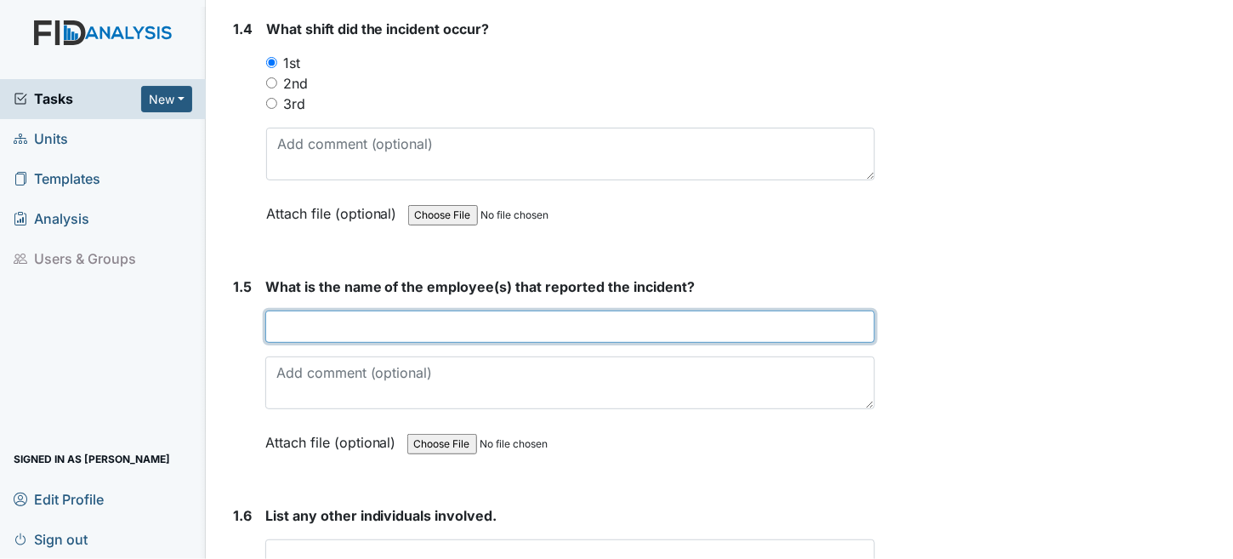
click at [498, 310] on input "text" at bounding box center [570, 326] width 611 height 32
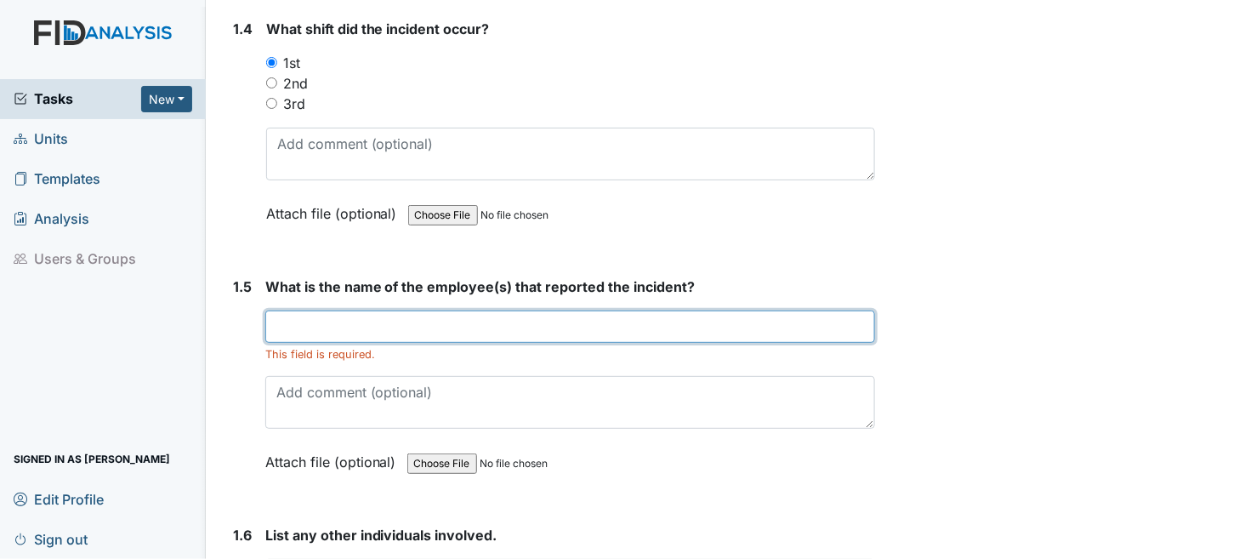
click at [319, 326] on input "text" at bounding box center [570, 326] width 611 height 32
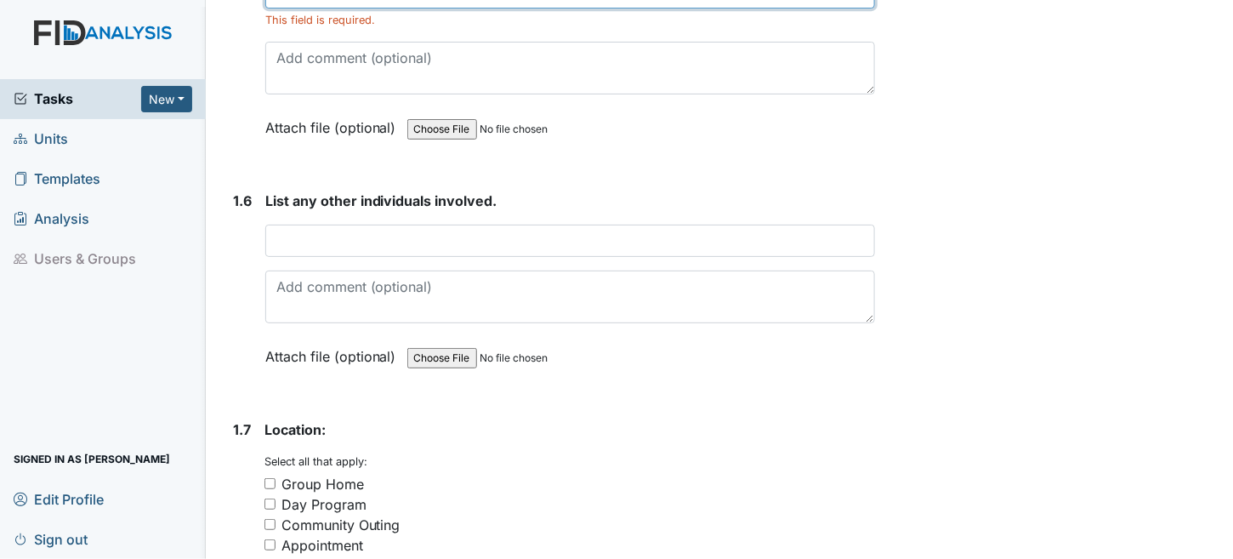
scroll to position [1276, 0]
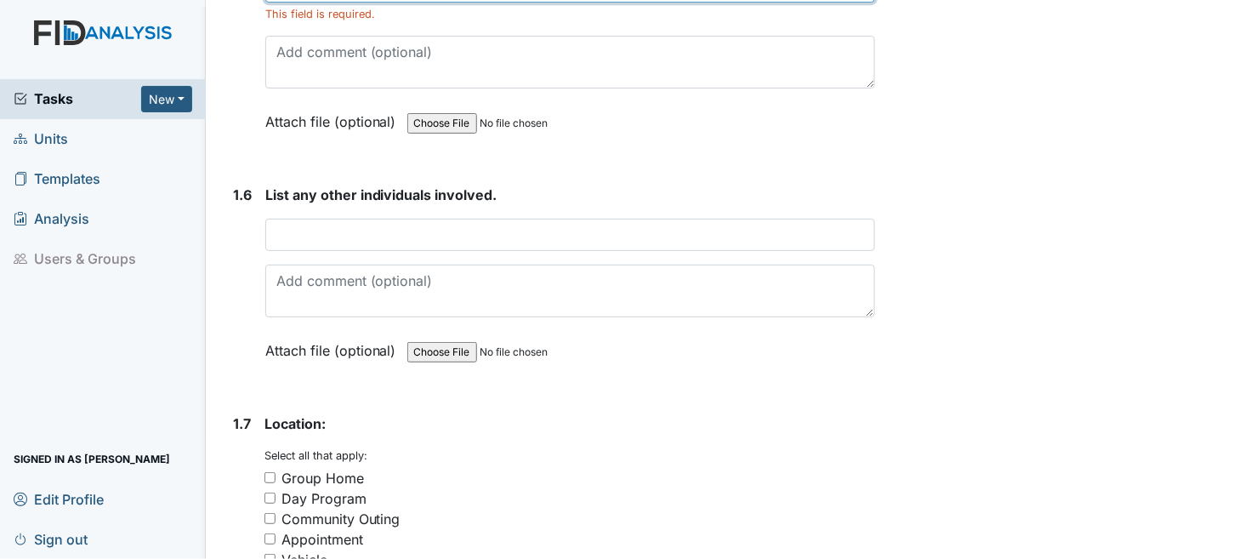
type input "Vakesha Winslow"
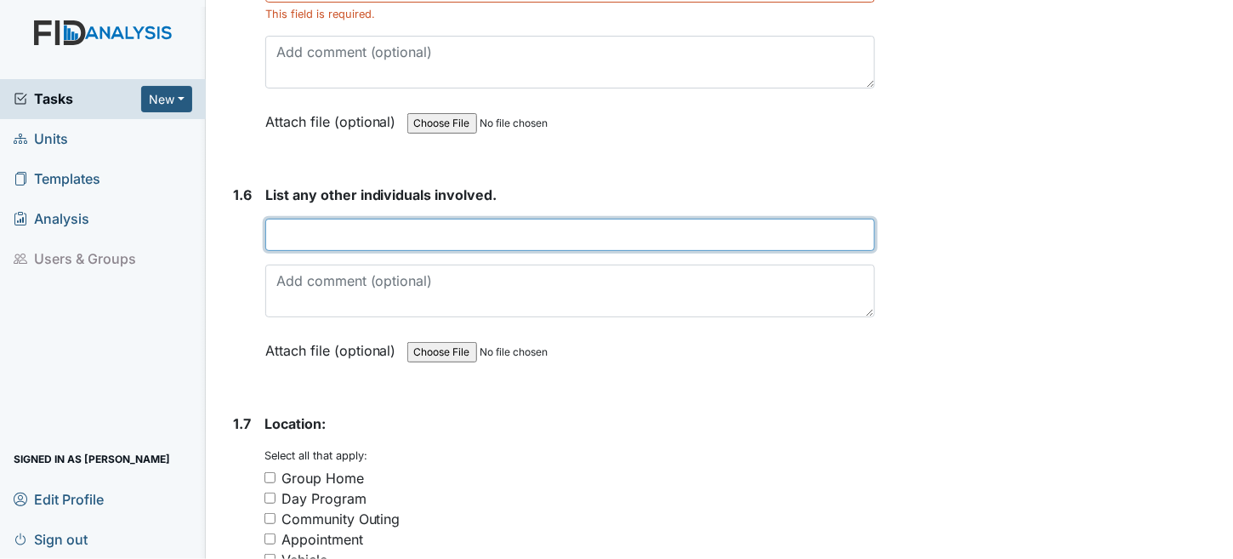
click at [316, 227] on input "text" at bounding box center [570, 235] width 611 height 32
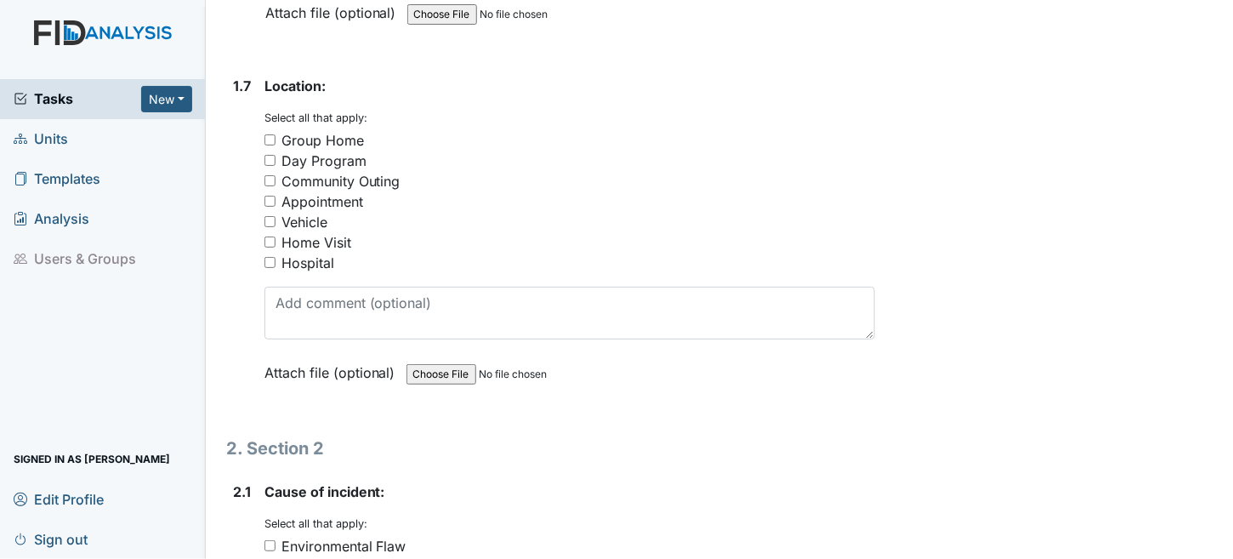
scroll to position [1616, 0]
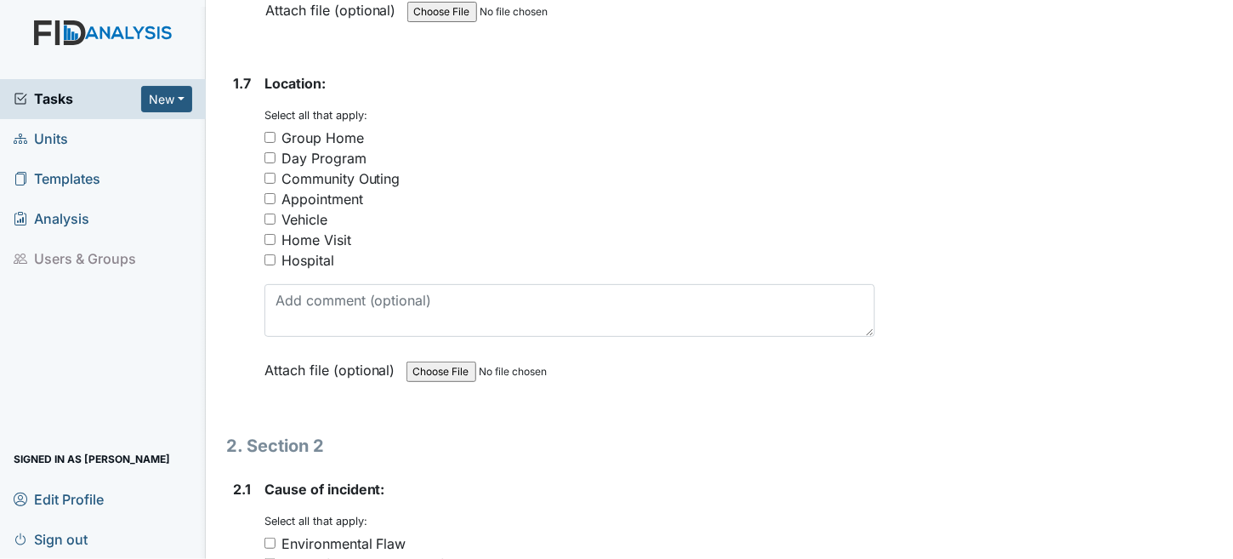
type input "n/a"
click at [270, 132] on input "Group Home" at bounding box center [270, 137] width 11 height 11
checkbox input "true"
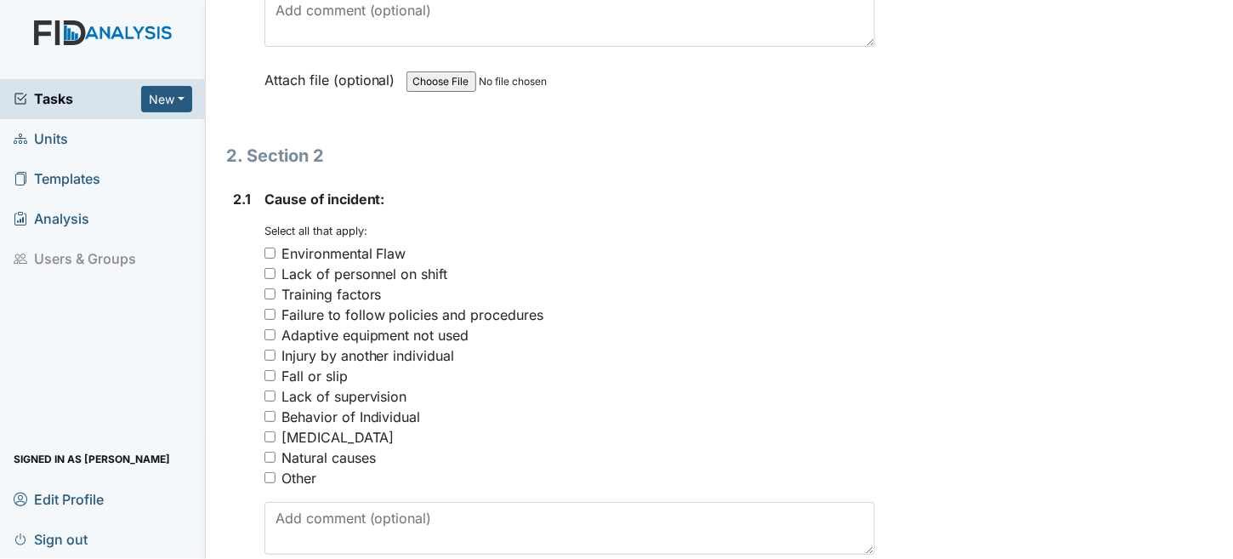
scroll to position [1956, 0]
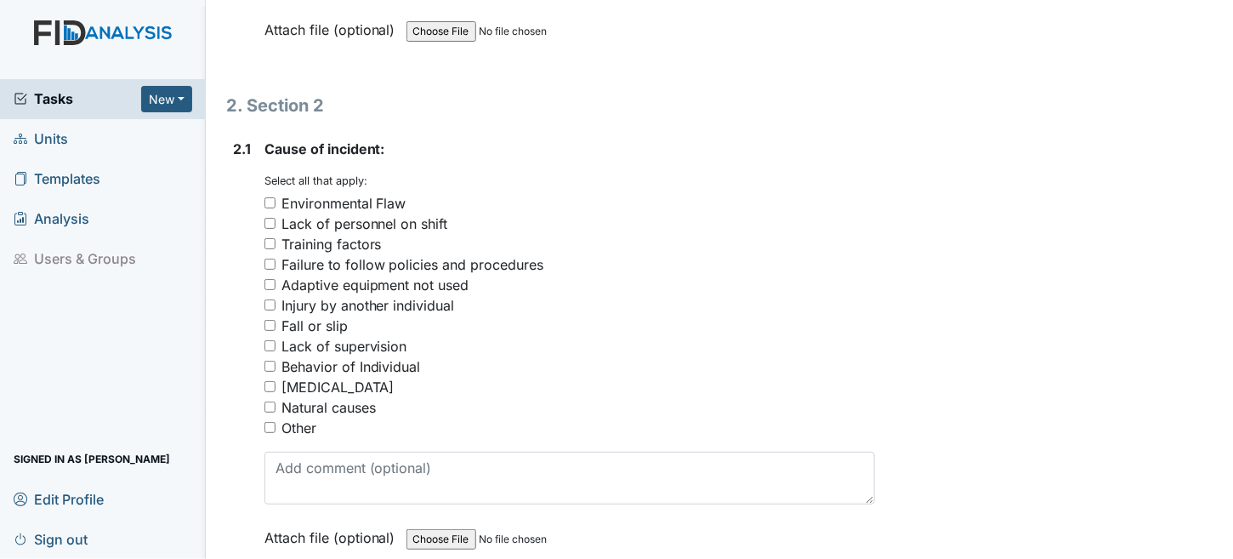
click at [366, 254] on div "Failure to follow policies and procedures" at bounding box center [413, 264] width 263 height 20
click at [276, 259] on input "Failure to follow policies and procedures" at bounding box center [270, 264] width 11 height 11
checkbox input "true"
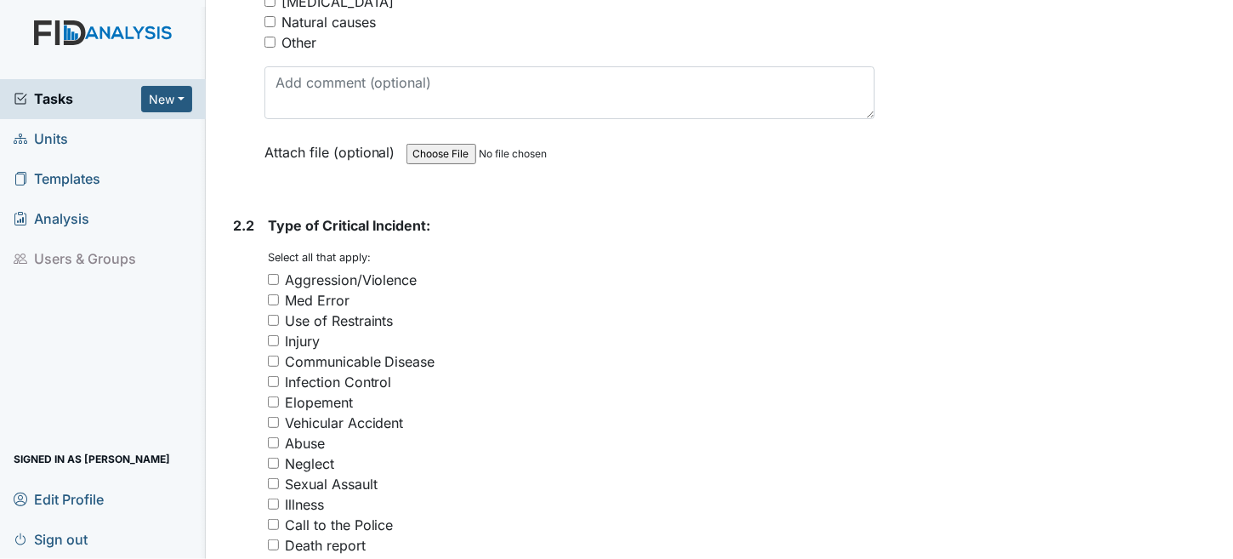
scroll to position [2467, 0]
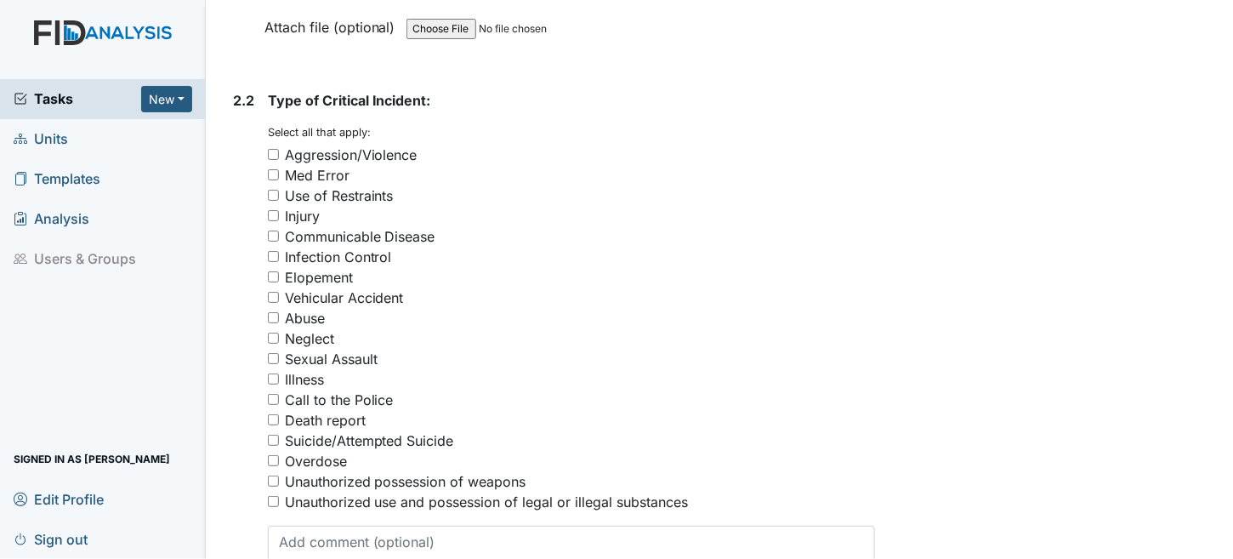
click at [306, 165] on div "Med Error" at bounding box center [317, 175] width 65 height 20
click at [279, 169] on input "Med Error" at bounding box center [273, 174] width 11 height 11
checkbox input "true"
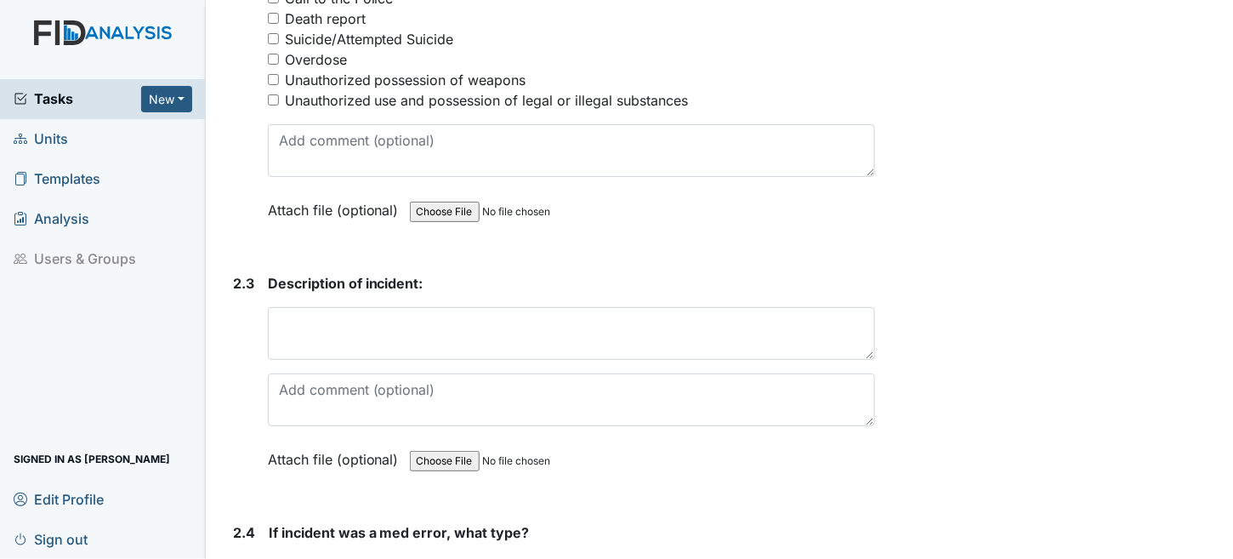
scroll to position [2892, 0]
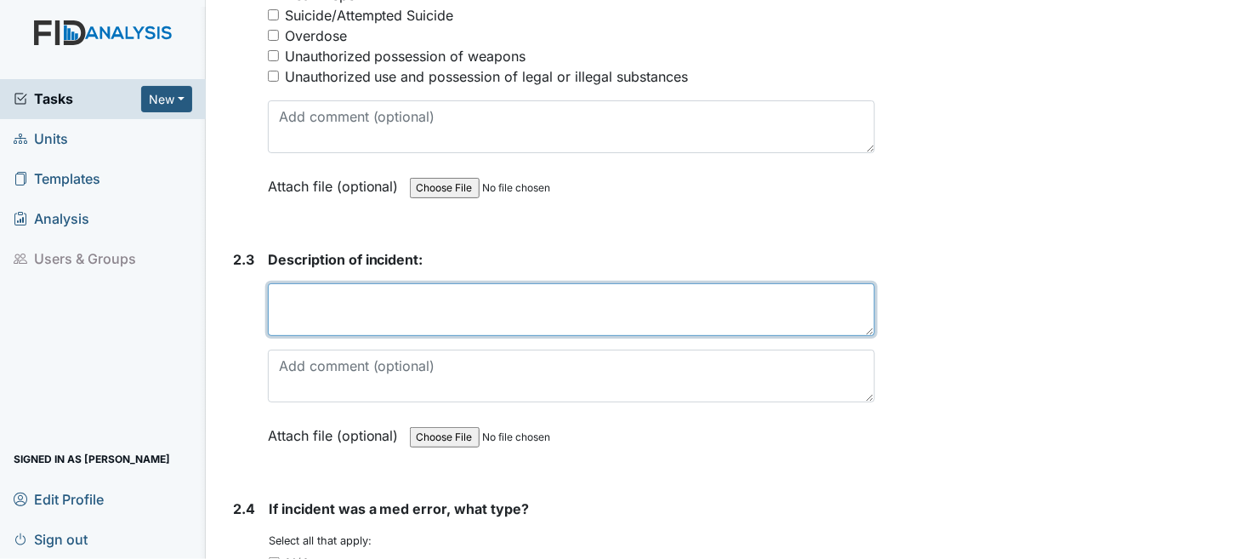
click at [473, 298] on textarea at bounding box center [572, 309] width 608 height 53
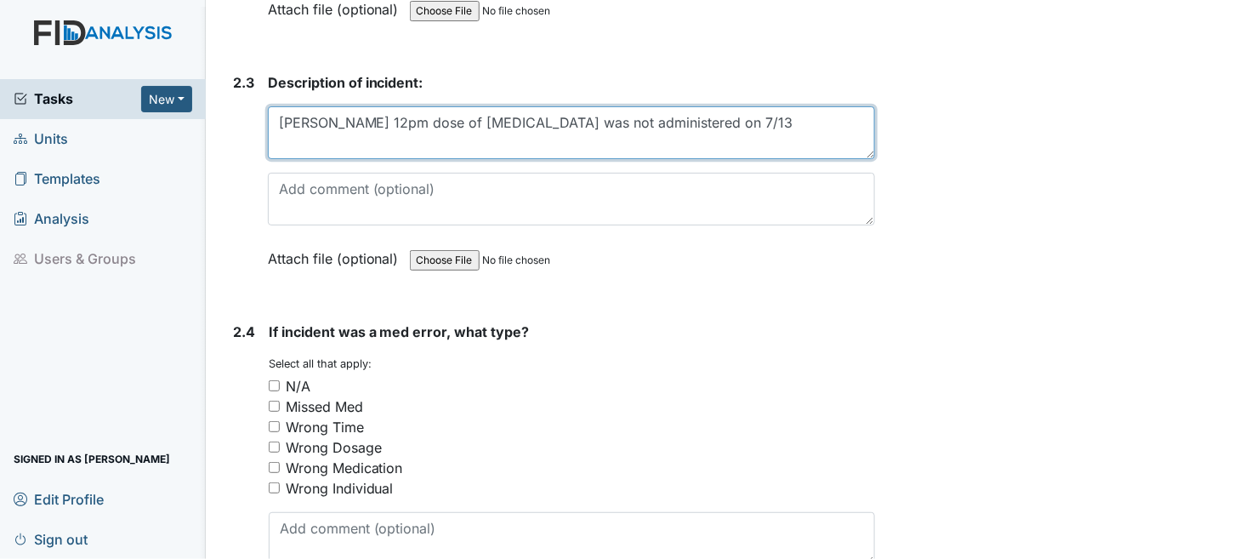
scroll to position [3147, 0]
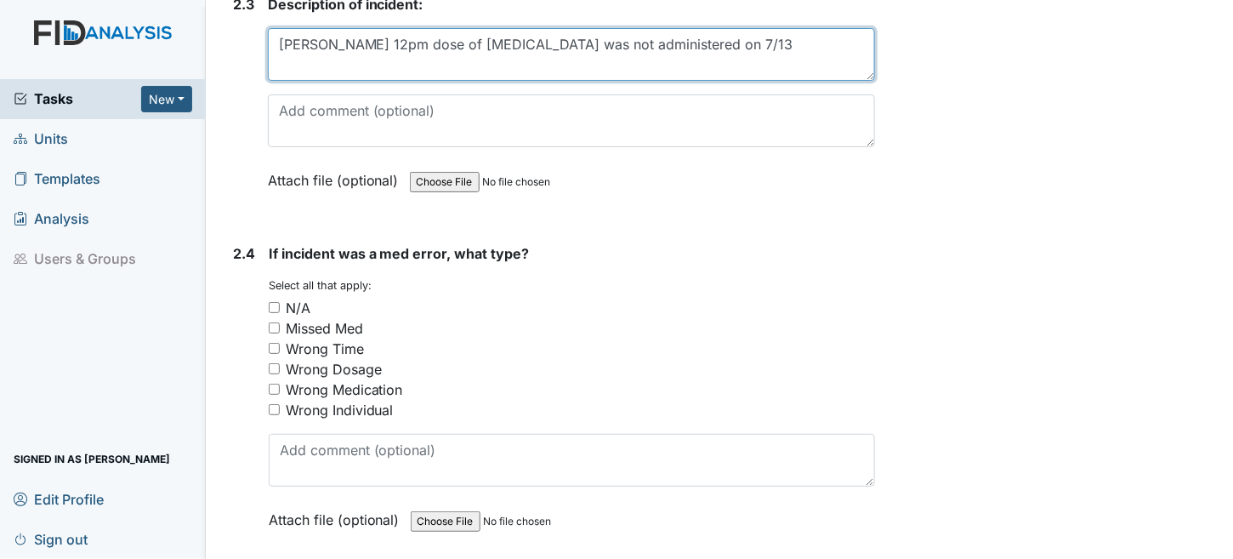
type textarea "Ryan's 12pm dose of Diazepam was not administered on 7/13"
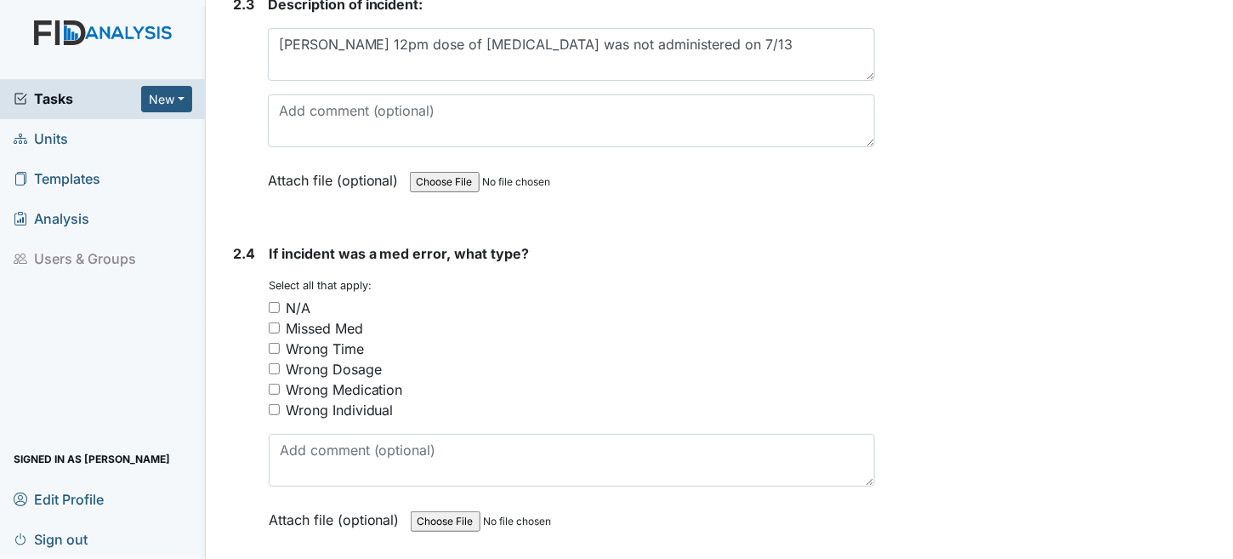
click at [271, 322] on input "Missed Med" at bounding box center [274, 327] width 11 height 11
checkbox input "true"
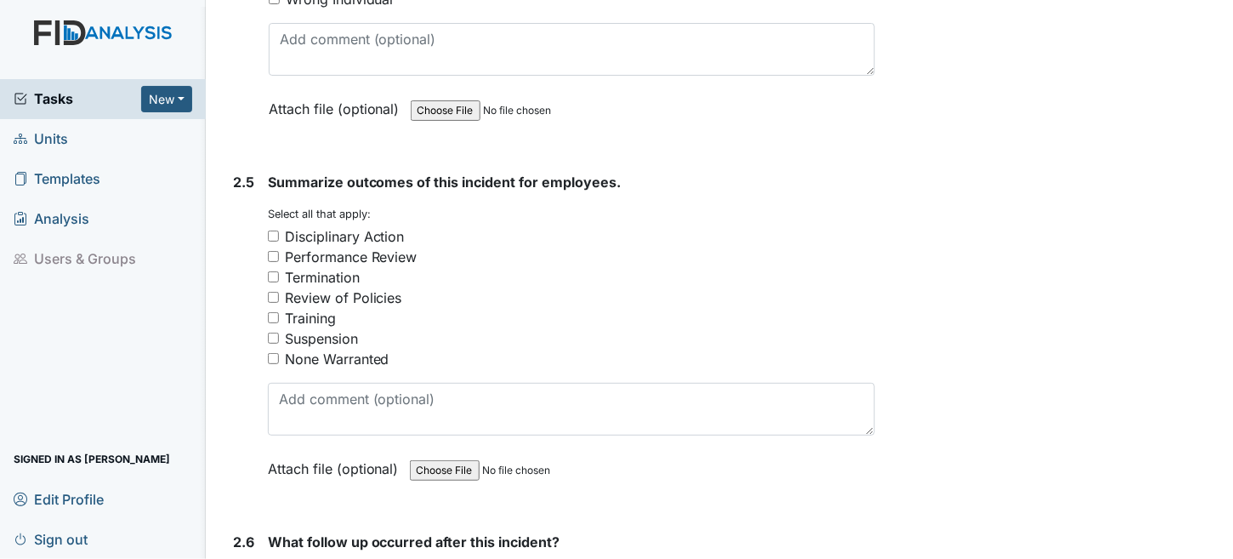
scroll to position [3572, 0]
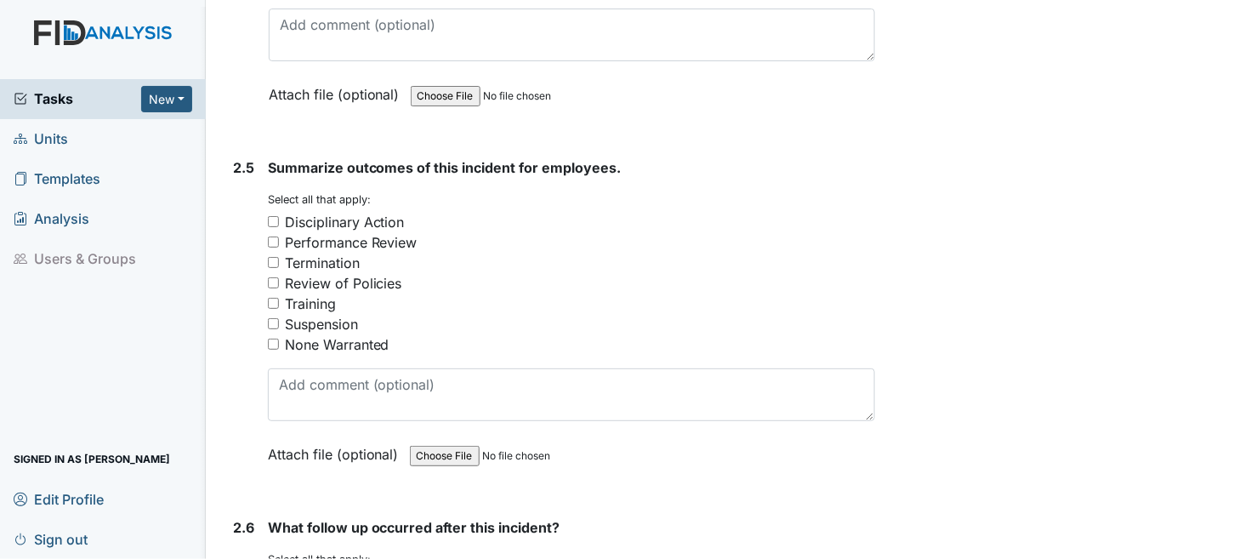
click at [273, 216] on input "Disciplinary Action" at bounding box center [273, 221] width 11 height 11
checkbox input "true"
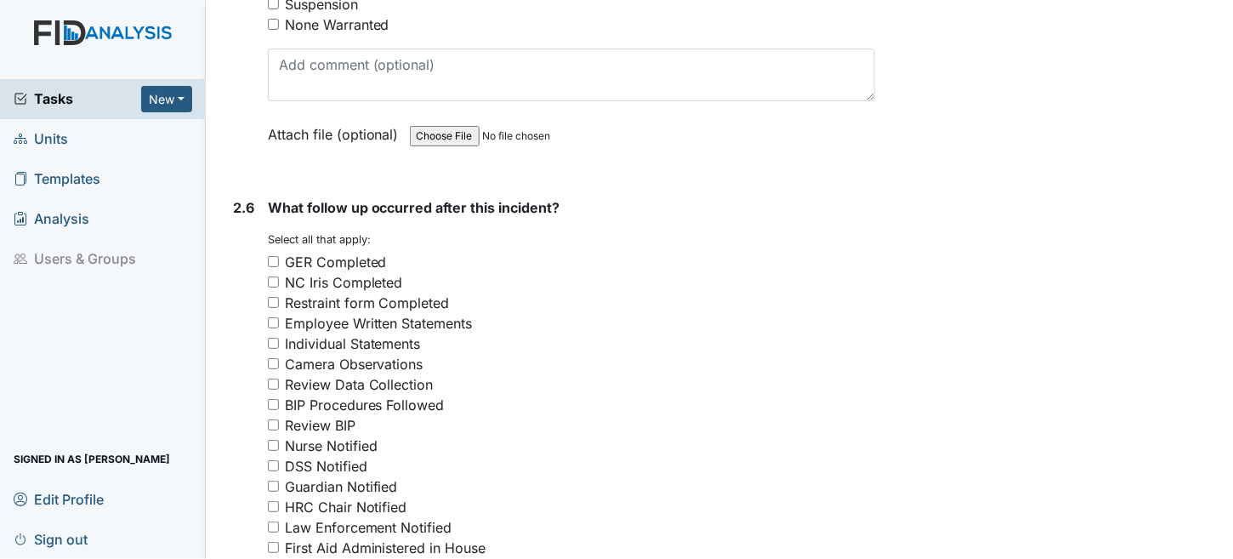
scroll to position [3912, 0]
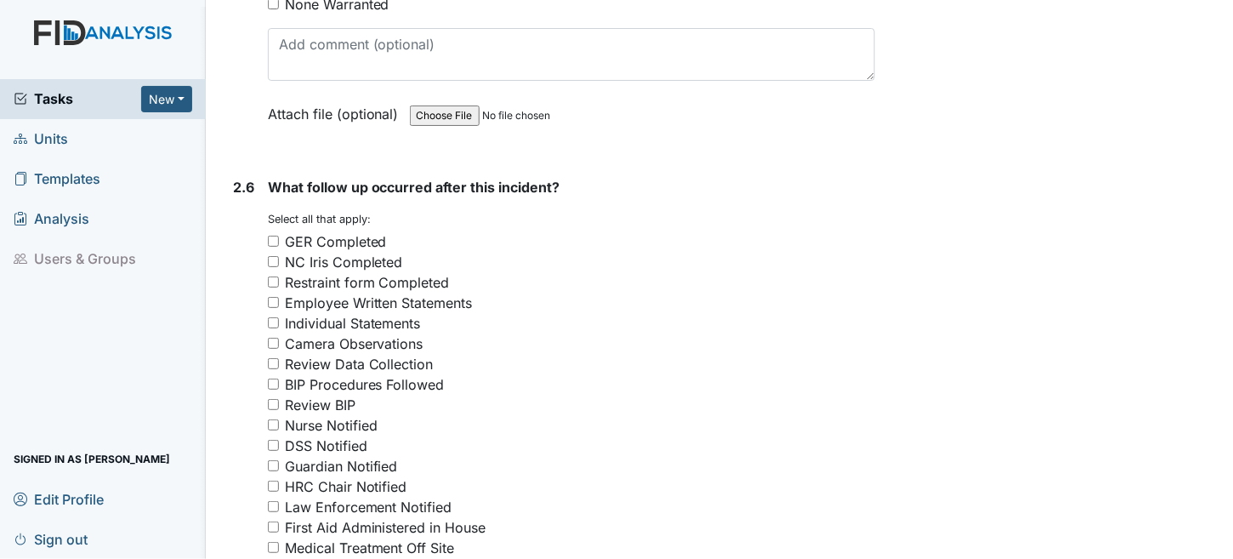
click at [270, 236] on input "GER Completed" at bounding box center [273, 241] width 11 height 11
checkbox input "true"
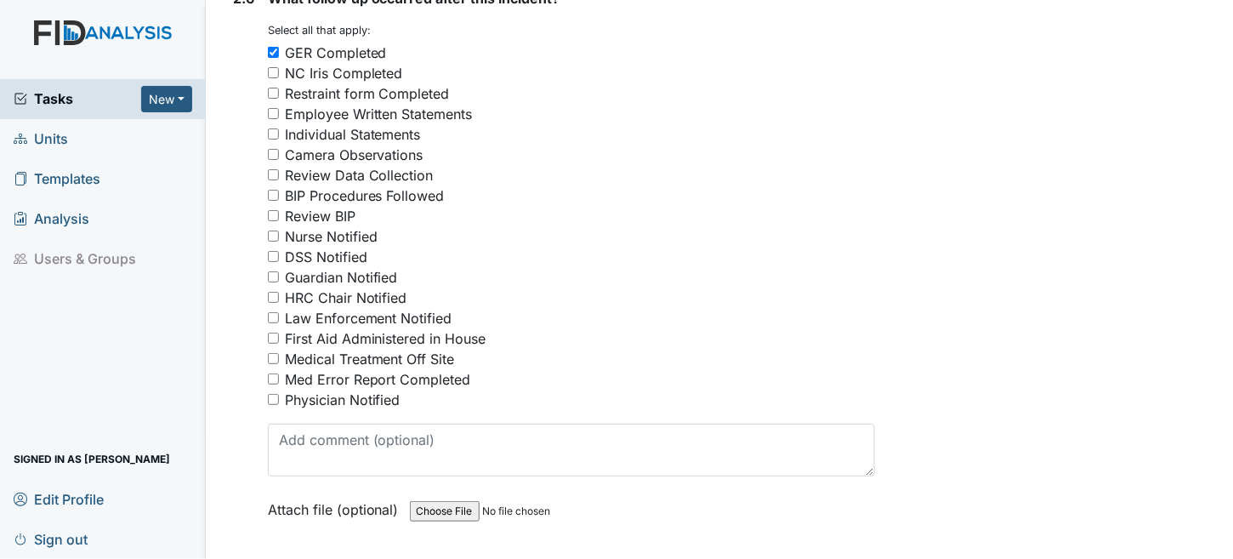
scroll to position [4253, 0]
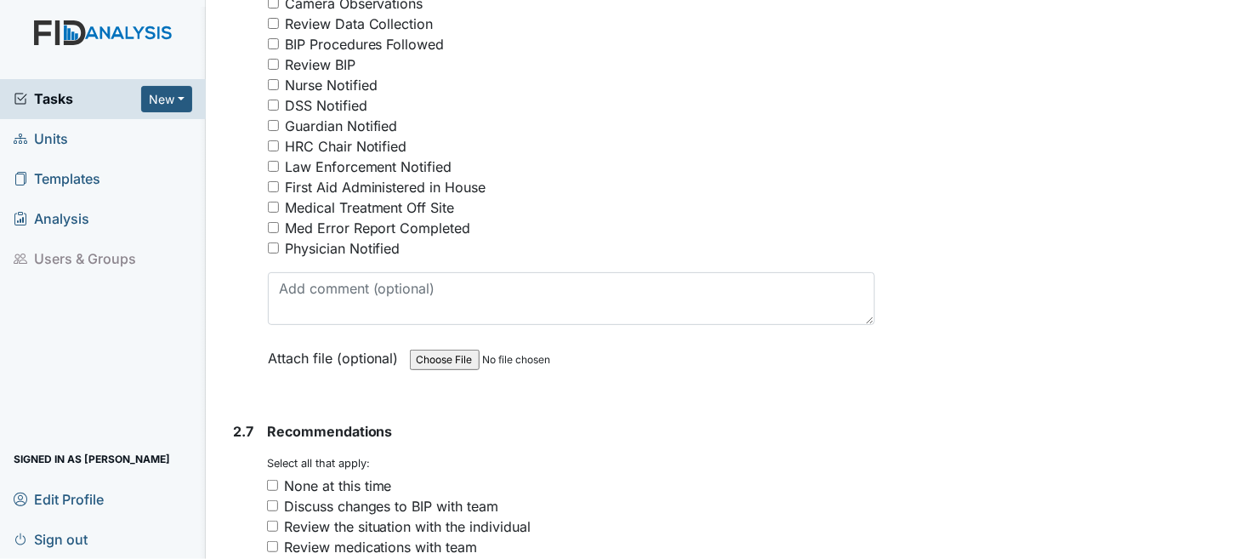
click at [274, 120] on input "Guardian Notified" at bounding box center [273, 125] width 11 height 11
checkbox input "true"
click at [270, 79] on input "Nurse Notified" at bounding box center [273, 84] width 11 height 11
checkbox input "true"
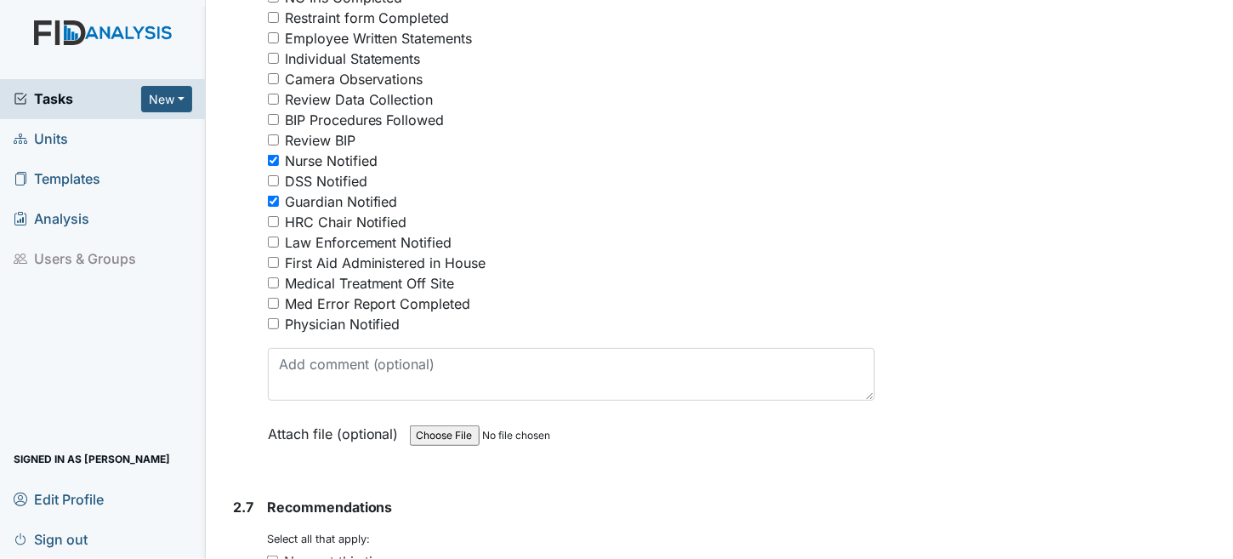
scroll to position [4083, 0]
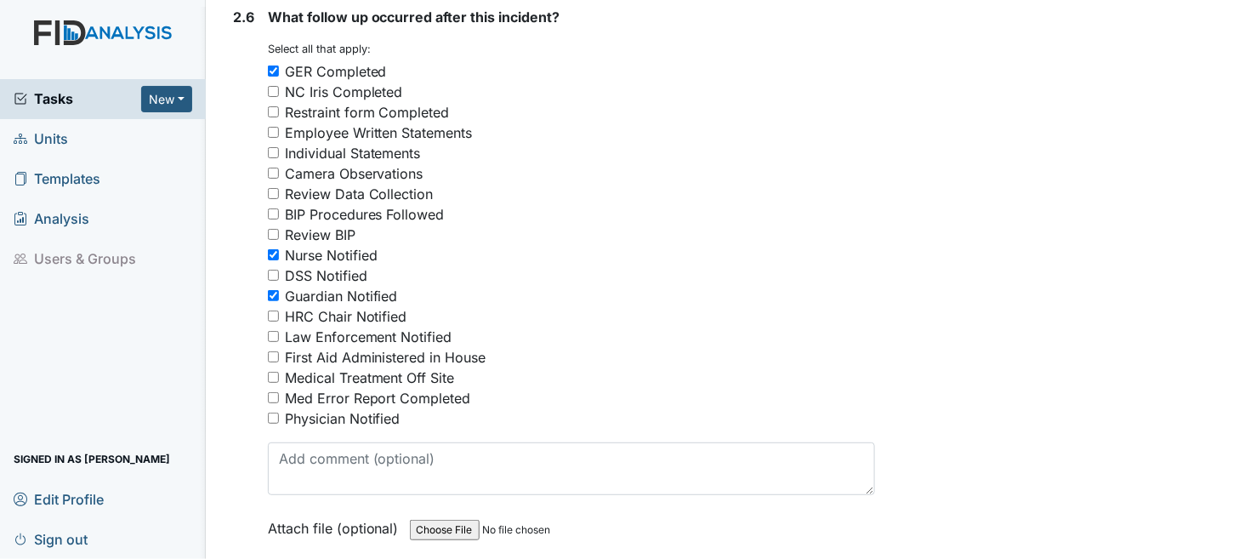
click at [275, 392] on input "Med Error Report Completed" at bounding box center [273, 397] width 11 height 11
checkbox input "true"
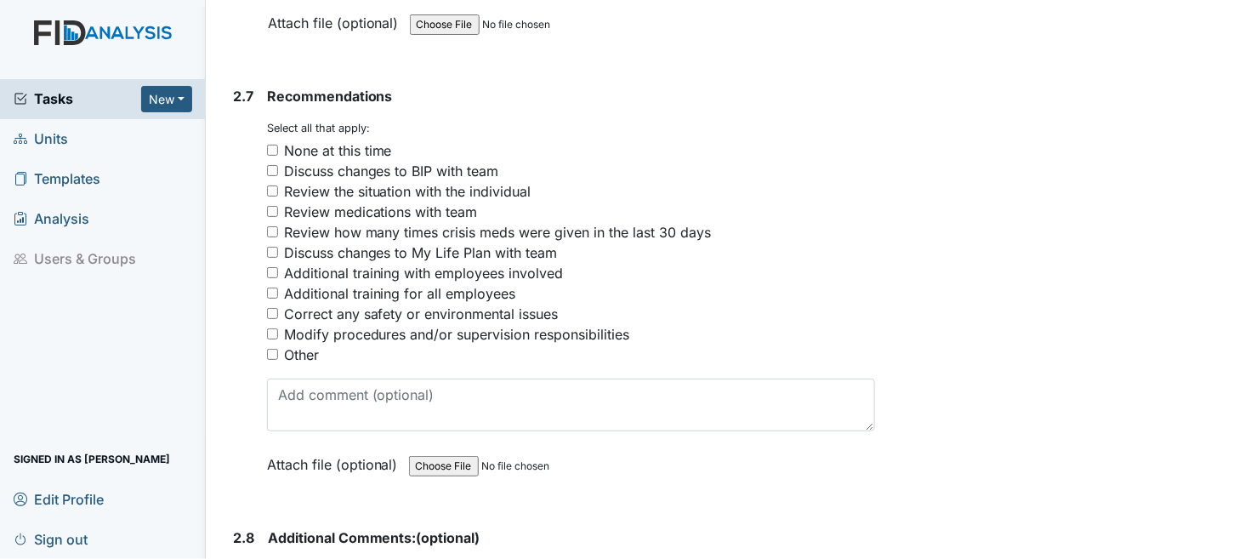
scroll to position [4593, 0]
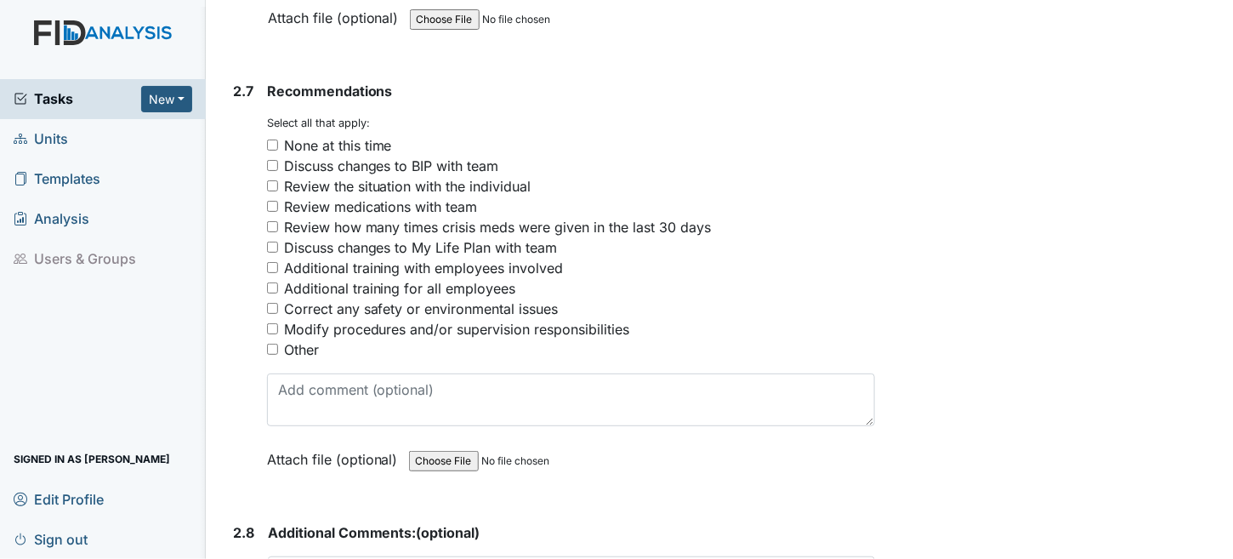
click at [273, 135] on div "None at this time" at bounding box center [571, 145] width 609 height 20
click at [275, 139] on input "None at this time" at bounding box center [272, 144] width 11 height 11
checkbox input "true"
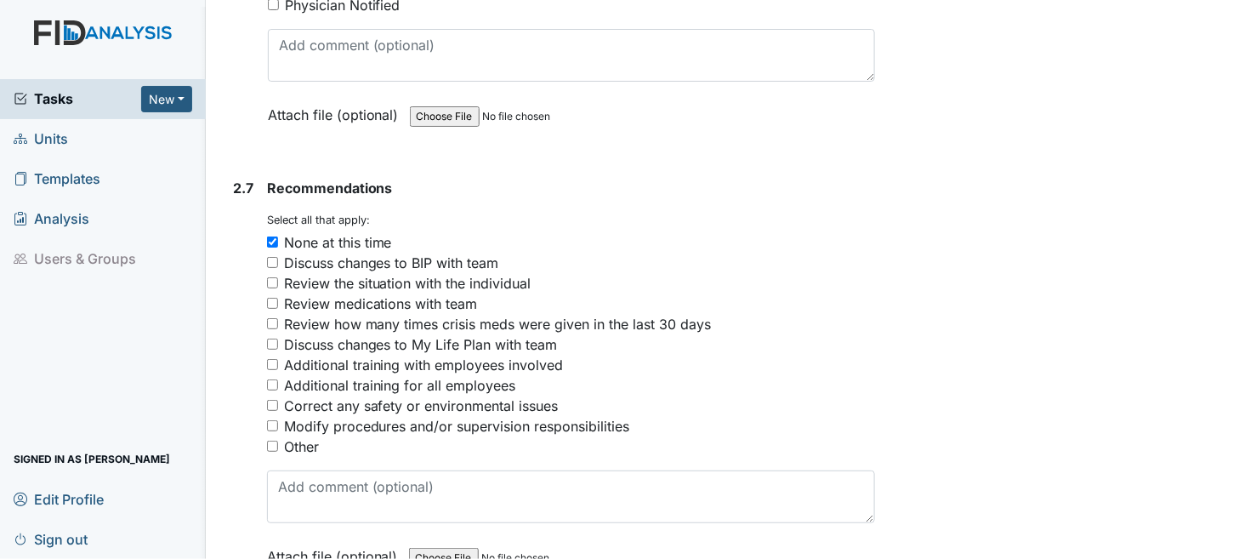
scroll to position [4457, 0]
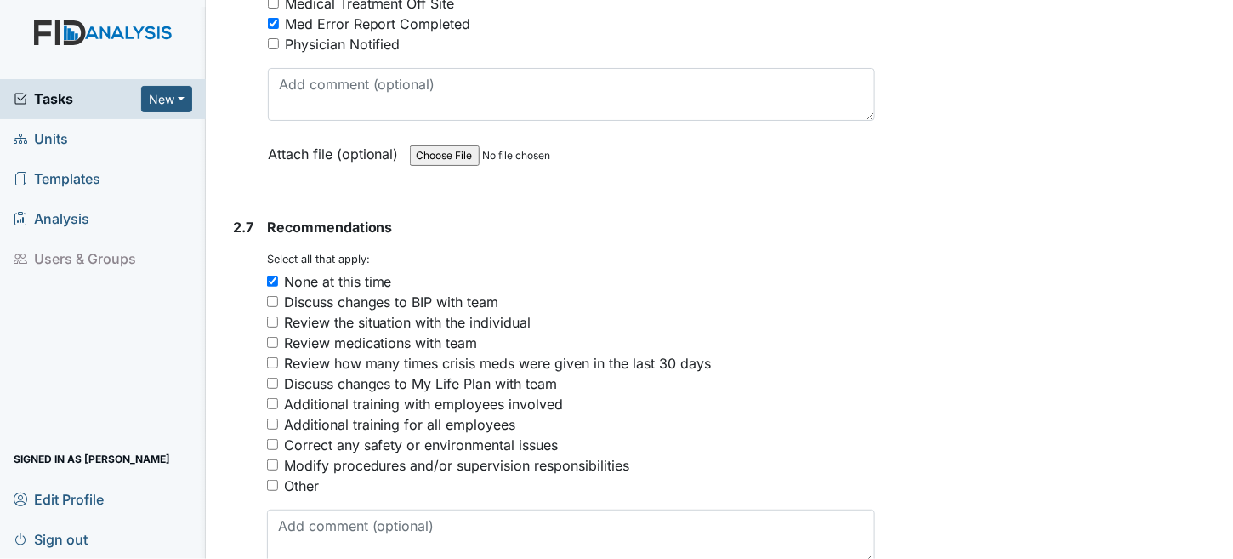
click at [275, 398] on input "Additional training with employees involved" at bounding box center [272, 403] width 11 height 11
checkbox input "true"
click at [273, 276] on input "None at this time" at bounding box center [272, 281] width 11 height 11
checkbox input "false"
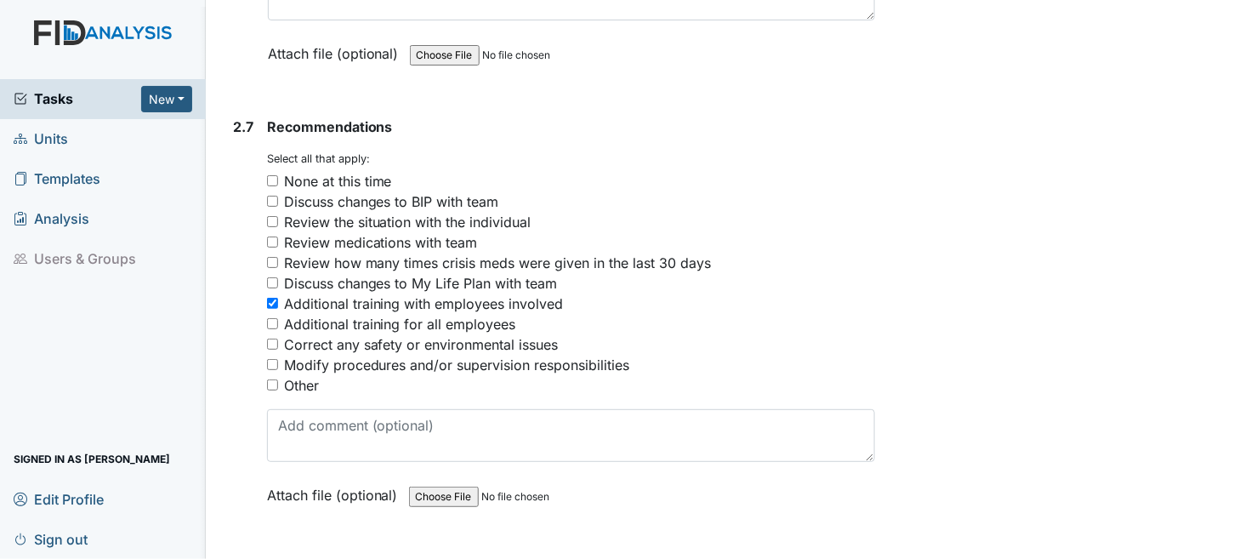
scroll to position [4829, 0]
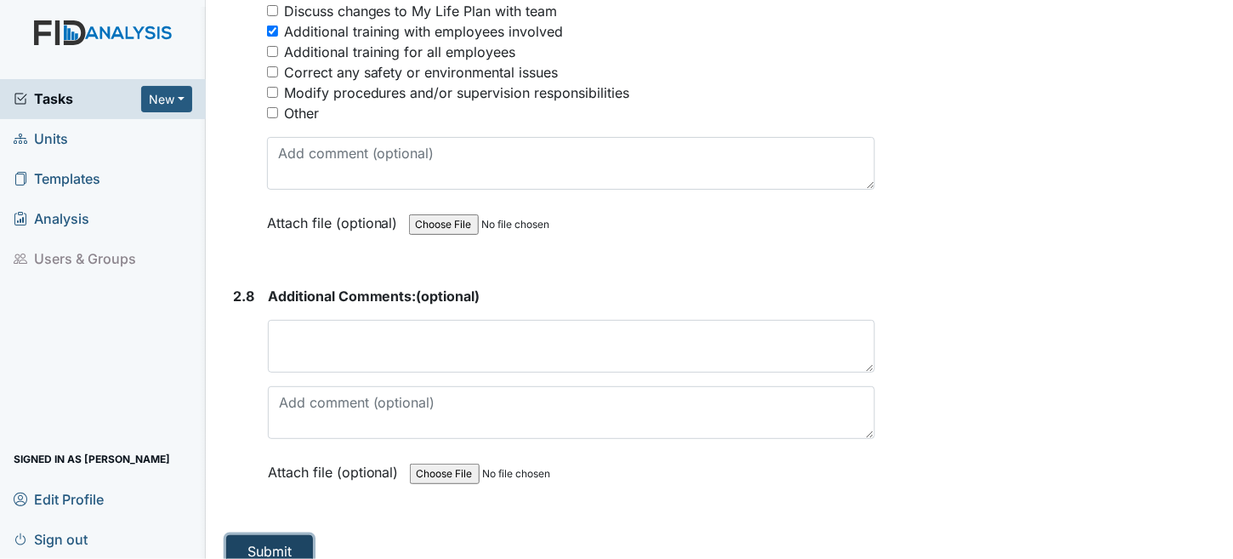
drag, startPoint x: 1232, startPoint y: 473, endPoint x: 287, endPoint y: 532, distance: 946.0
click at [277, 535] on button "Submit" at bounding box center [269, 551] width 87 height 32
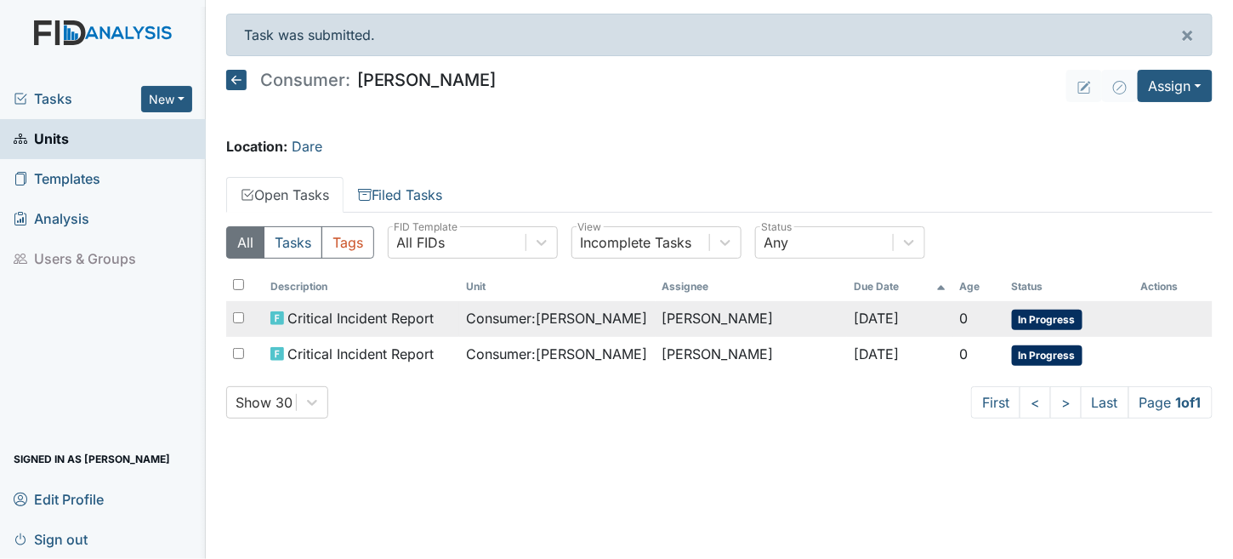
click at [617, 315] on span "Consumer : Michael, Ryan" at bounding box center [556, 318] width 181 height 20
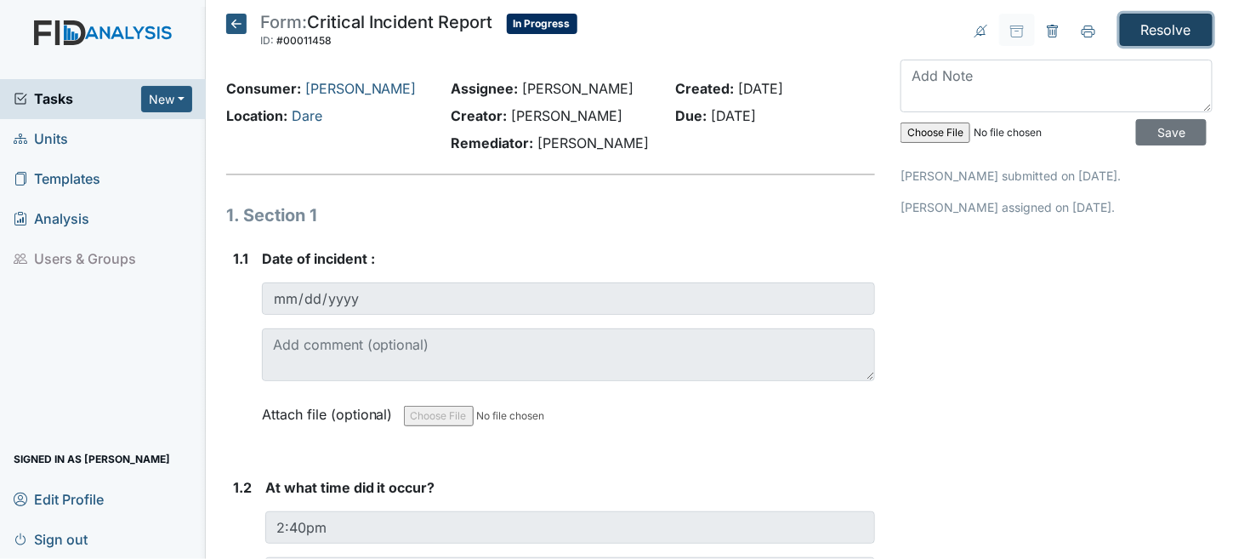
click at [1141, 16] on input "Resolve" at bounding box center [1166, 30] width 93 height 32
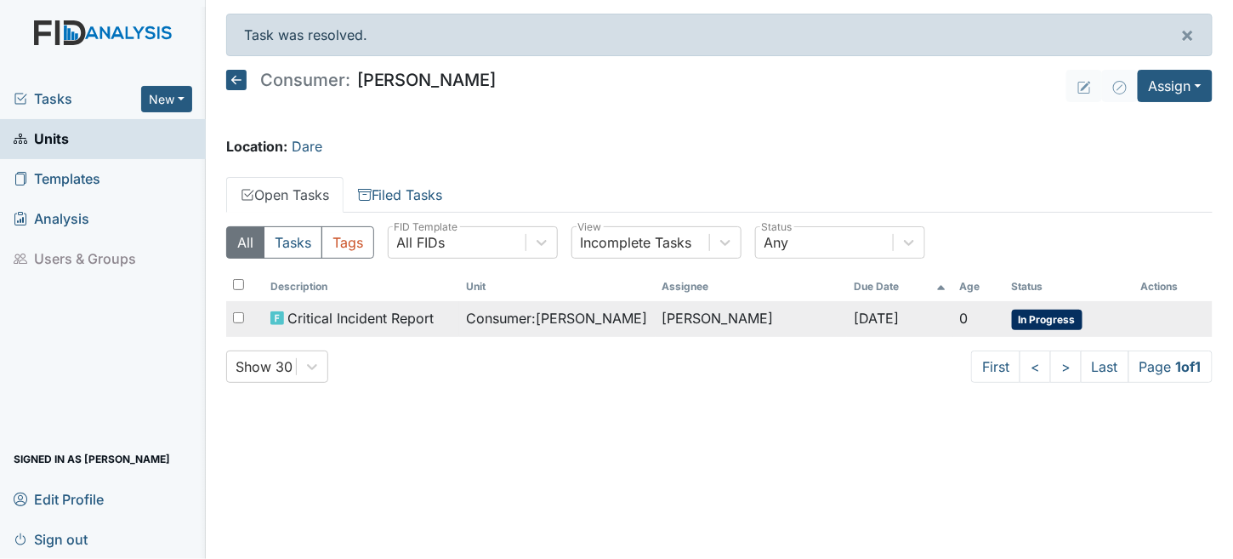
click at [418, 308] on span "Critical Incident Report" at bounding box center [360, 318] width 146 height 20
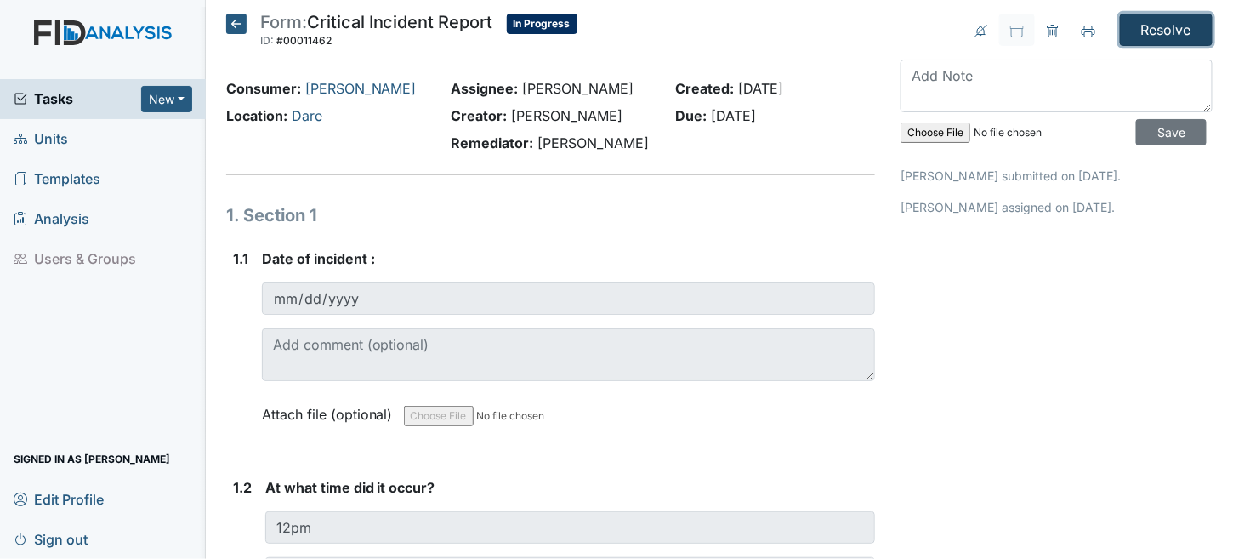
click at [1149, 26] on input "Resolve" at bounding box center [1166, 30] width 93 height 32
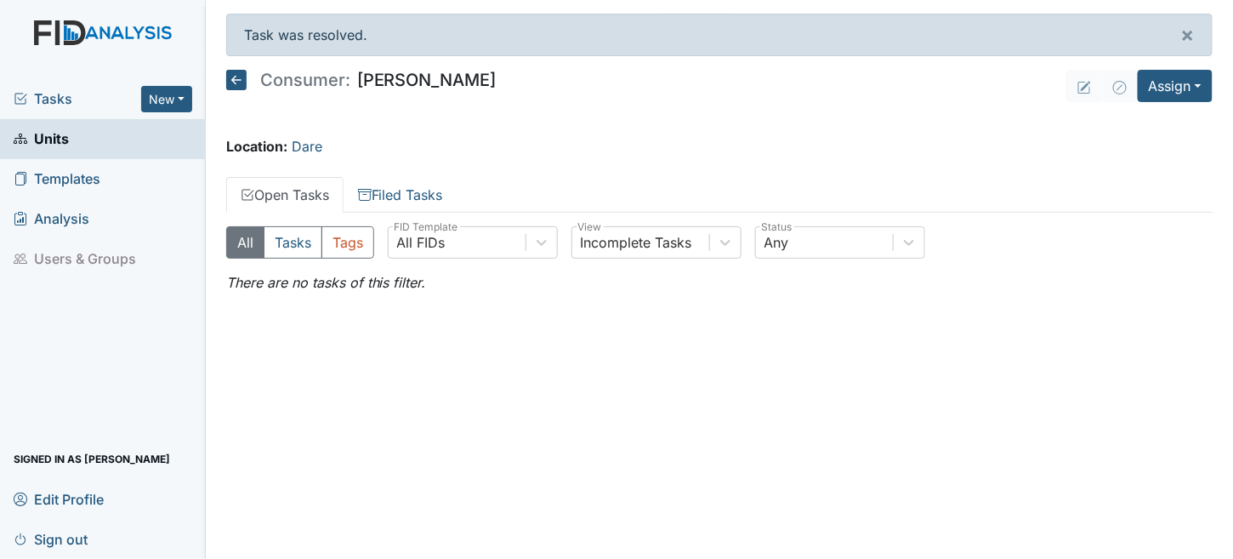
click at [51, 129] on span "Units" at bounding box center [41, 139] width 55 height 26
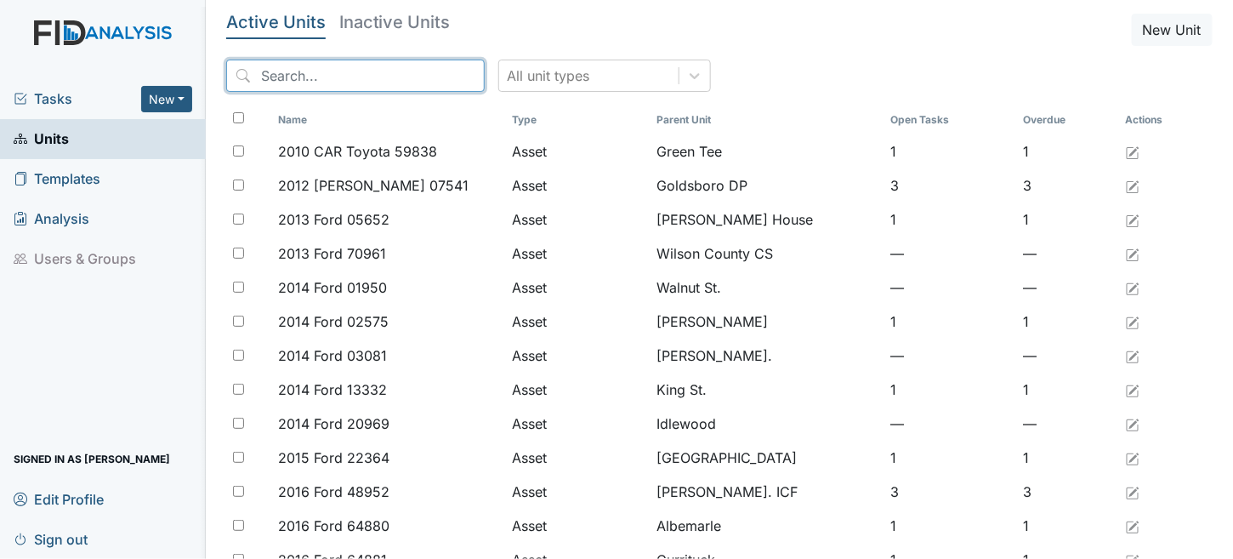
click at [328, 84] on input "search" at bounding box center [355, 76] width 259 height 32
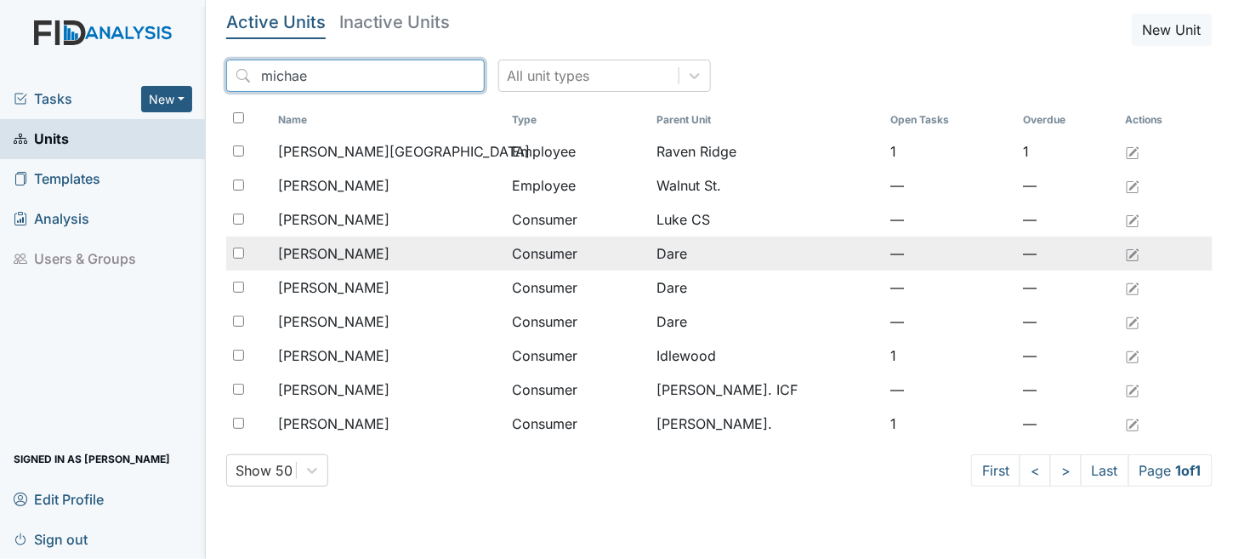
type input "michae"
click at [358, 265] on td "[PERSON_NAME]" at bounding box center [388, 253] width 234 height 34
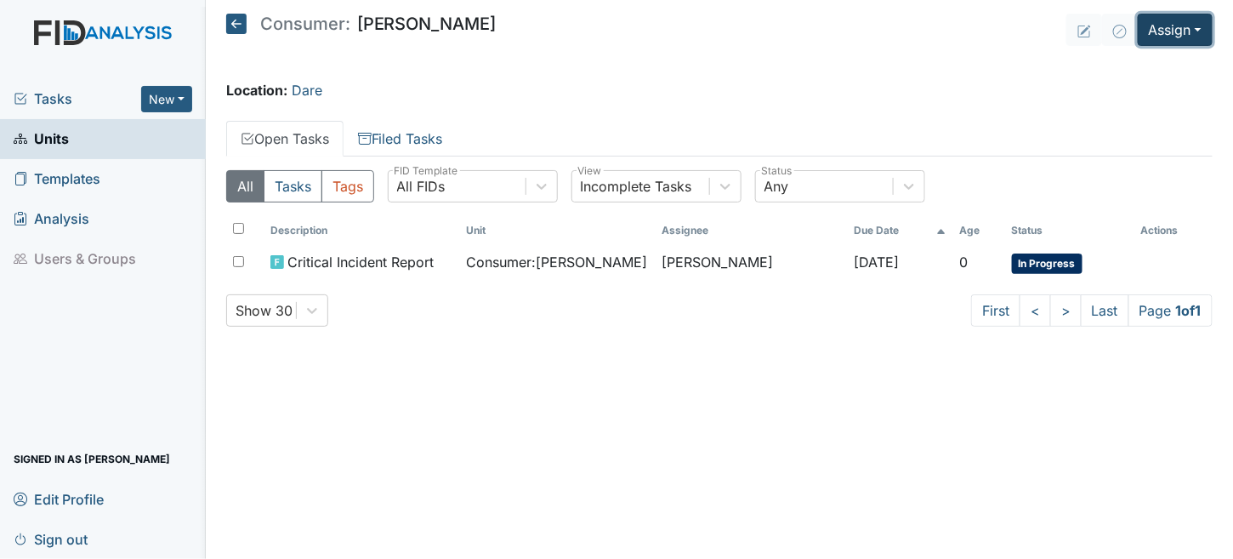
click at [1151, 30] on button "Assign" at bounding box center [1175, 30] width 75 height 32
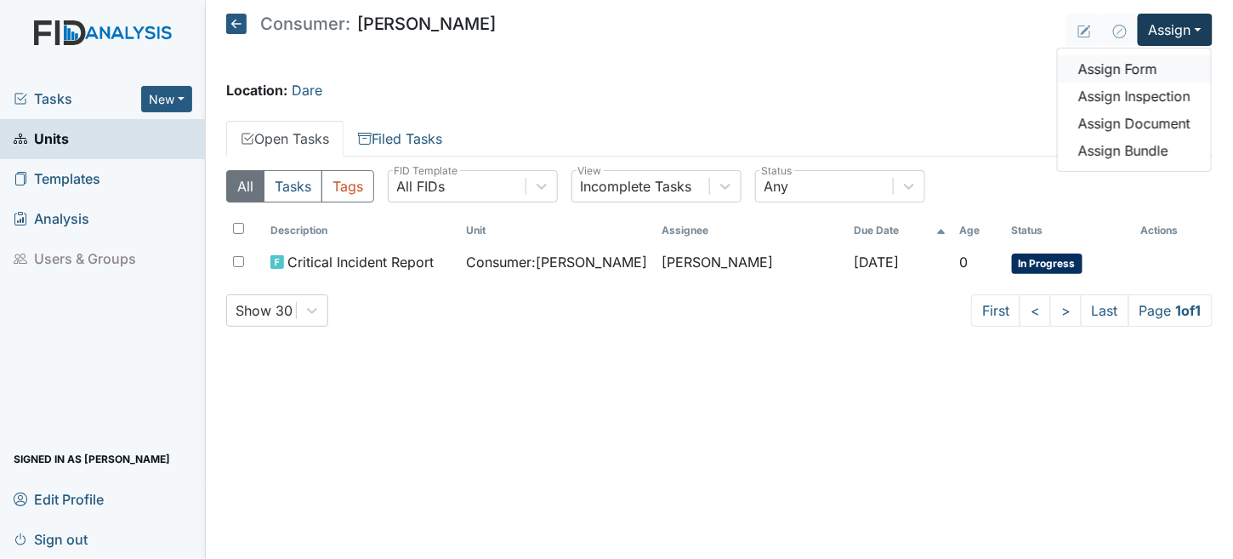
click at [1148, 72] on link "Assign Form" at bounding box center [1134, 68] width 153 height 27
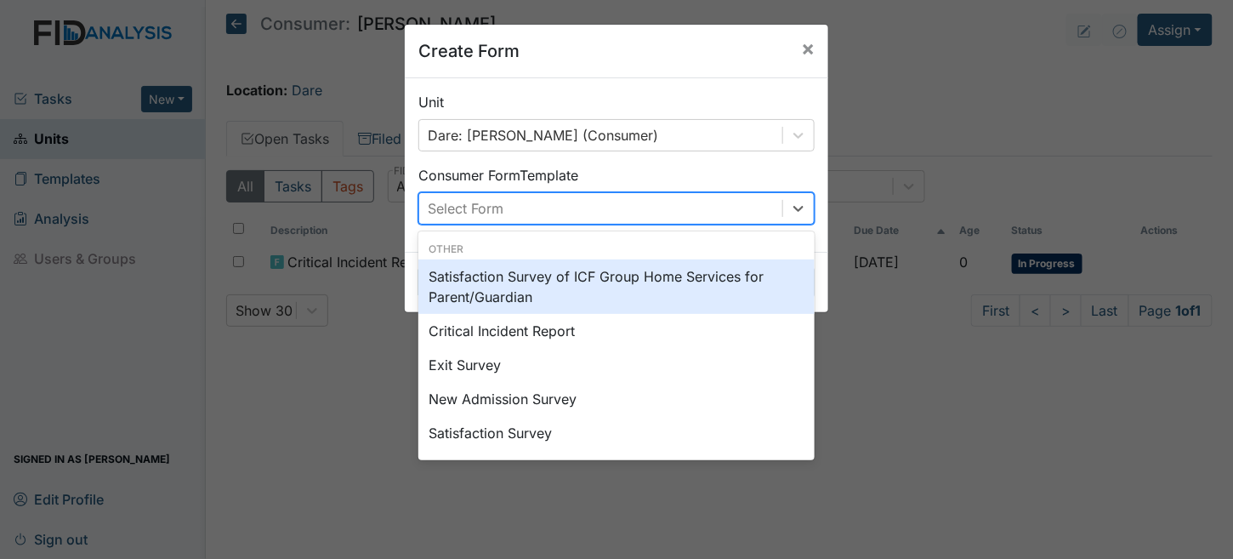
click at [476, 210] on div "Select Form" at bounding box center [466, 208] width 76 height 20
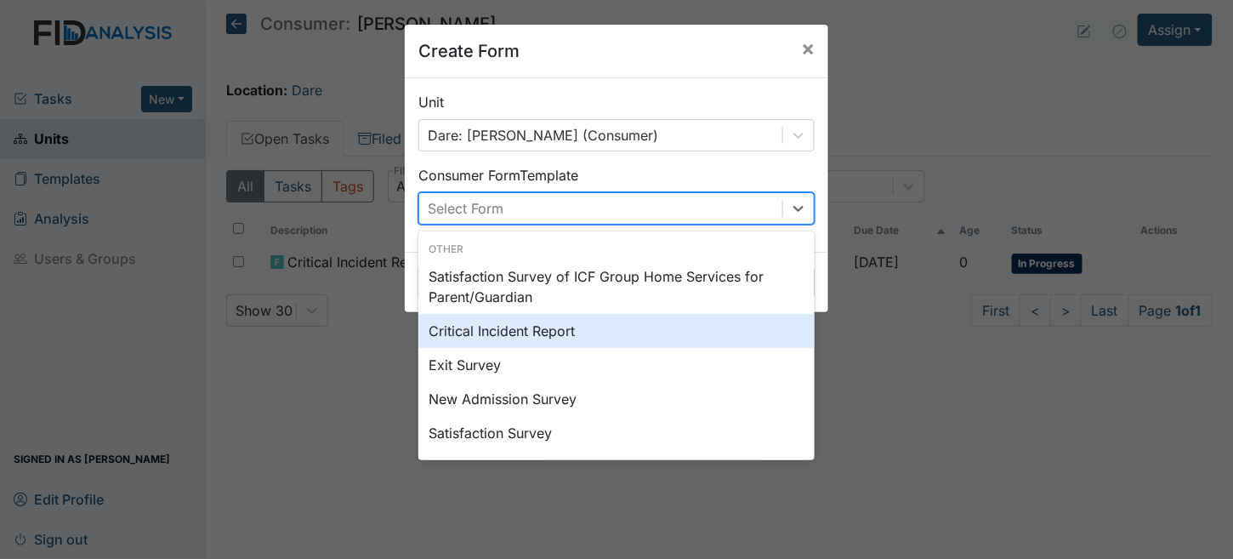
click at [475, 337] on div "Critical Incident Report" at bounding box center [616, 331] width 396 height 34
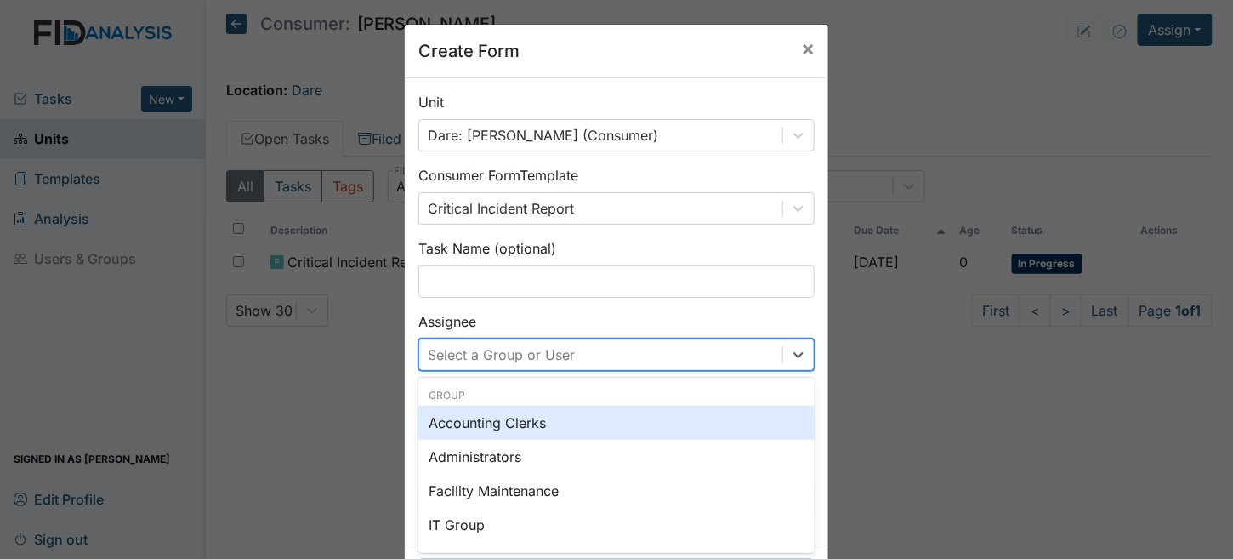
scroll to position [68, 0]
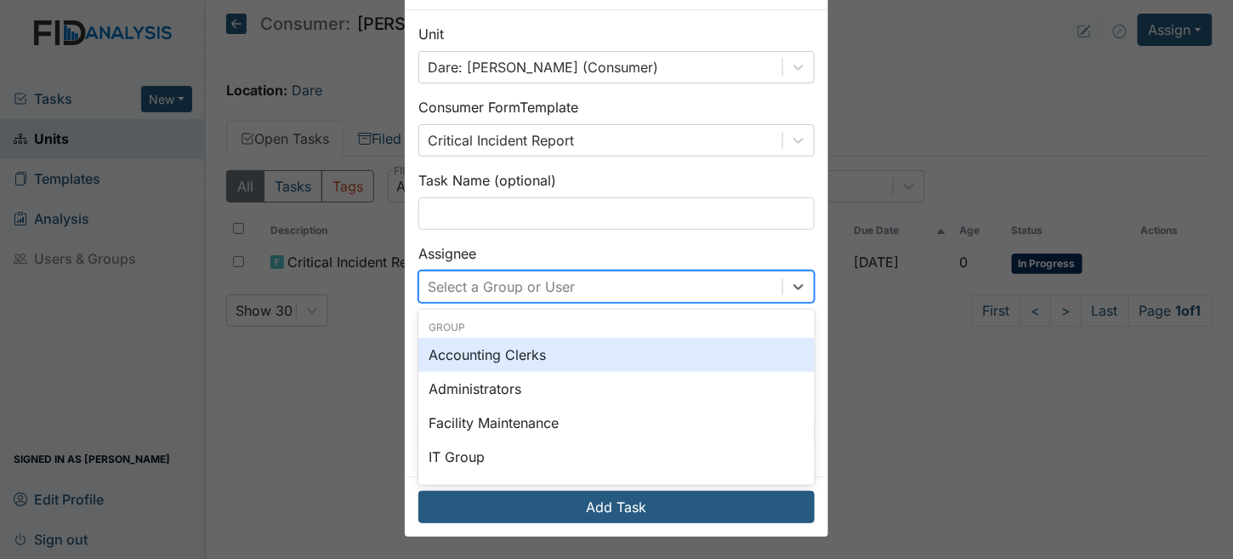
click at [473, 303] on div "option Accounting Clerks focused, 0 of 2. 129 results available. Use Up and Dow…" at bounding box center [616, 286] width 396 height 32
type input "tri"
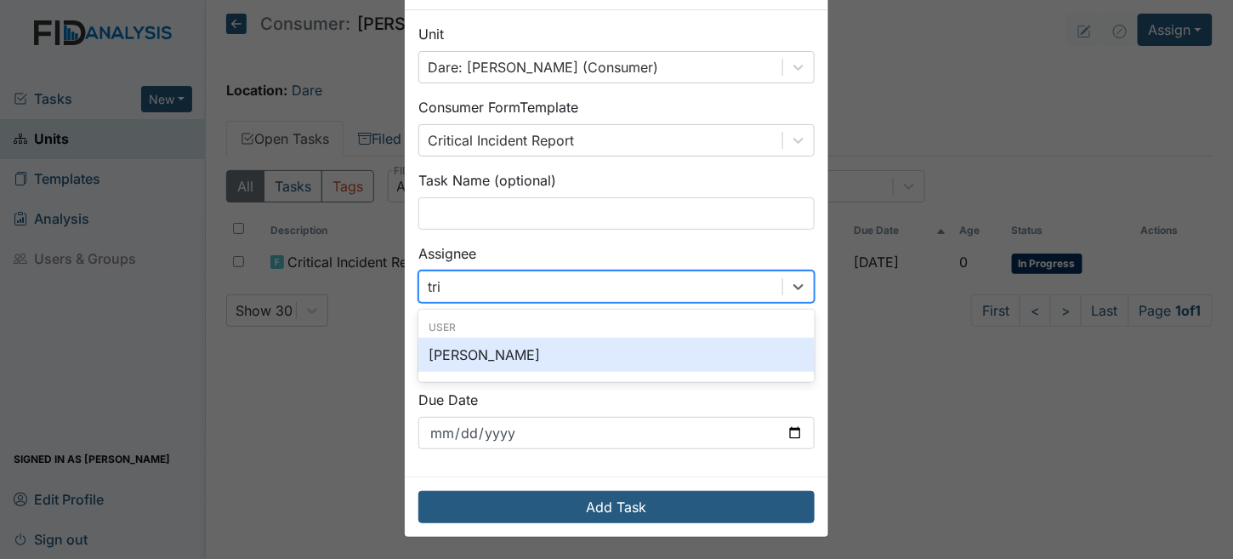
click at [513, 347] on div "[PERSON_NAME]" at bounding box center [616, 355] width 396 height 34
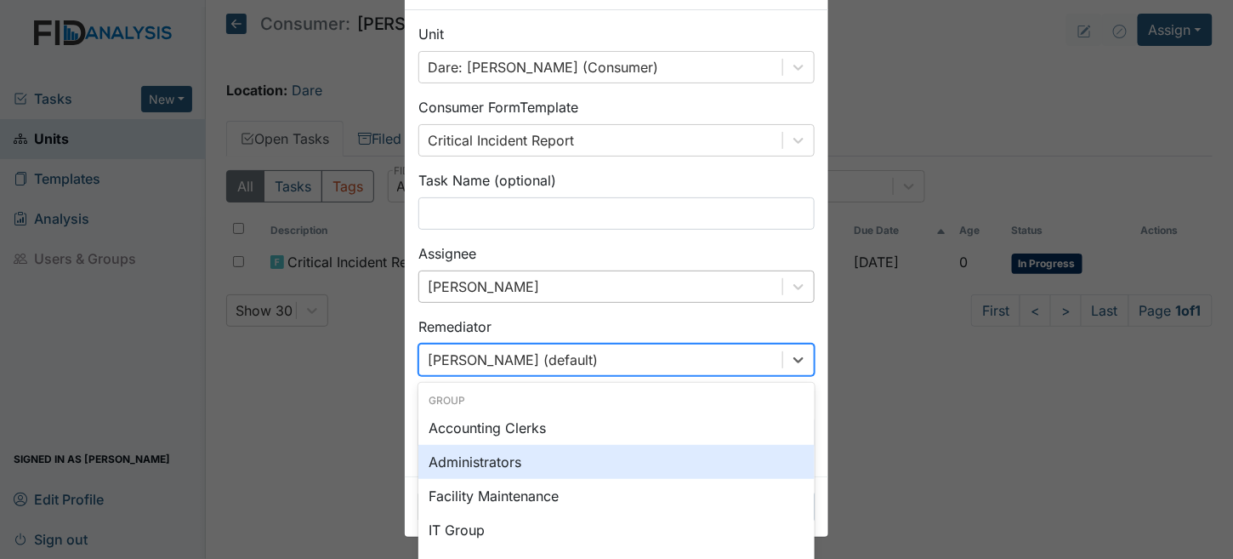
click at [514, 366] on div "option Administrators focused, 0 of 2. 129 results available. Use Up and Down t…" at bounding box center [616, 360] width 396 height 32
type input "trin"
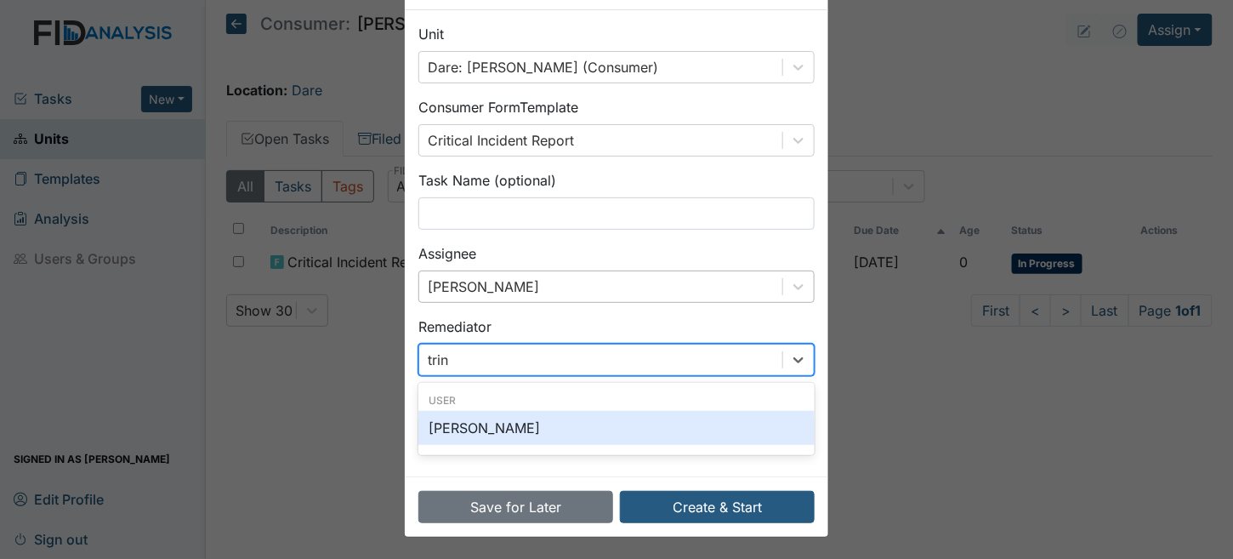
click at [520, 435] on div "[PERSON_NAME]" at bounding box center [616, 428] width 396 height 34
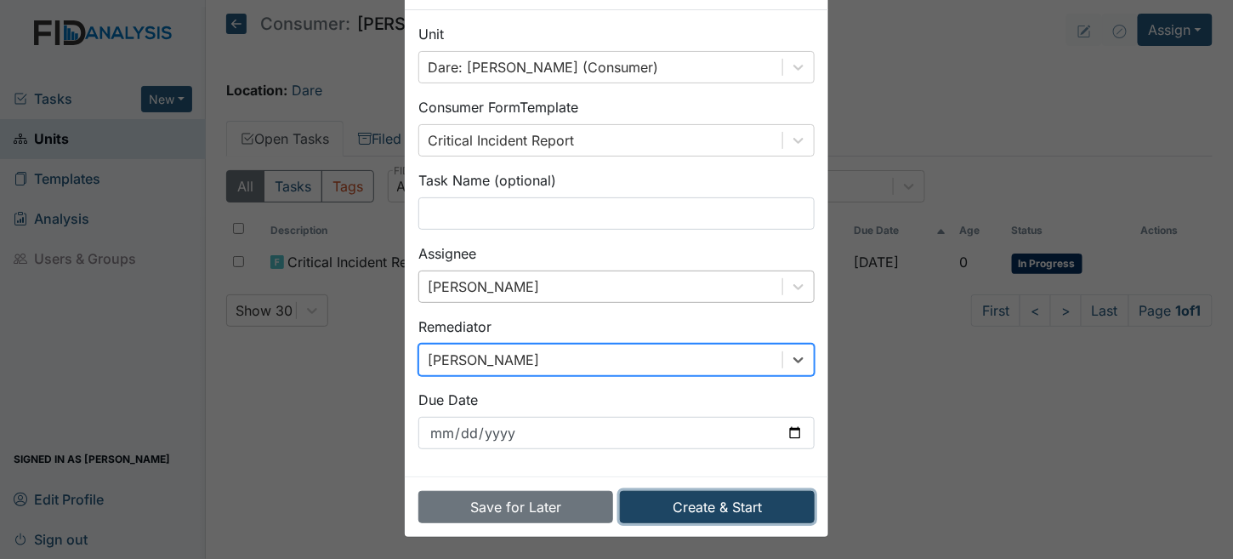
click at [764, 510] on button "Create & Start" at bounding box center [717, 507] width 195 height 32
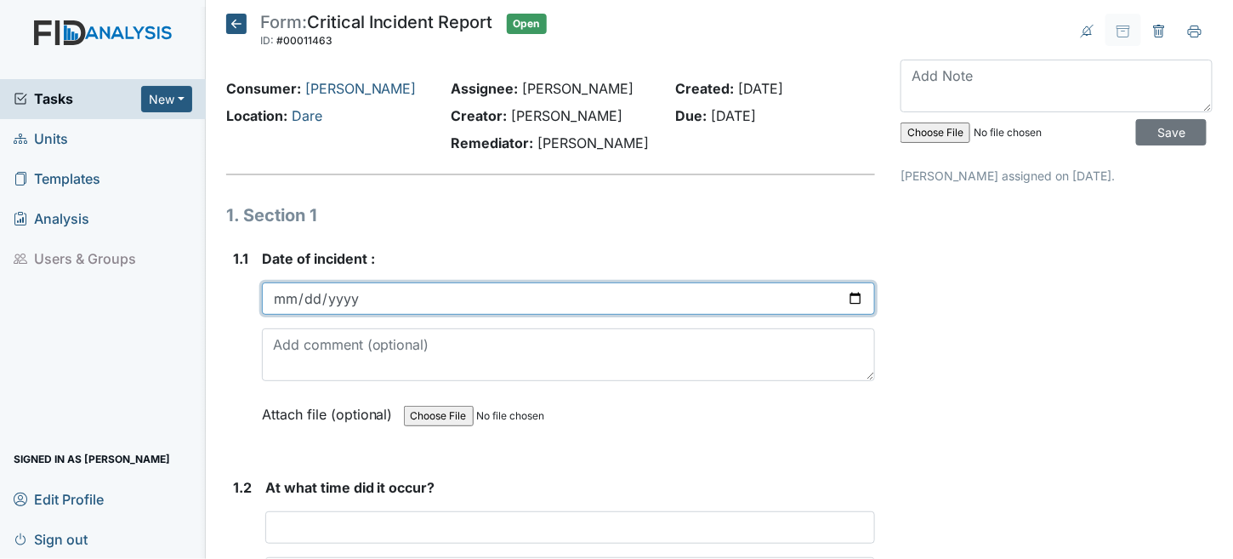
click at [290, 300] on input "date" at bounding box center [569, 298] width 614 height 32
type input "2025-07-18"
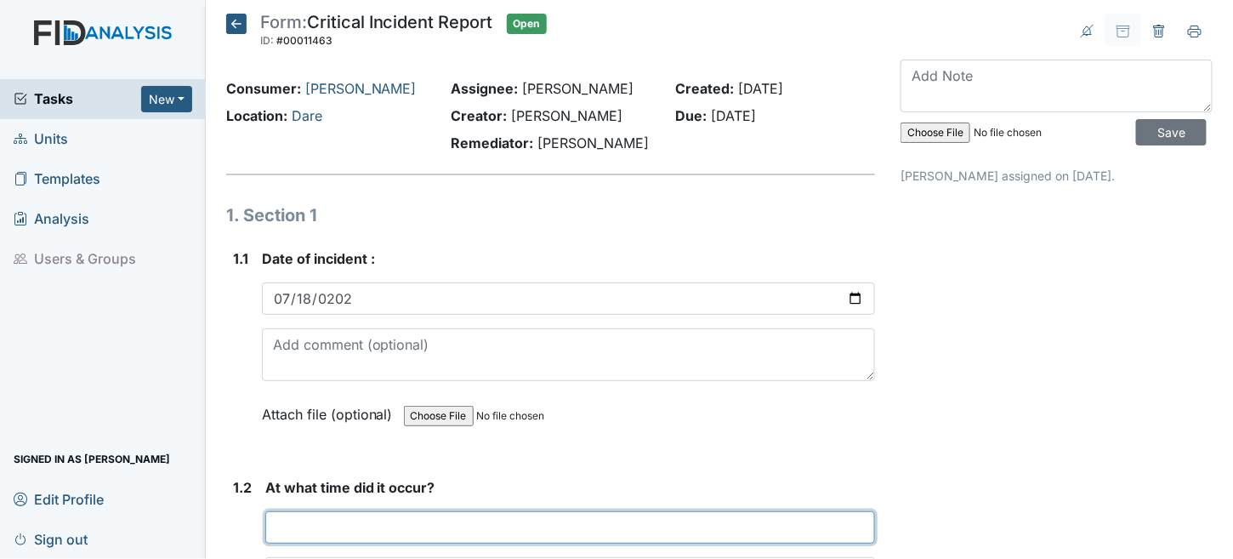
click at [334, 525] on input "text" at bounding box center [570, 527] width 611 height 32
click at [333, 519] on input "text" at bounding box center [570, 527] width 611 height 32
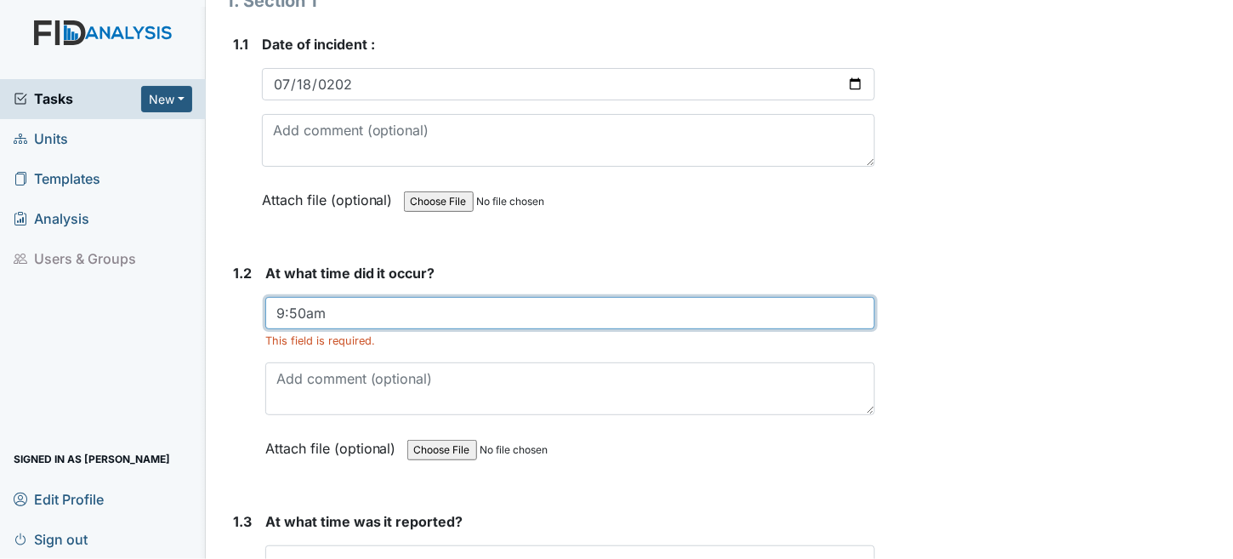
scroll to position [425, 0]
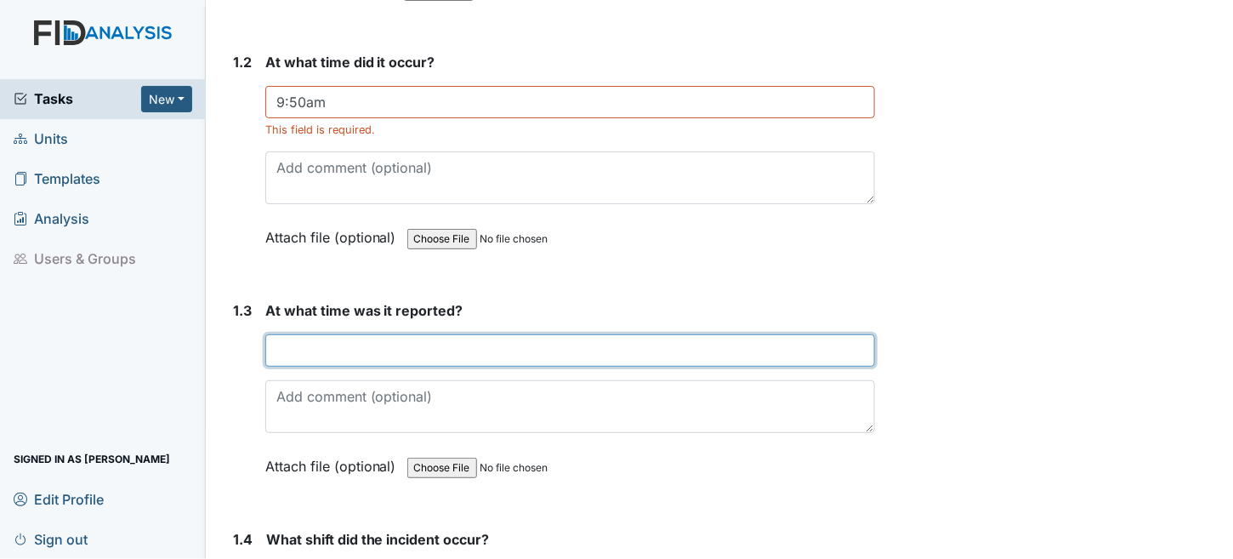
click at [533, 348] on input "text" at bounding box center [570, 350] width 611 height 32
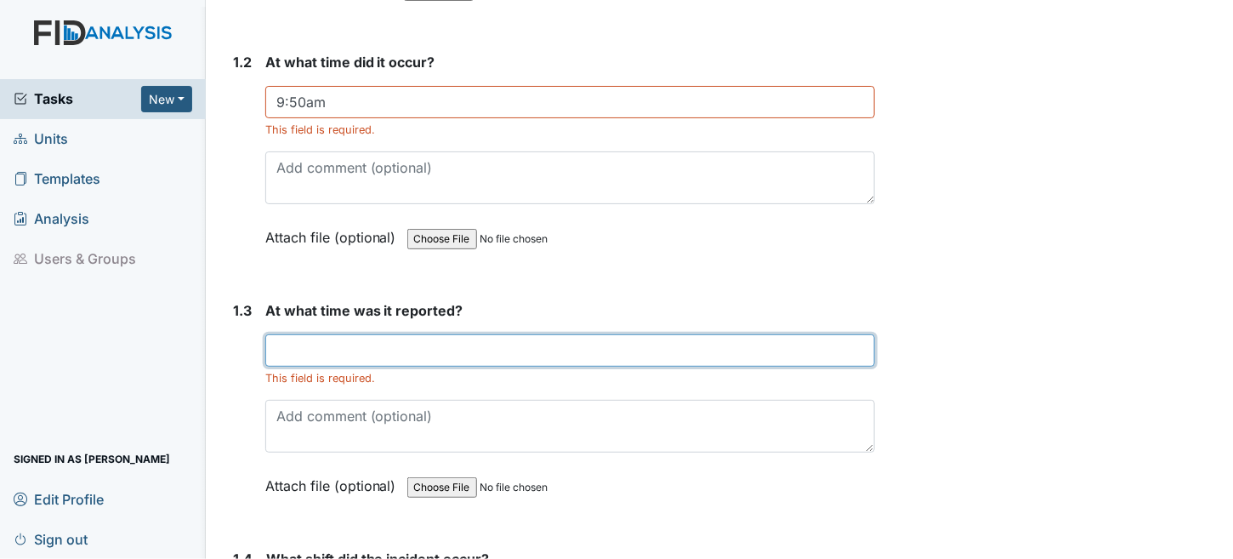
click at [369, 342] on input "text" at bounding box center [570, 350] width 611 height 32
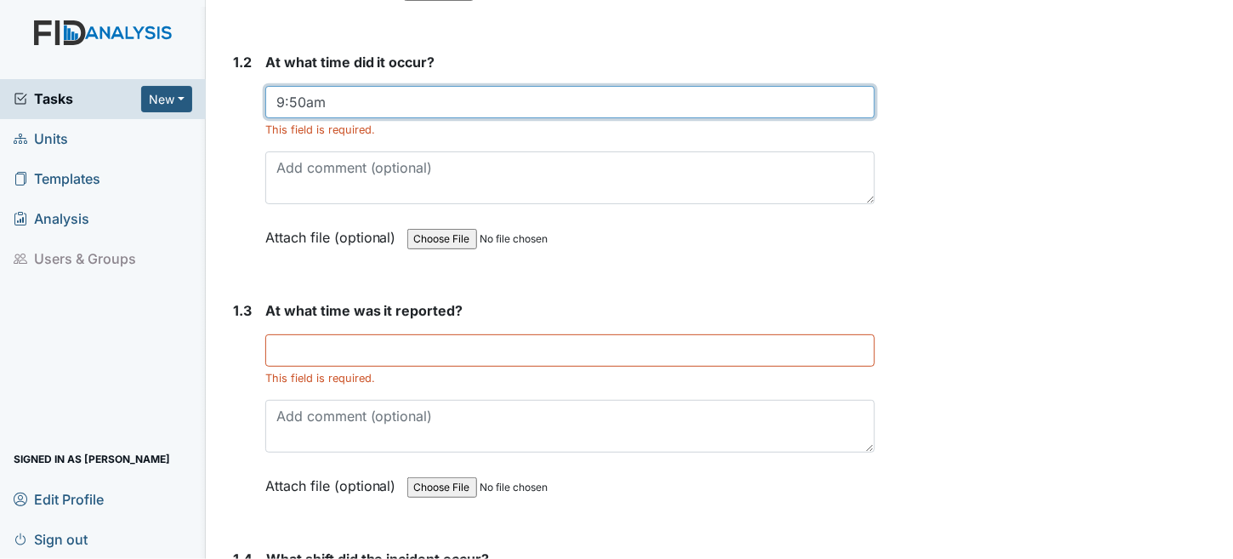
drag, startPoint x: 369, startPoint y: 105, endPoint x: 33, endPoint y: 131, distance: 337.0
click at [48, 124] on div "Tasks New Form Inspection Document Bundle Units Templates Analysis Users & Grou…" at bounding box center [616, 279] width 1233 height 559
type input "unknown"
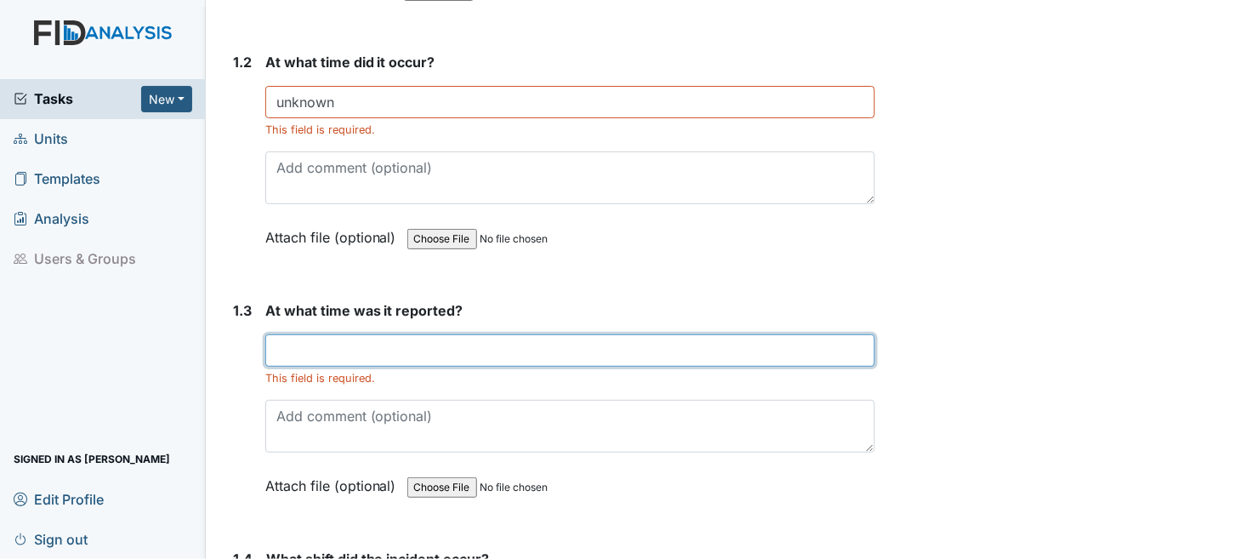
click at [389, 352] on input "text" at bounding box center [570, 350] width 611 height 32
type input "7/18 at 9:50am"
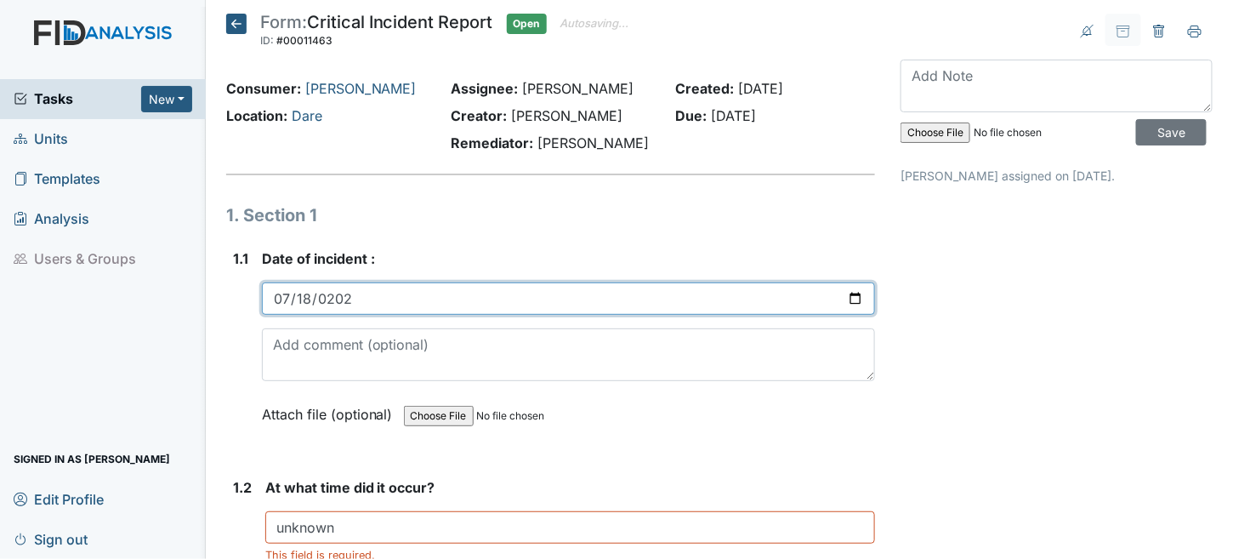
drag, startPoint x: 373, startPoint y: 301, endPoint x: 0, endPoint y: 265, distance: 375.1
click at [0, 265] on div "Tasks New Form Inspection Document Bundle Units Templates Analysis Users & Grou…" at bounding box center [616, 279] width 1233 height 559
click at [292, 294] on input "date" at bounding box center [569, 298] width 614 height 32
type input "2025-06-28"
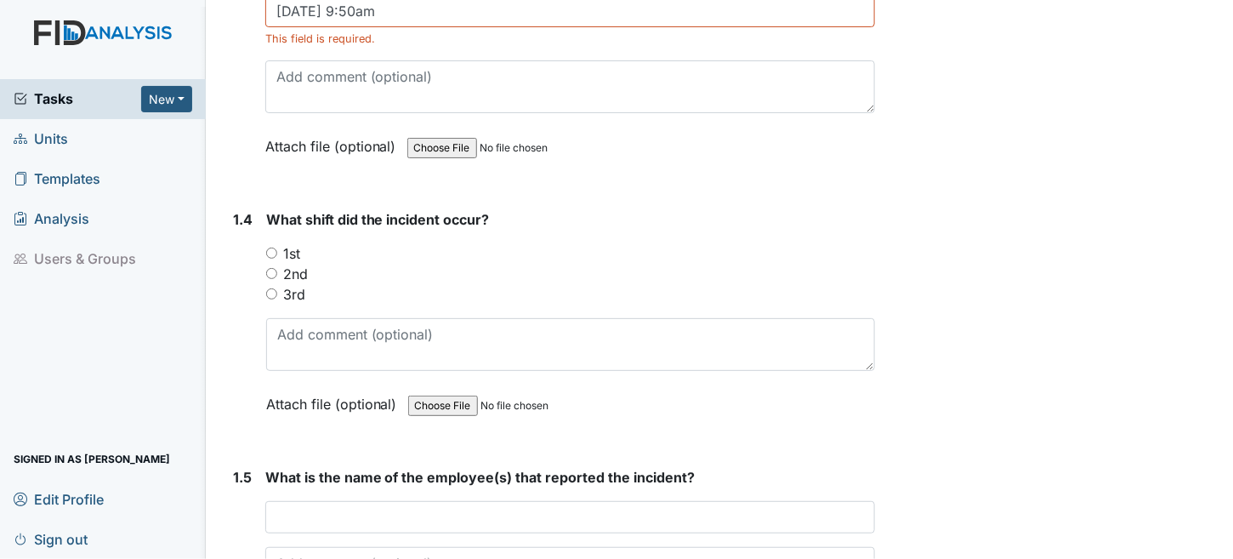
scroll to position [765, 0]
click at [270, 247] on input "1st" at bounding box center [271, 252] width 11 height 11
radio input "true"
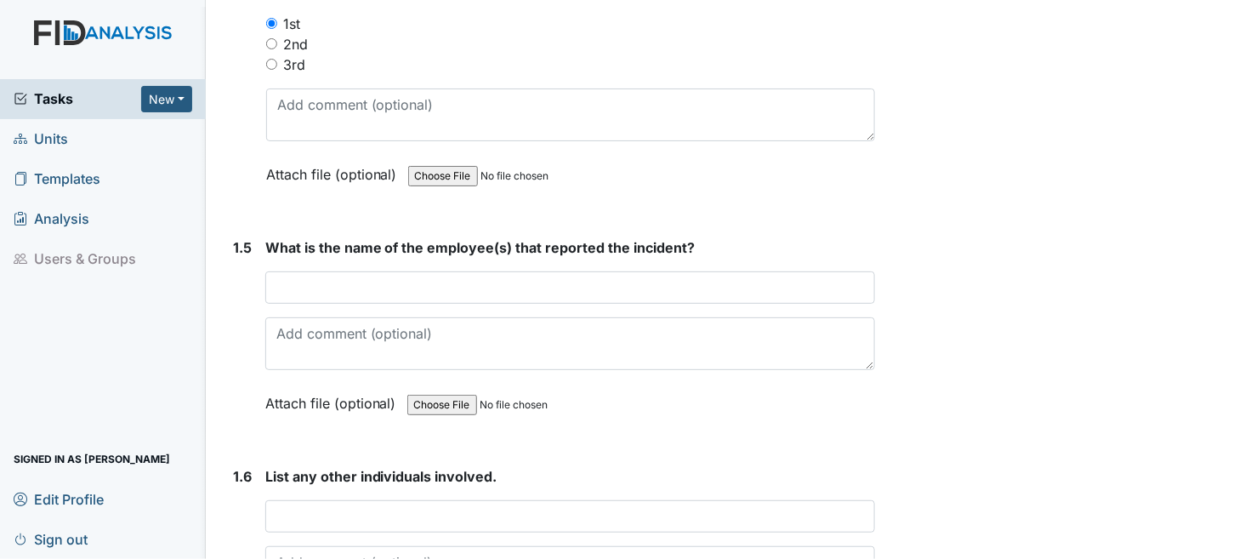
scroll to position [1021, 0]
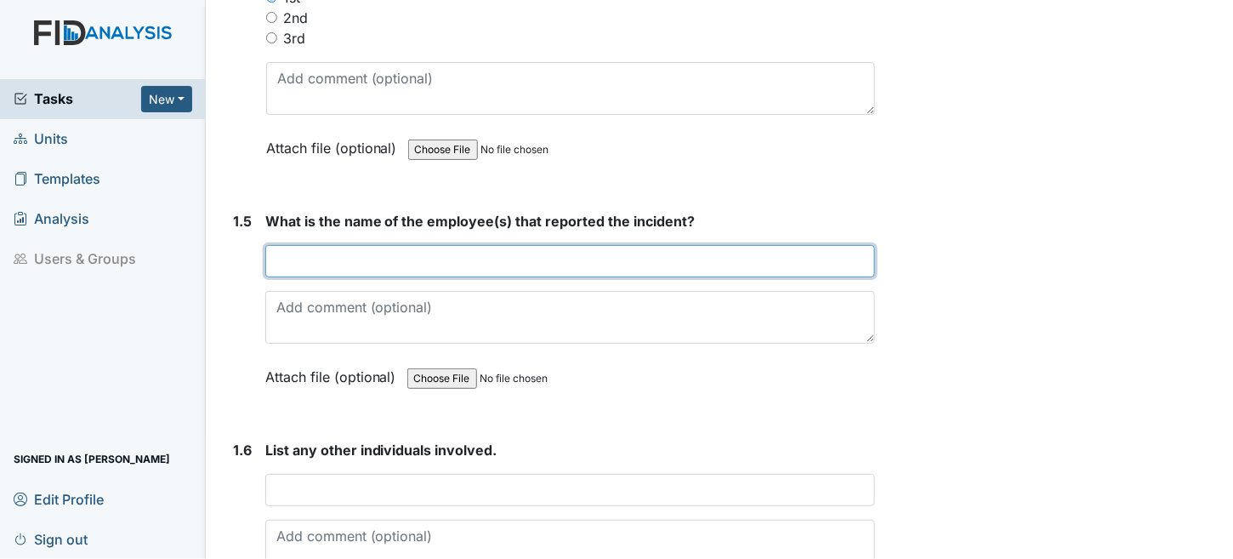
click at [294, 248] on input "text" at bounding box center [570, 261] width 611 height 32
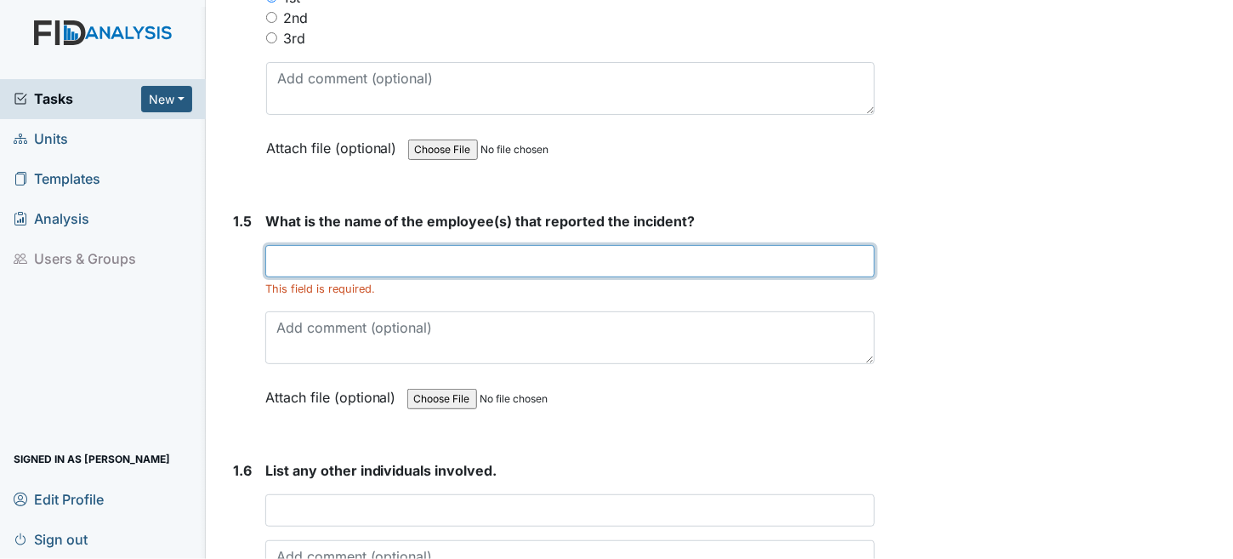
click at [304, 250] on input "text" at bounding box center [570, 261] width 611 height 32
type input "Shelisha Bishop"
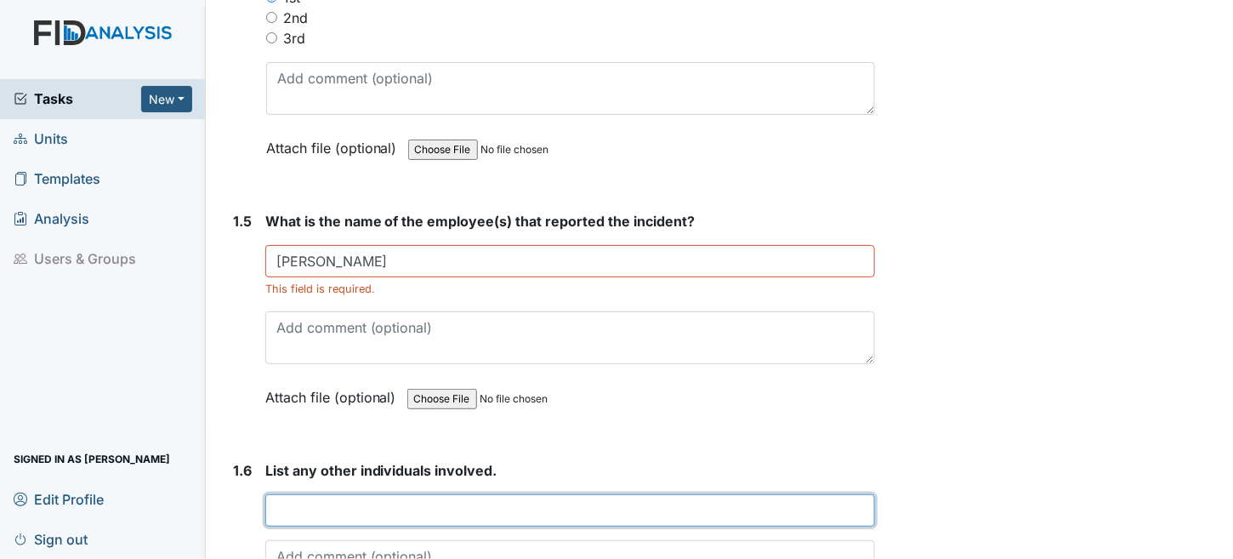
click at [357, 502] on input "text" at bounding box center [570, 510] width 611 height 32
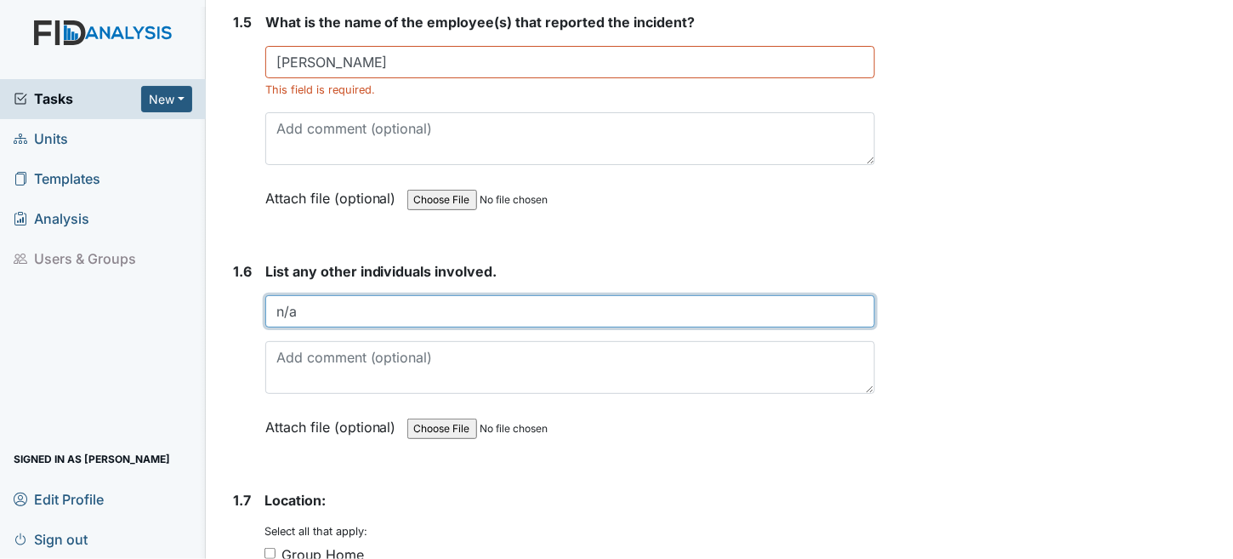
scroll to position [1446, 0]
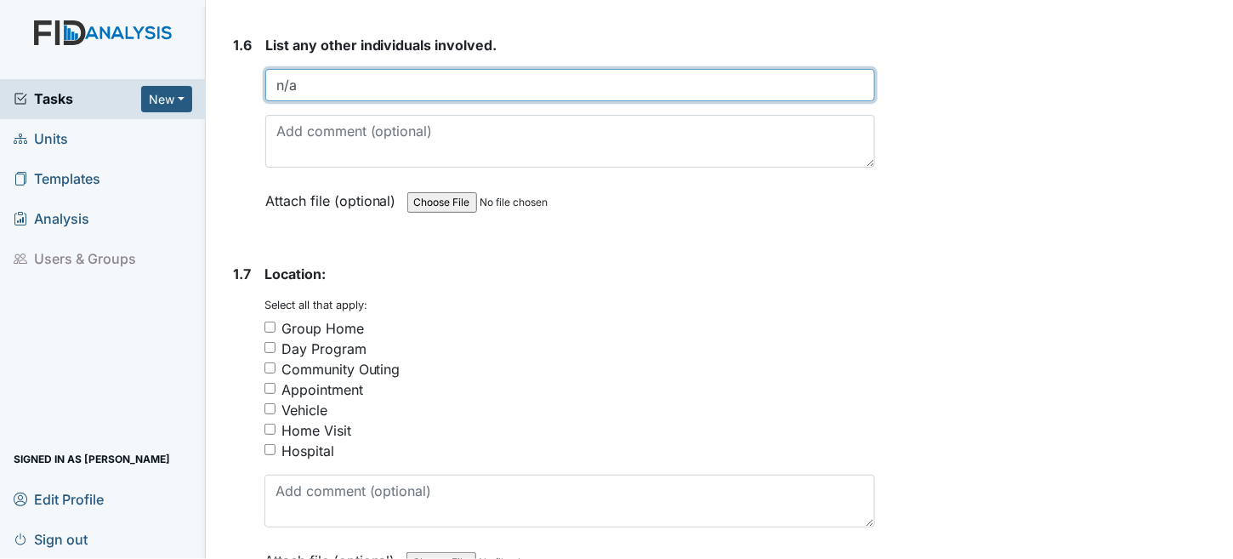
type input "n/a"
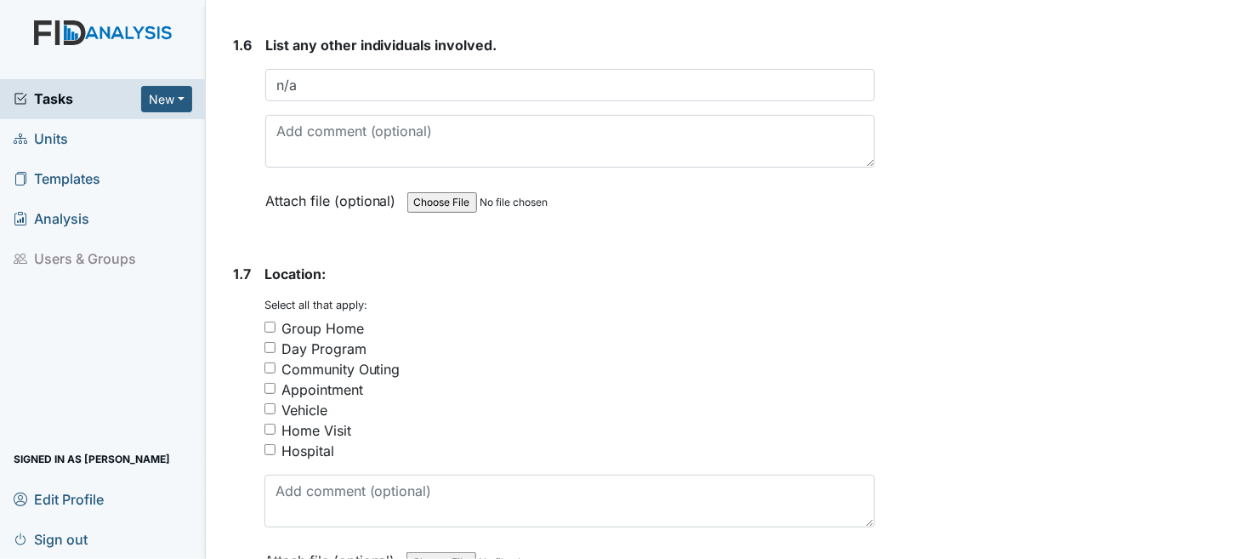
click at [265, 322] on input "Group Home" at bounding box center [270, 327] width 11 height 11
checkbox input "true"
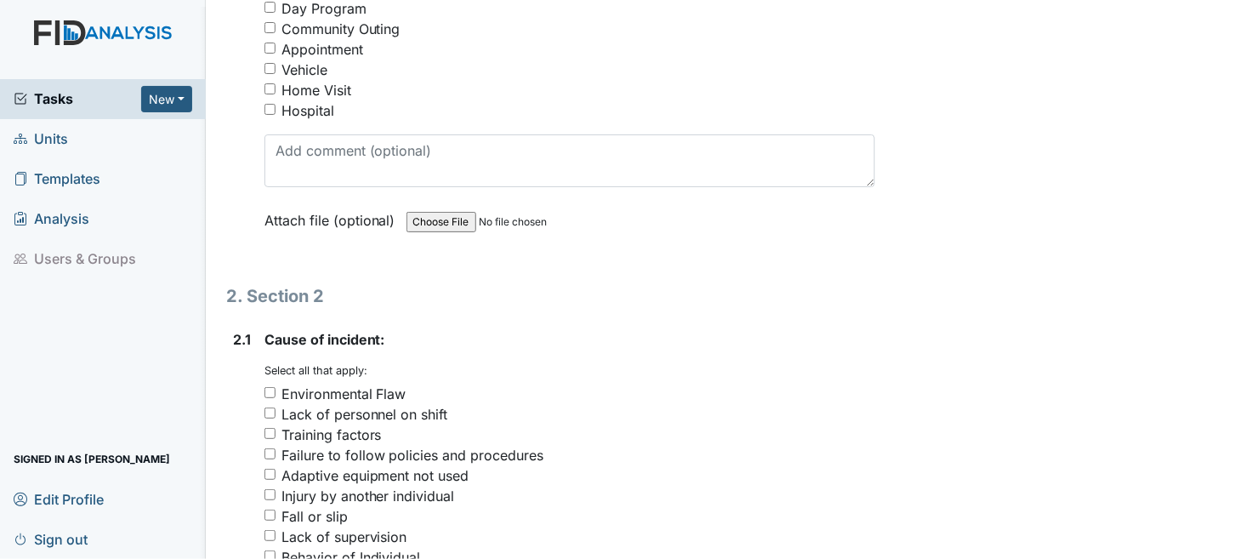
scroll to position [2041, 0]
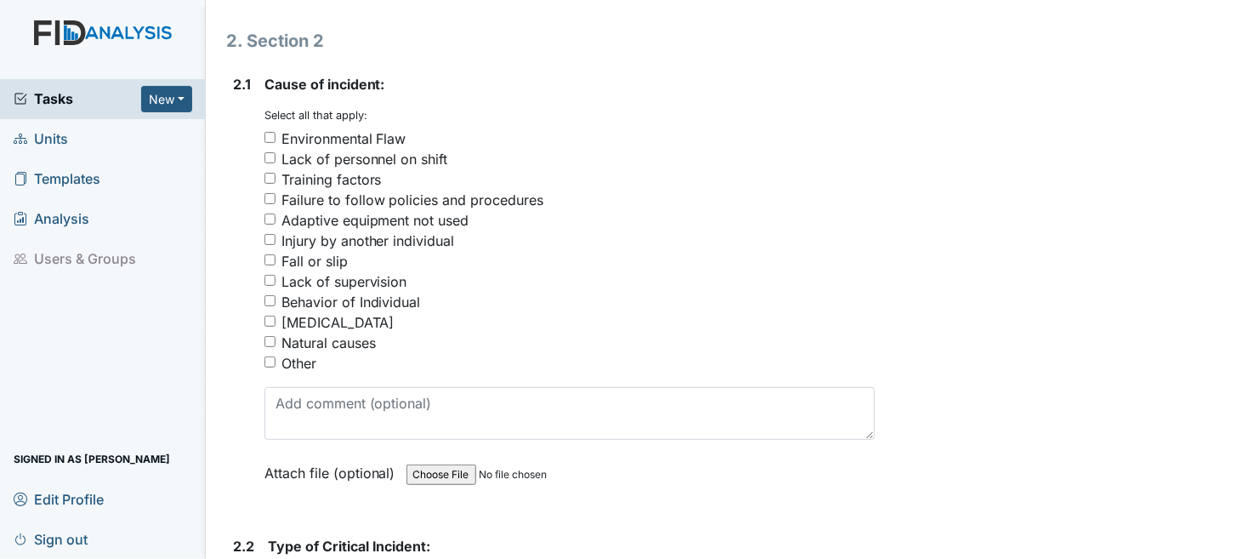
click at [321, 292] on div "Behavior of Individual" at bounding box center [351, 302] width 139 height 20
click at [276, 295] on input "Behavior of Individual" at bounding box center [270, 300] width 11 height 11
checkbox input "true"
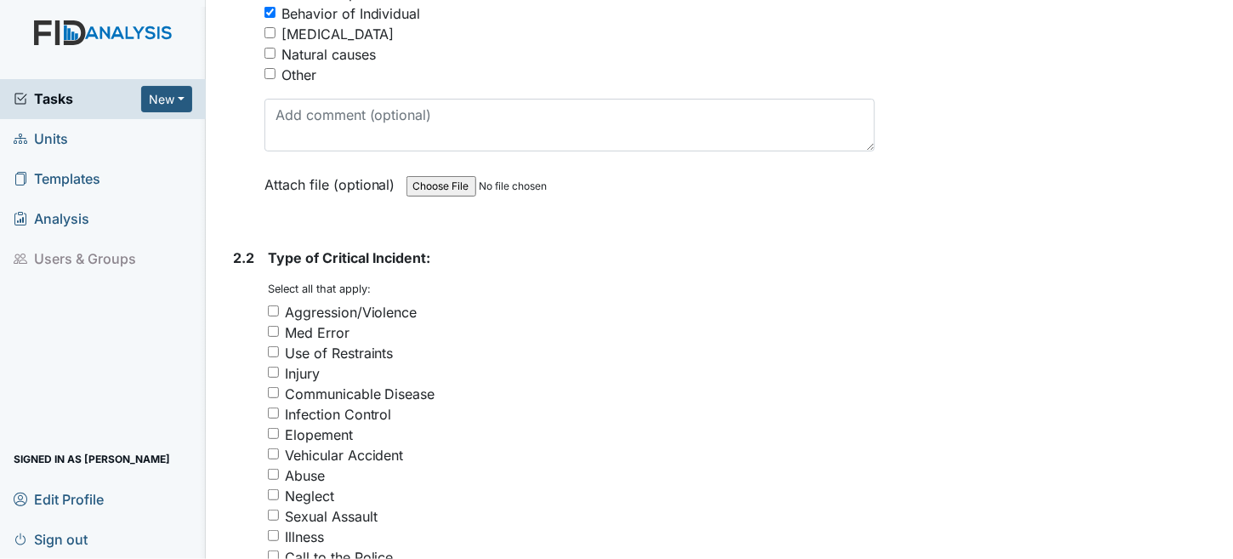
scroll to position [2381, 0]
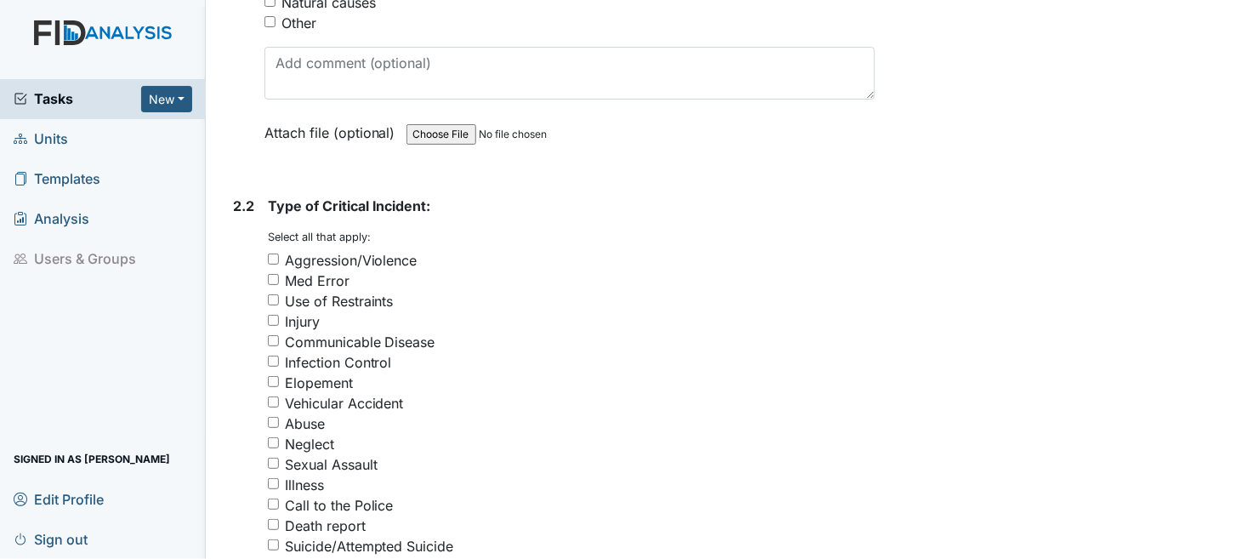
click at [274, 315] on input "Injury" at bounding box center [273, 320] width 11 height 11
checkbox input "true"
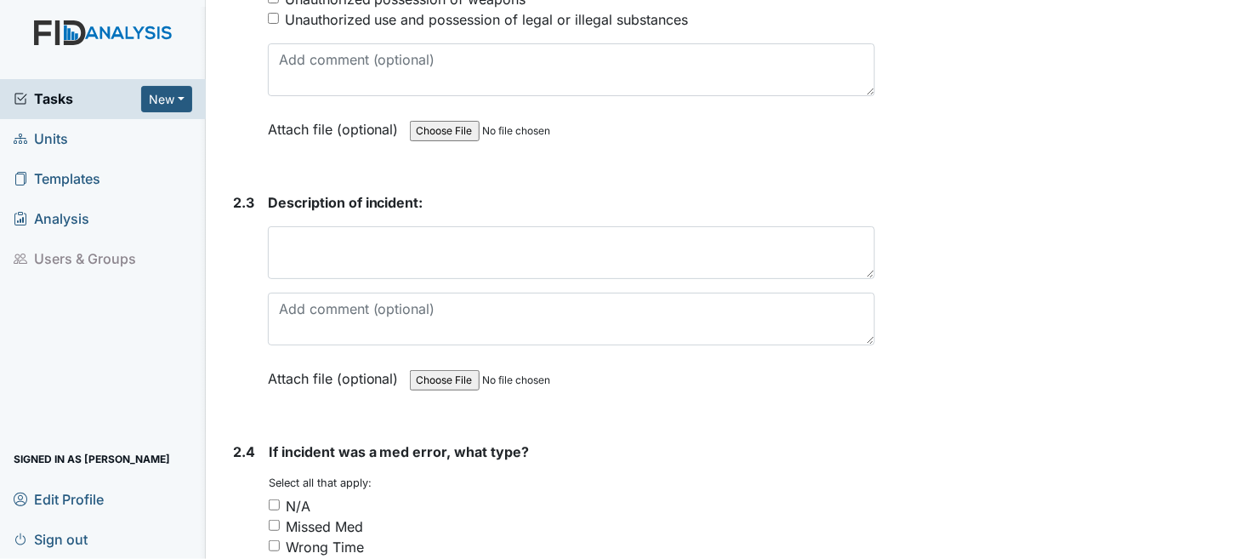
scroll to position [2977, 0]
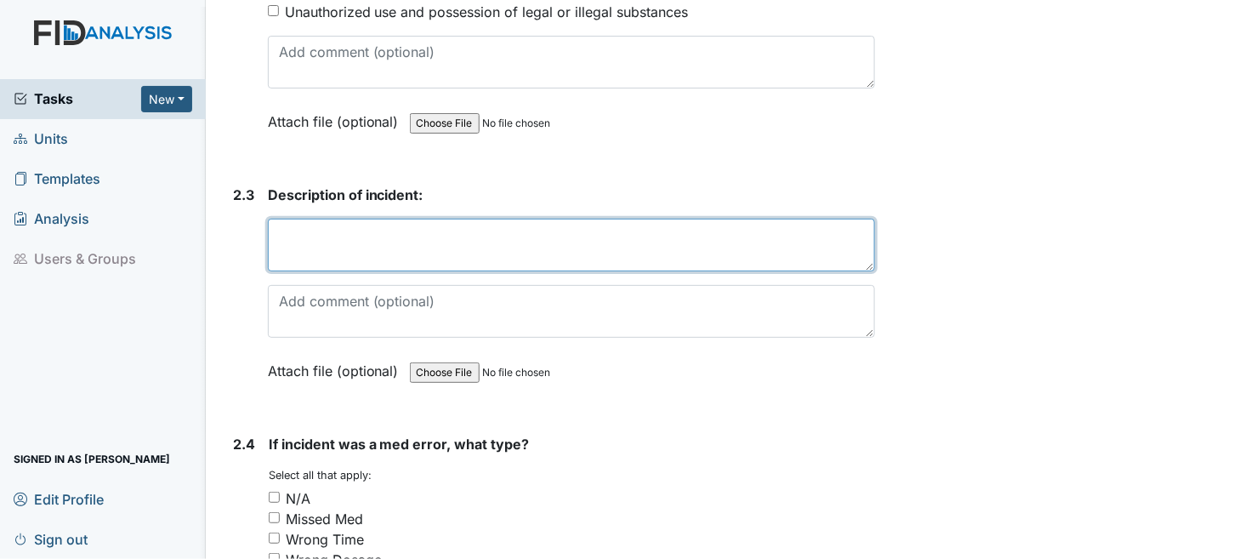
click at [439, 229] on textarea at bounding box center [572, 245] width 608 height 53
click at [274, 219] on textarea "Michael reported that he kicked his door because he was upset with his housemat…" at bounding box center [572, 245] width 608 height 53
click at [314, 223] on textarea "On 6/8/25 Michael reported that he kicked his door because he was upset with hi…" at bounding box center [572, 245] width 608 height 53
click at [363, 234] on textarea "On 6/28/25 Michael reported that he kicked his door because he was upset with h…" at bounding box center [572, 245] width 608 height 53
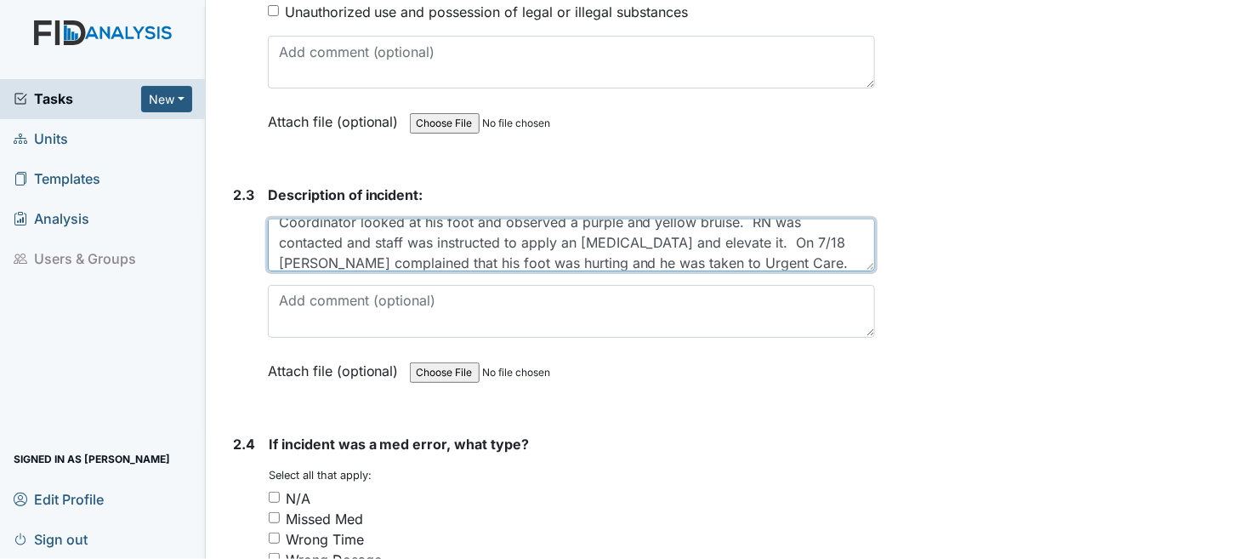
scroll to position [74, 0]
type textarea "On 6/28/25 Michael reported that he kicked his door because he was upset with h…"
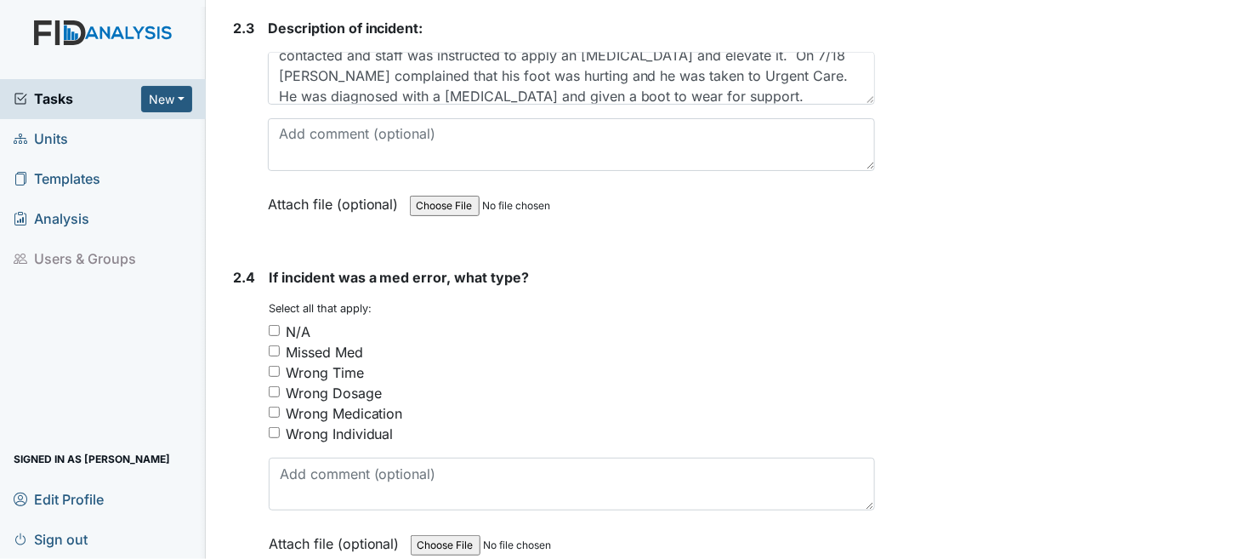
scroll to position [3147, 0]
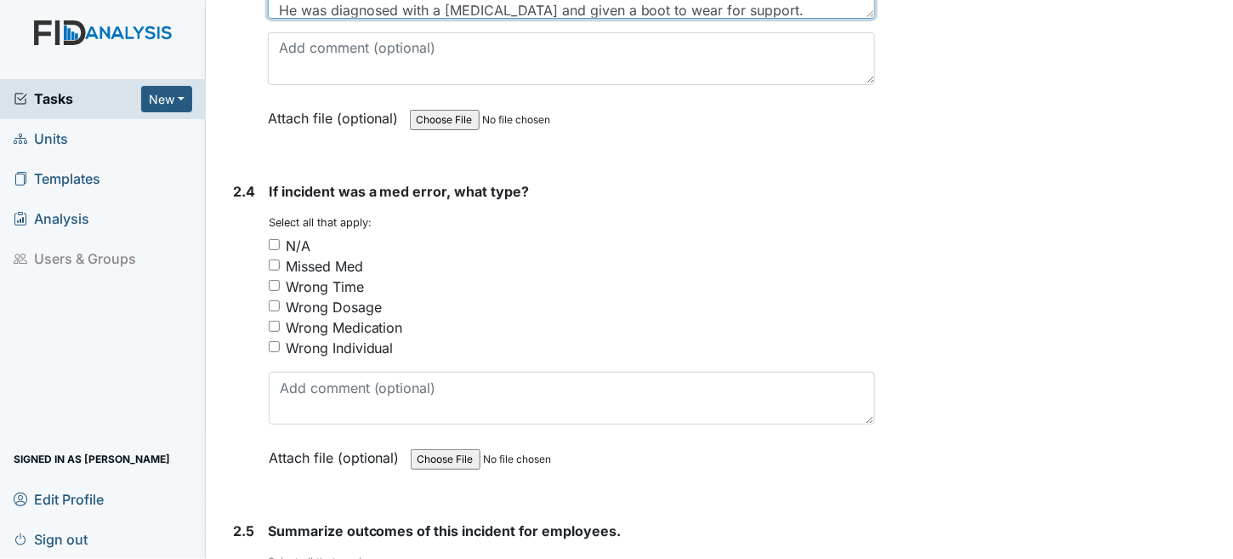
scroll to position [3232, 0]
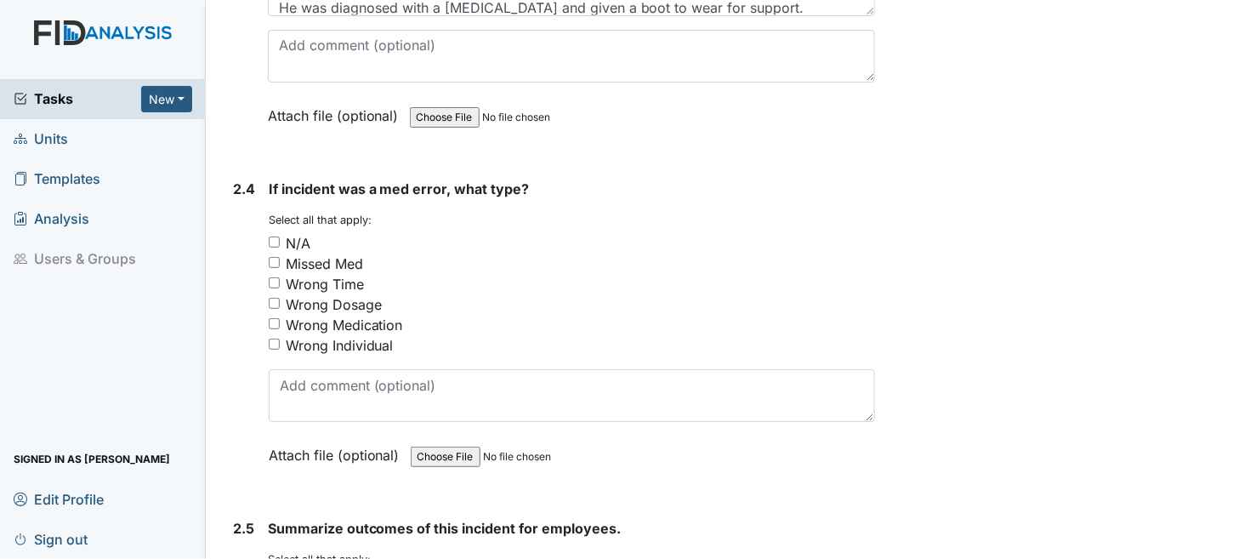
click at [275, 236] on input "N/A" at bounding box center [274, 241] width 11 height 11
checkbox input "true"
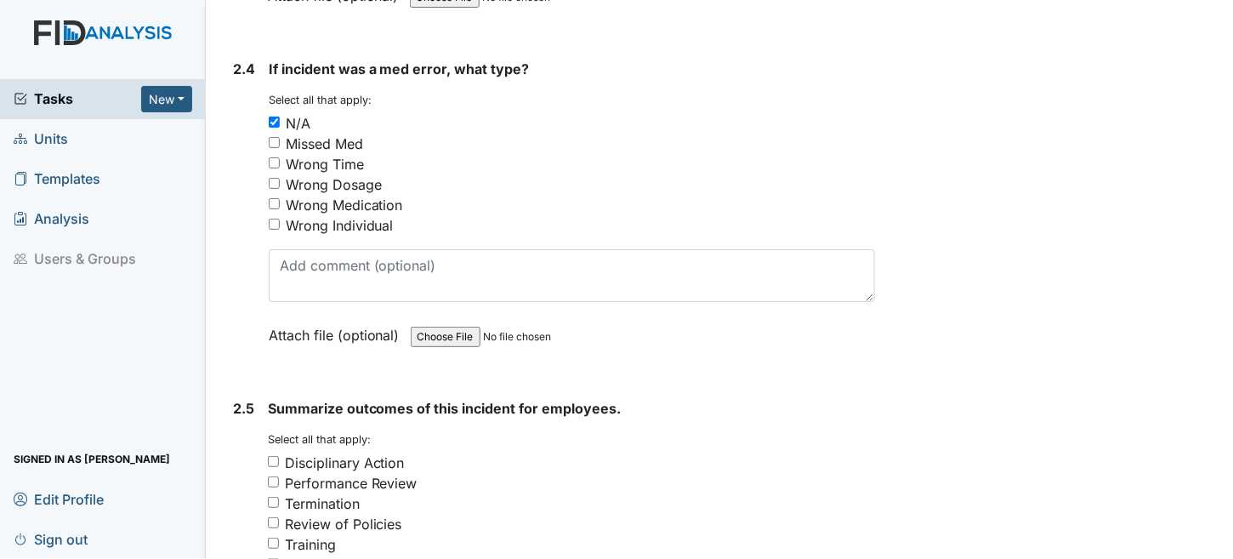
scroll to position [3572, 0]
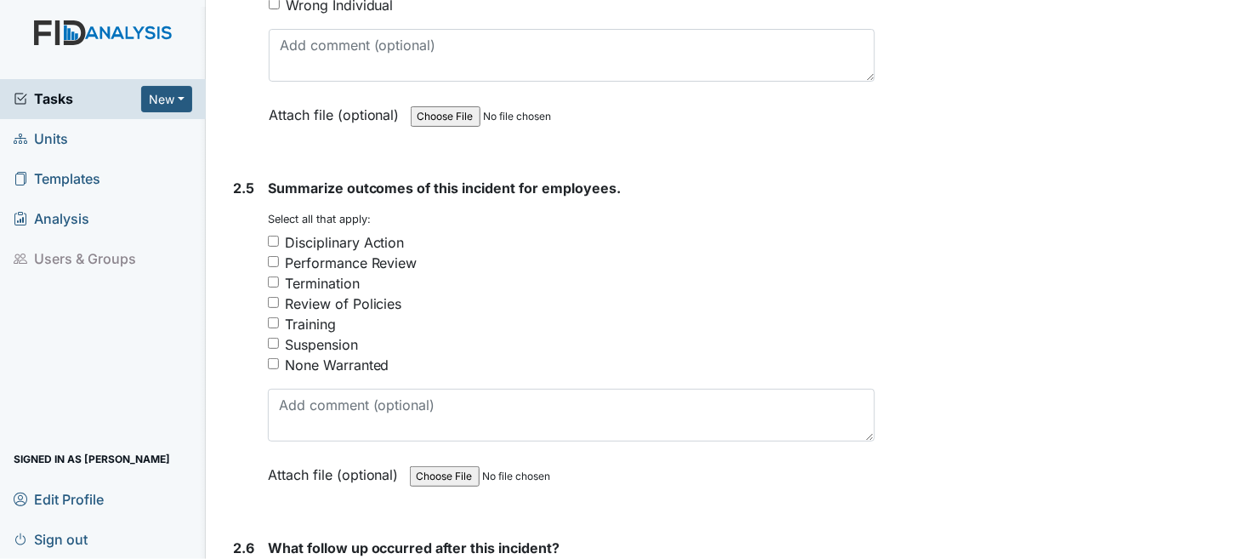
click at [278, 358] on input "None Warranted" at bounding box center [273, 363] width 11 height 11
checkbox input "true"
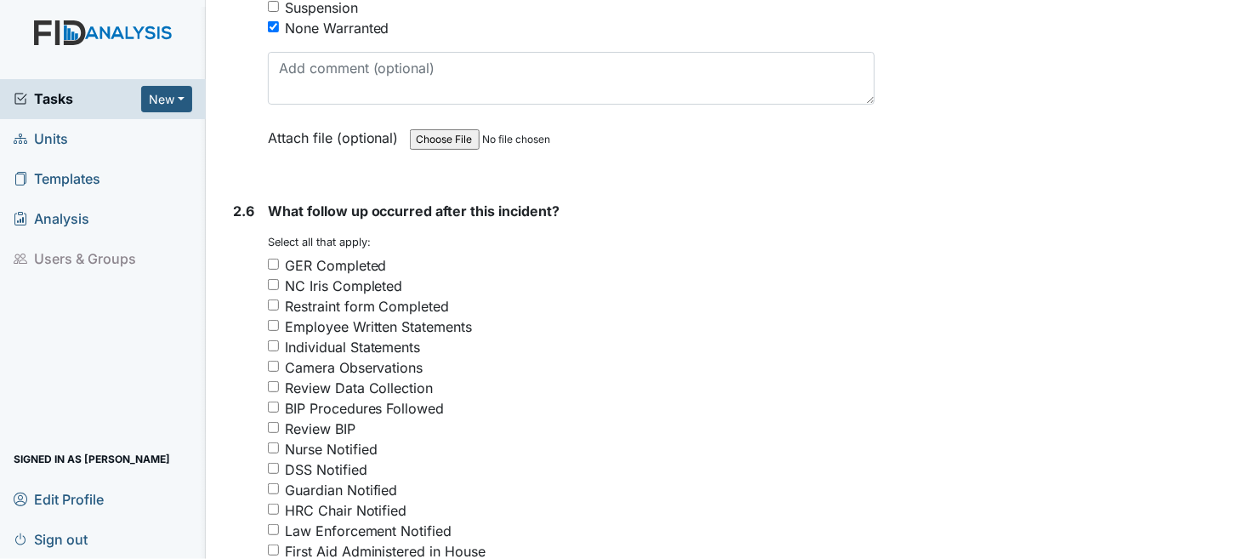
scroll to position [3912, 0]
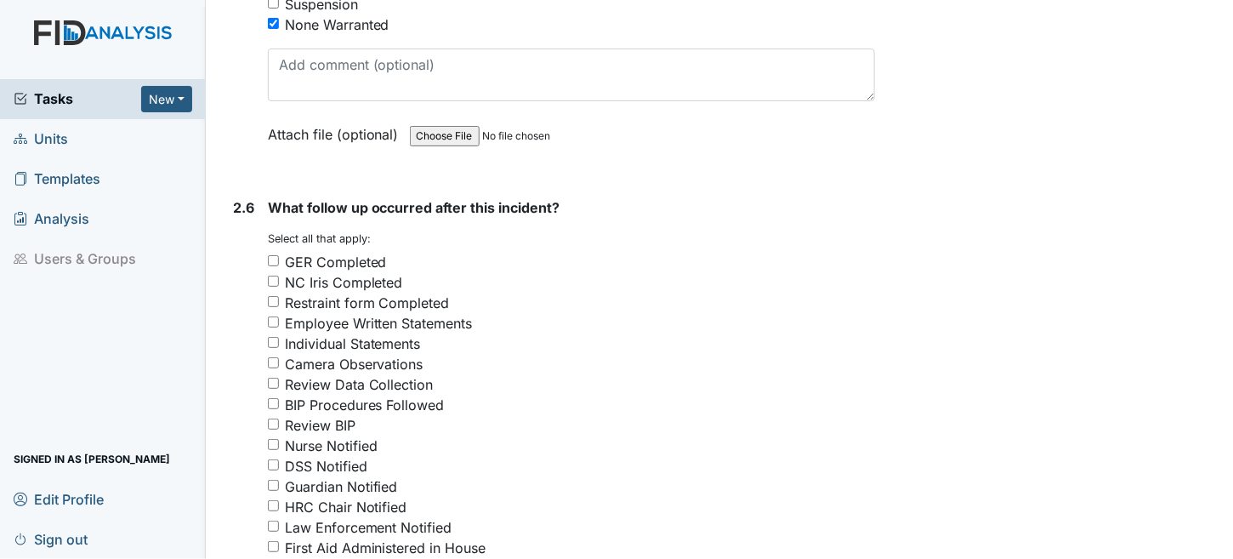
click at [270, 255] on input "GER Completed" at bounding box center [273, 260] width 11 height 11
checkbox input "true"
click at [268, 276] on input "NC Iris Completed" at bounding box center [273, 281] width 11 height 11
click at [270, 276] on input "NC Iris Completed" at bounding box center [273, 281] width 11 height 11
checkbox input "false"
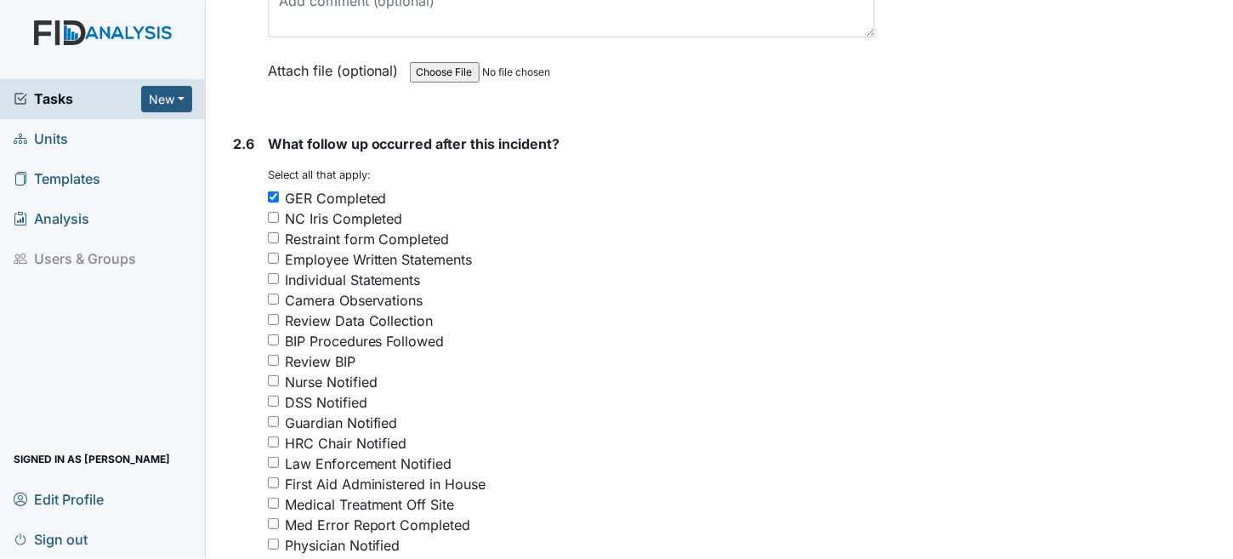
scroll to position [3998, 0]
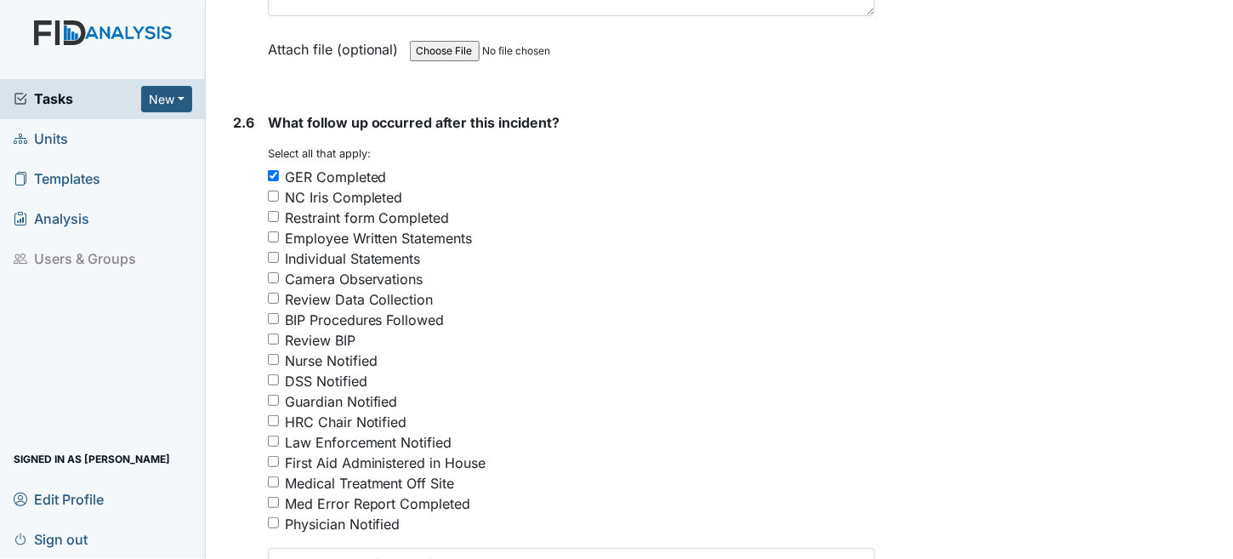
click at [275, 354] on input "Nurse Notified" at bounding box center [273, 359] width 11 height 11
checkbox input "true"
click at [270, 395] on input "Guardian Notified" at bounding box center [273, 400] width 11 height 11
checkbox input "true"
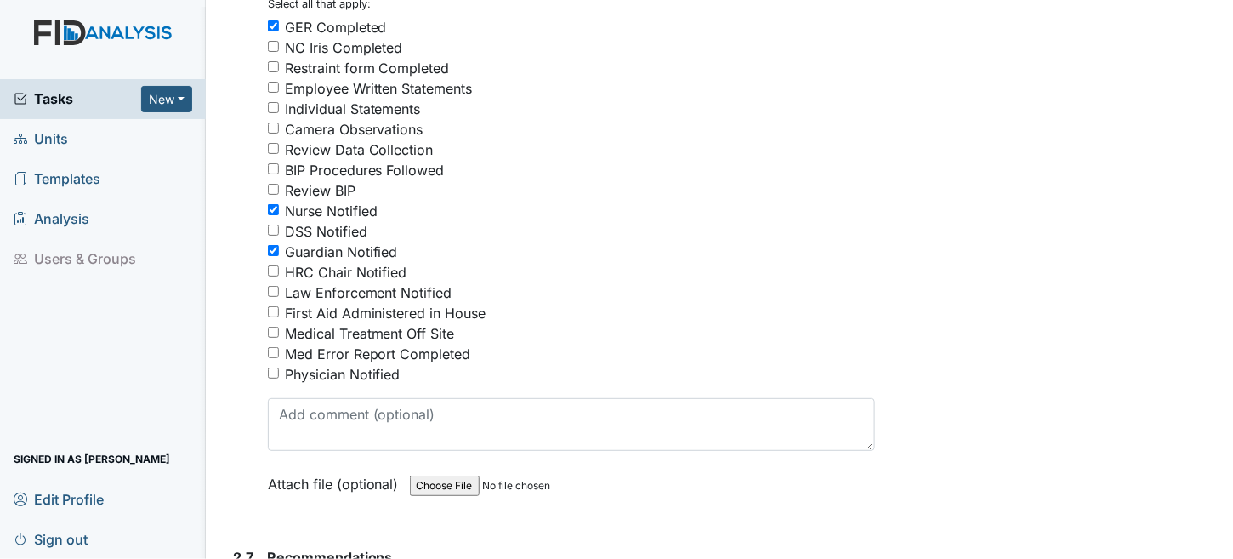
scroll to position [4168, 0]
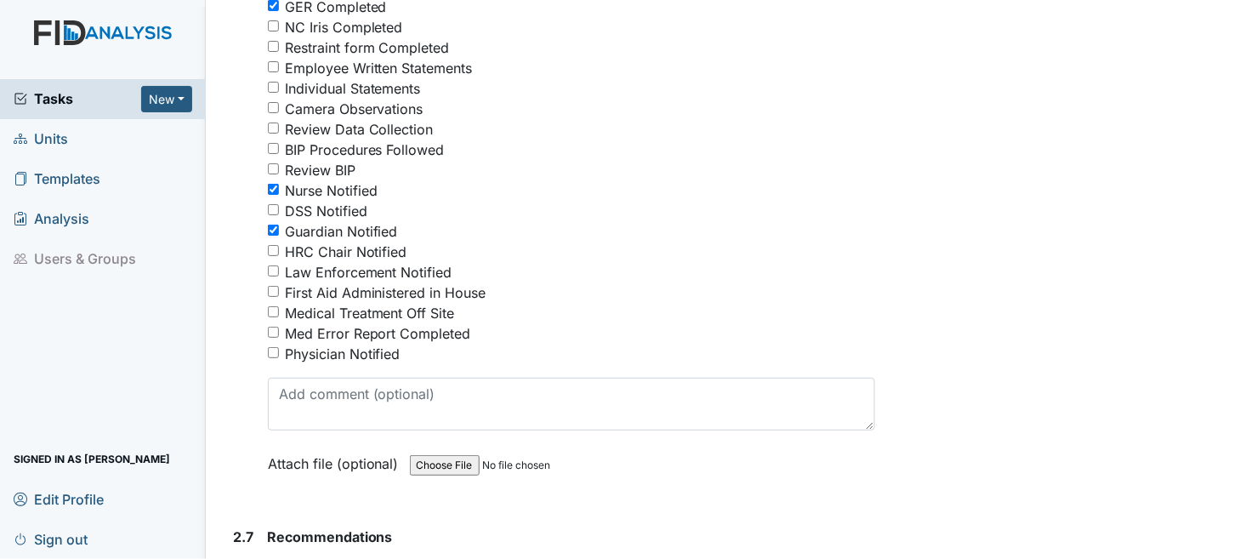
click at [271, 306] on input "Medical Treatment Off Site" at bounding box center [273, 311] width 11 height 11
checkbox input "true"
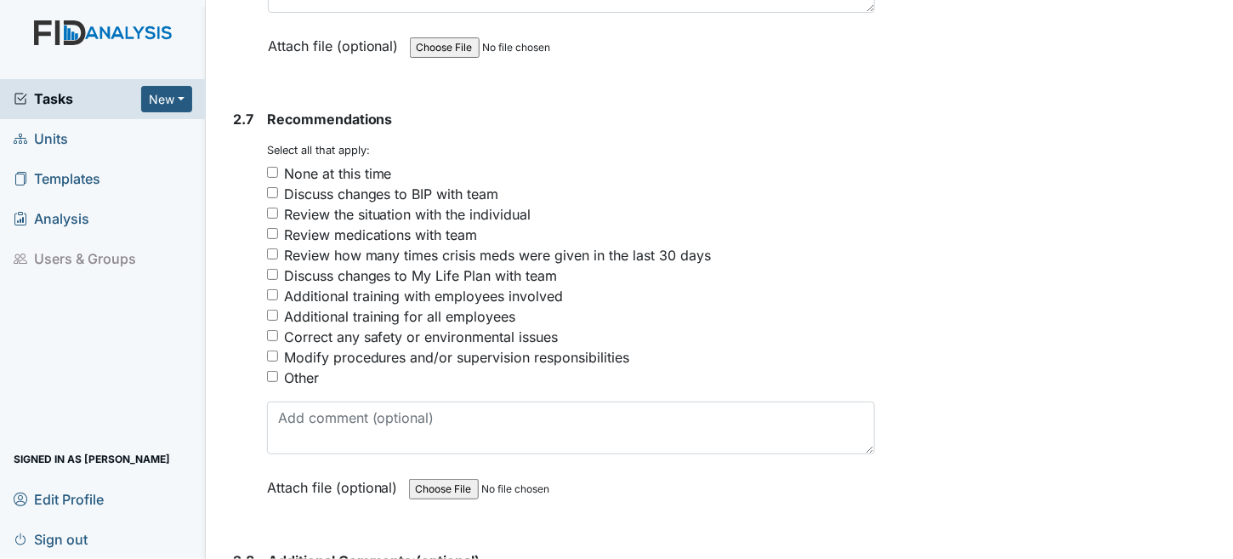
scroll to position [4593, 0]
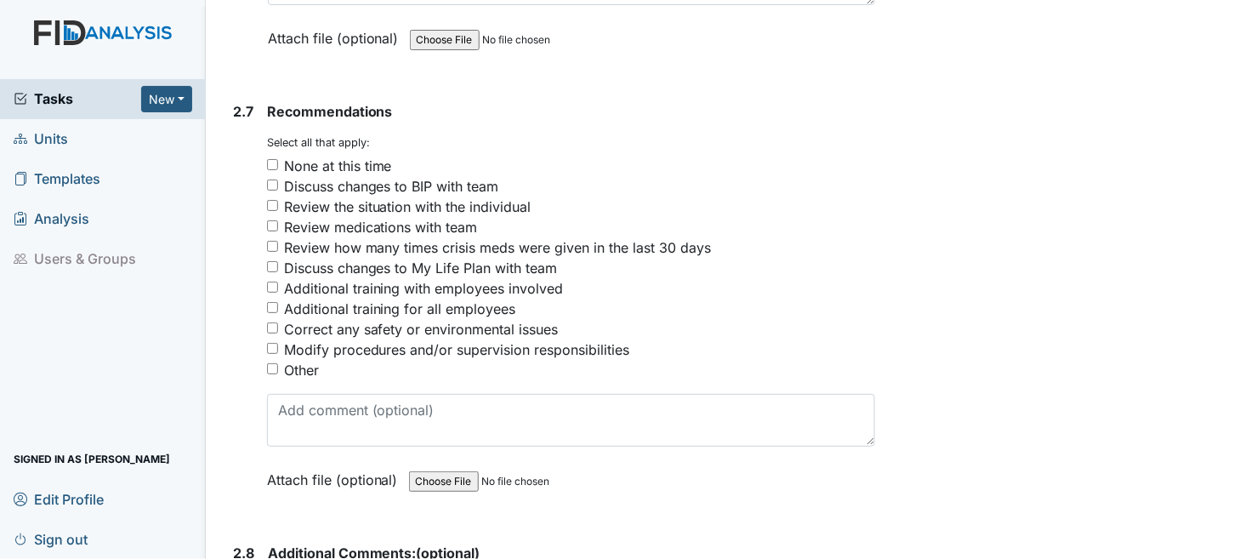
click at [275, 282] on input "Additional training with employees involved" at bounding box center [272, 287] width 11 height 11
checkbox input "true"
click at [486, 196] on div "Review the situation with the individual" at bounding box center [408, 206] width 248 height 20
click at [278, 200] on input "Review the situation with the individual" at bounding box center [272, 205] width 11 height 11
checkbox input "true"
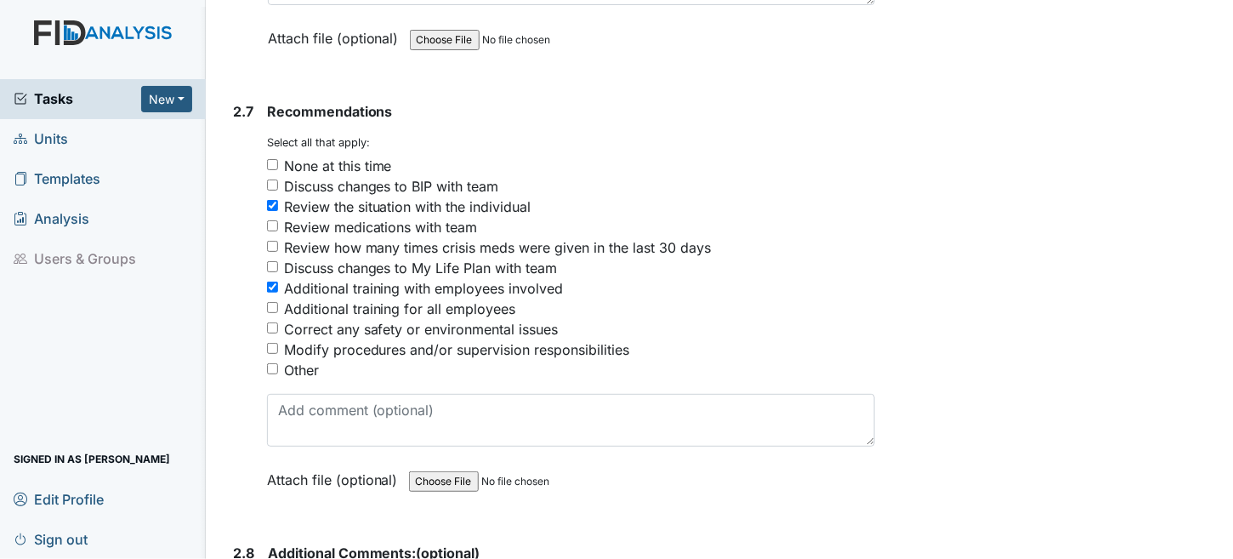
click at [279, 278] on div "Additional training with employees involved" at bounding box center [571, 288] width 609 height 20
click at [275, 282] on input "Additional training with employees involved" at bounding box center [272, 287] width 11 height 11
checkbox input "false"
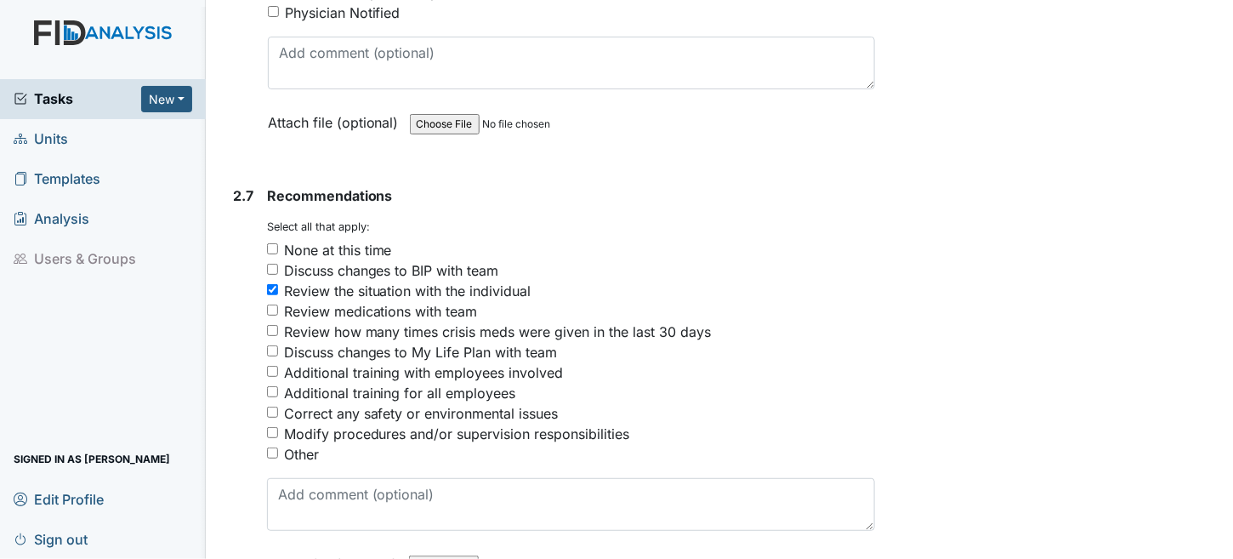
scroll to position [4849, 0]
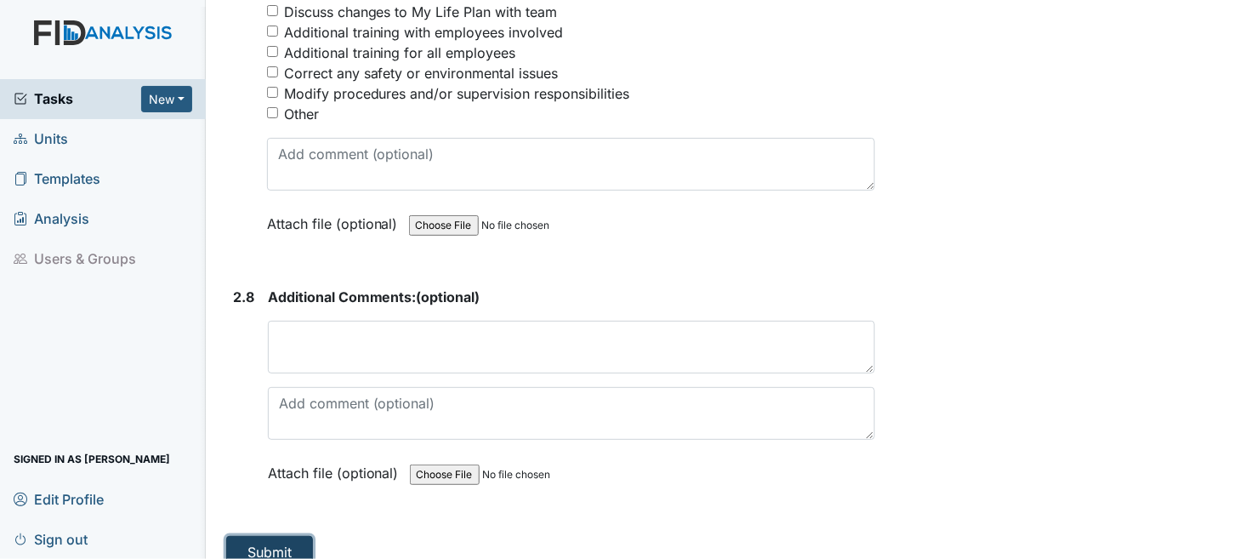
click at [275, 536] on button "Submit" at bounding box center [269, 552] width 87 height 32
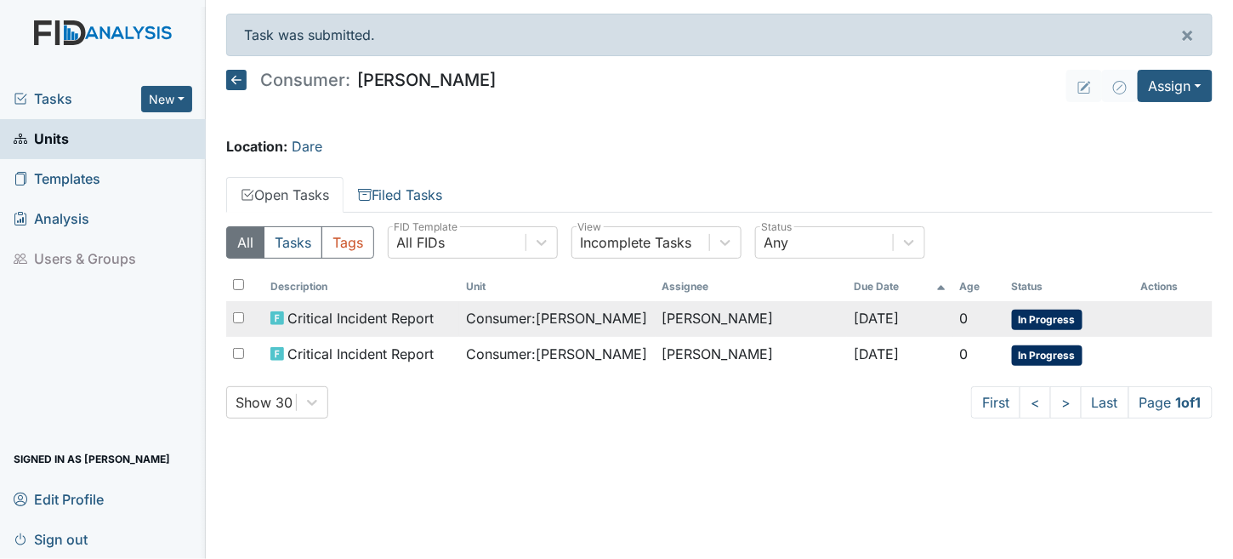
click at [621, 321] on div "Consumer : [PERSON_NAME]" at bounding box center [557, 318] width 182 height 20
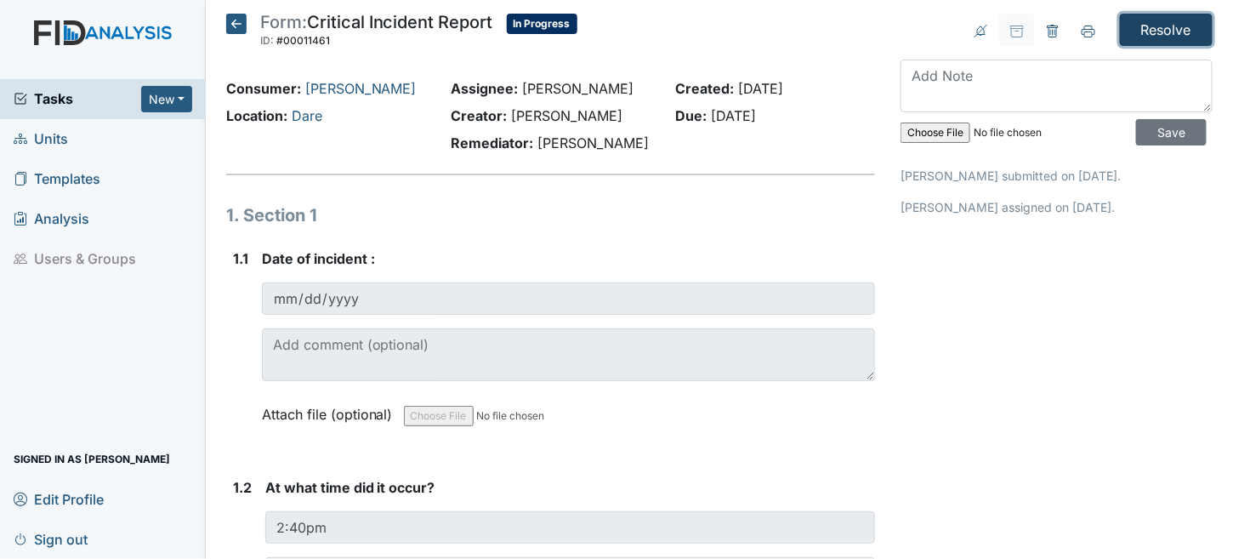
click at [1148, 20] on input "Resolve" at bounding box center [1166, 30] width 93 height 32
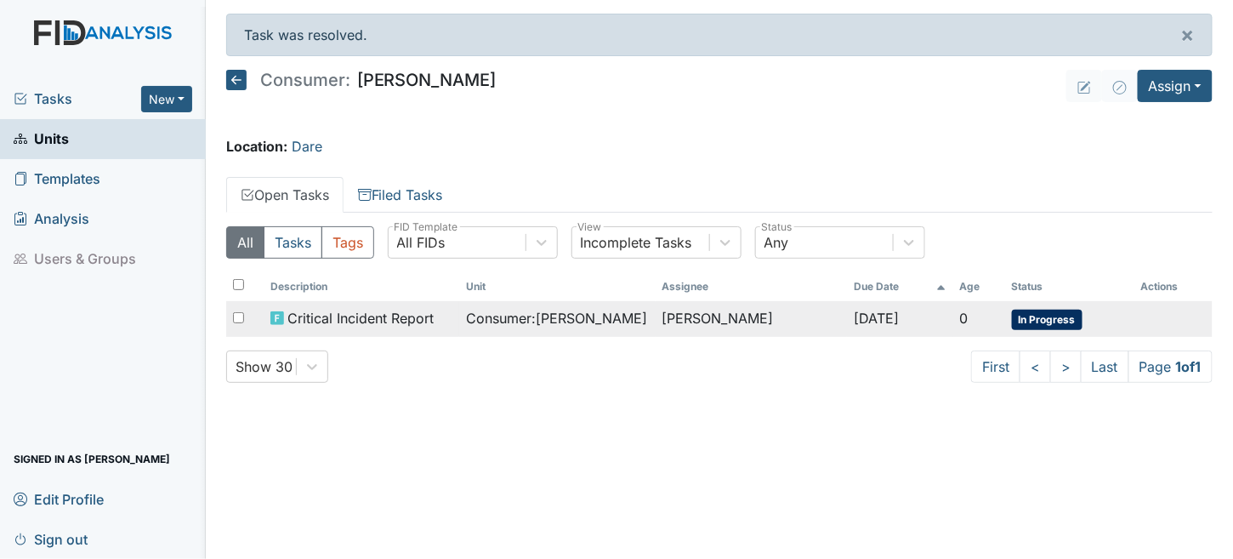
click at [395, 316] on span "Critical Incident Report" at bounding box center [360, 318] width 146 height 20
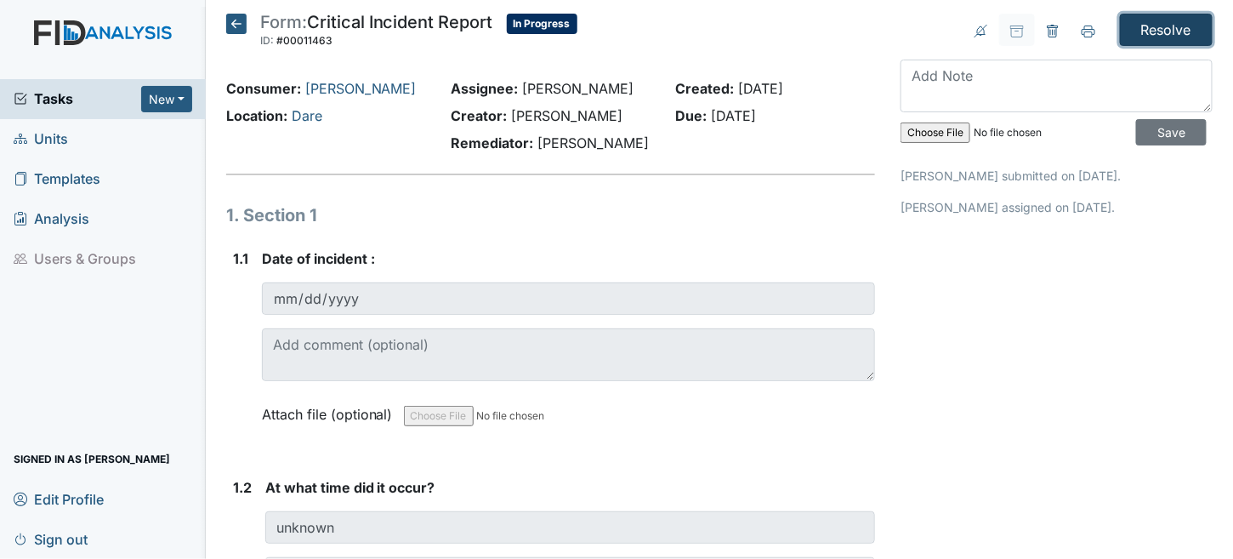
click at [1169, 31] on input "Resolve" at bounding box center [1166, 30] width 93 height 32
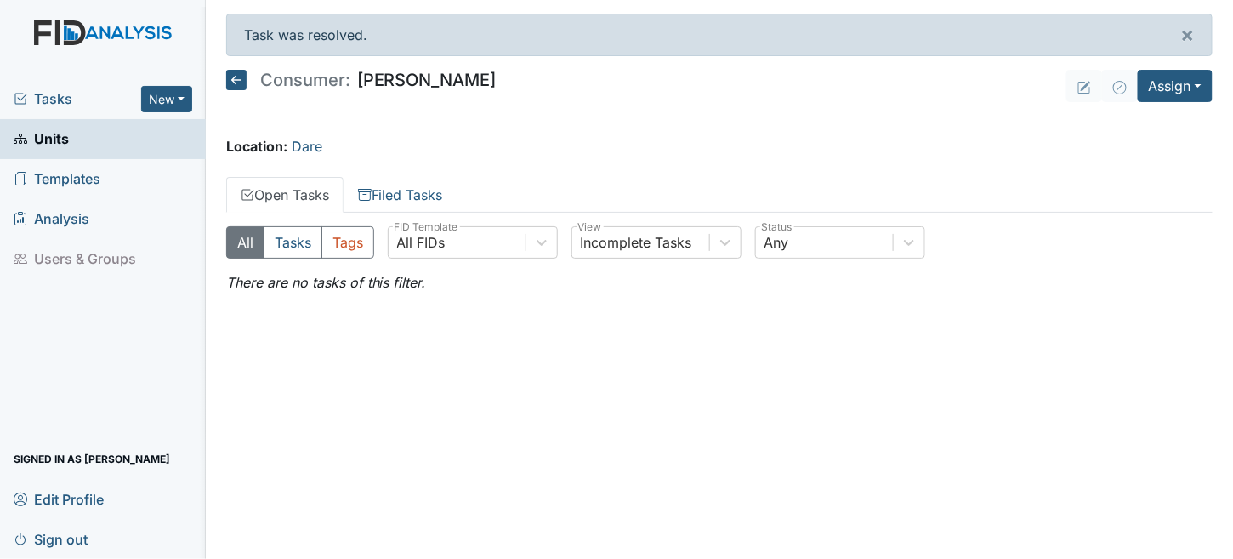
click at [56, 95] on span "Tasks" at bounding box center [78, 98] width 128 height 20
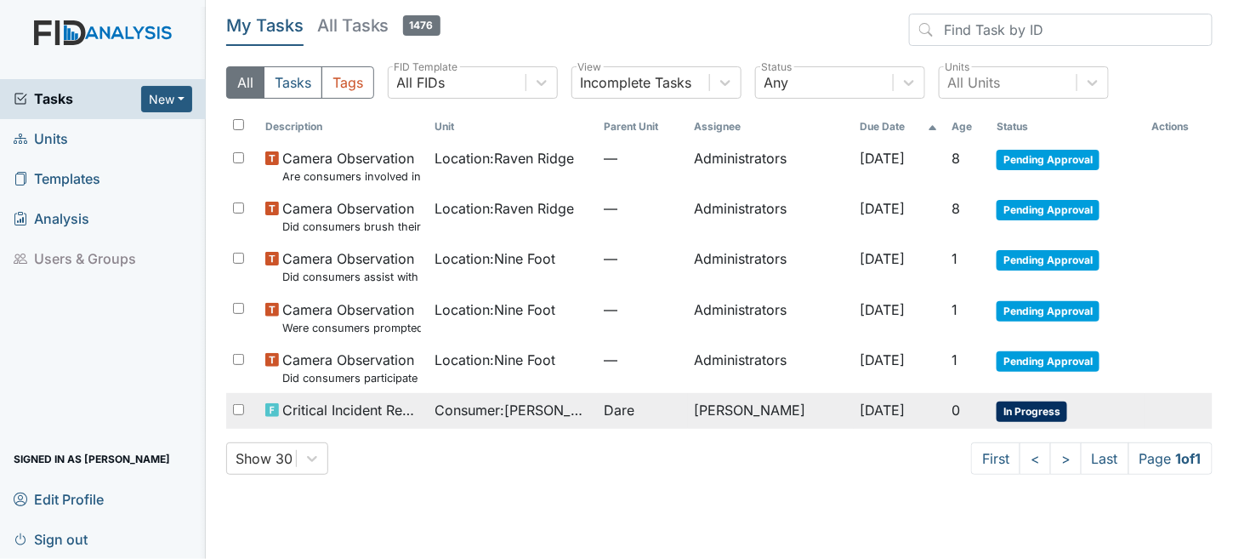
click at [634, 420] on td "Dare" at bounding box center [642, 411] width 90 height 36
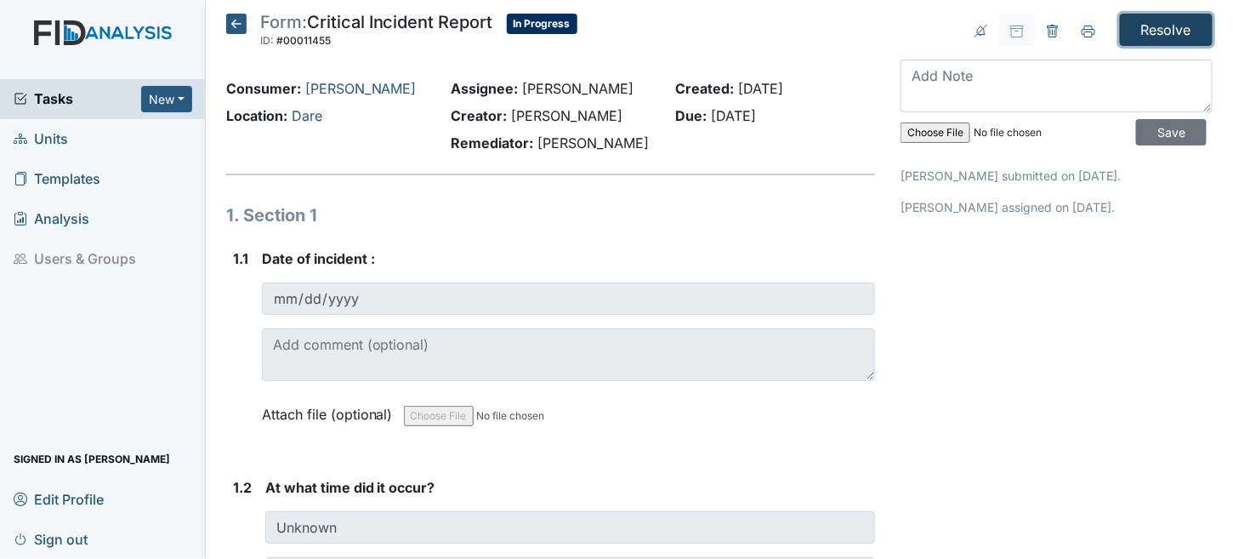
click at [1177, 36] on input "Resolve" at bounding box center [1166, 30] width 93 height 32
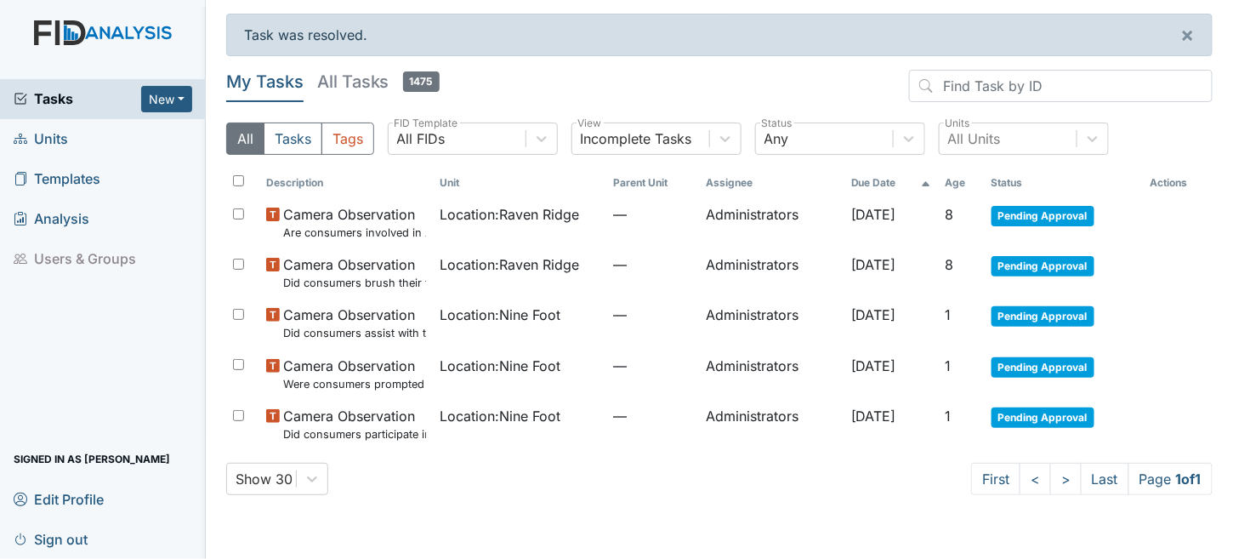
click at [54, 531] on span "Sign out" at bounding box center [51, 539] width 74 height 26
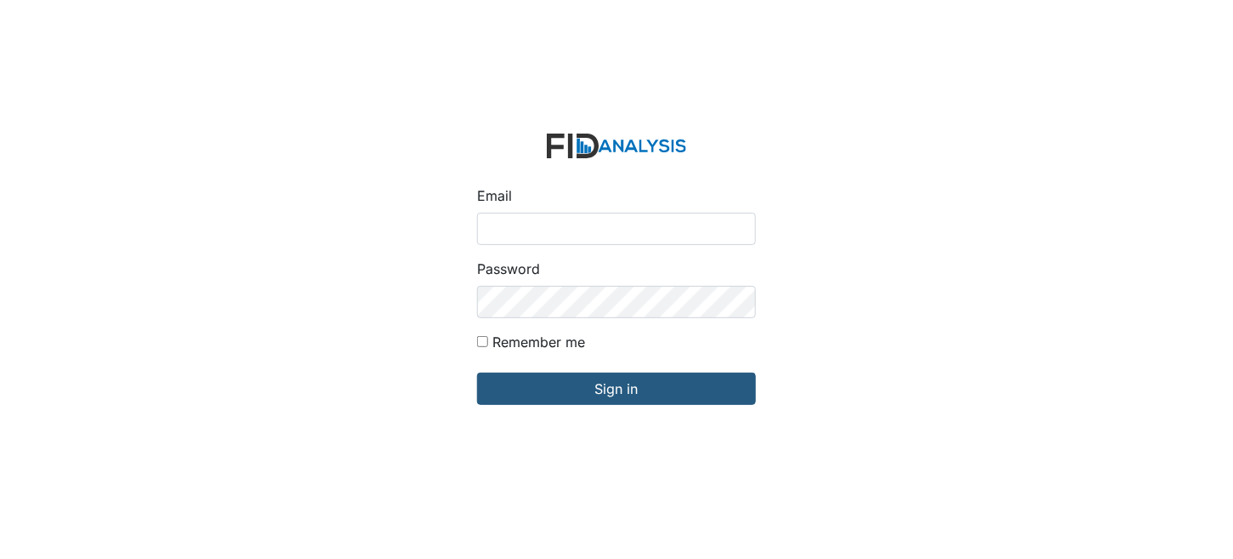
click at [55, 528] on div "Email Password Remember me Sign in" at bounding box center [616, 279] width 1233 height 559
